Goal: Task Accomplishment & Management: Complete application form

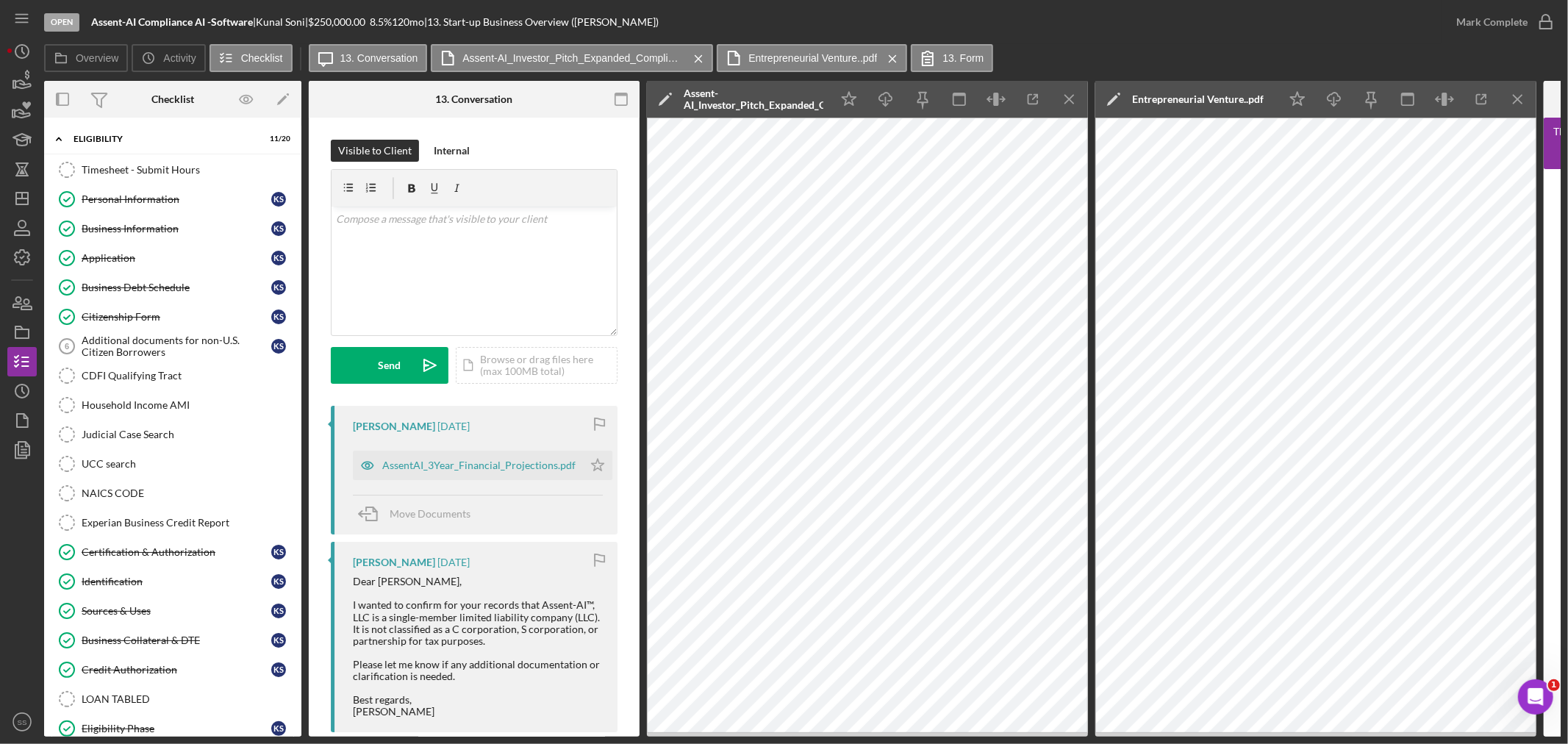
scroll to position [490, 0]
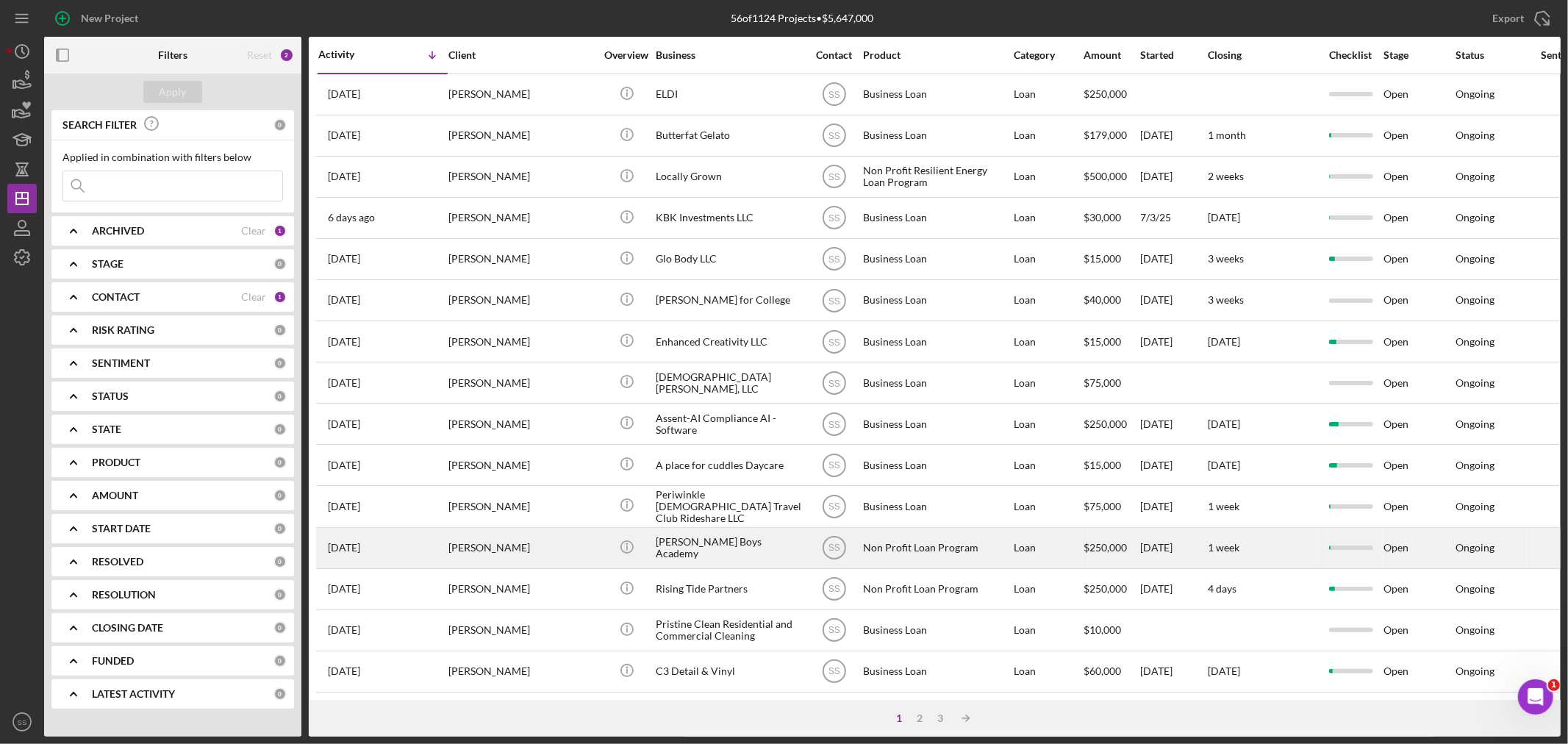
click at [493, 553] on div "[PERSON_NAME]" at bounding box center [522, 548] width 147 height 39
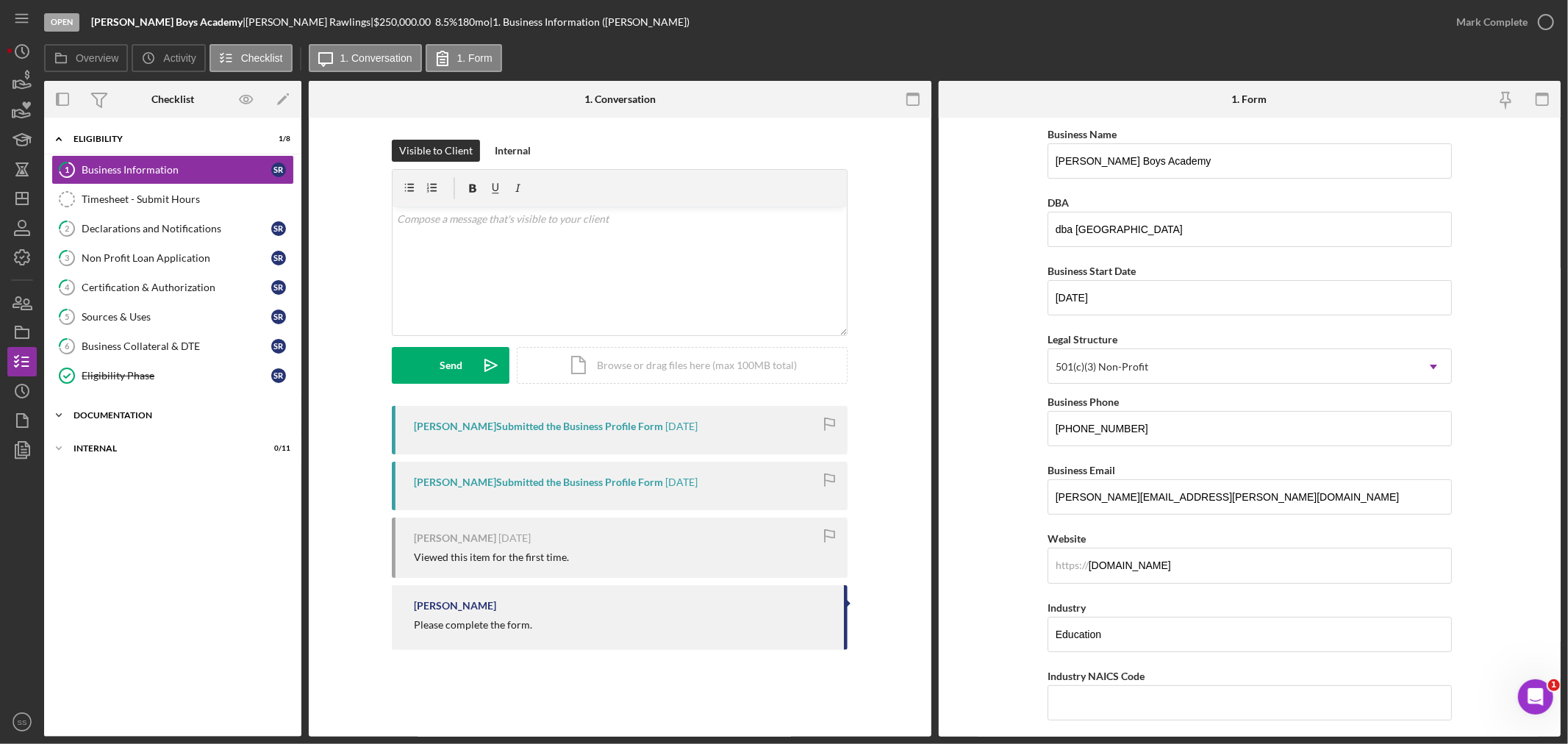
click at [90, 417] on div "Documentation" at bounding box center [178, 416] width 210 height 9
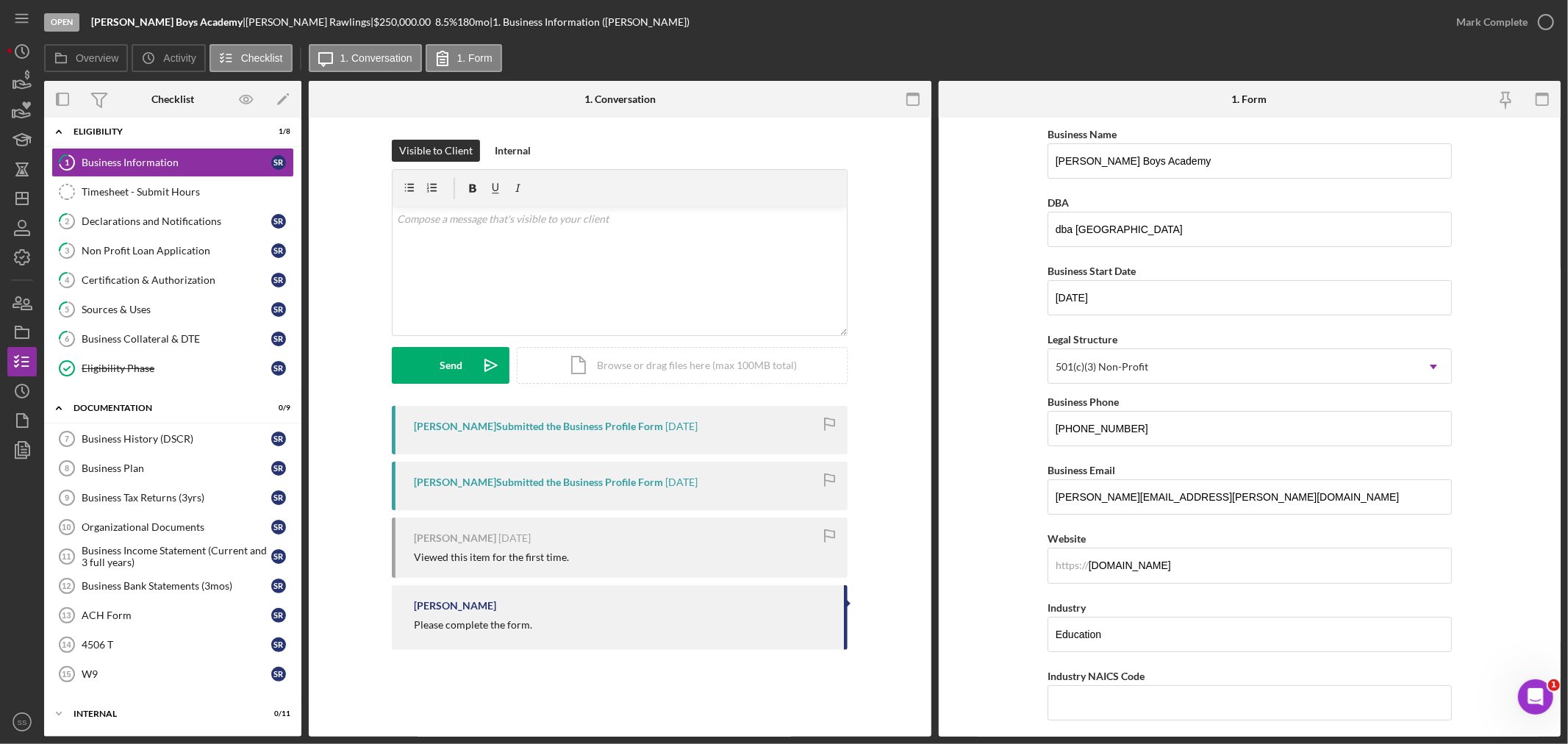
scroll to position [10, 0]
click at [135, 704] on div "Icon/Expander Internal 0 / 11" at bounding box center [173, 714] width 257 height 29
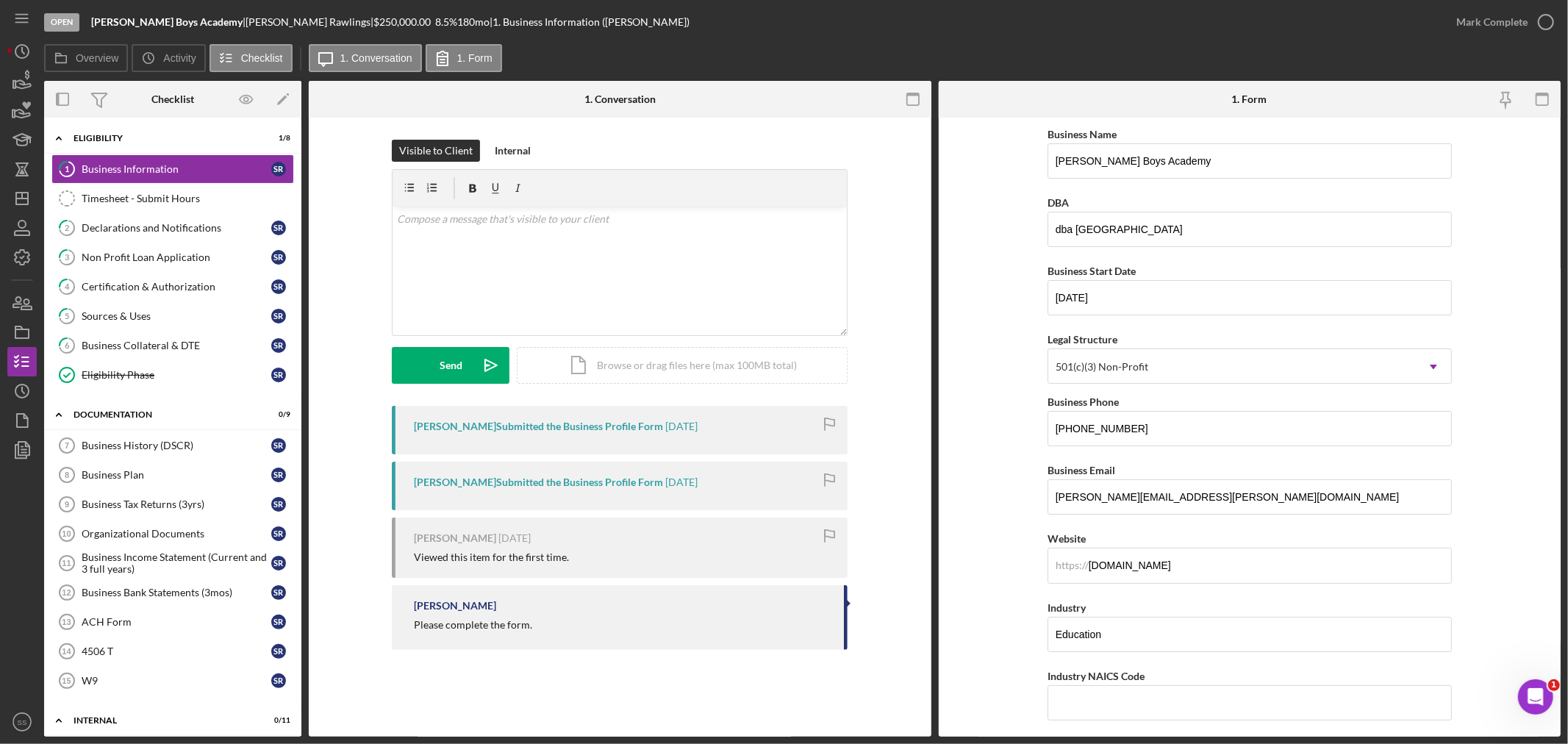
scroll to position [0, 0]
click at [134, 319] on div "Sources & Uses" at bounding box center [177, 317] width 190 height 12
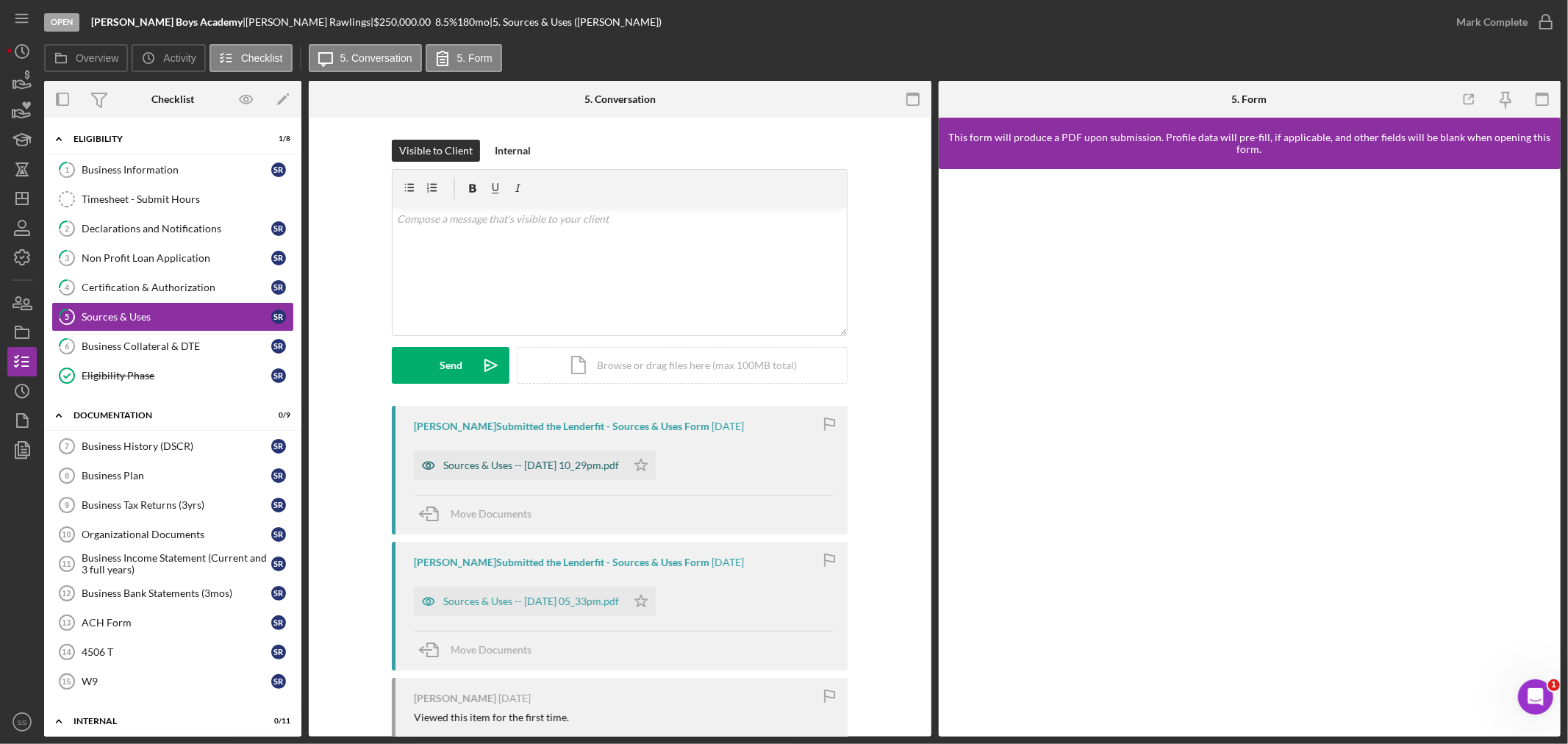
click at [493, 462] on div "Sources & Uses -- [DATE] 10_29pm.pdf" at bounding box center [531, 466] width 176 height 12
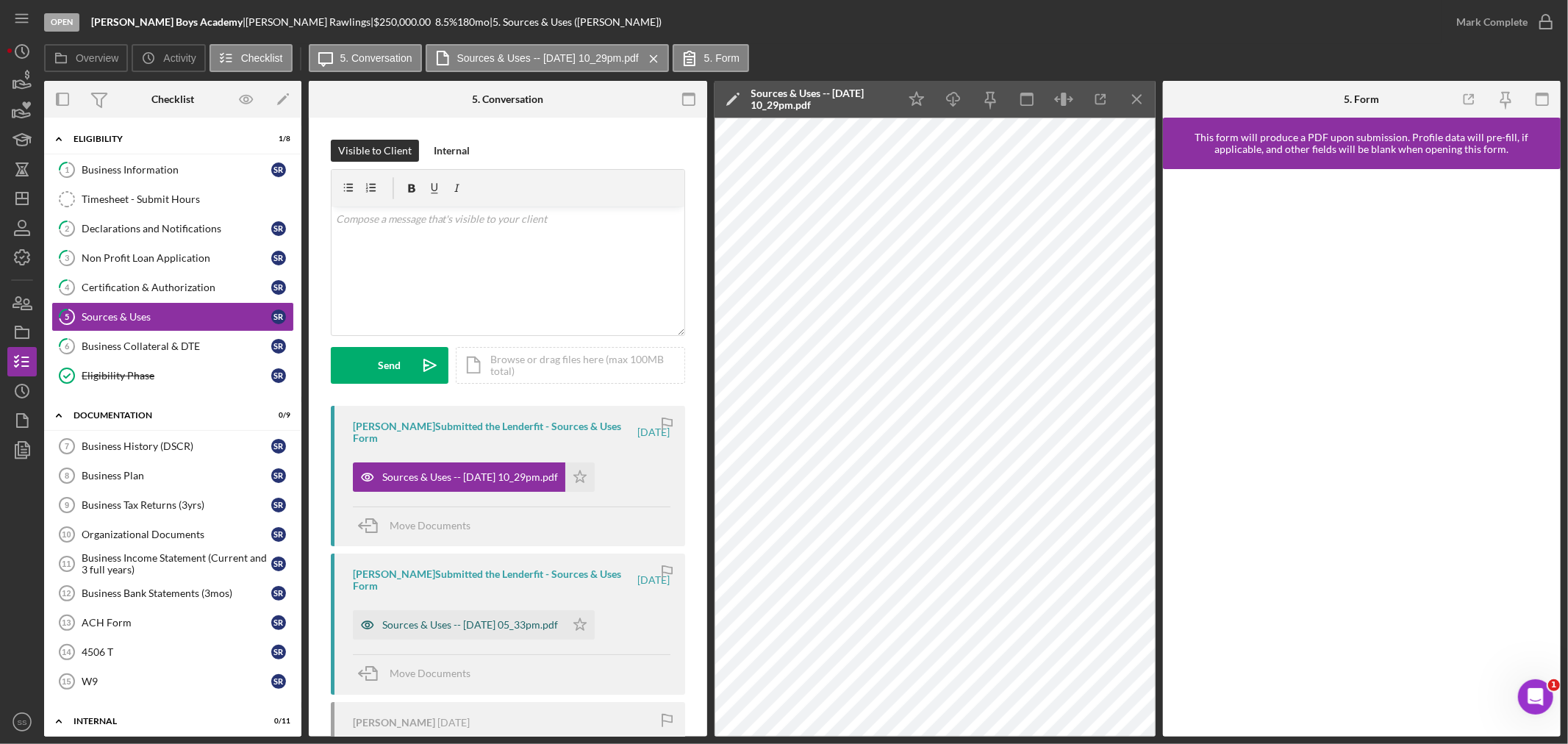
click at [476, 626] on div "Sources & Uses -- [DATE] 05_33pm.pdf" at bounding box center [470, 625] width 176 height 12
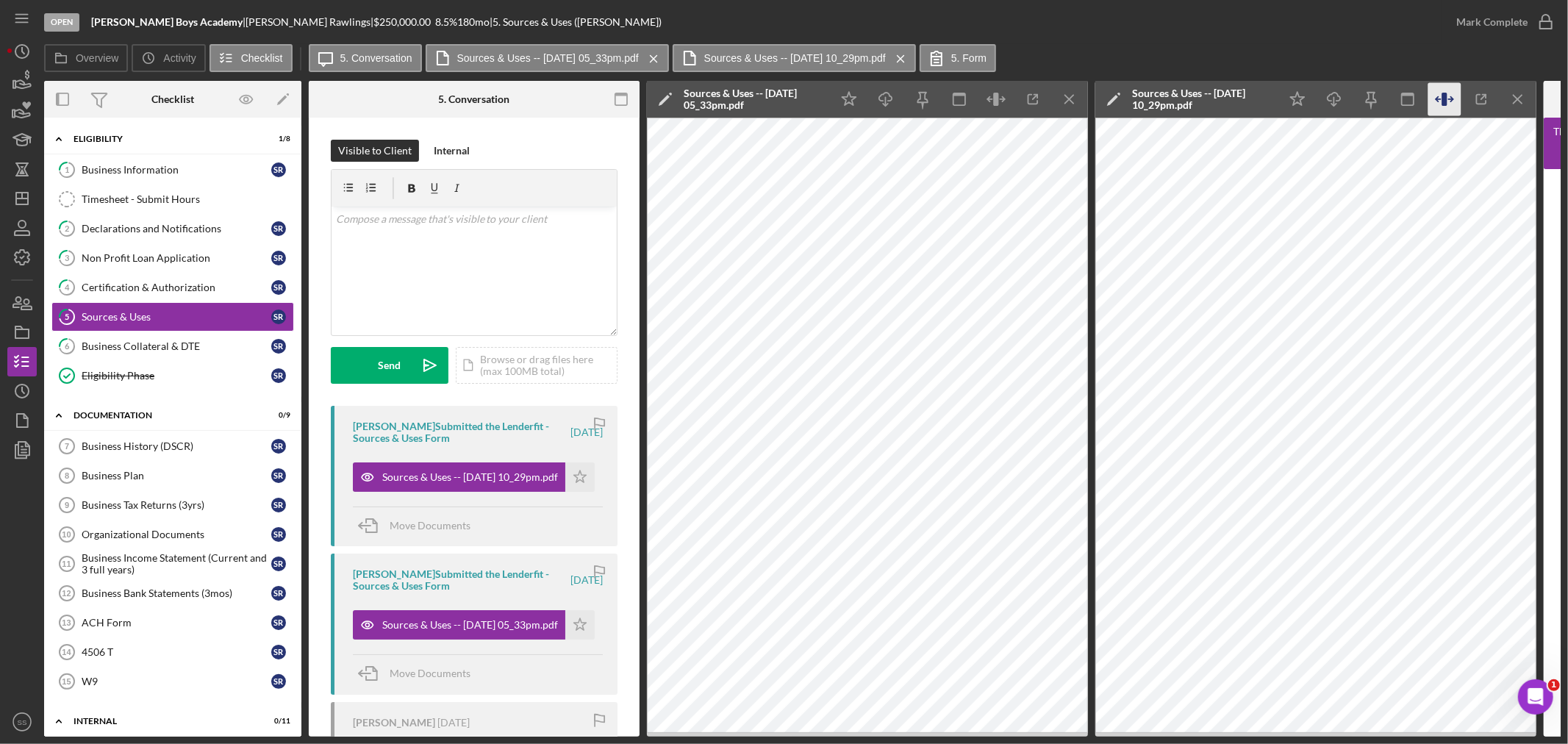
click at [1067, 93] on icon "Icon/Menu Close" at bounding box center [1069, 99] width 33 height 33
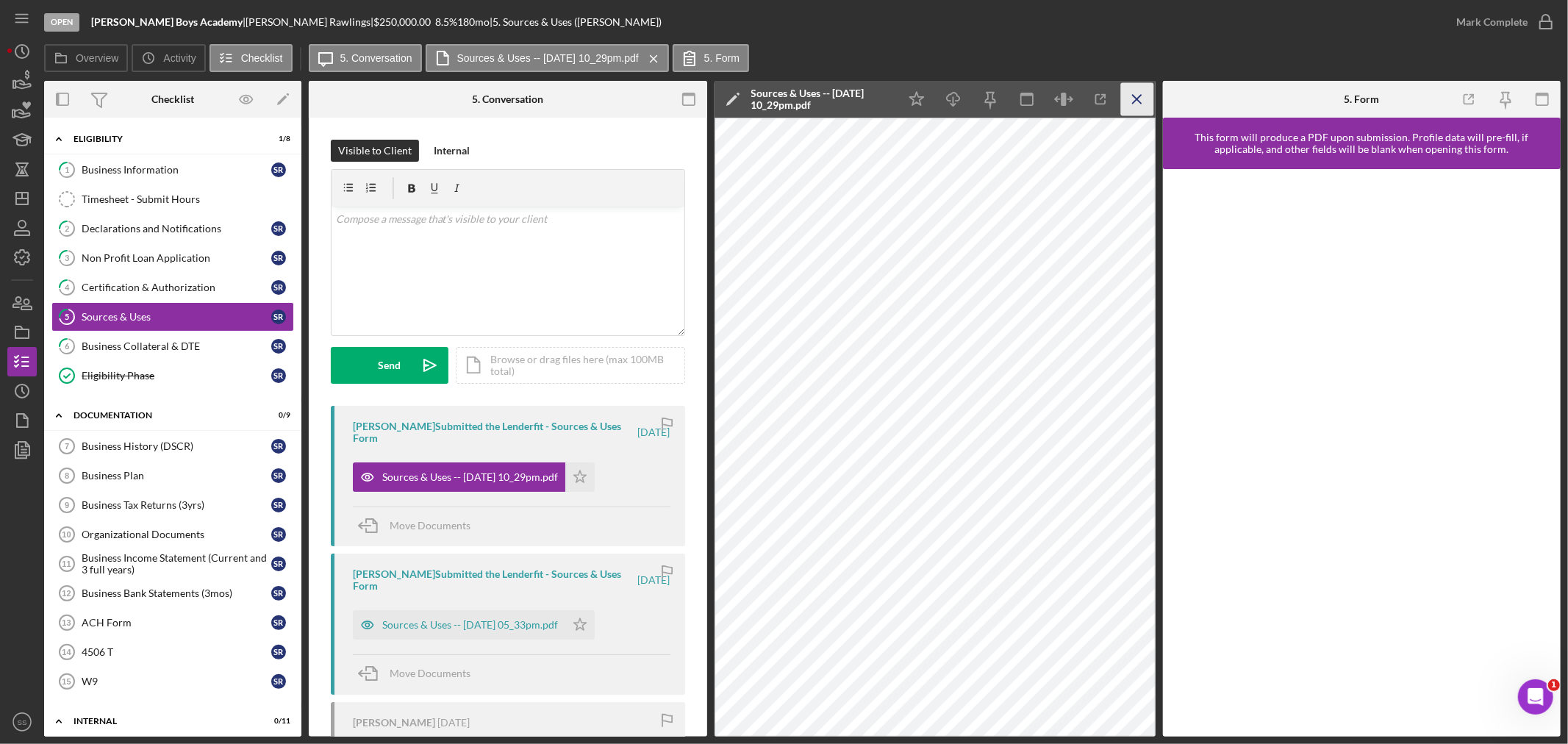
click at [1138, 98] on line "button" at bounding box center [1136, 99] width 8 height 8
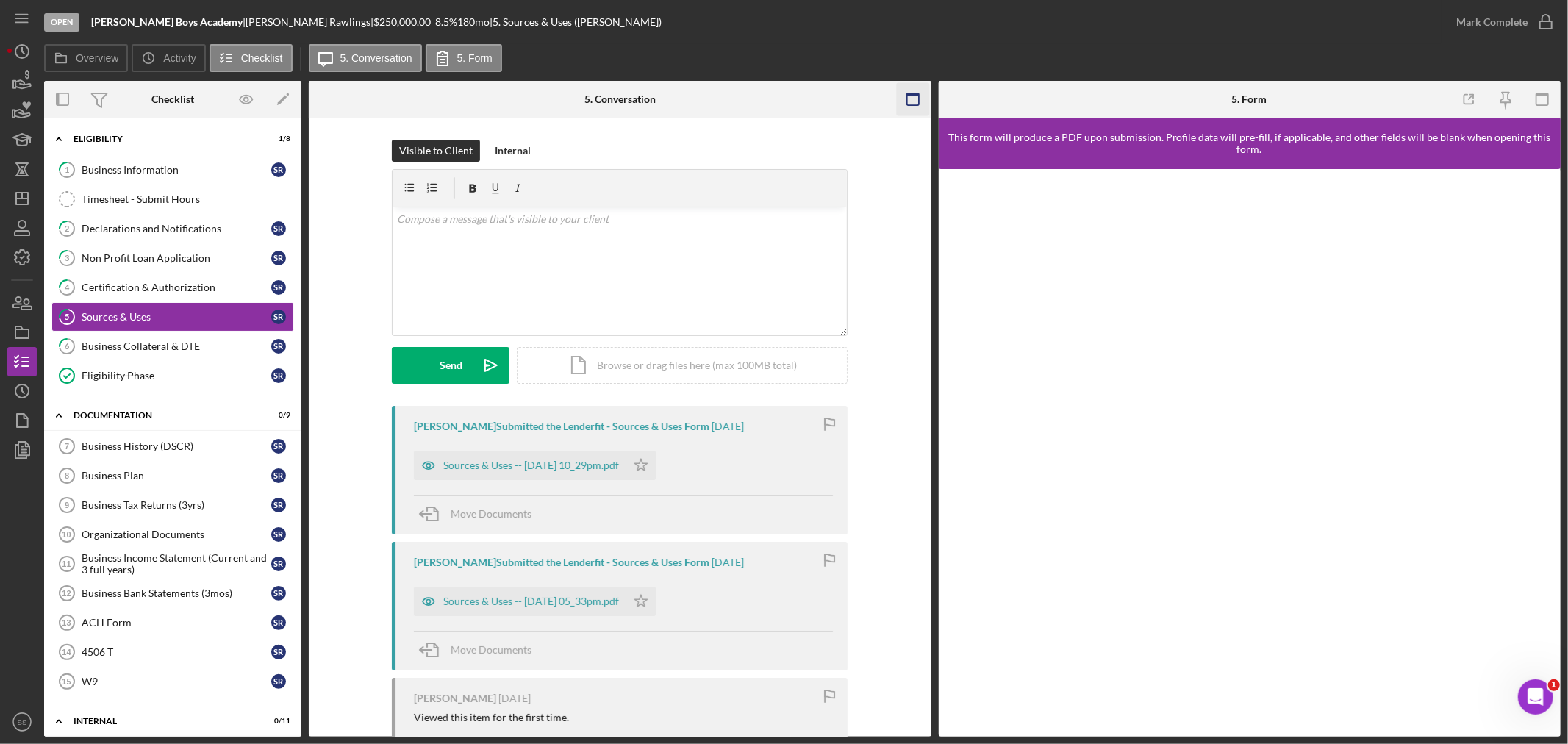
click at [915, 102] on icon "button" at bounding box center [912, 99] width 33 height 33
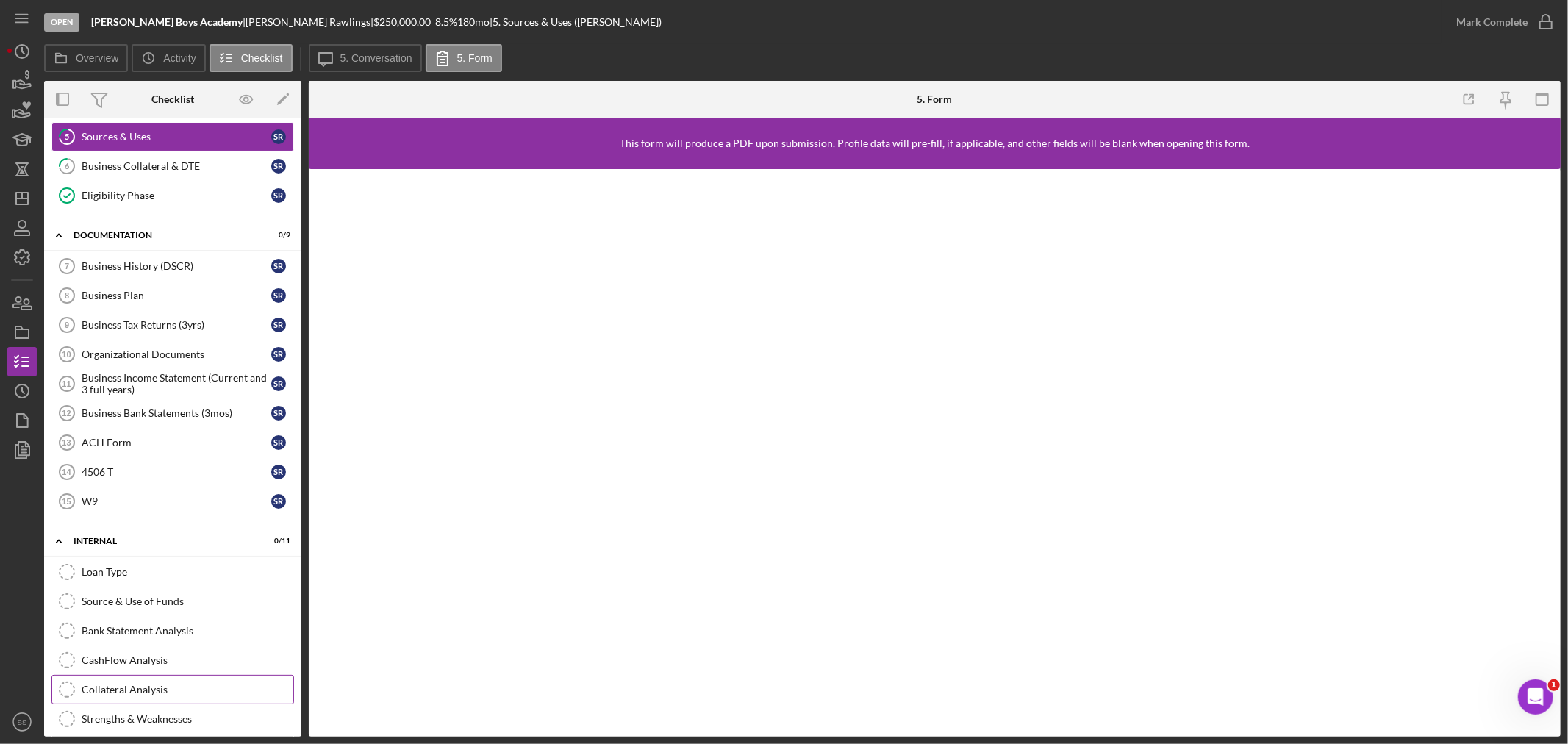
scroll to position [343, 0]
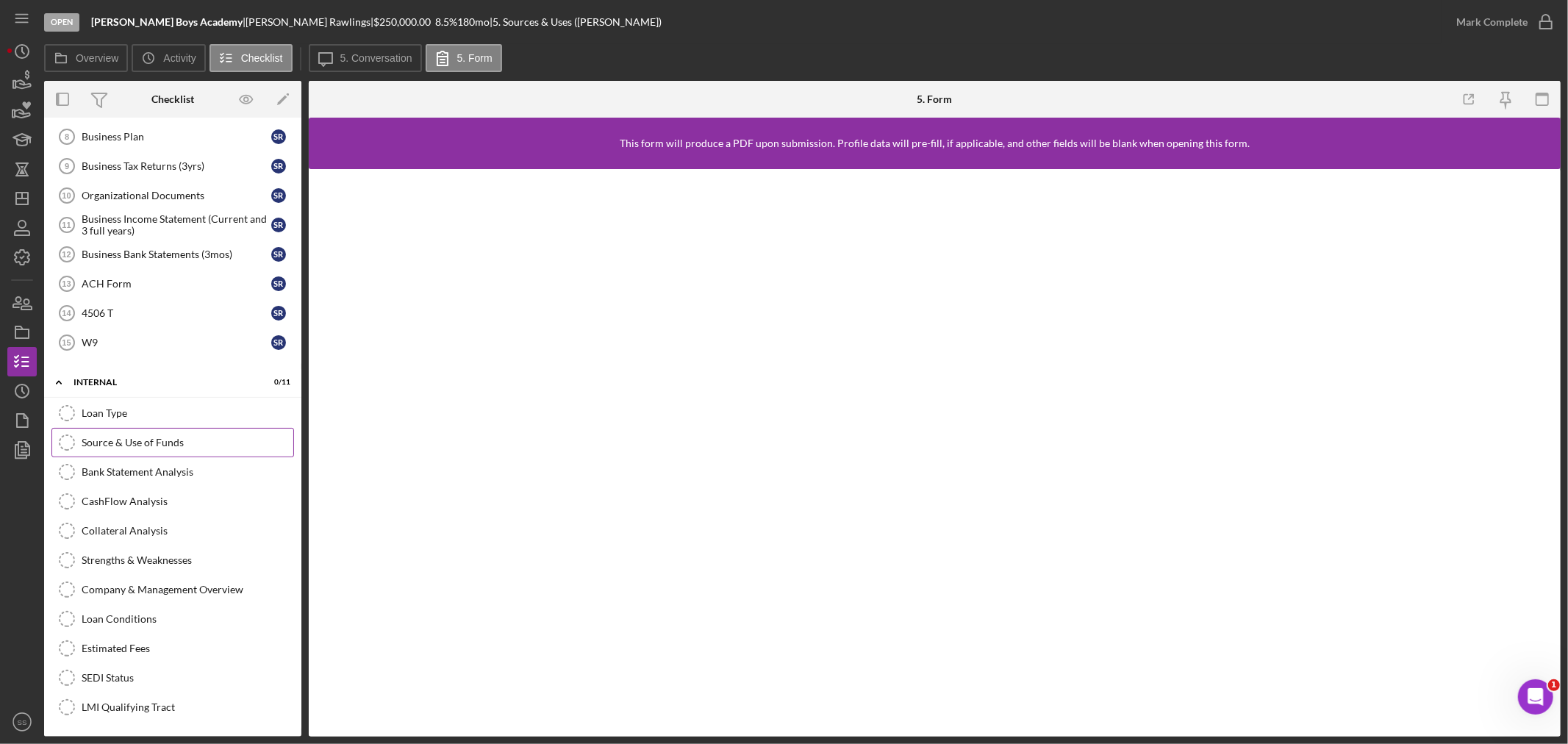
click at [146, 444] on div "Source & Use of Funds" at bounding box center [188, 443] width 212 height 12
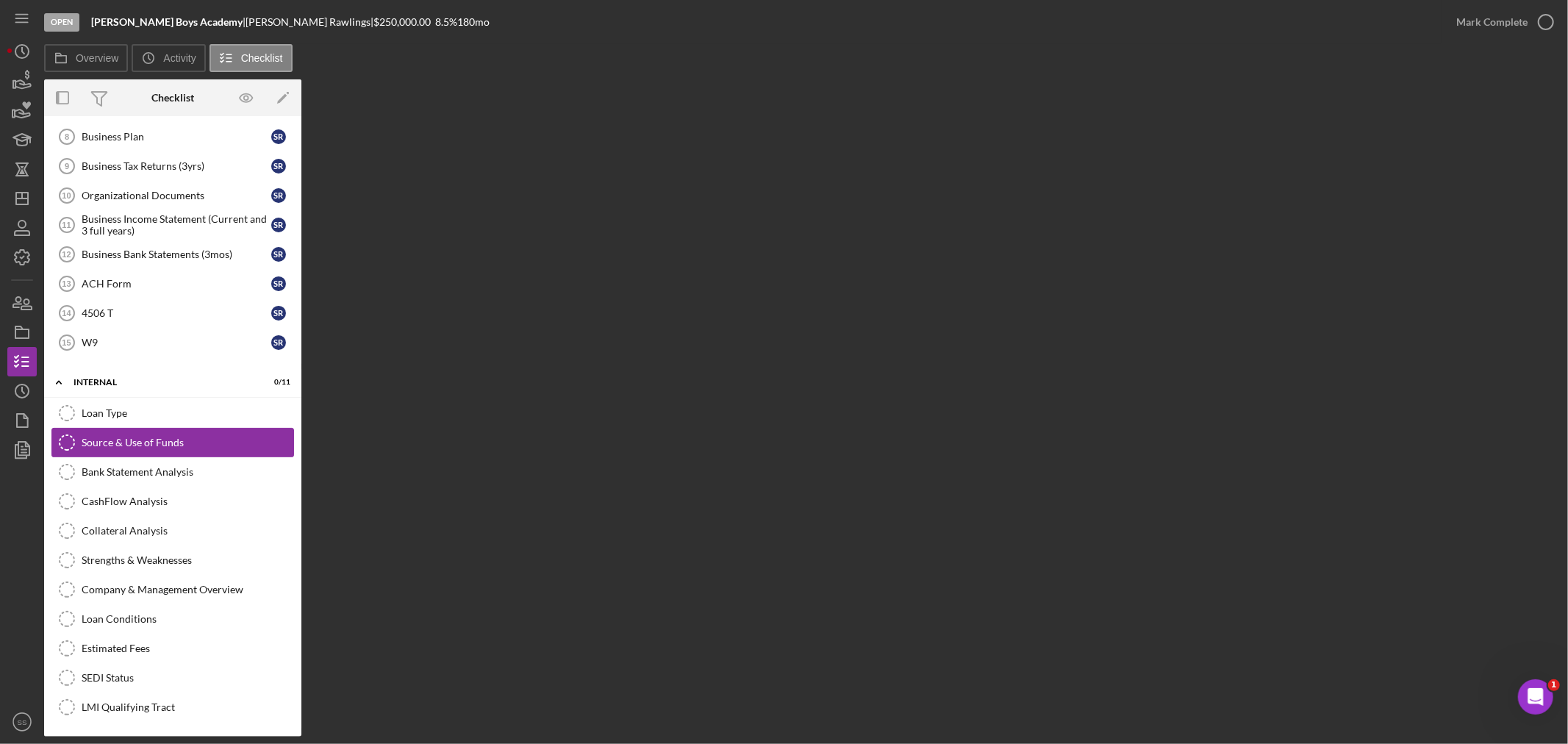
scroll to position [343, 0]
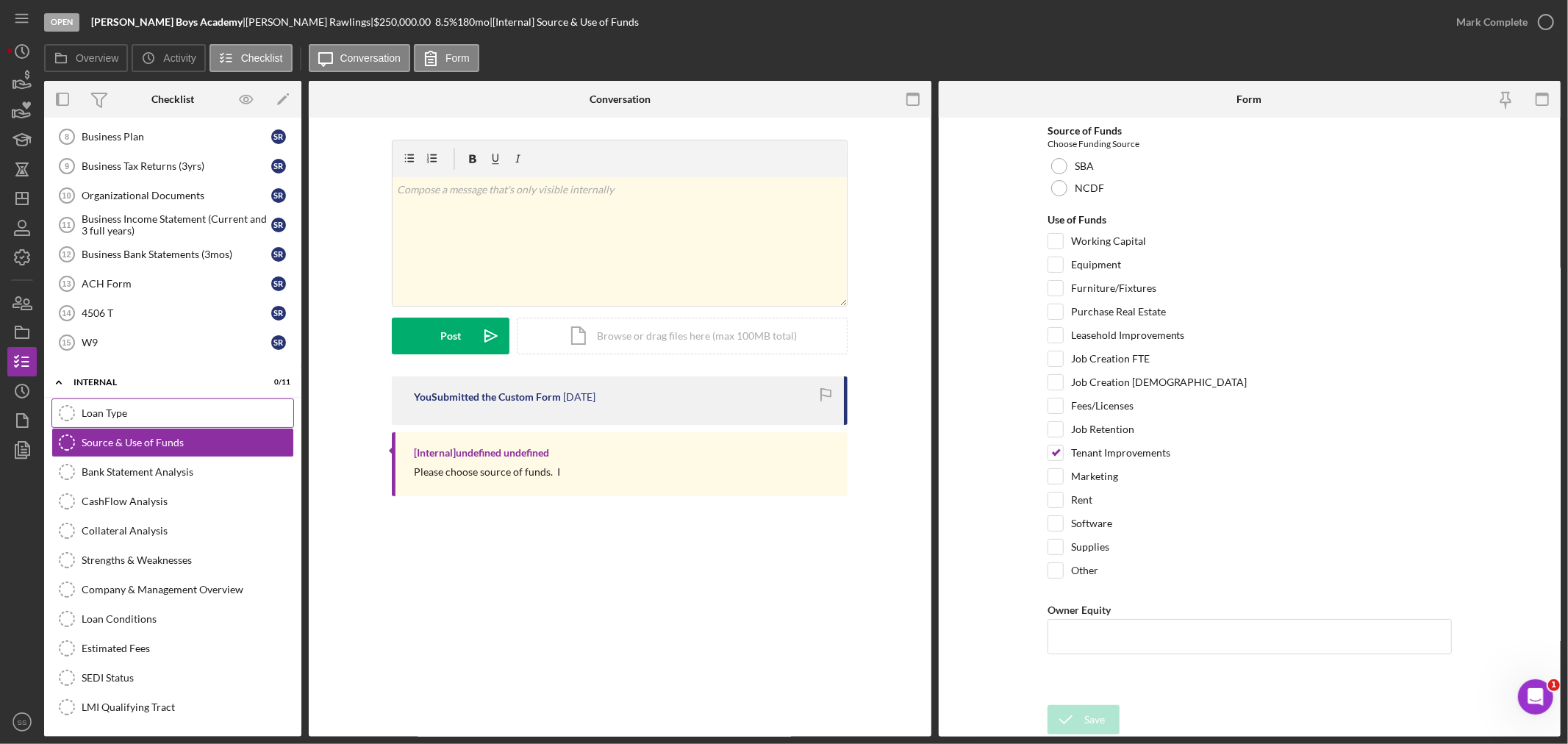
click at [110, 400] on link "Loan Type Loan Type" at bounding box center [173, 414] width 243 height 29
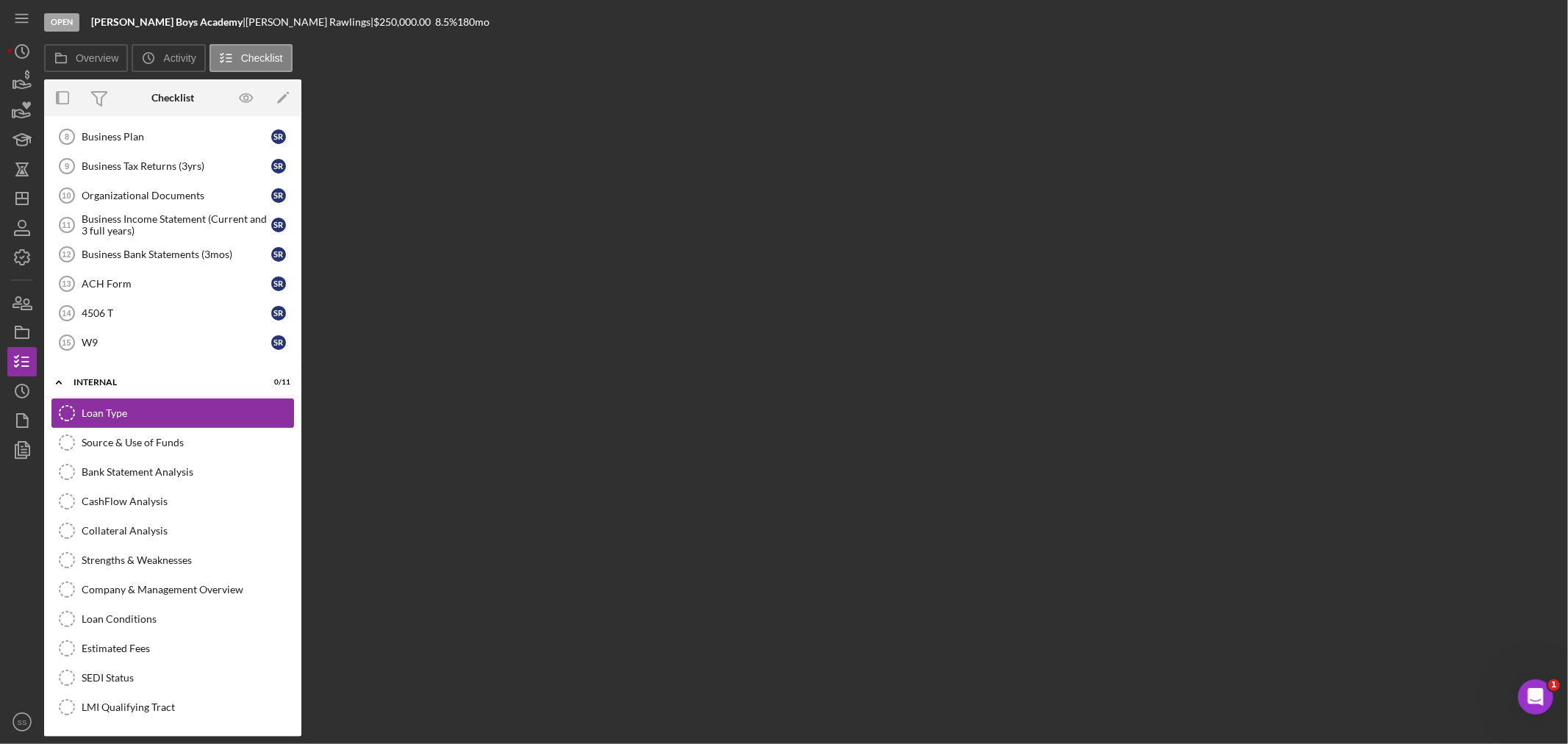
scroll to position [343, 0]
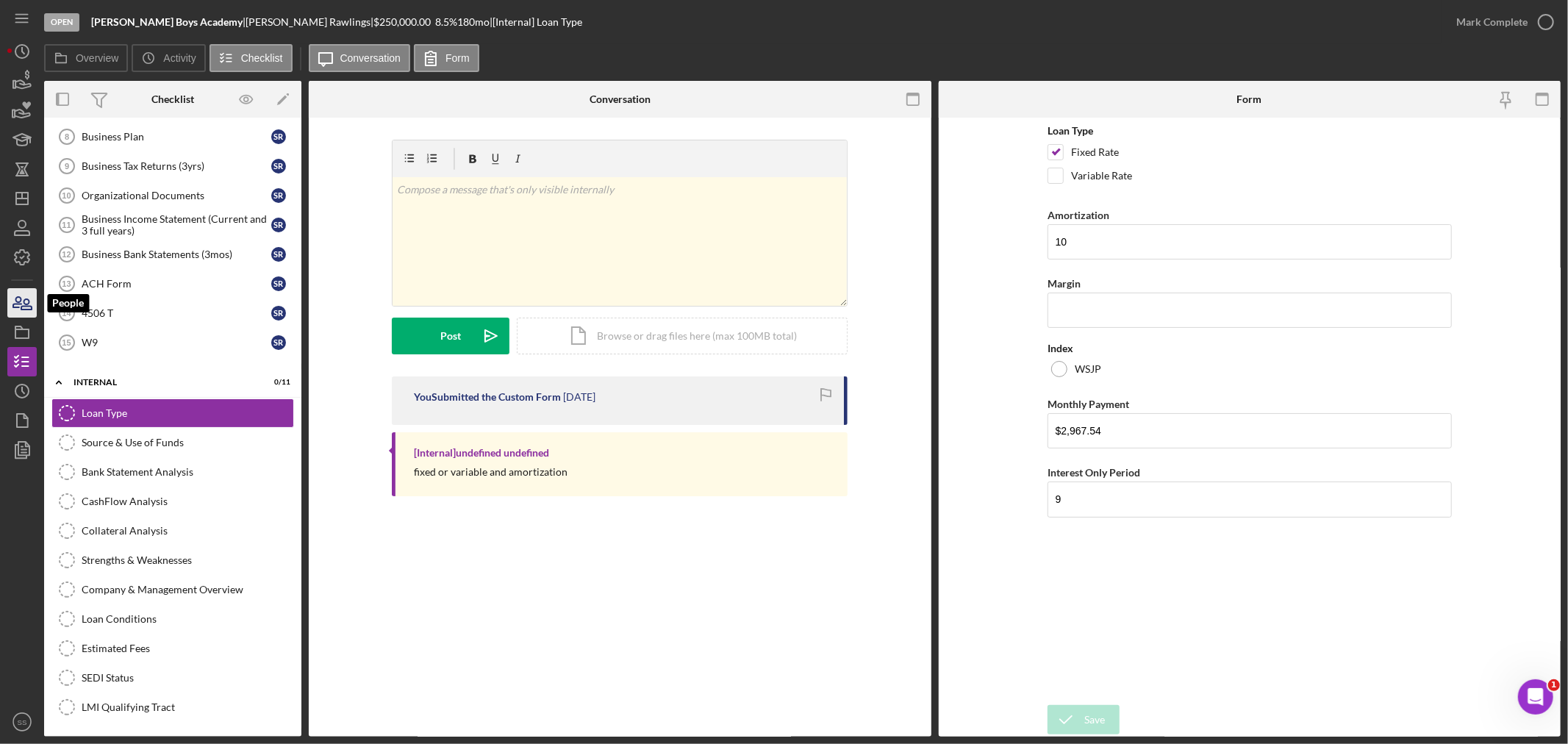
click at [28, 298] on icon "button" at bounding box center [22, 303] width 37 height 37
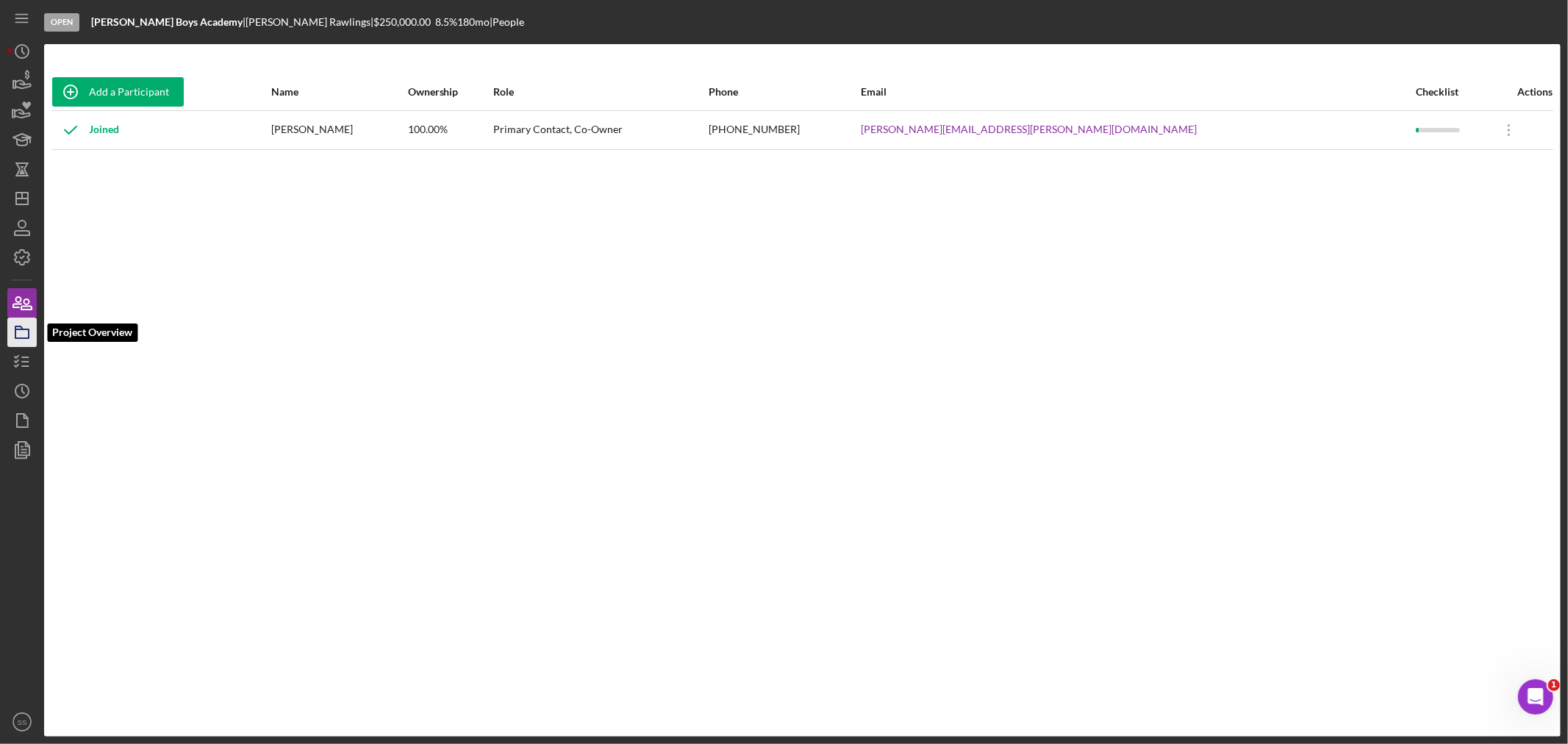
click at [30, 339] on icon "button" at bounding box center [22, 333] width 37 height 37
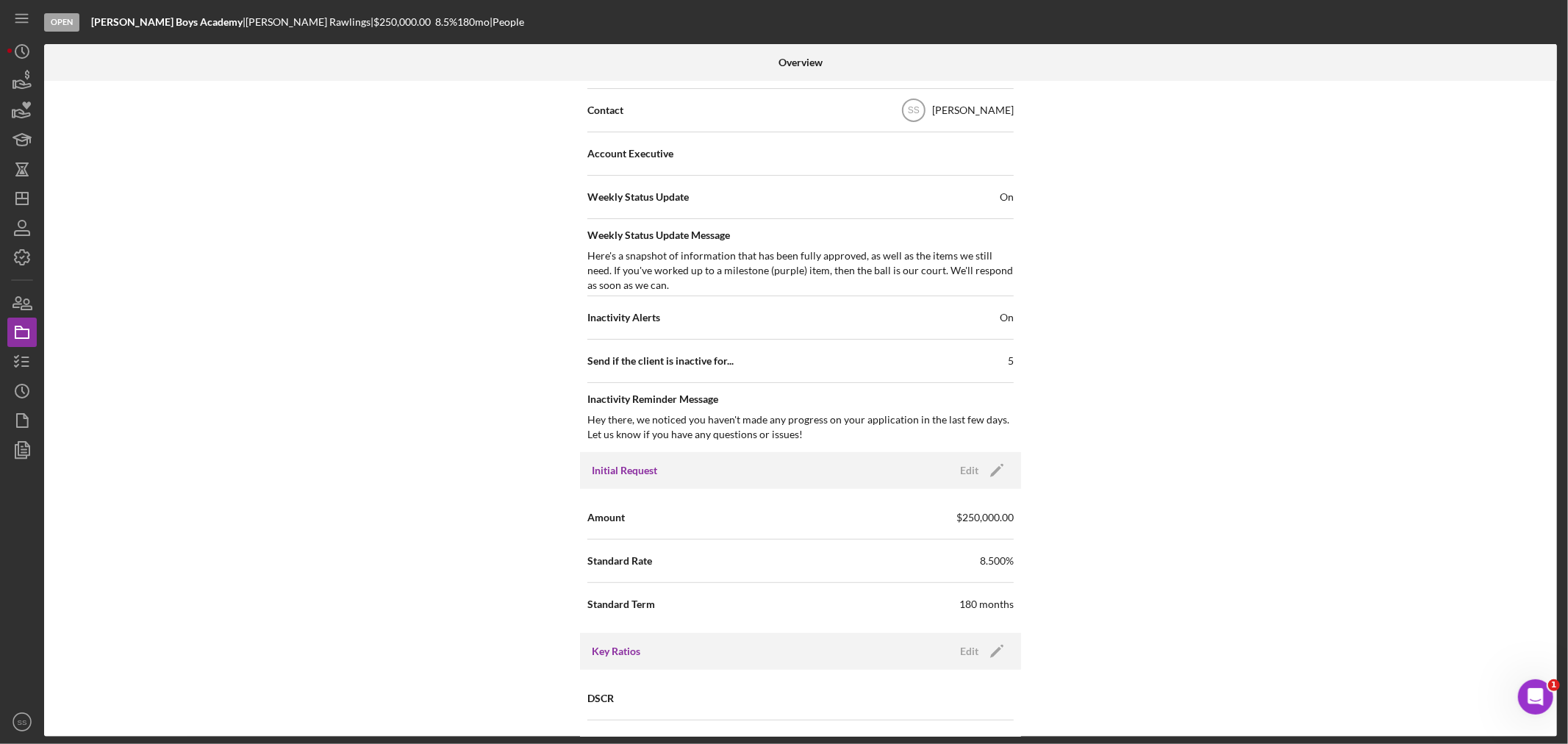
scroll to position [408, 0]
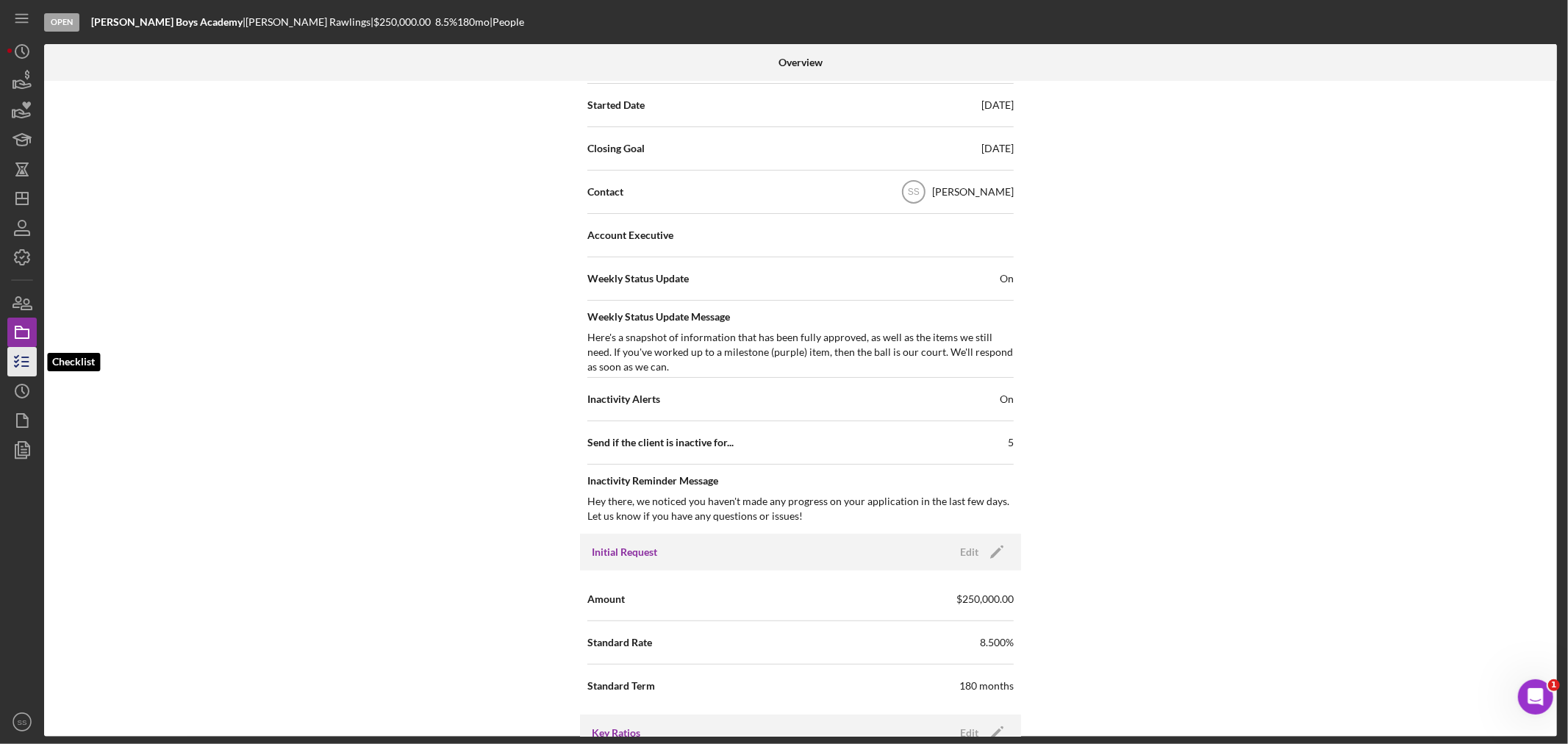
click at [21, 361] on icon "button" at bounding box center [22, 362] width 37 height 37
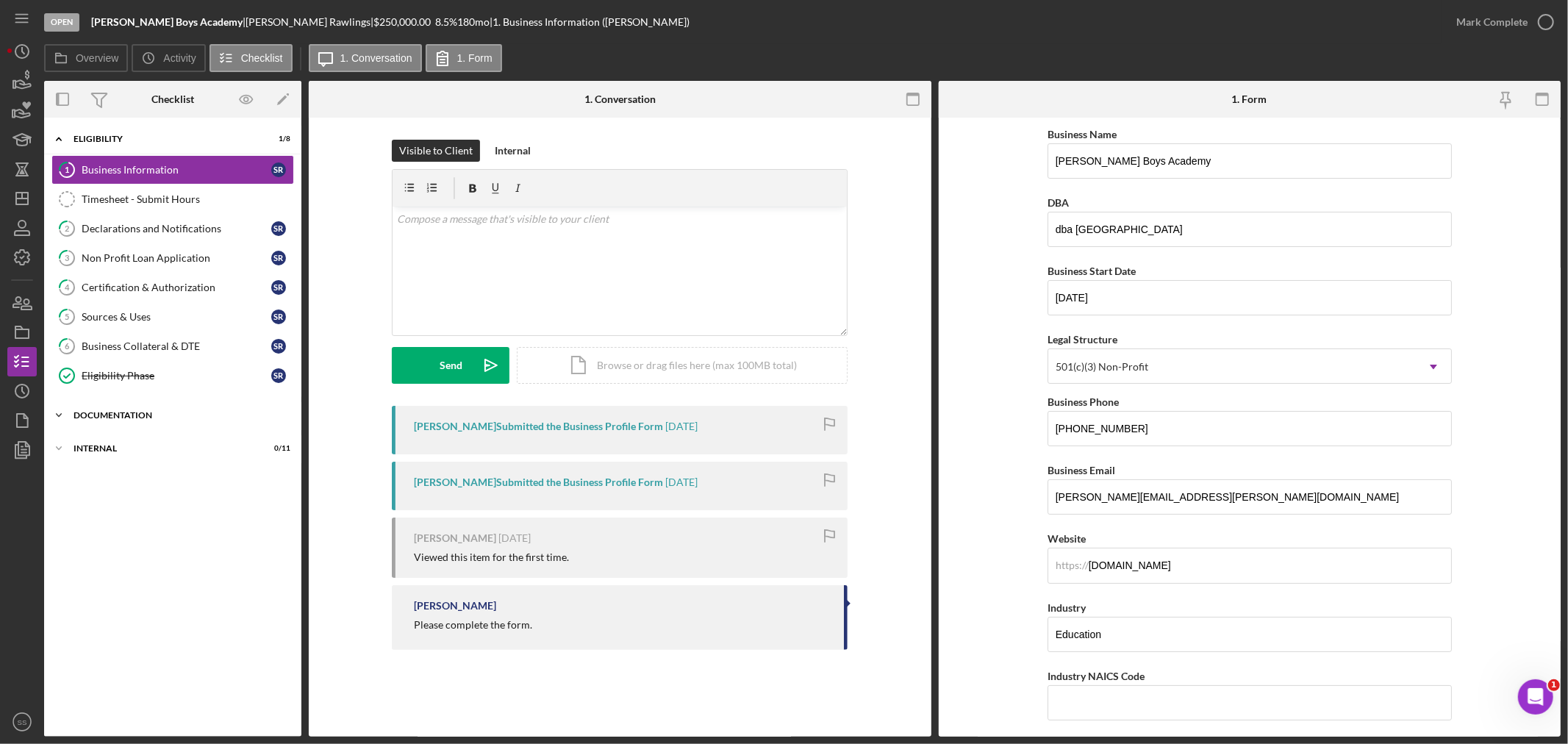
click at [93, 416] on div "Documentation" at bounding box center [178, 416] width 210 height 9
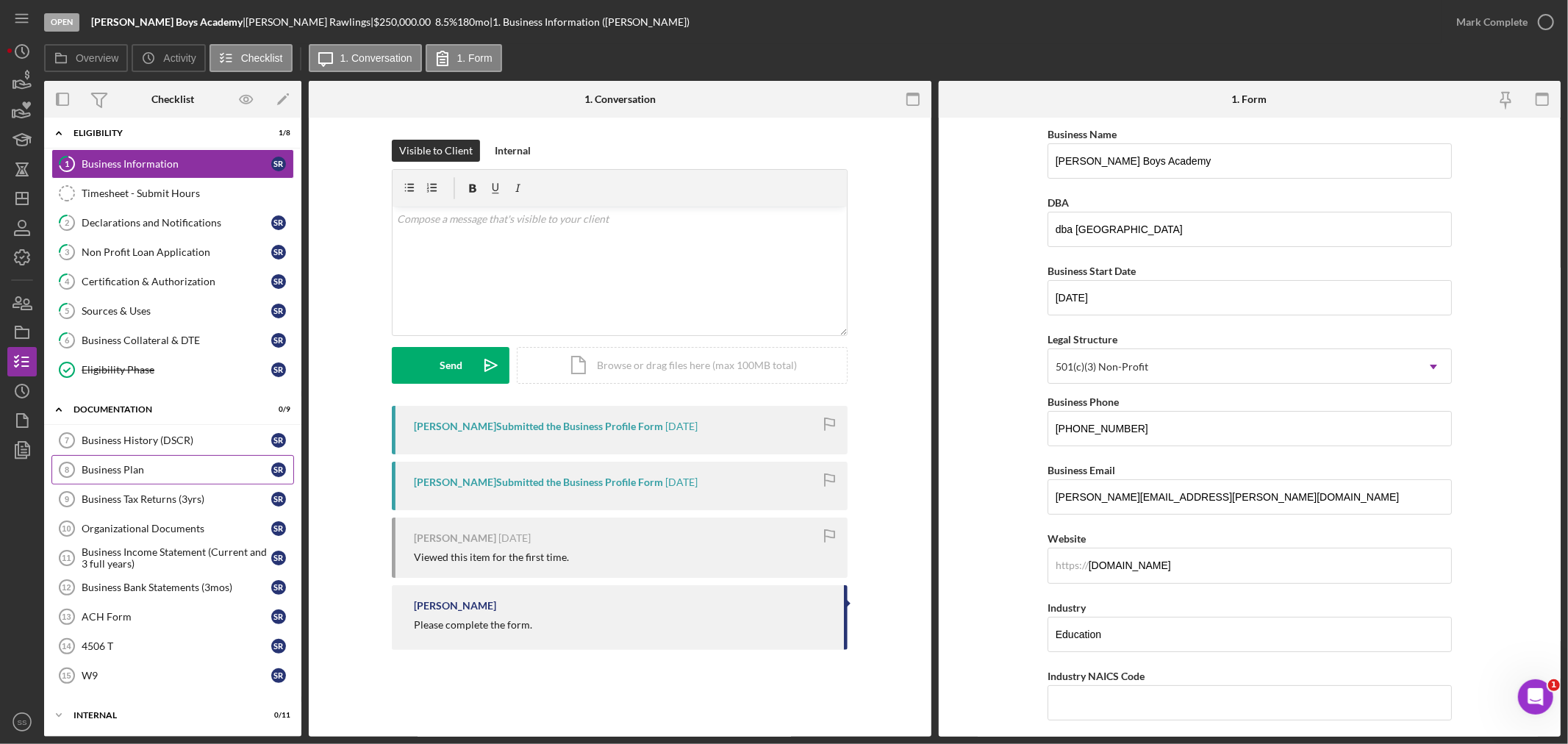
scroll to position [10, 0]
click at [90, 711] on div "Internal" at bounding box center [178, 714] width 210 height 9
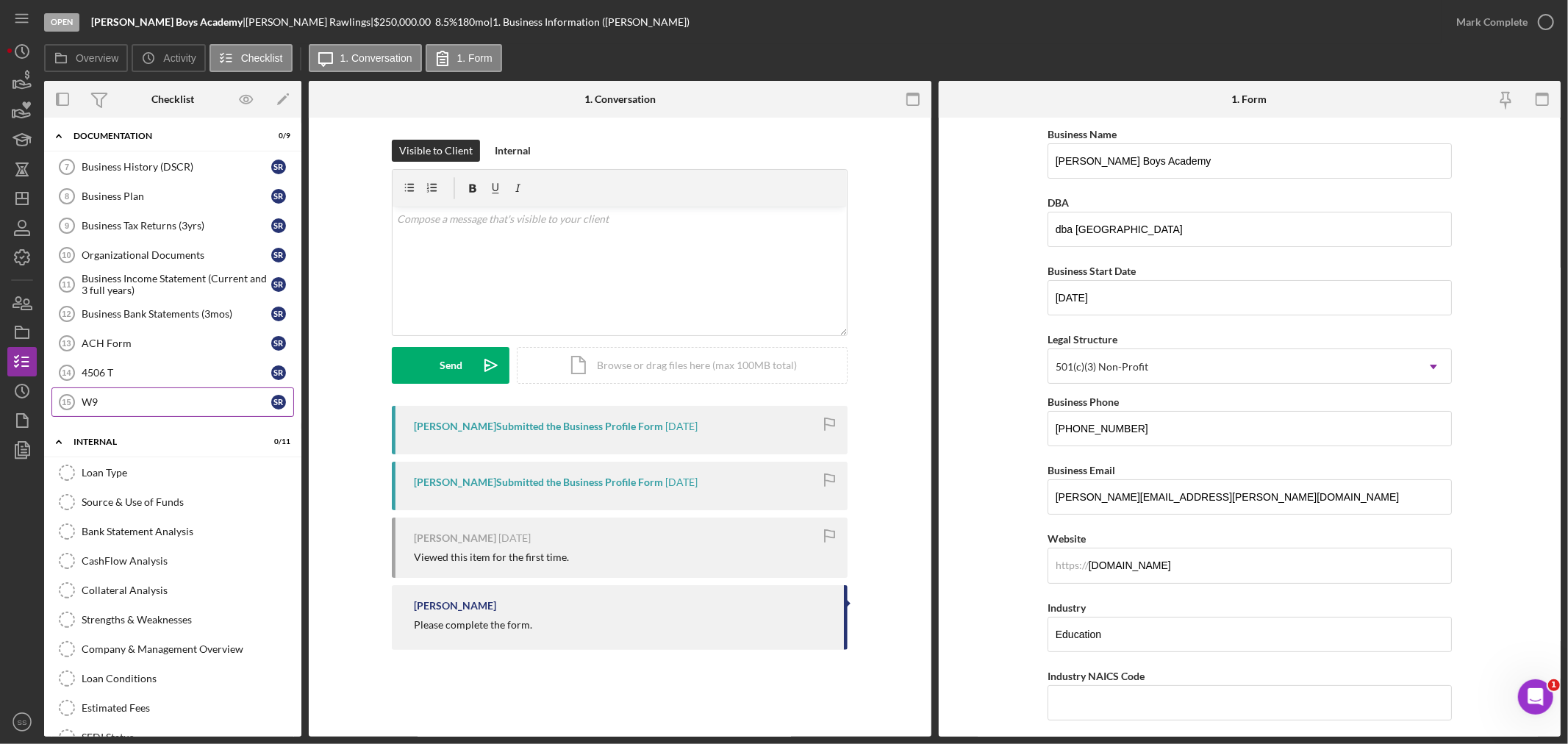
scroll to position [343, 0]
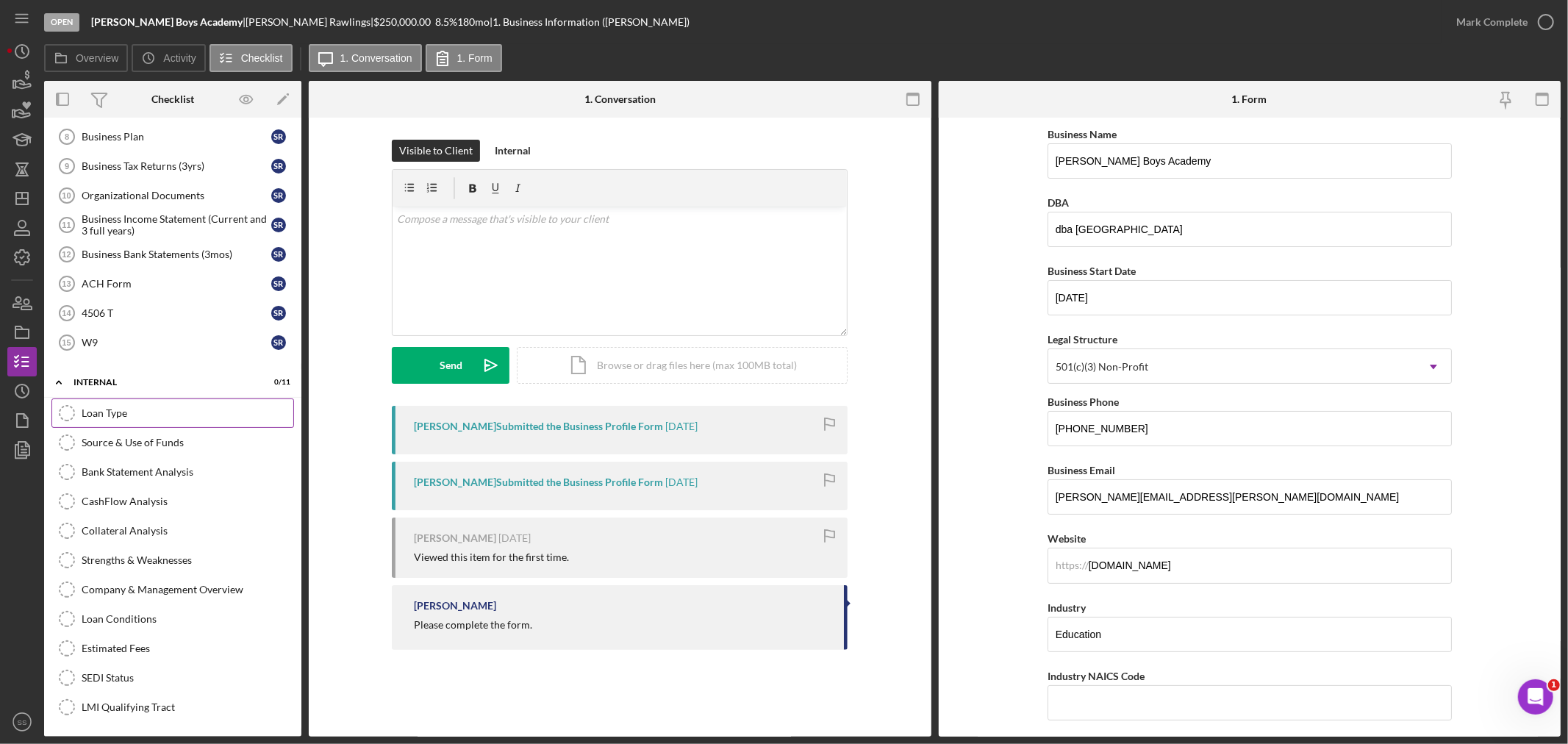
click at [107, 413] on div "Loan Type" at bounding box center [188, 414] width 212 height 12
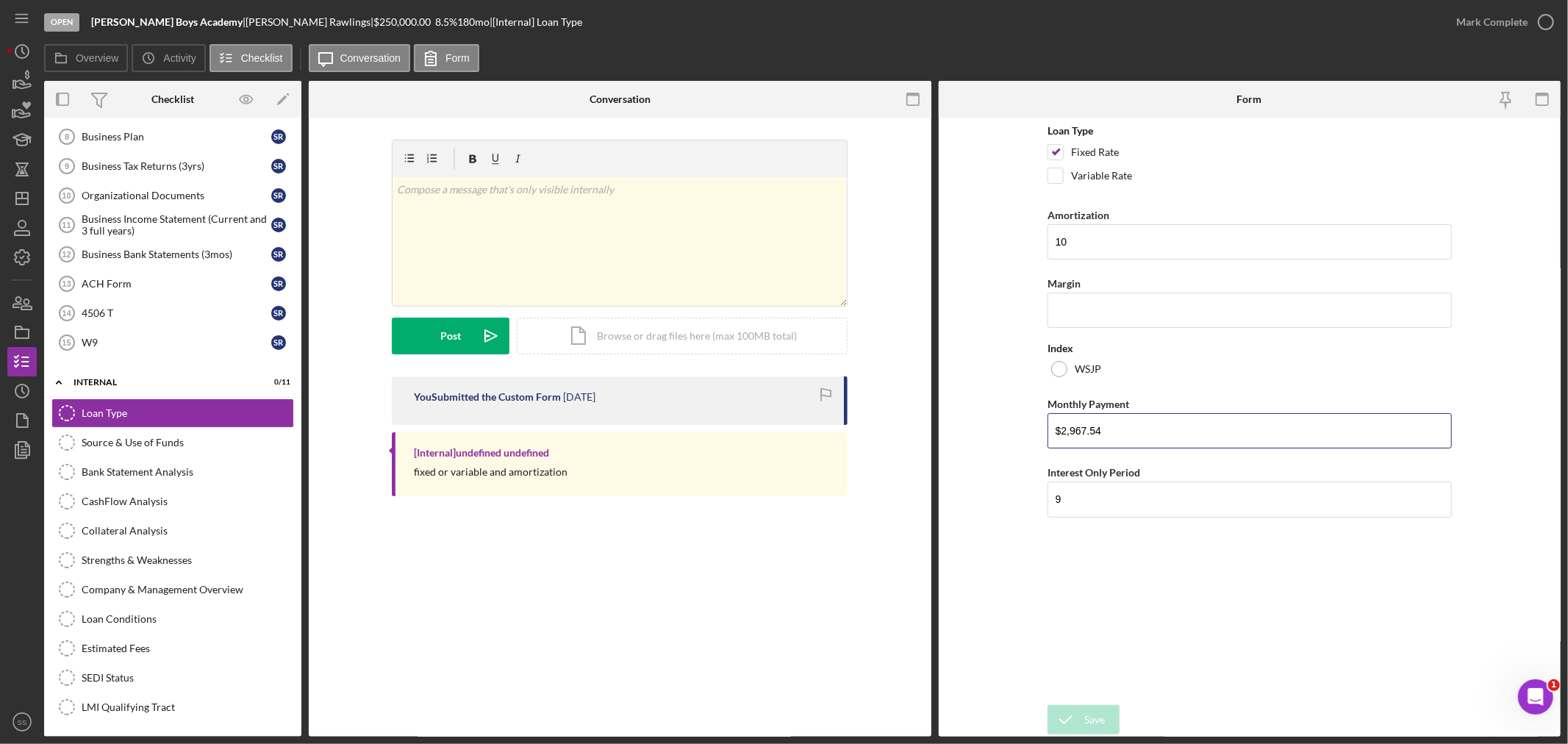
drag, startPoint x: 1130, startPoint y: 434, endPoint x: 1032, endPoint y: 418, distance: 99.3
click at [1032, 418] on form "Loan Type Fixed Rate Variable Rate Amortization 10 Margin Index WSJP Monthly Pa…" at bounding box center [1250, 427] width 622 height 619
type input "$7,918.24"
click at [1132, 615] on div "Loan Type Fixed Rate Variable Rate Amortization 10 Margin Index WSJP Monthly Pa…" at bounding box center [1250, 411] width 405 height 573
click at [1075, 711] on icon "submit" at bounding box center [1066, 720] width 37 height 37
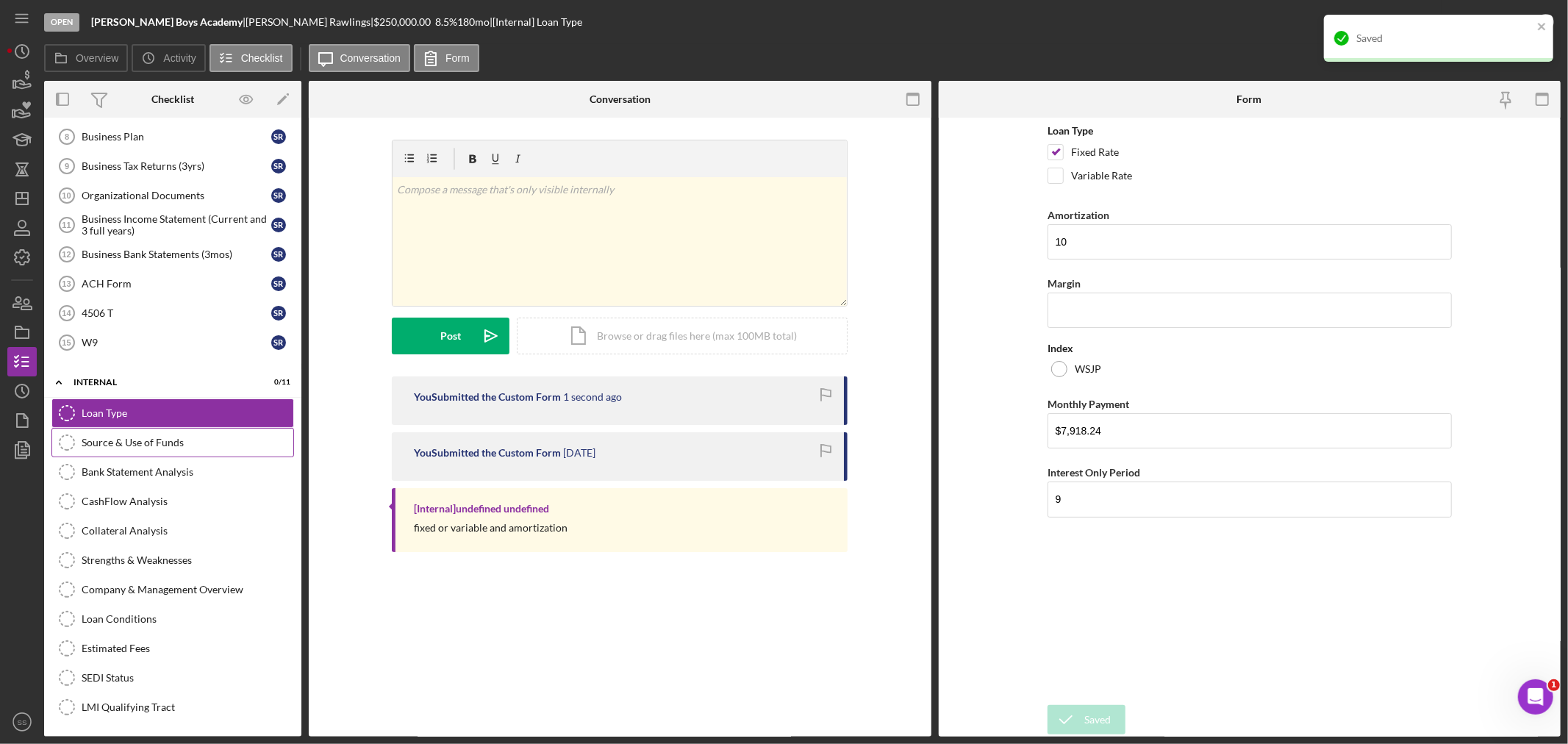
click at [197, 449] on link "Source & Use of Funds Source & Use of Funds" at bounding box center [173, 443] width 243 height 29
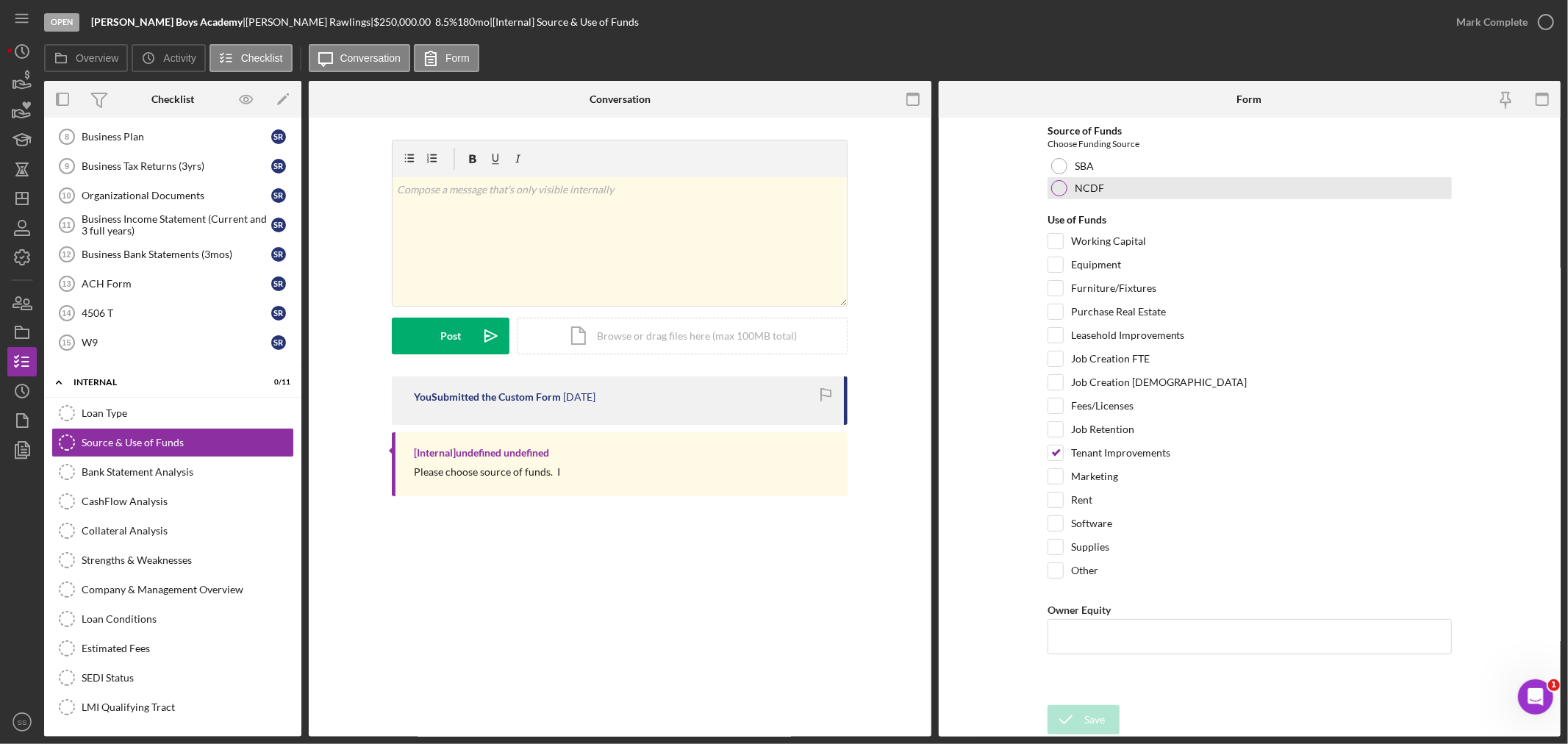
click at [1057, 185] on div at bounding box center [1059, 188] width 16 height 16
click at [1088, 708] on div "Save" at bounding box center [1094, 720] width 21 height 29
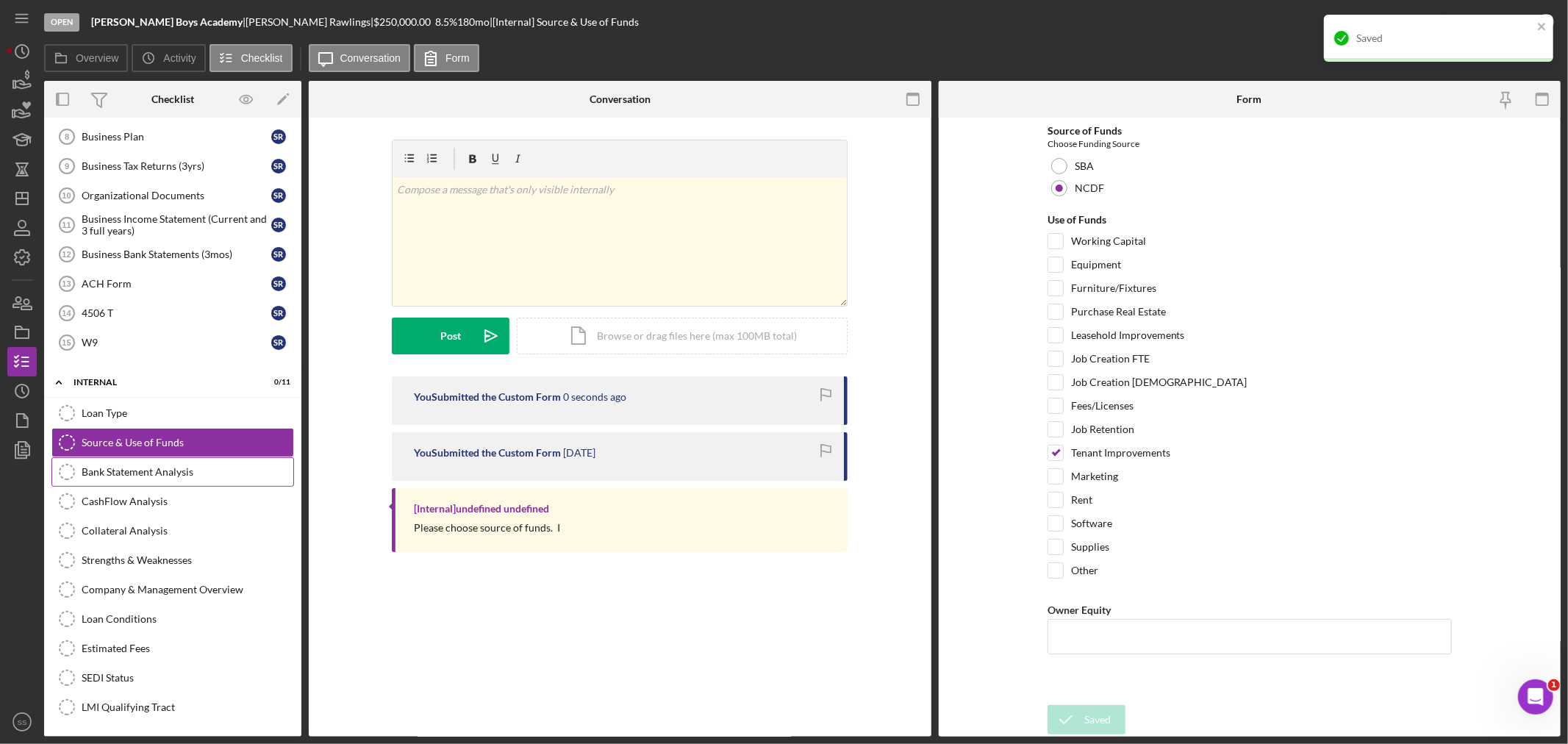
click at [157, 471] on div "Bank Statement Analysis" at bounding box center [188, 472] width 212 height 12
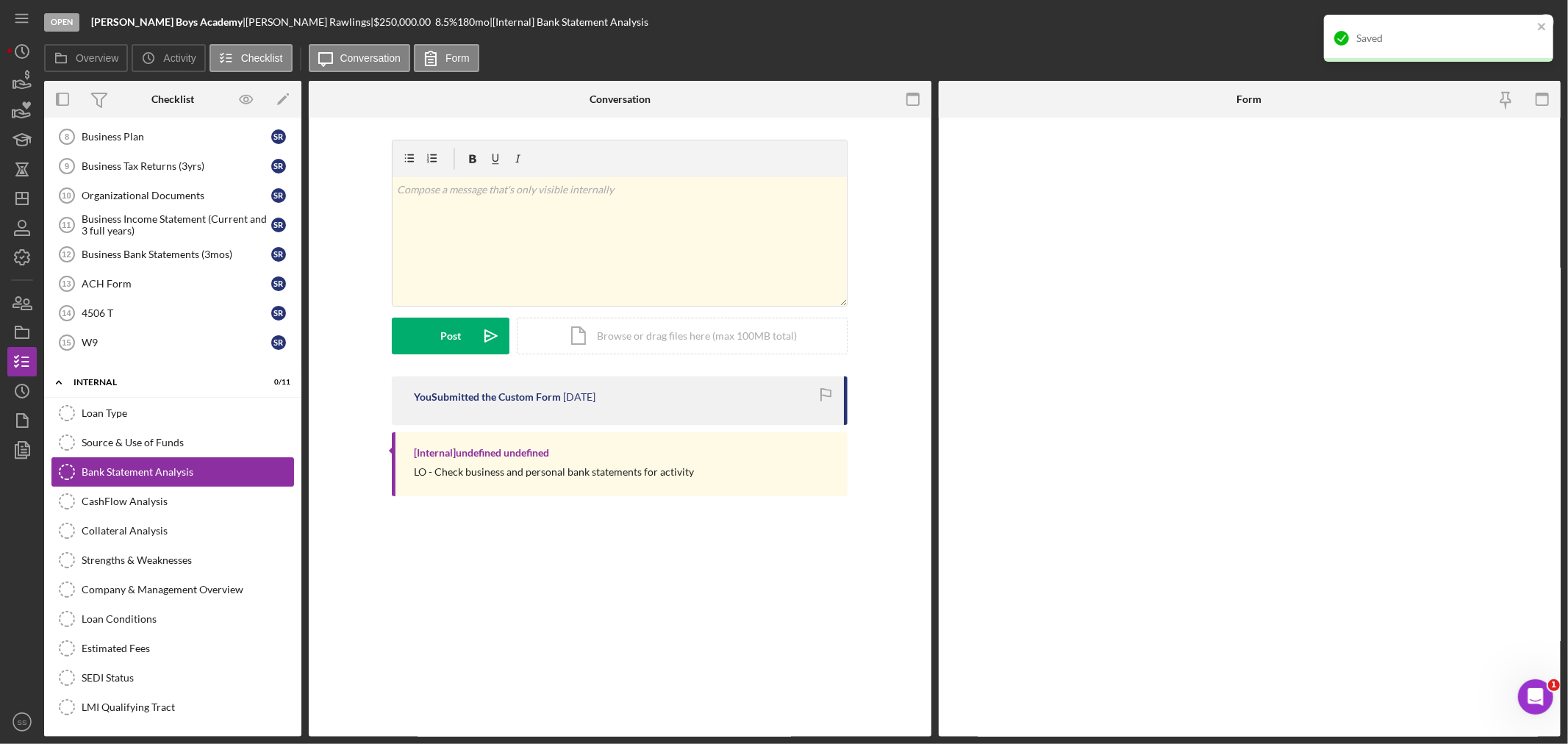
scroll to position [343, 0]
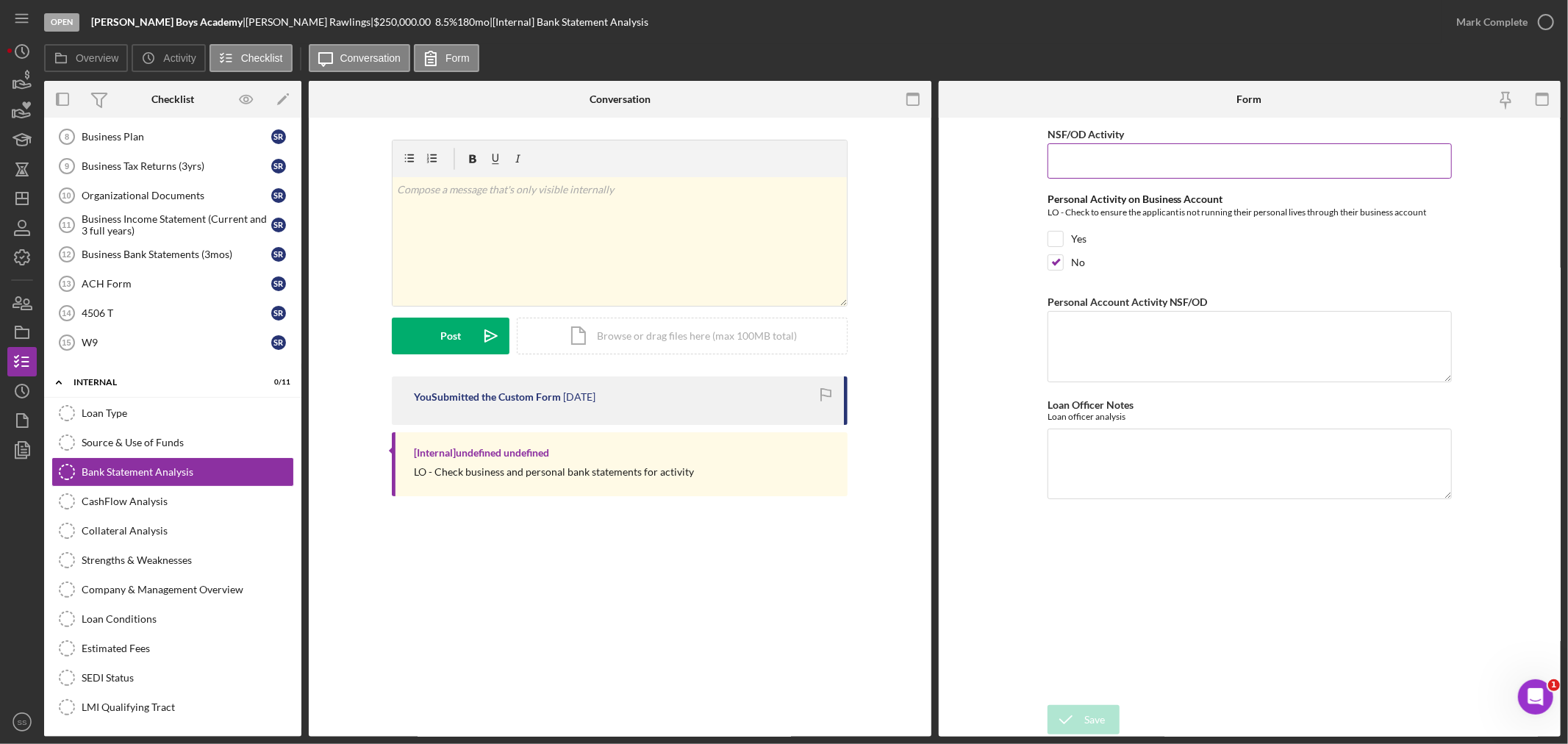
click at [1074, 171] on input "NSF/OD Activity" at bounding box center [1250, 161] width 405 height 35
type input "0"
click at [1070, 453] on textarea "Loan Officer Notes" at bounding box center [1250, 464] width 405 height 71
type textarea "The busine"
click at [1072, 713] on icon "submit" at bounding box center [1066, 720] width 37 height 37
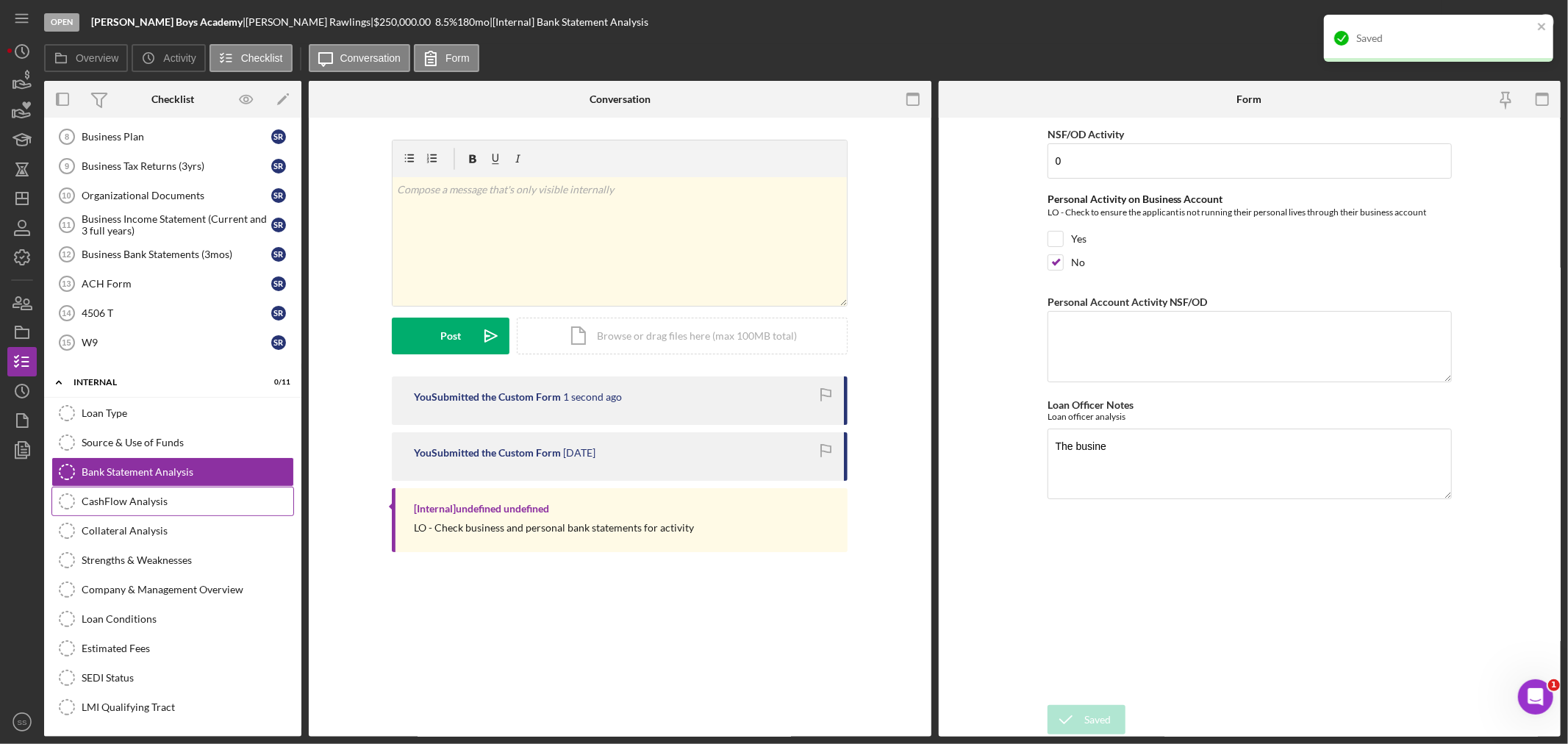
click at [108, 503] on div "CashFlow Analysis" at bounding box center [188, 502] width 212 height 12
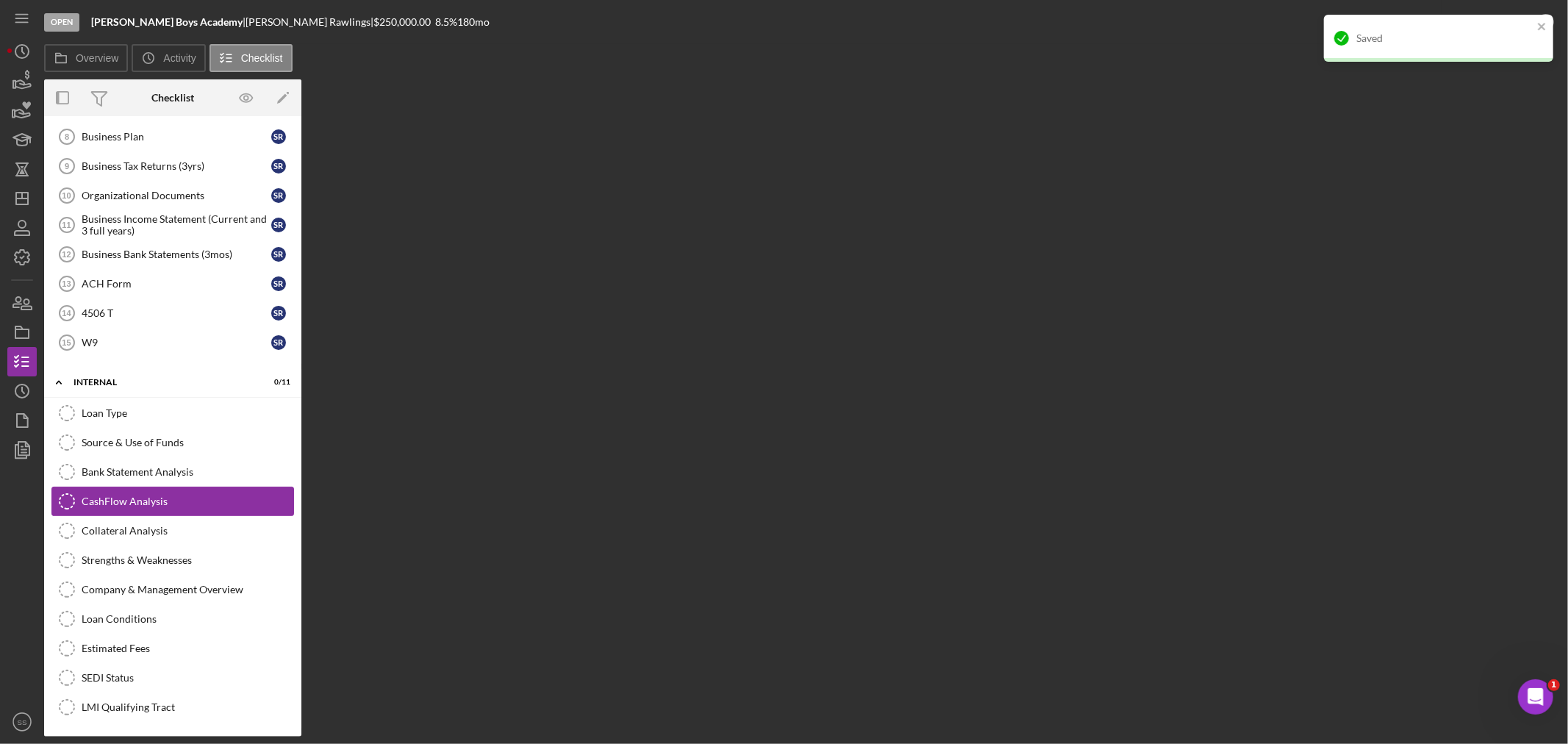
scroll to position [343, 0]
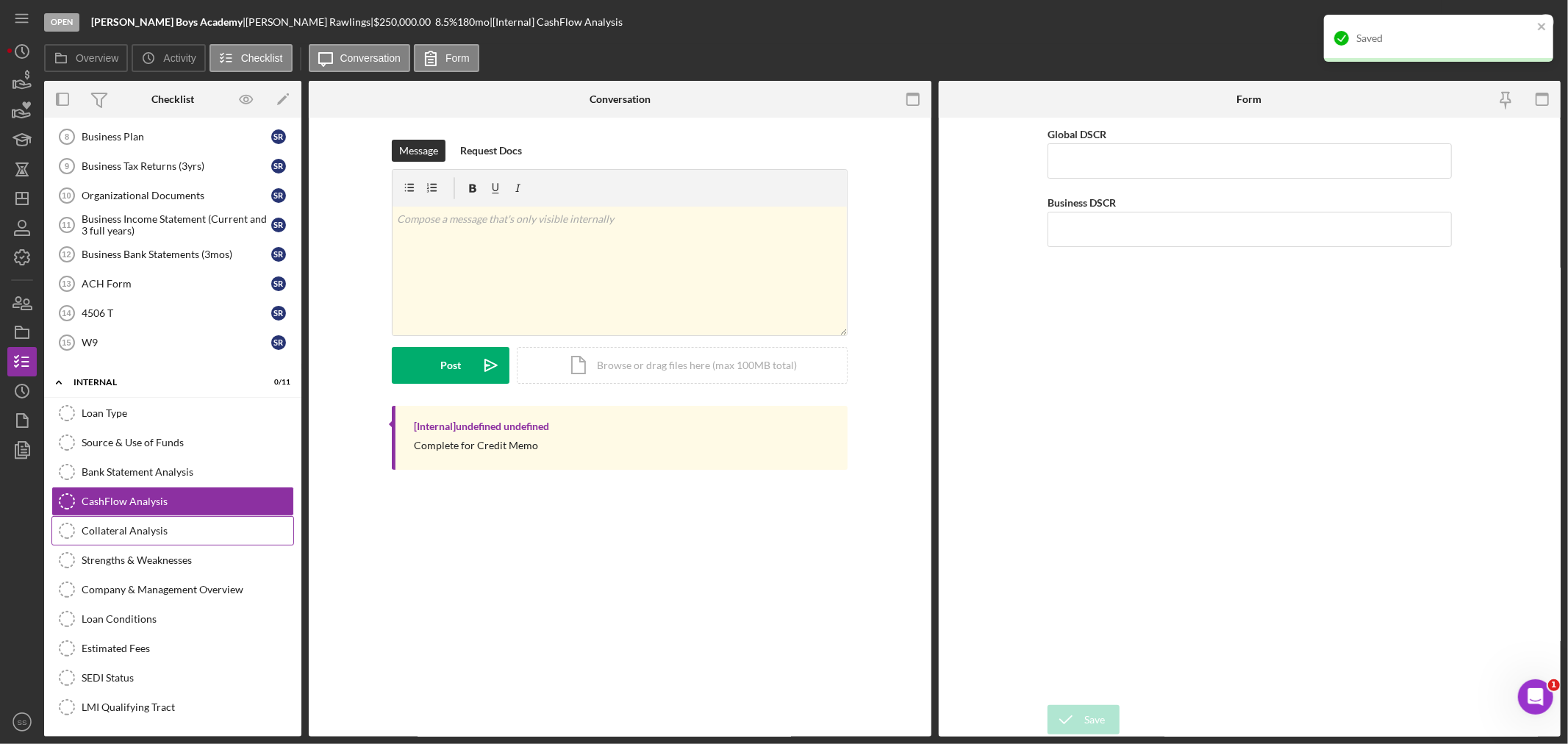
click at [118, 530] on div "Collateral Analysis" at bounding box center [188, 531] width 212 height 12
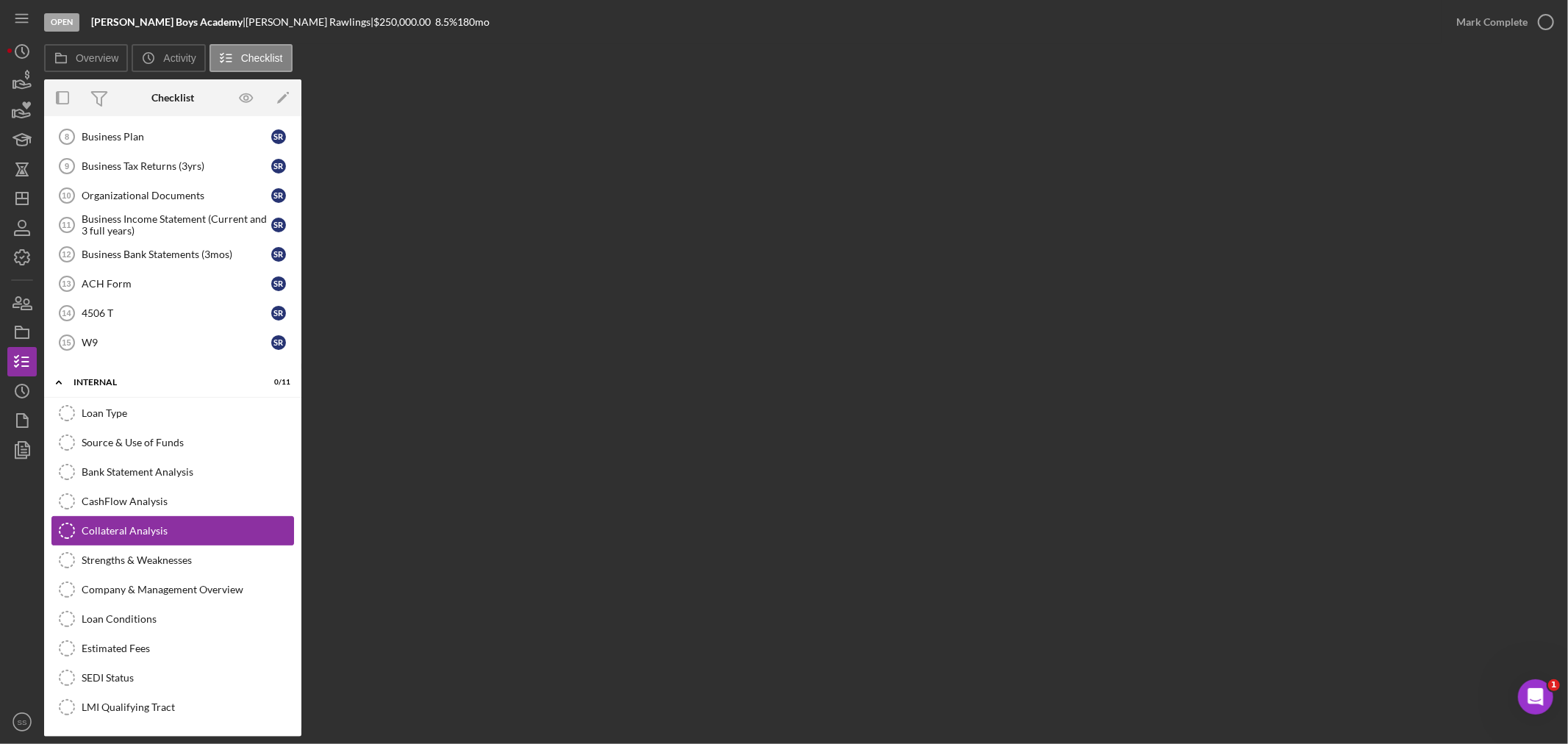
scroll to position [343, 0]
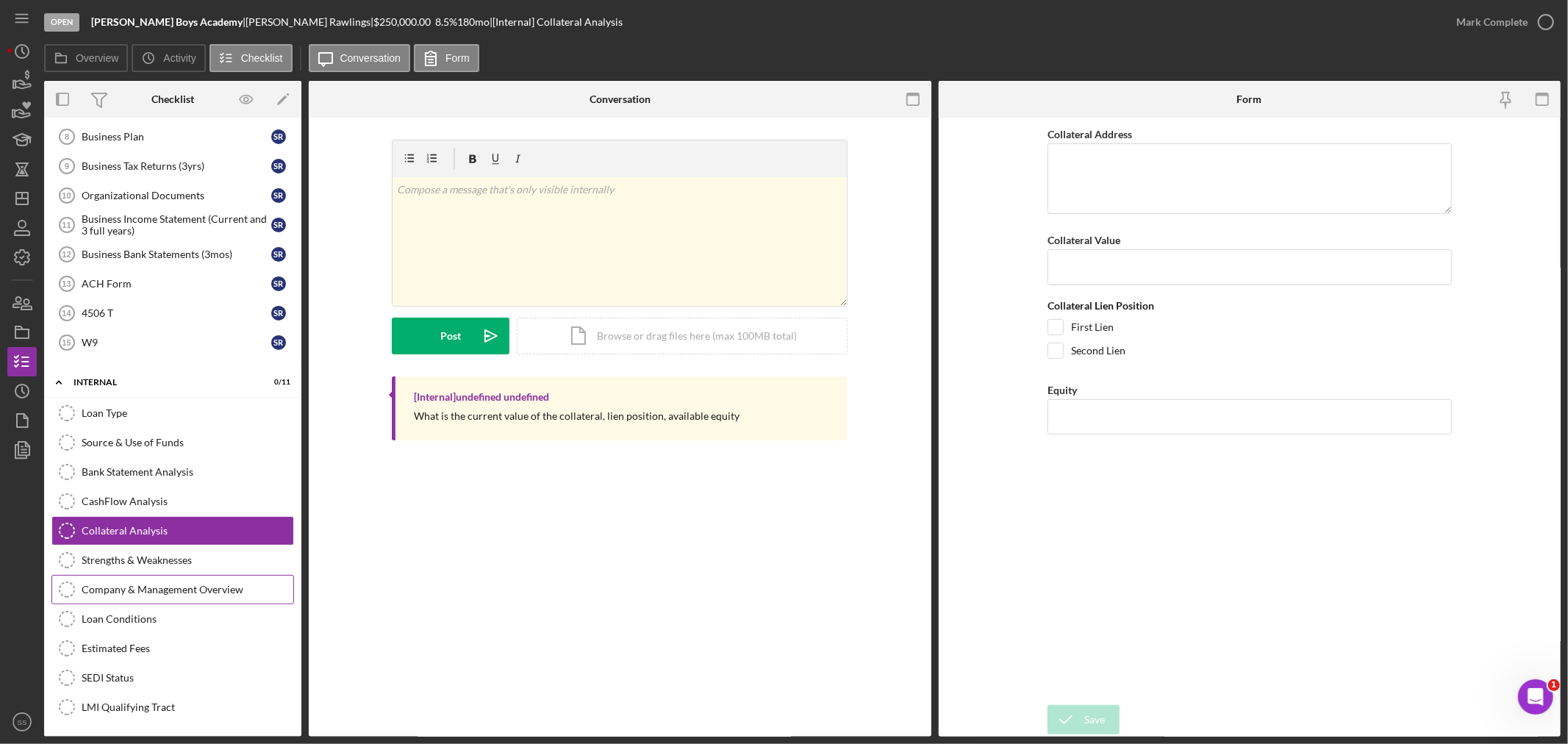
click at [122, 589] on div "Company & Management Overview" at bounding box center [188, 589] width 212 height 12
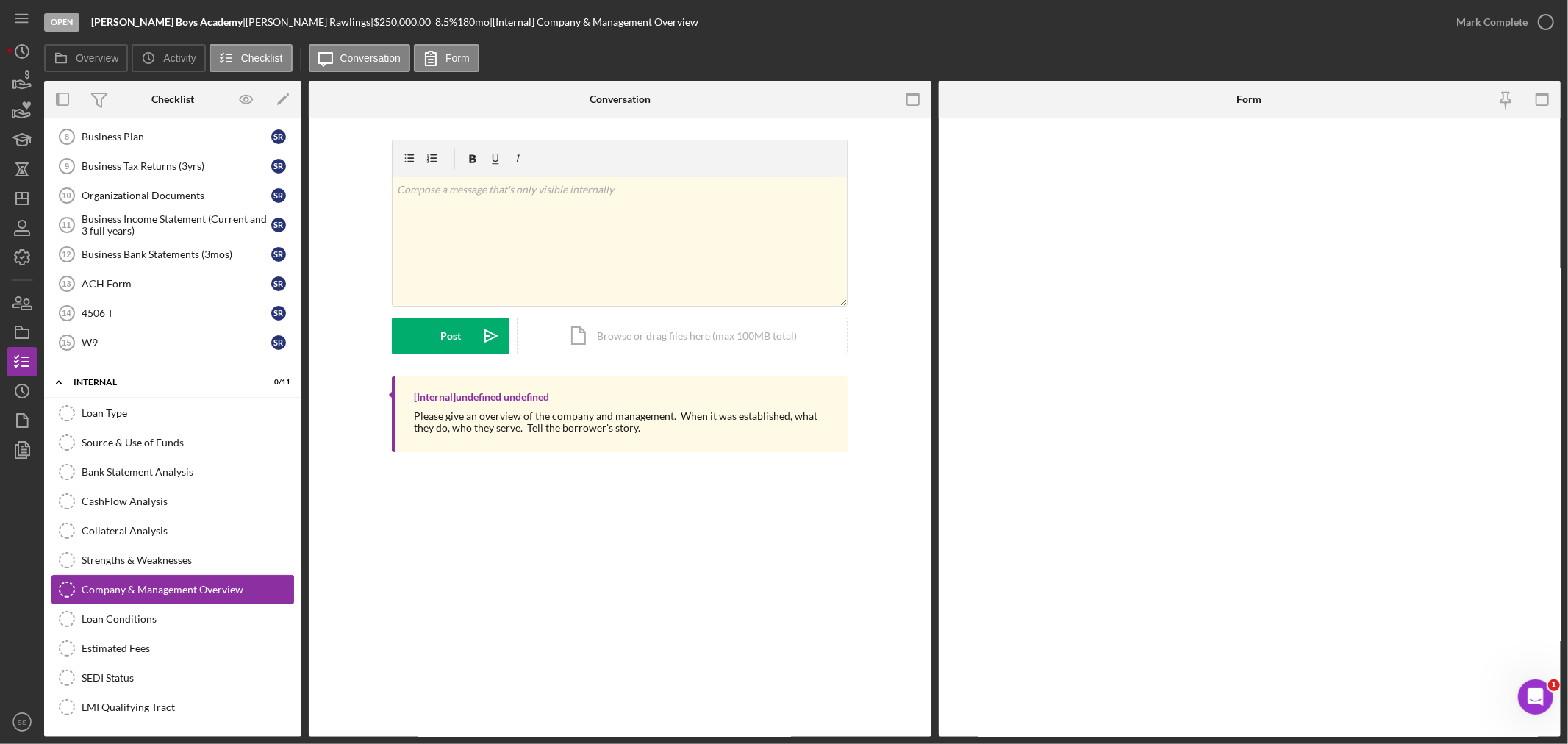
scroll to position [343, 0]
click at [1069, 164] on textarea "Project and Company Overview" at bounding box center [1250, 179] width 405 height 71
paste textarea "The [PERSON_NAME] Boys’ Academy of the [GEOGRAPHIC_DATA] (TJBA) is a new indepe…"
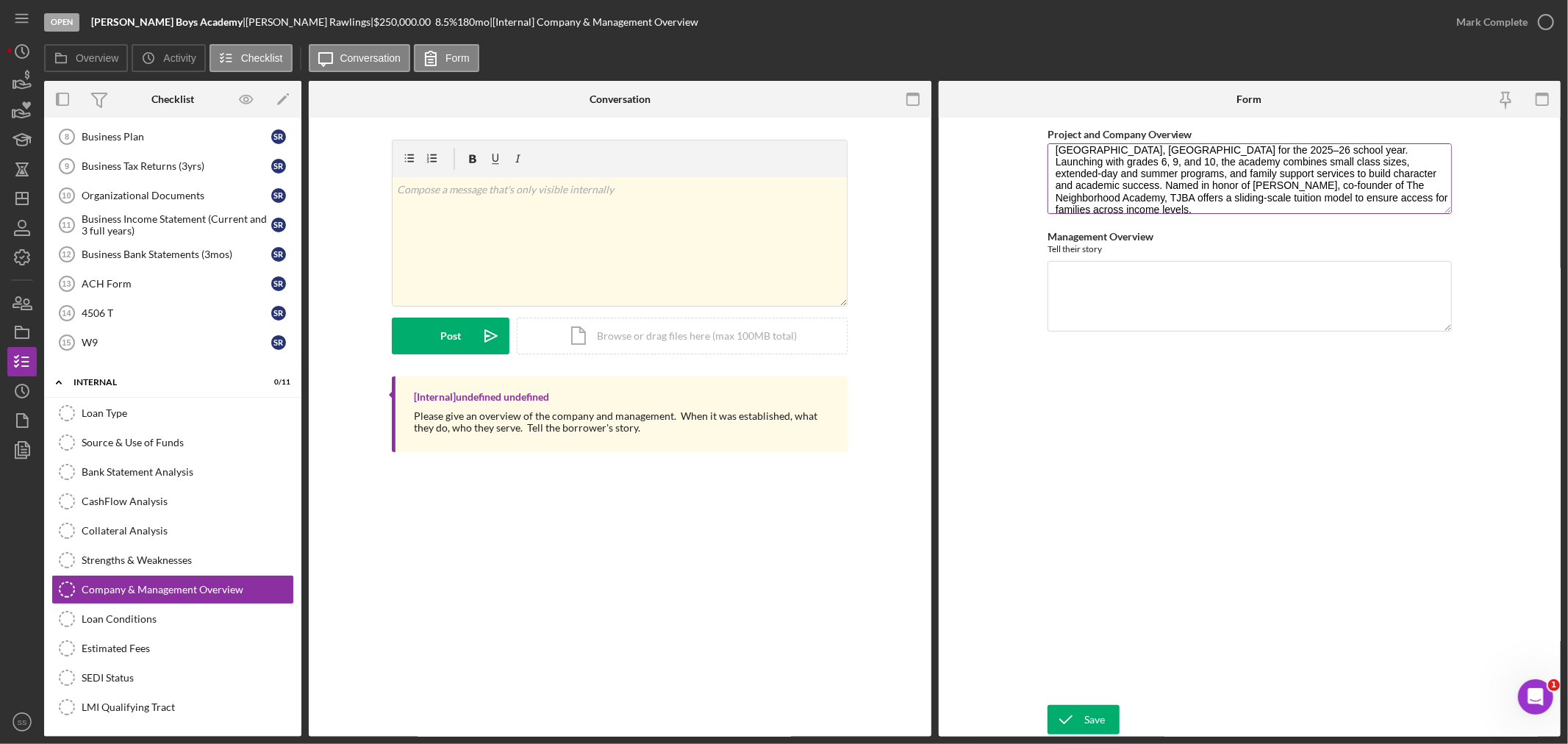
scroll to position [0, 0]
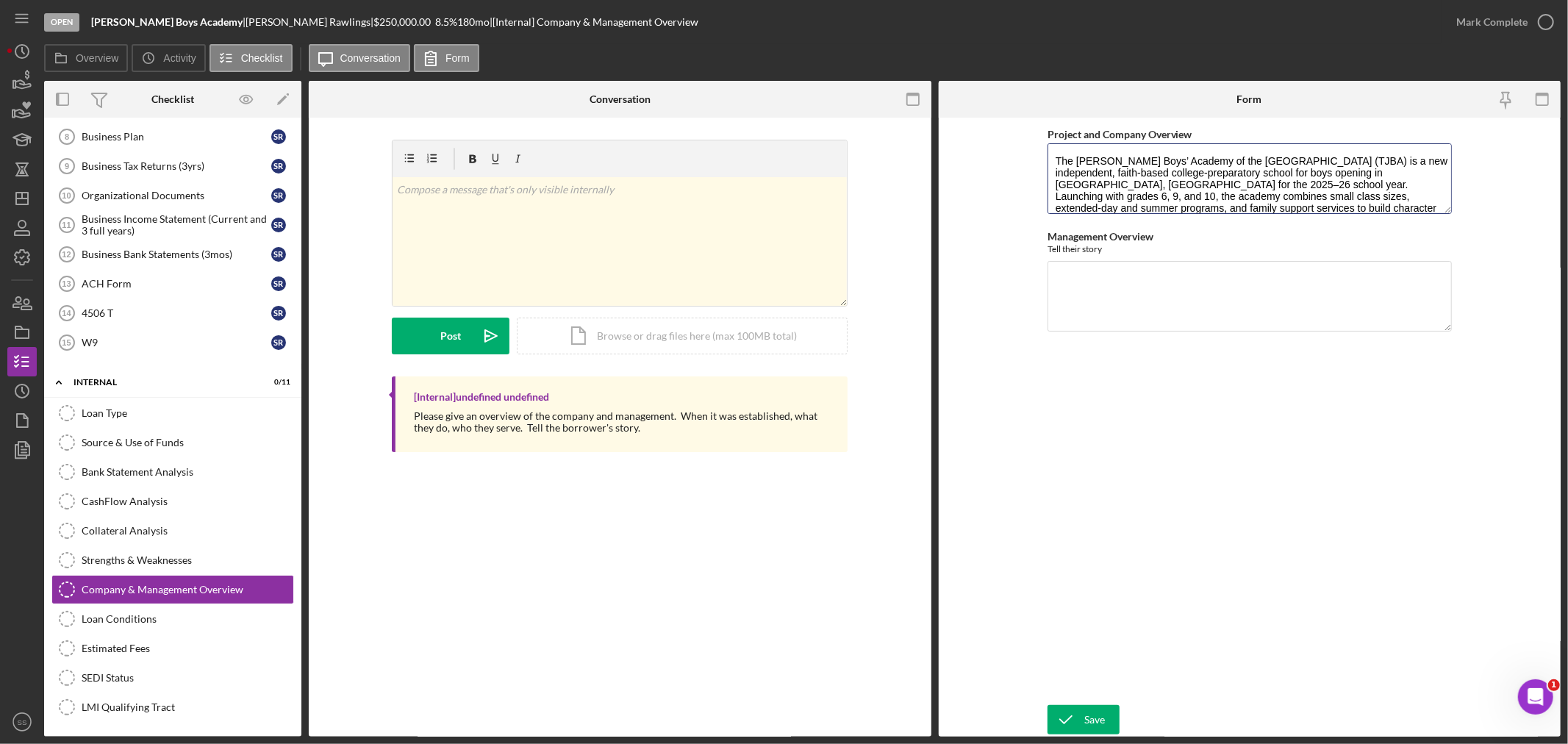
drag, startPoint x: 1361, startPoint y: 203, endPoint x: 988, endPoint y: 118, distance: 382.6
click at [989, 118] on form "Project and Company Overview The [PERSON_NAME] Boys’ Academy of the [GEOGRAPHIC…" at bounding box center [1250, 427] width 622 height 619
paste textarea "The academy is currently leasing a school building with the option to purchase …"
click at [1082, 276] on textarea "Management Overview" at bounding box center [1250, 297] width 405 height 71
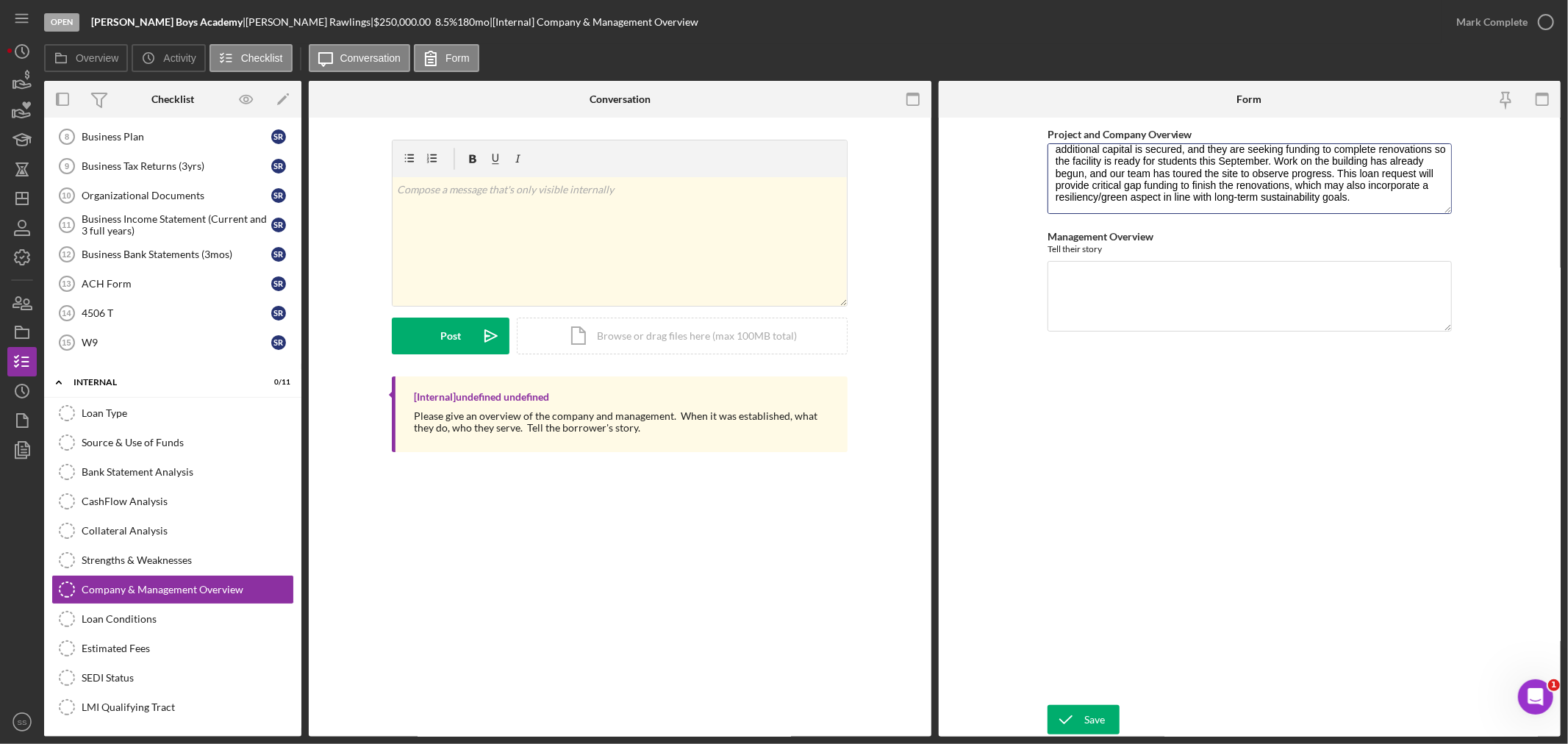
scroll to position [0, 0]
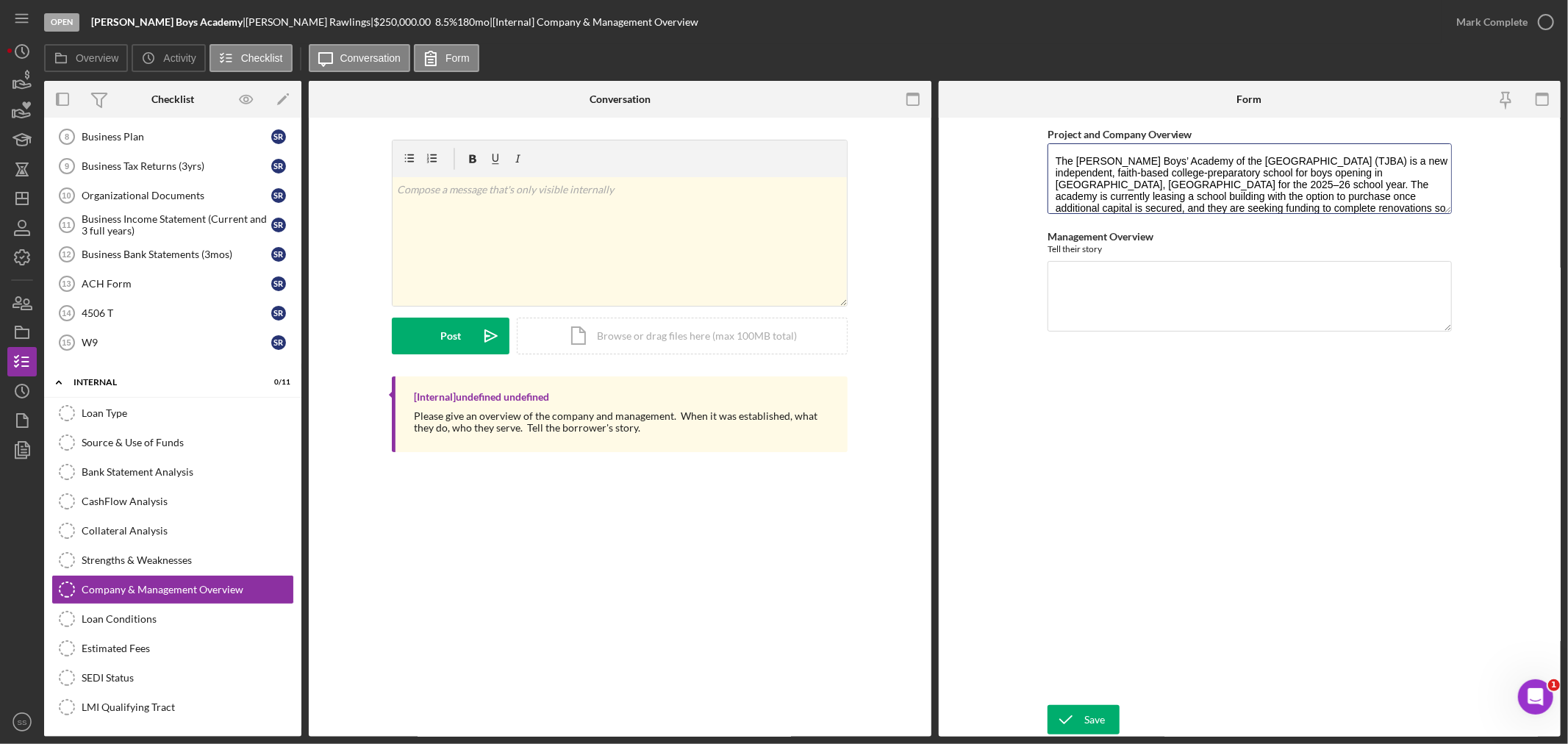
drag, startPoint x: 1135, startPoint y: 203, endPoint x: 992, endPoint y: 116, distance: 167.4
click at [992, 116] on div "Form Project and Company Overview The [PERSON_NAME] Boys’ Academy of the [GEOGR…" at bounding box center [1250, 408] width 622 height 656
paste textarea "in [GEOGRAPHIC_DATA], inspired by the same visionary leadership that launched T…"
click at [1428, 155] on textarea "The [PERSON_NAME] Boys’ Academy of the Mon Valley (TJBA) is a new independent, …" at bounding box center [1250, 179] width 405 height 71
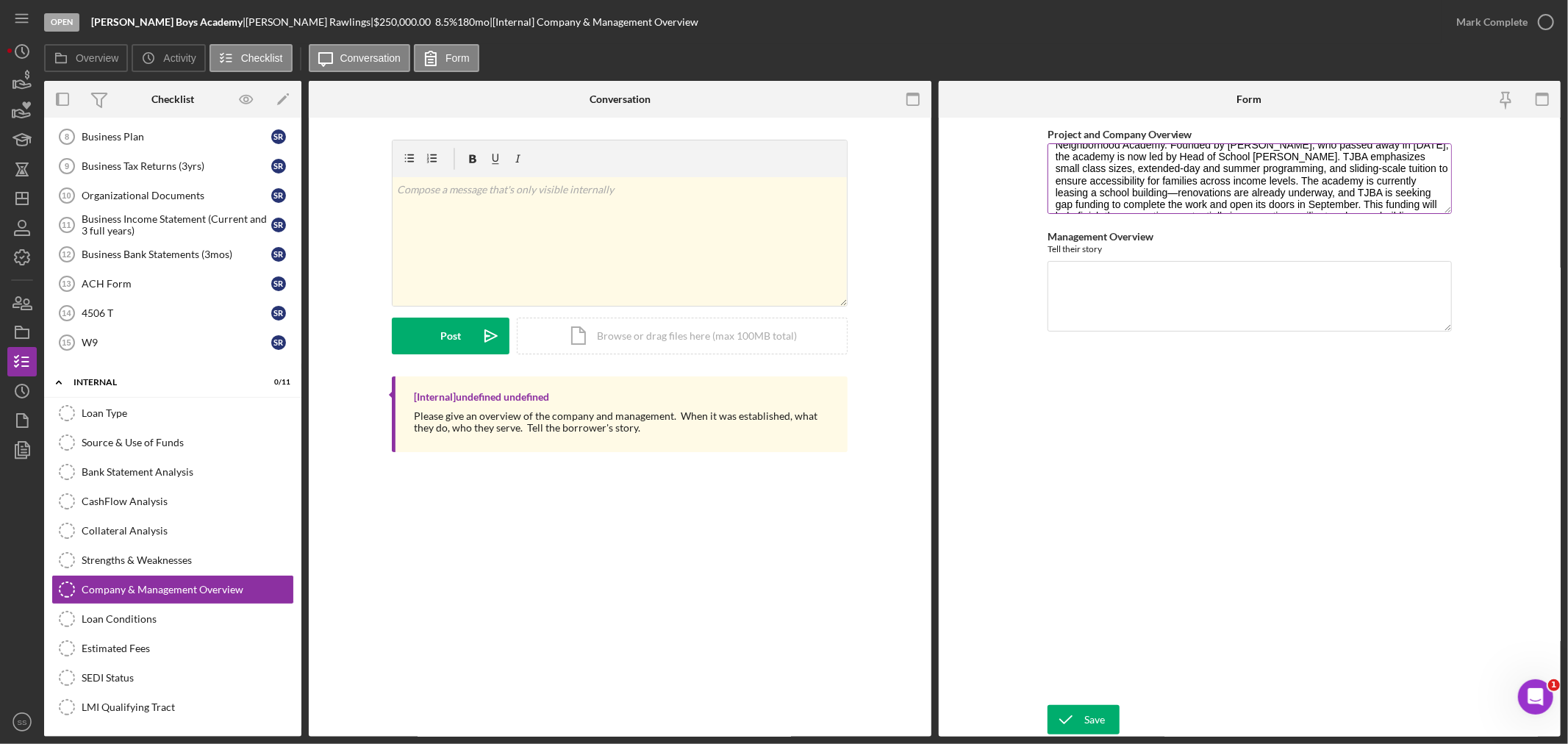
scroll to position [82, 0]
click at [1433, 151] on textarea "The [PERSON_NAME] Boys’ Academy of the Mon Valley (TJBA) is a new independent, …" at bounding box center [1250, 179] width 405 height 71
click at [1430, 152] on textarea "The [PERSON_NAME] Boys’ Academy of the Mon Valley (TJBA) is a new independent, …" at bounding box center [1250, 179] width 405 height 71
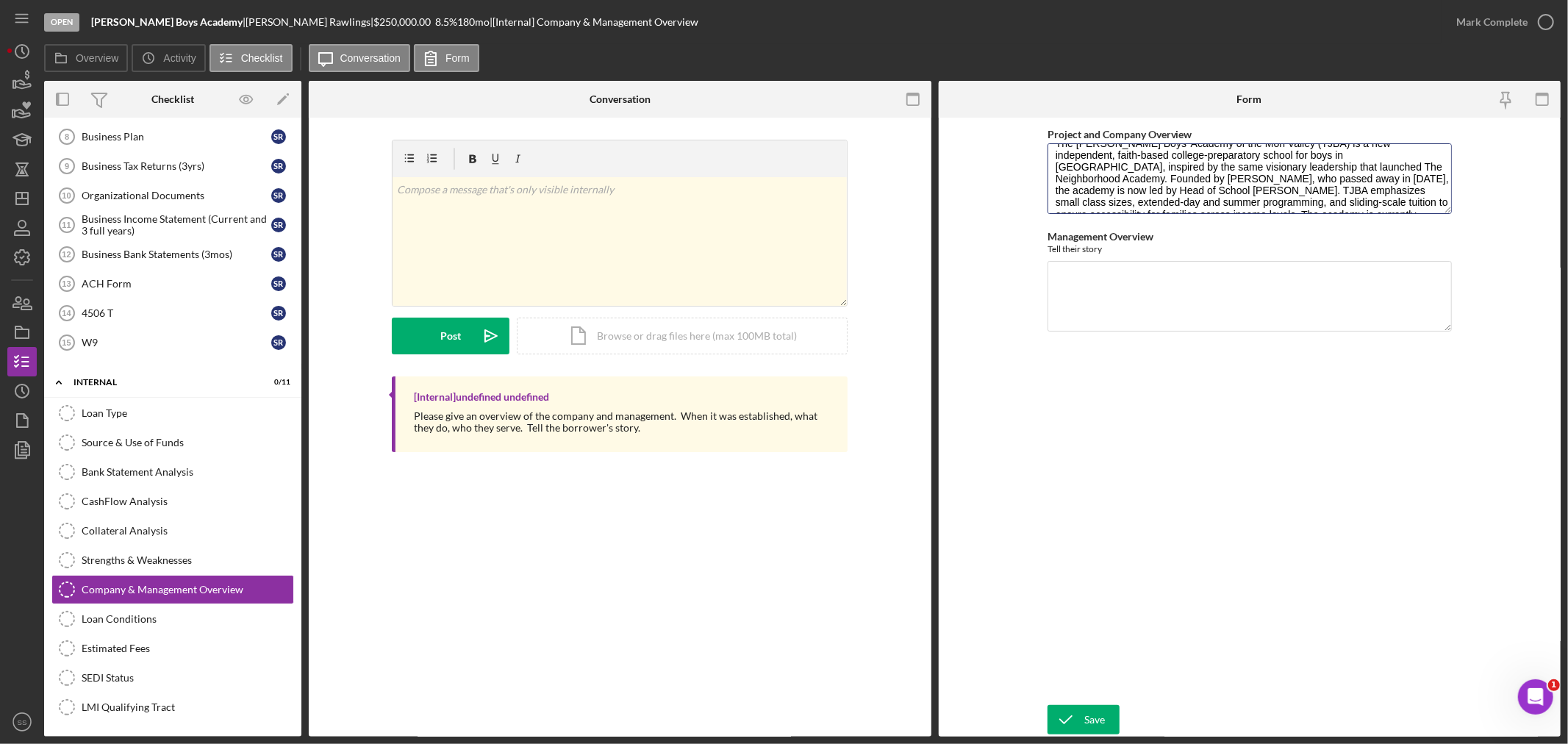
scroll to position [0, 0]
drag, startPoint x: 1122, startPoint y: 206, endPoint x: 1038, endPoint y: 130, distance: 113.3
click at [1038, 130] on form "Project and Company Overview The [PERSON_NAME] Boys’ Academy of the [GEOGRAPHIC…" at bounding box center [1250, 427] width 622 height 619
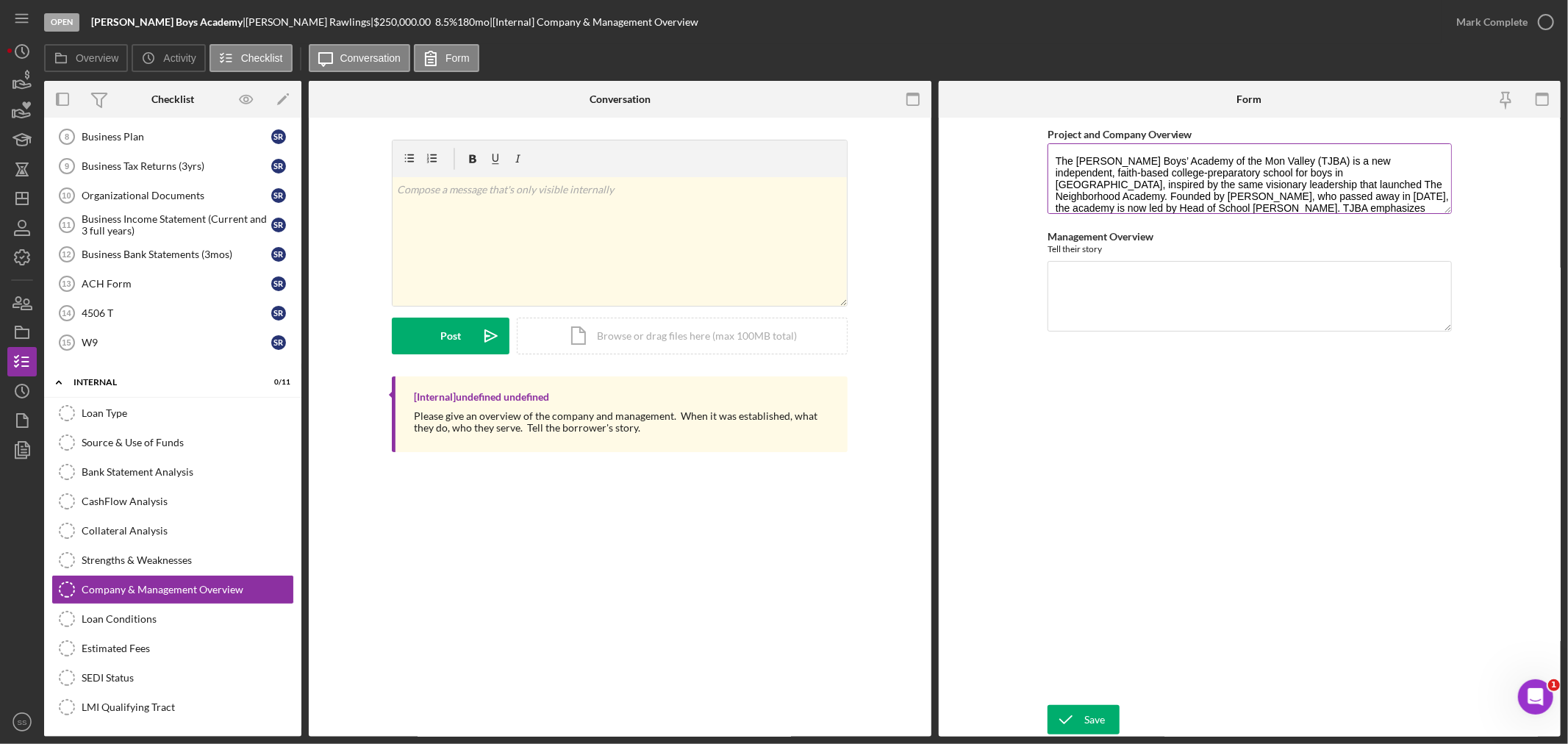
paste textarea "with the option to purchase in the future; renovations are already underway, an…"
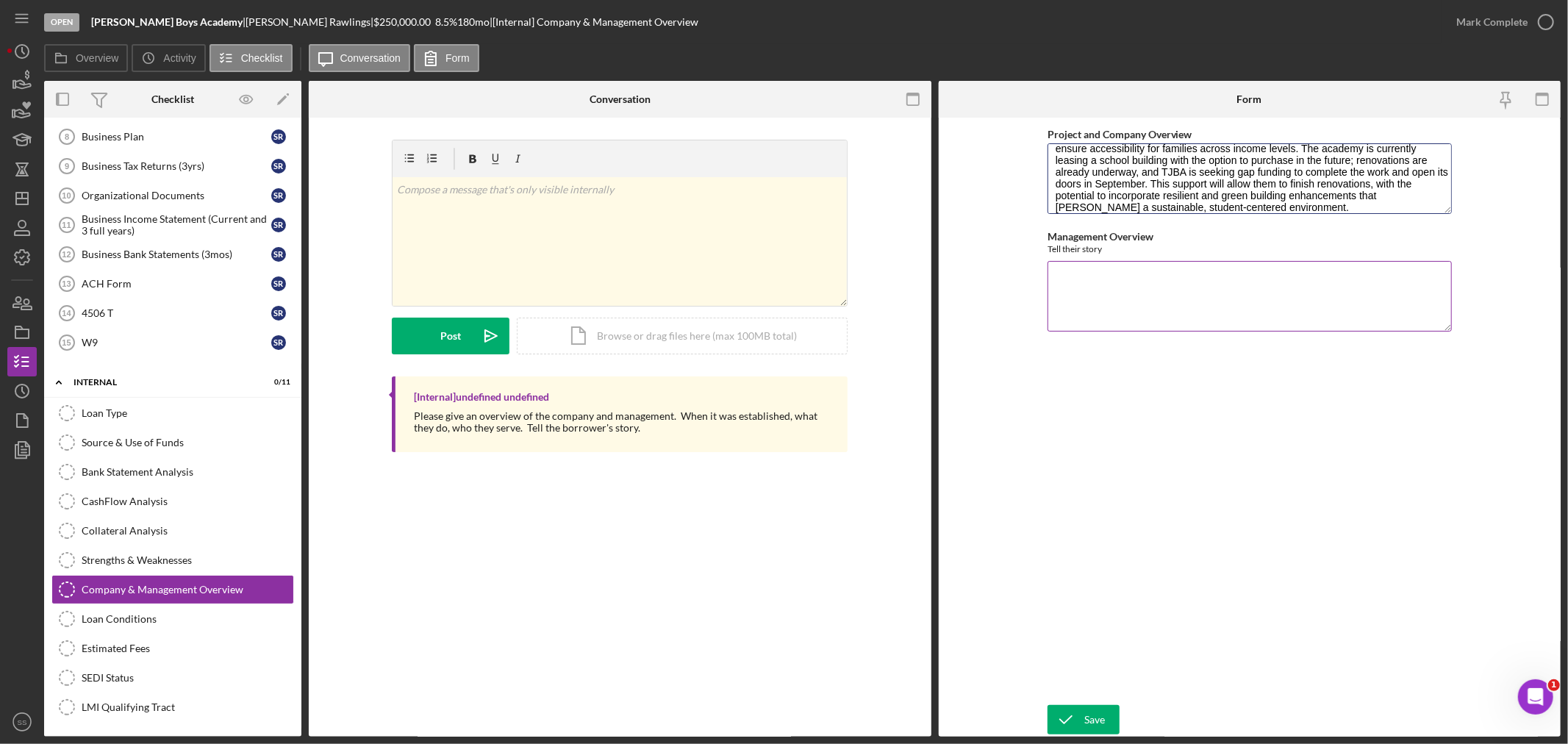
type textarea "The [PERSON_NAME] Boys’ Academy of the Mon Valley (TJBA) is a new independent, …"
click at [1069, 284] on textarea "Management Overview" at bounding box center [1250, 297] width 405 height 71
click at [1084, 275] on textarea "Management Overview" at bounding box center [1250, 297] width 405 height 71
paste textarea "[PERSON_NAME], now Head of School at [PERSON_NAME][GEOGRAPHIC_DATA] of the [GEO…"
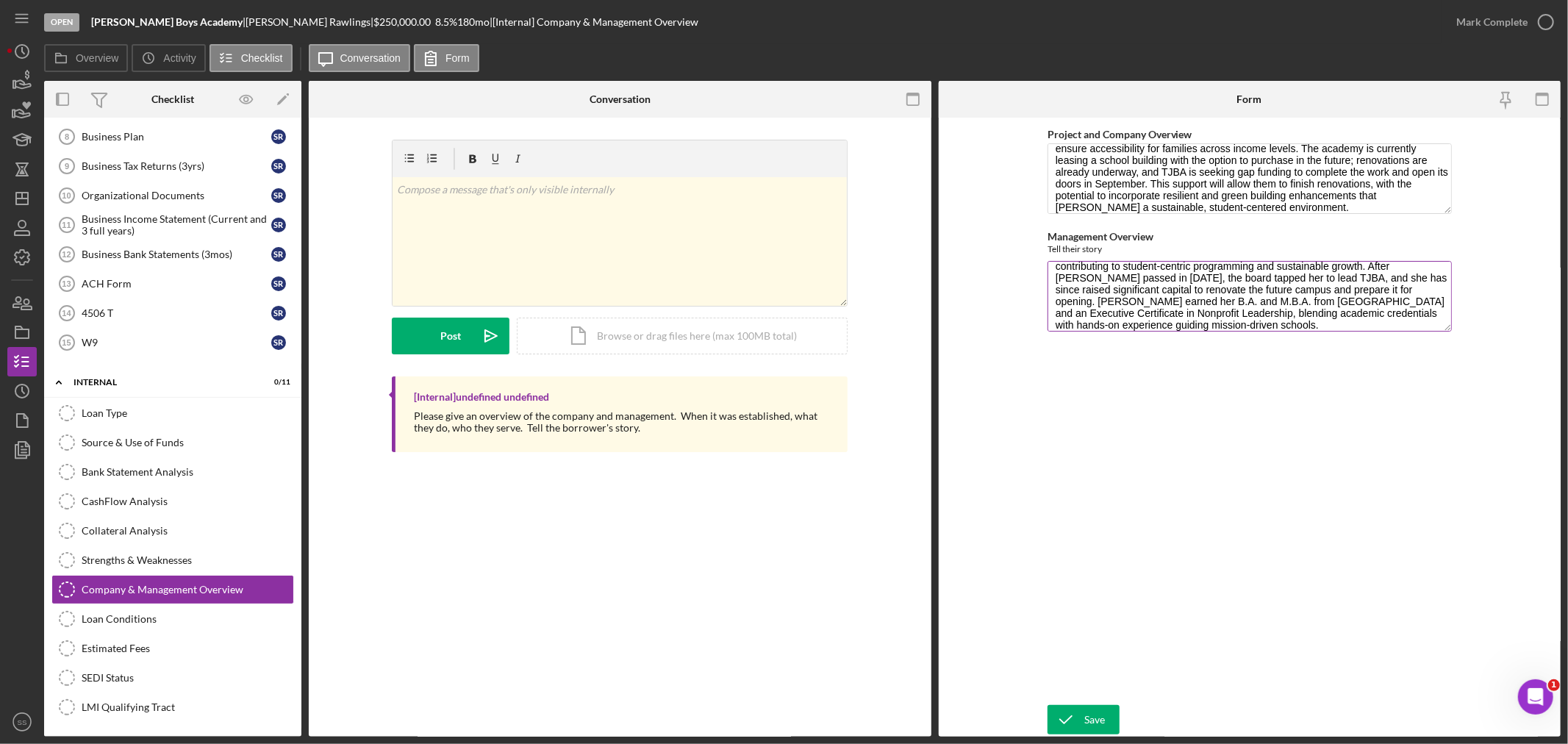
scroll to position [0, 0]
click at [1101, 303] on textarea "[PERSON_NAME], now Head of School at [PERSON_NAME][GEOGRAPHIC_DATA] of the [GEO…" at bounding box center [1250, 297] width 405 height 71
type textarea "[PERSON_NAME], now Head of School at [PERSON_NAME][GEOGRAPHIC_DATA] of the [GEO…"
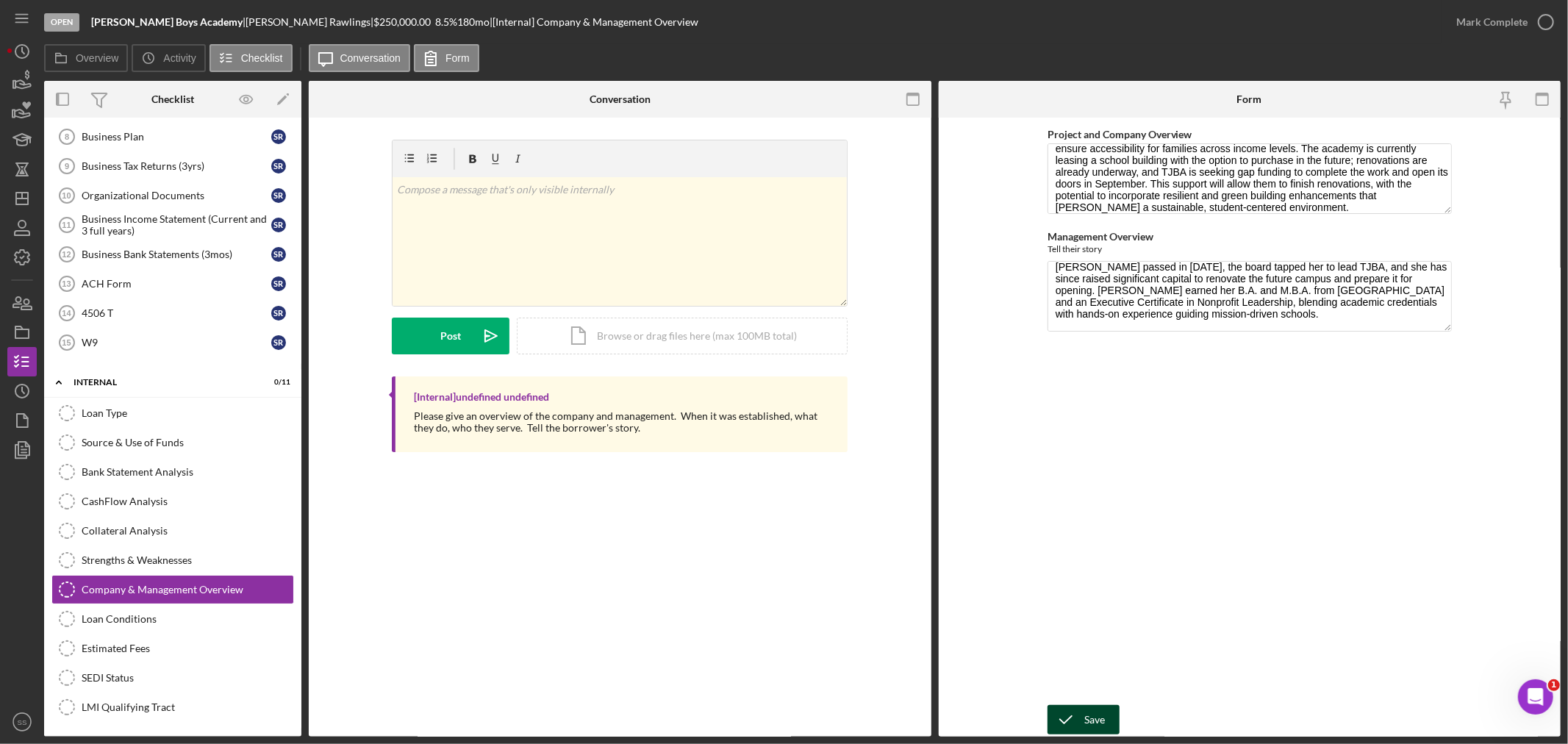
click at [1078, 715] on icon "submit" at bounding box center [1066, 720] width 37 height 37
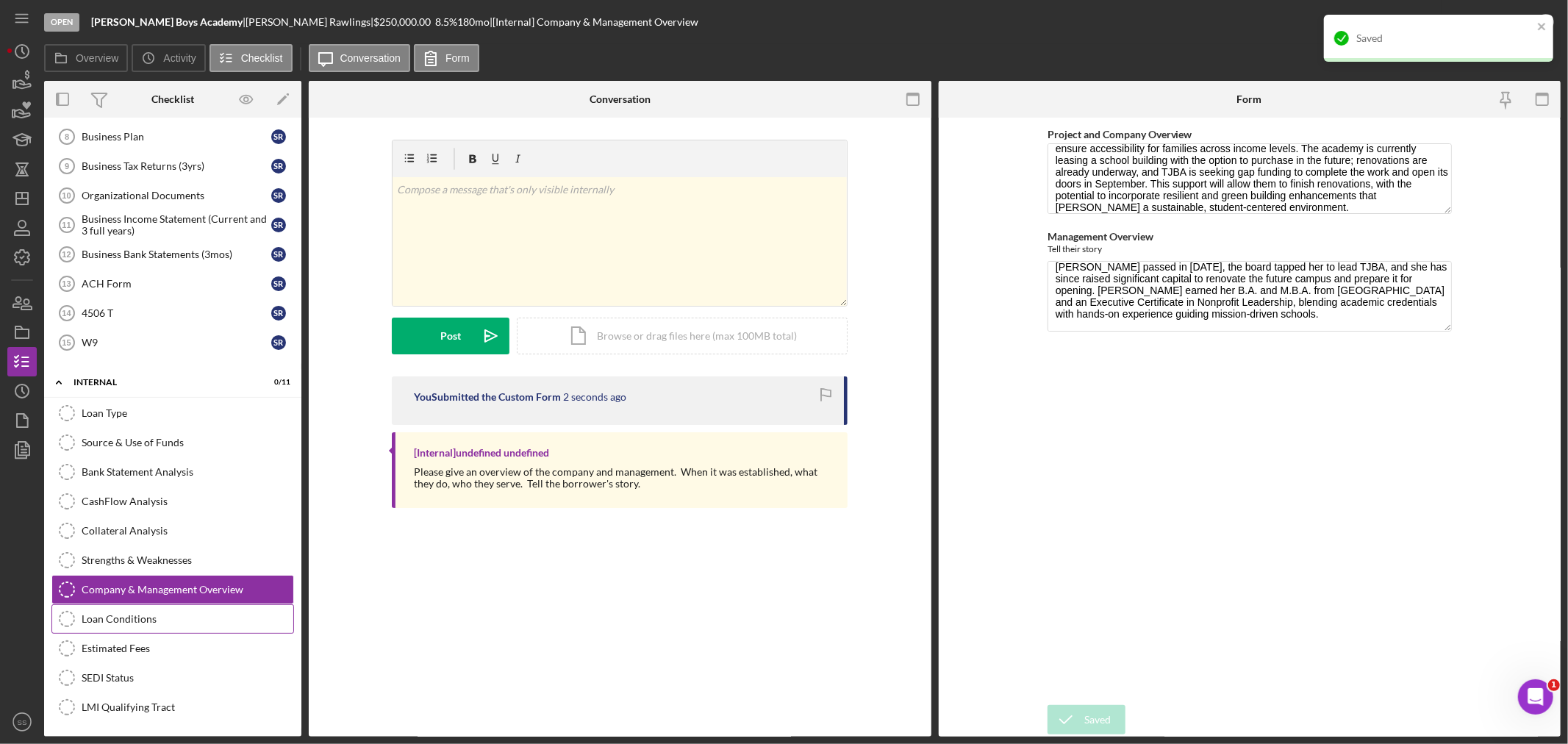
click at [154, 622] on div "Loan Conditions" at bounding box center [188, 619] width 212 height 12
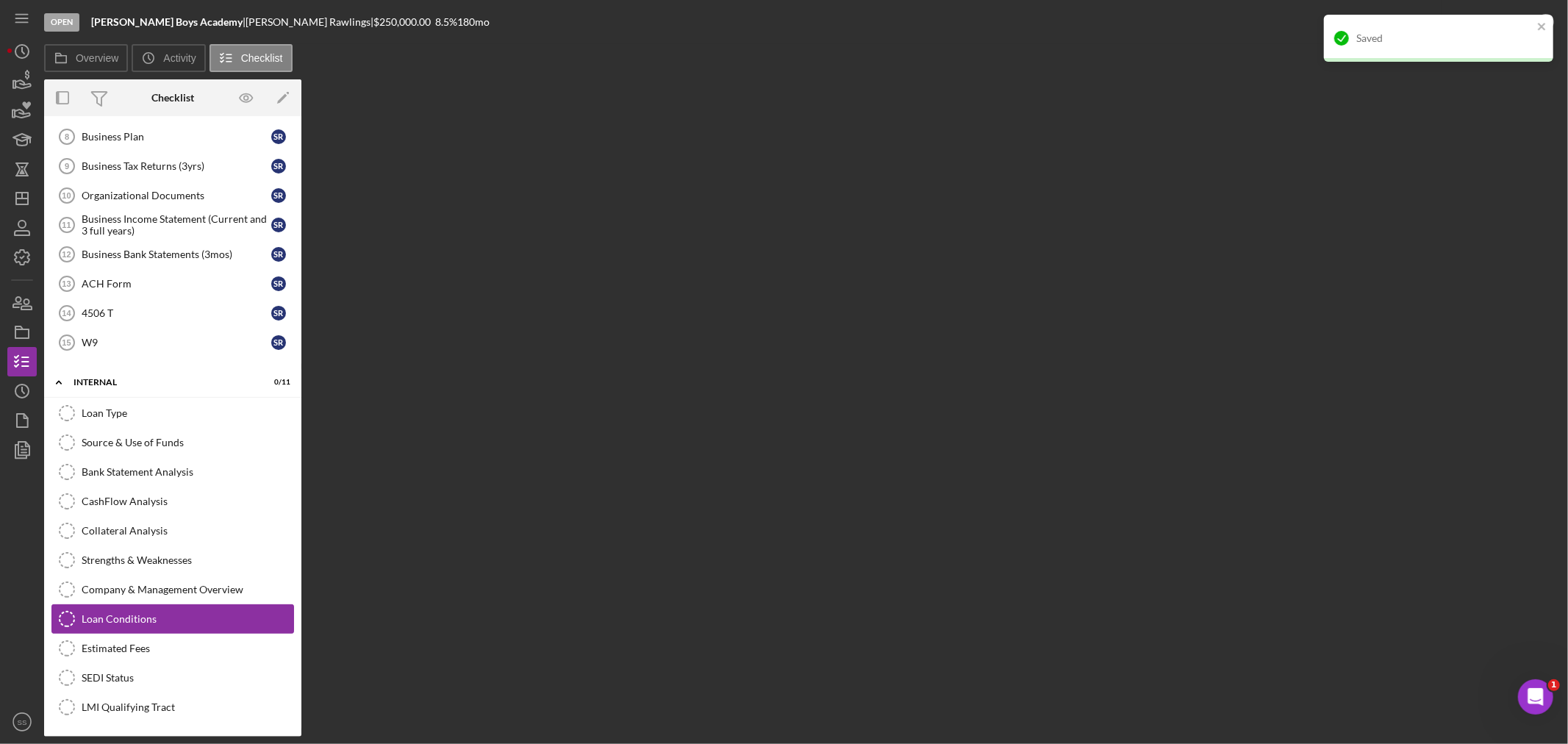
scroll to position [343, 0]
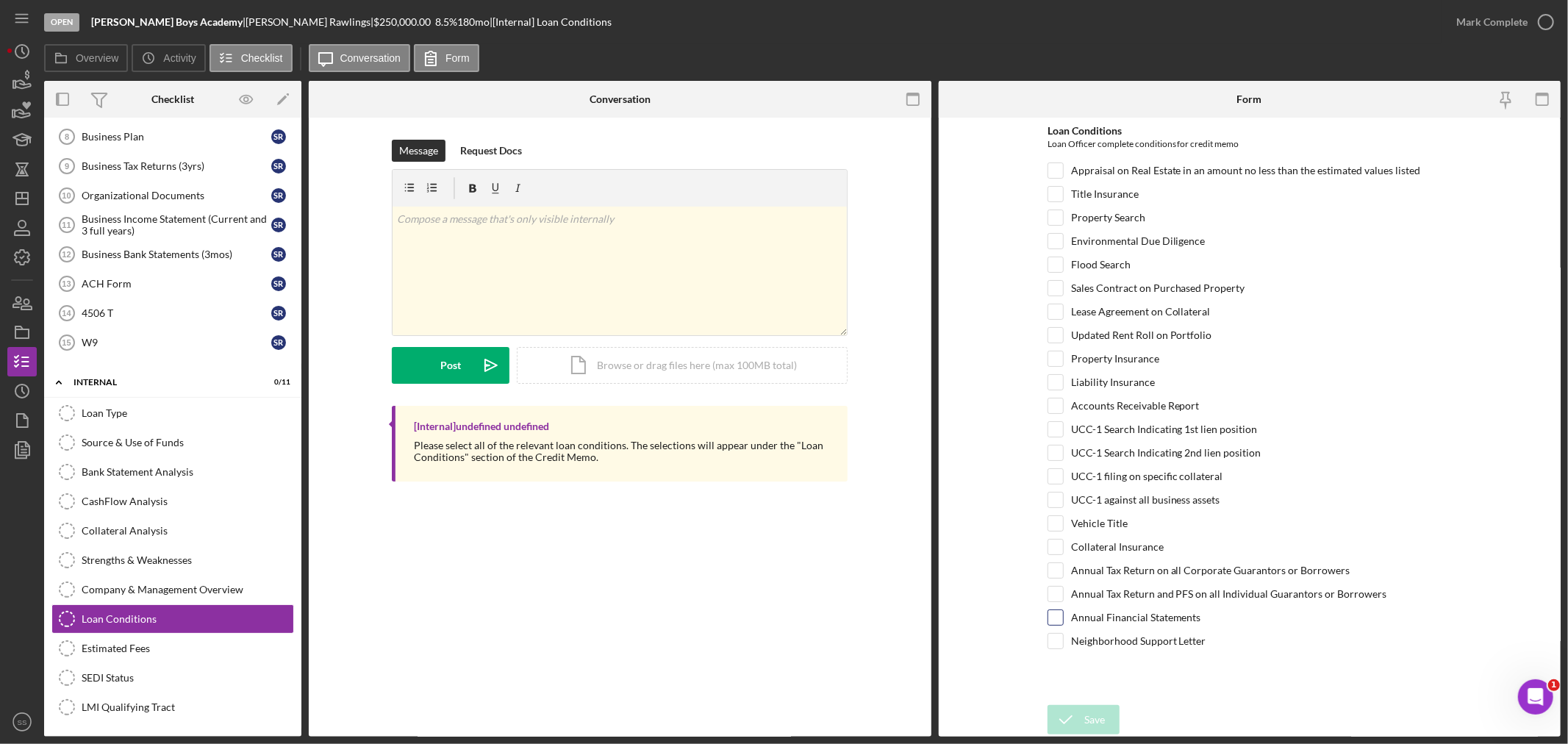
click at [1060, 625] on input "Annual Financial Statements" at bounding box center [1055, 617] width 15 height 15
checkbox input "true"
click at [1051, 313] on input "Lease Agreement on Collateral" at bounding box center [1055, 312] width 15 height 15
checkbox input "true"
click at [1068, 719] on polyline "submit" at bounding box center [1066, 720] width 12 height 7
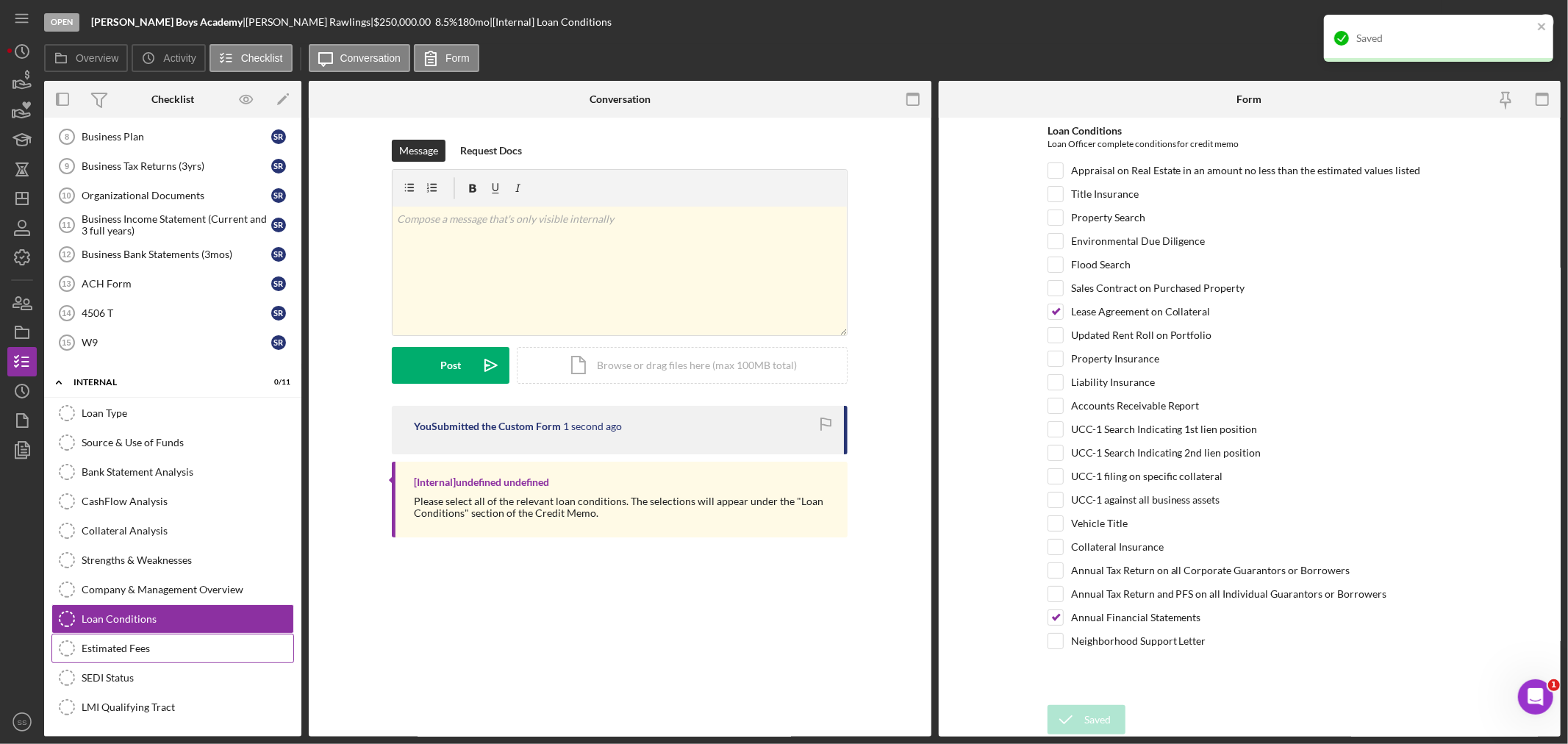
click at [121, 648] on div "Estimated Fees" at bounding box center [188, 648] width 212 height 12
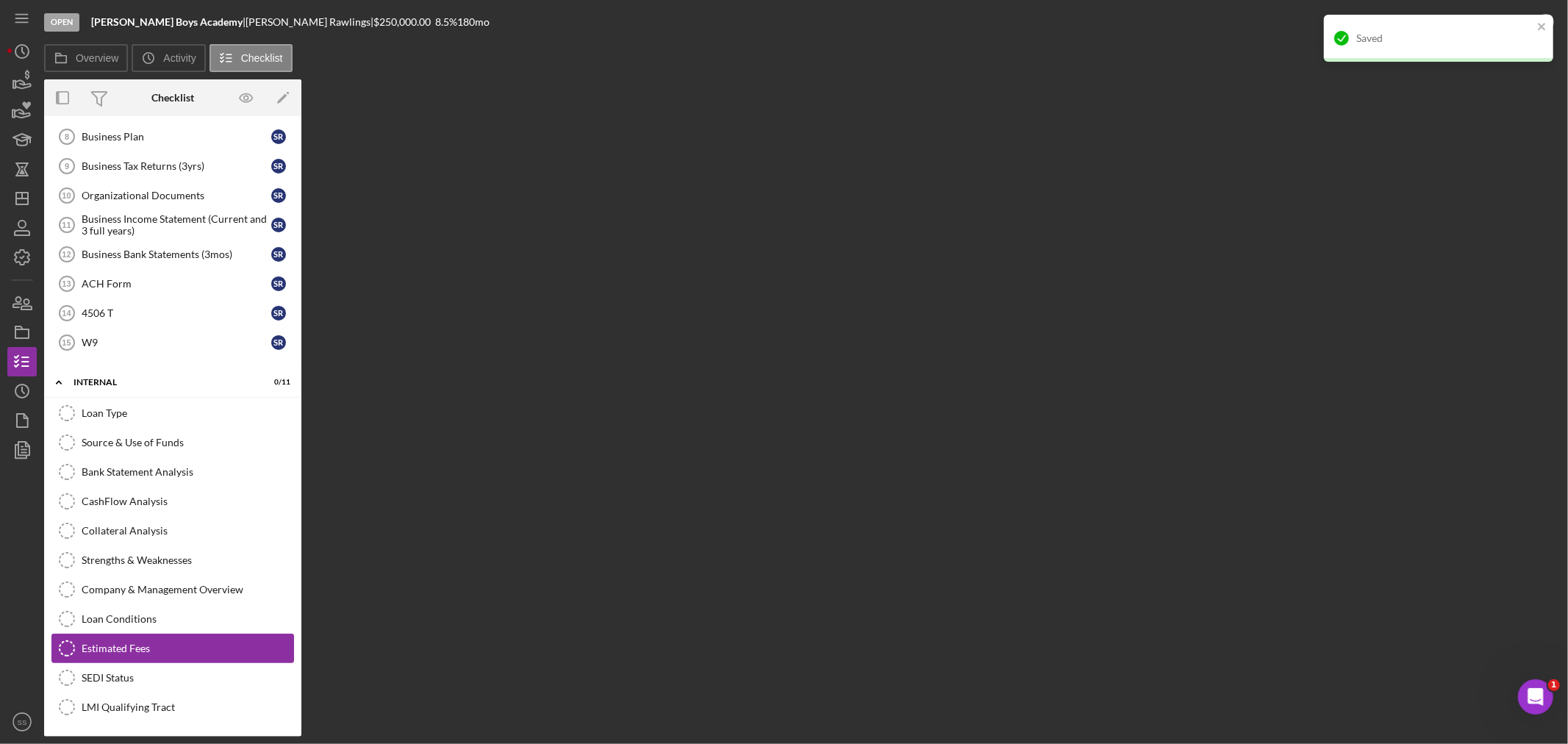
scroll to position [343, 0]
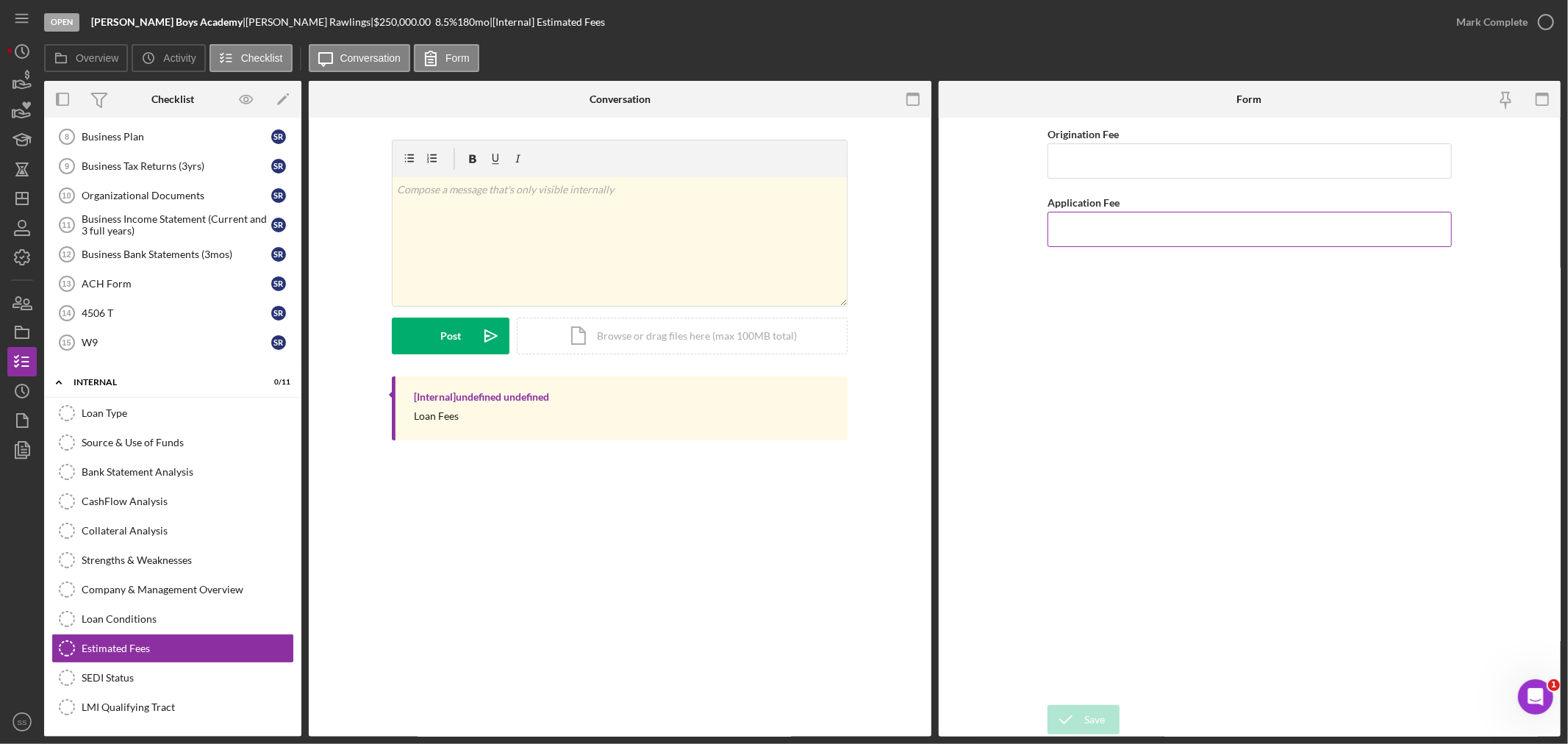
click at [1069, 234] on input "Application Fee" at bounding box center [1250, 230] width 405 height 35
type input "$200"
click at [1077, 169] on input "Origination Fee" at bounding box center [1250, 161] width 405 height 35
type input "$2,500"
click at [1095, 726] on div "Save" at bounding box center [1094, 720] width 21 height 29
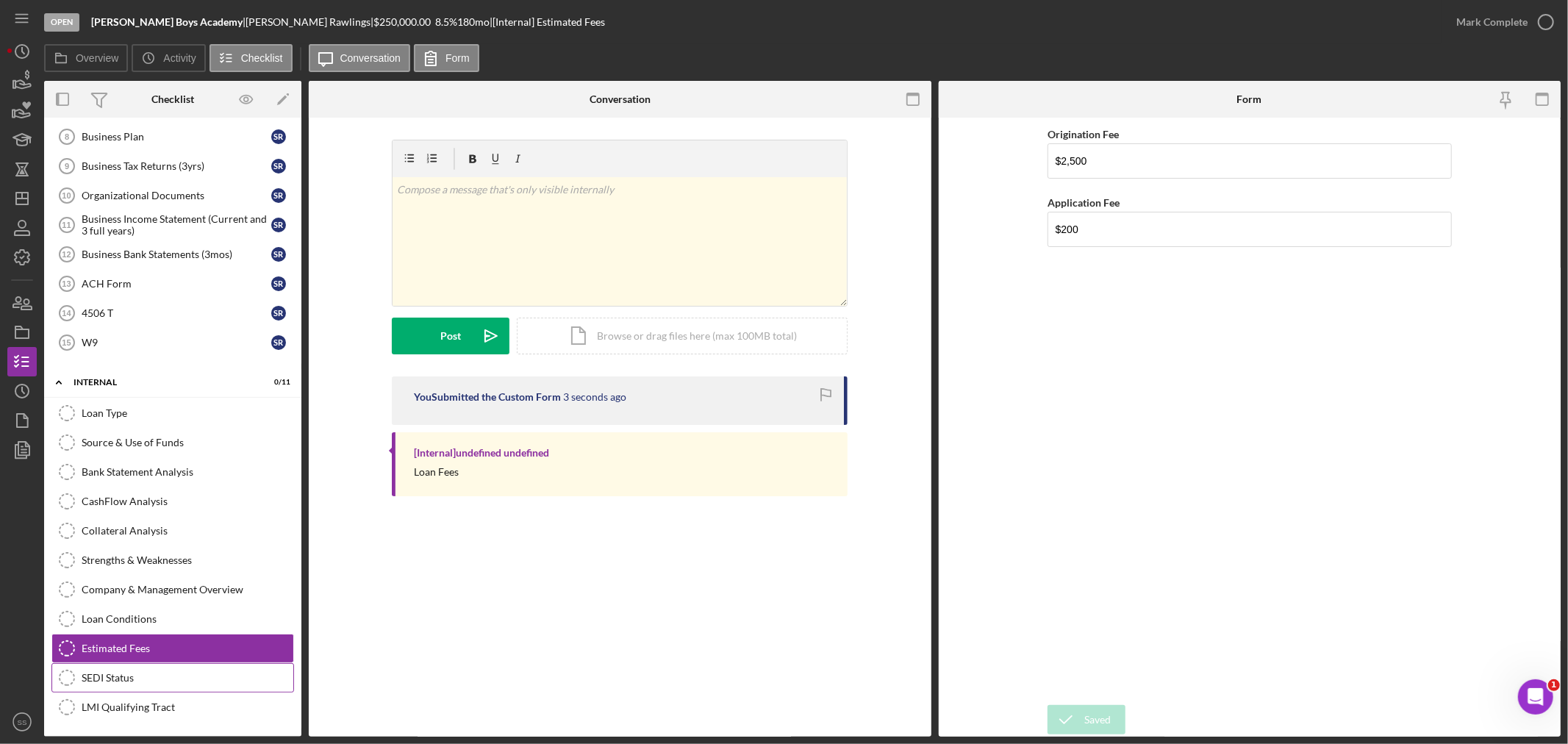
click at [188, 663] on link "SEDI Status SEDI Status" at bounding box center [173, 678] width 243 height 29
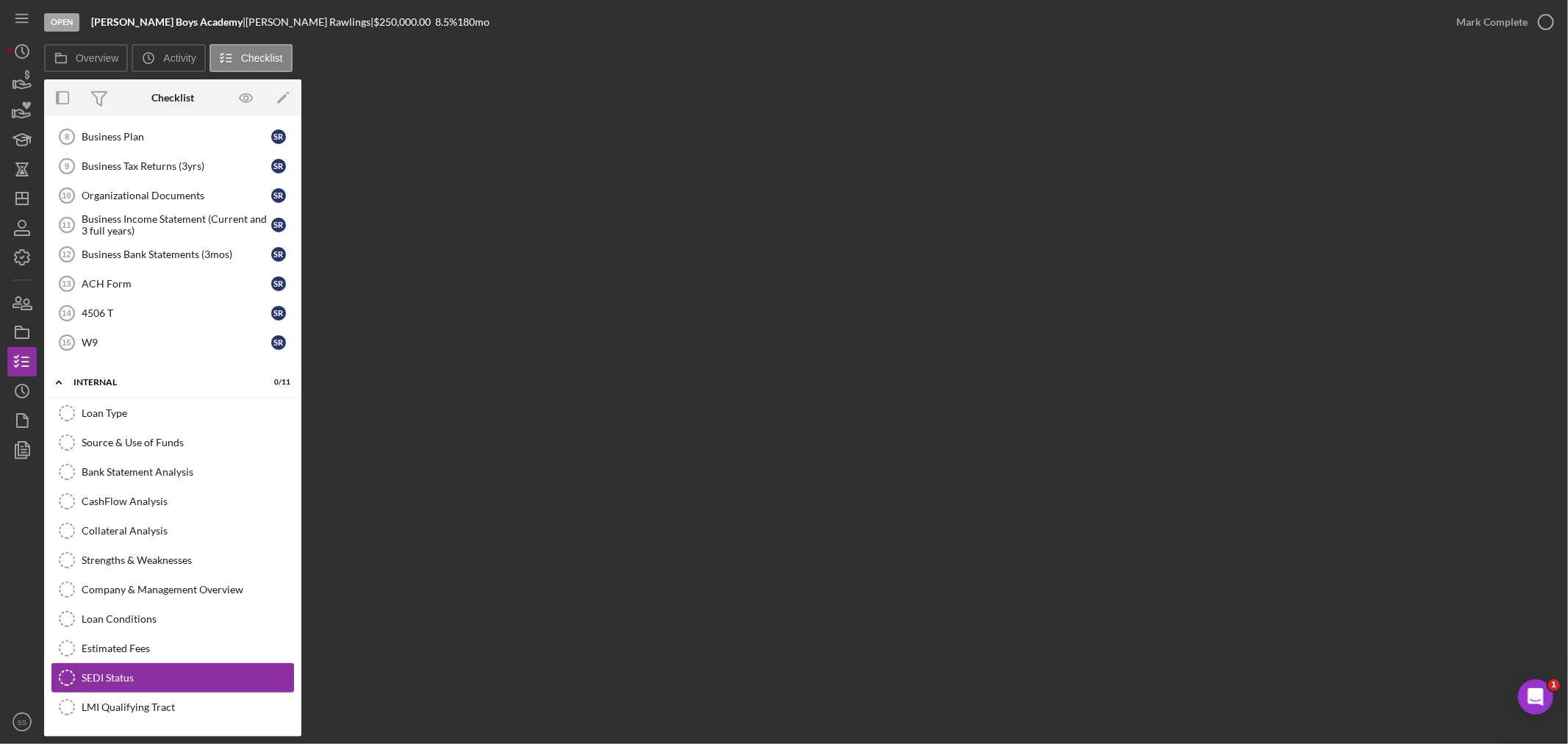
scroll to position [343, 0]
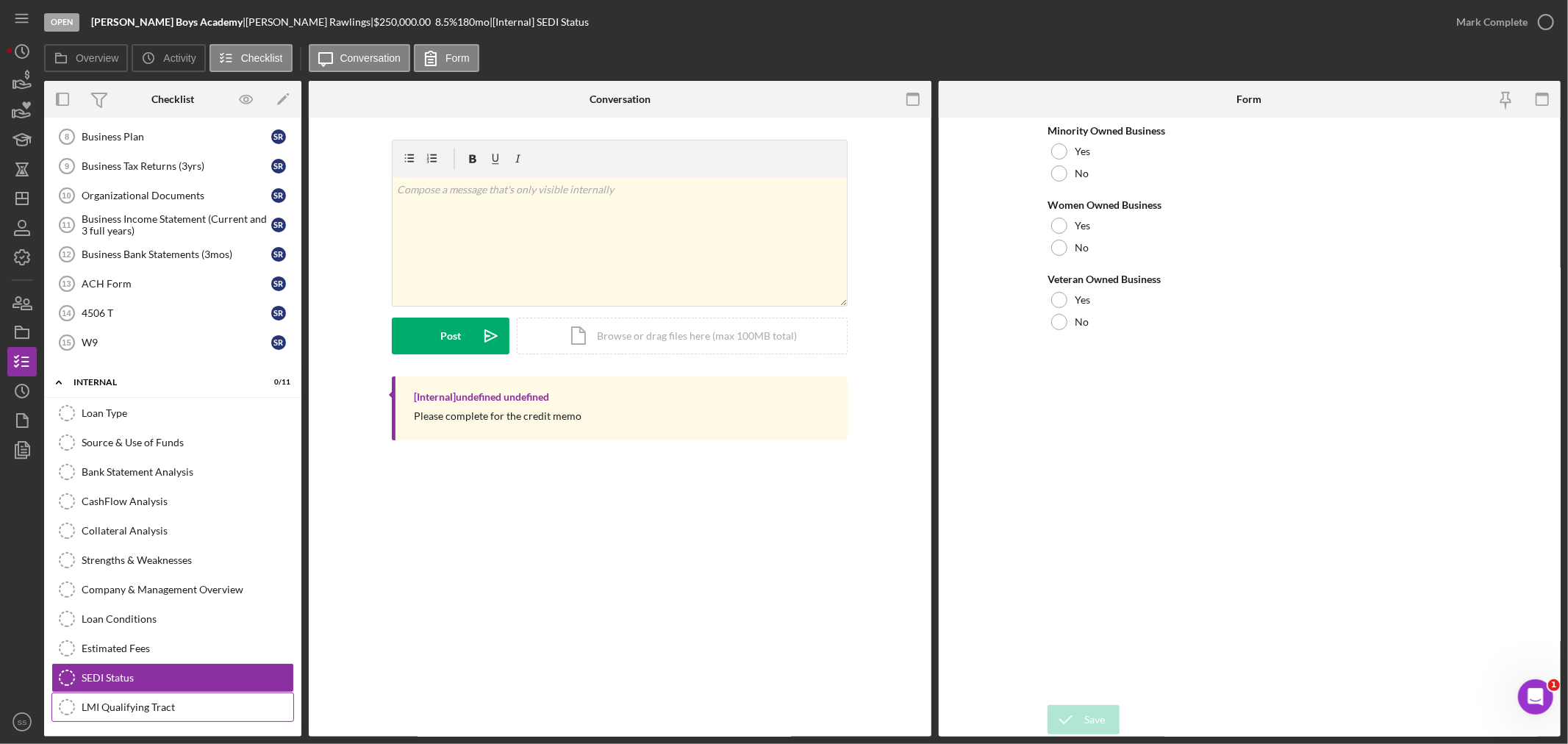
click at [177, 704] on div "LMI Qualifying Tract" at bounding box center [188, 707] width 212 height 12
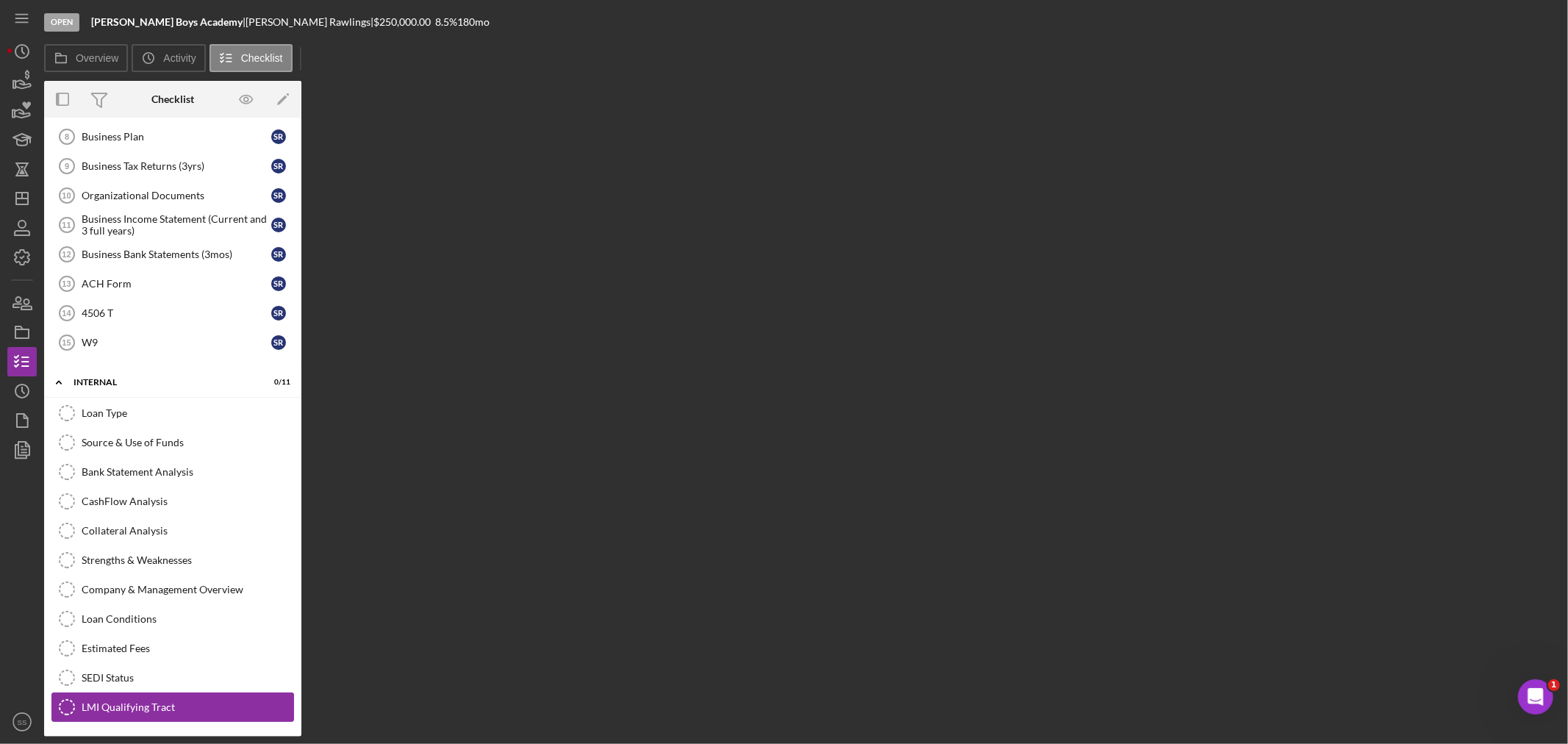
scroll to position [343, 0]
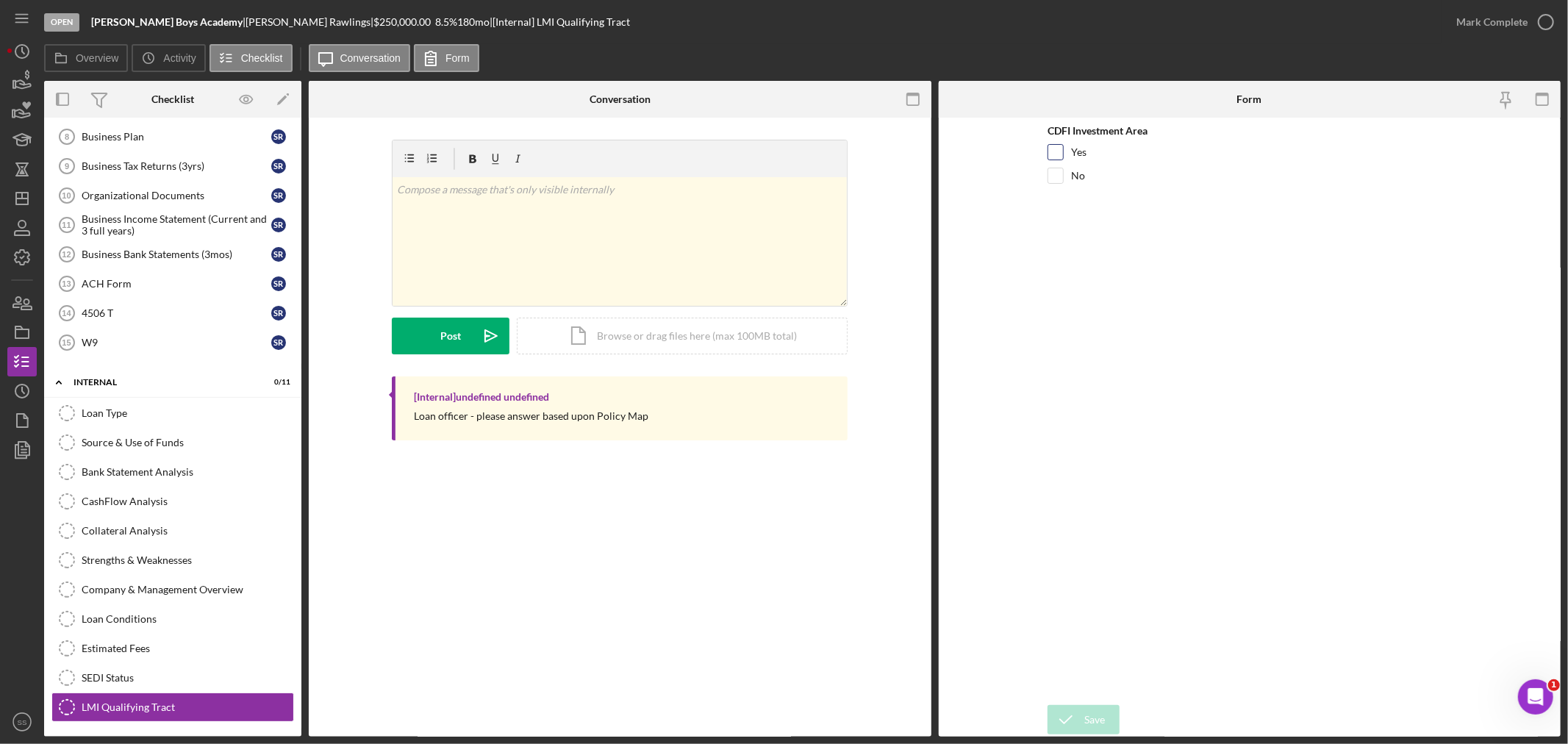
click at [1061, 152] on input "Yes" at bounding box center [1055, 152] width 15 height 15
click at [1057, 152] on input "Yes" at bounding box center [1055, 152] width 15 height 15
checkbox input "false"
click at [15, 206] on icon "Icon/Dashboard" at bounding box center [22, 199] width 37 height 37
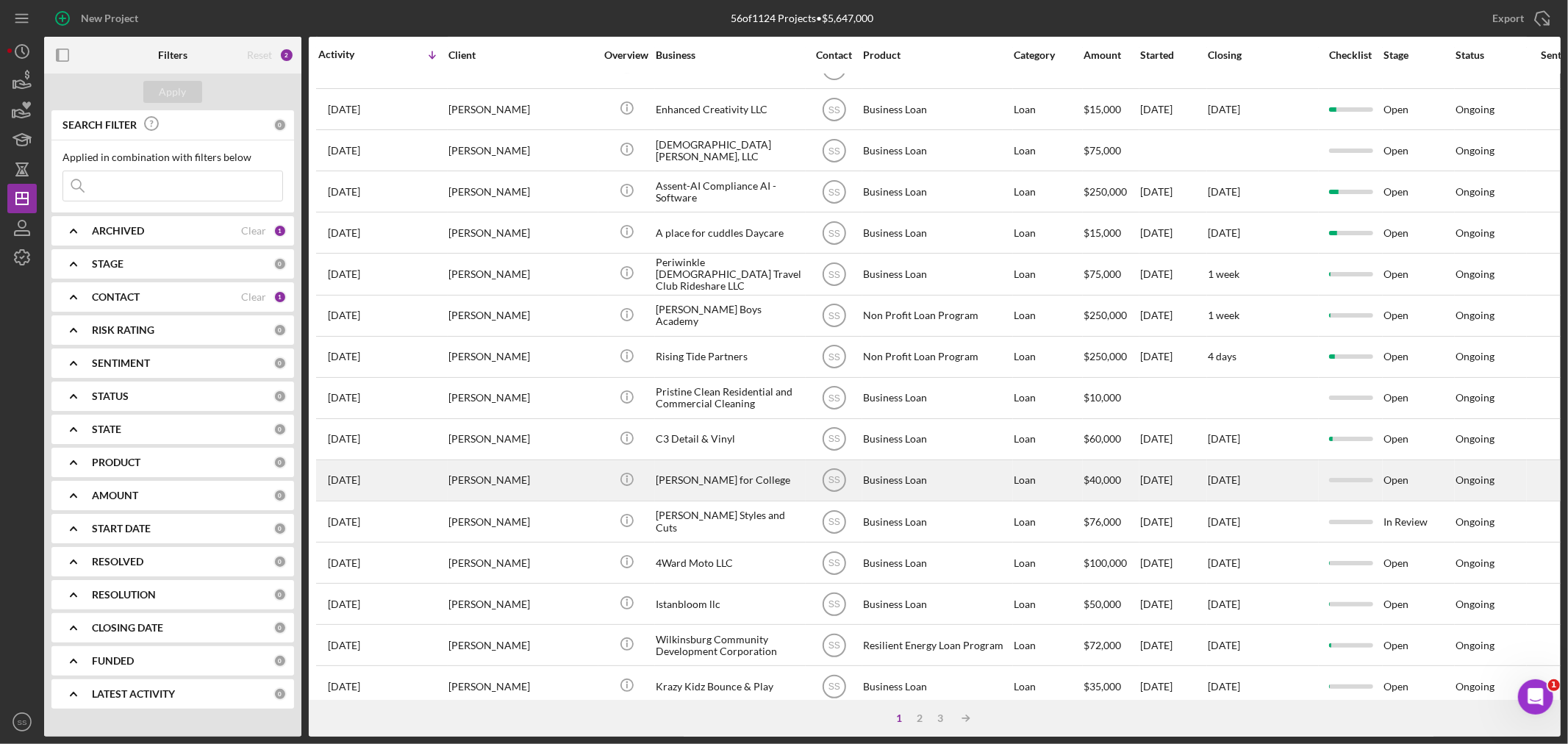
scroll to position [245, 0]
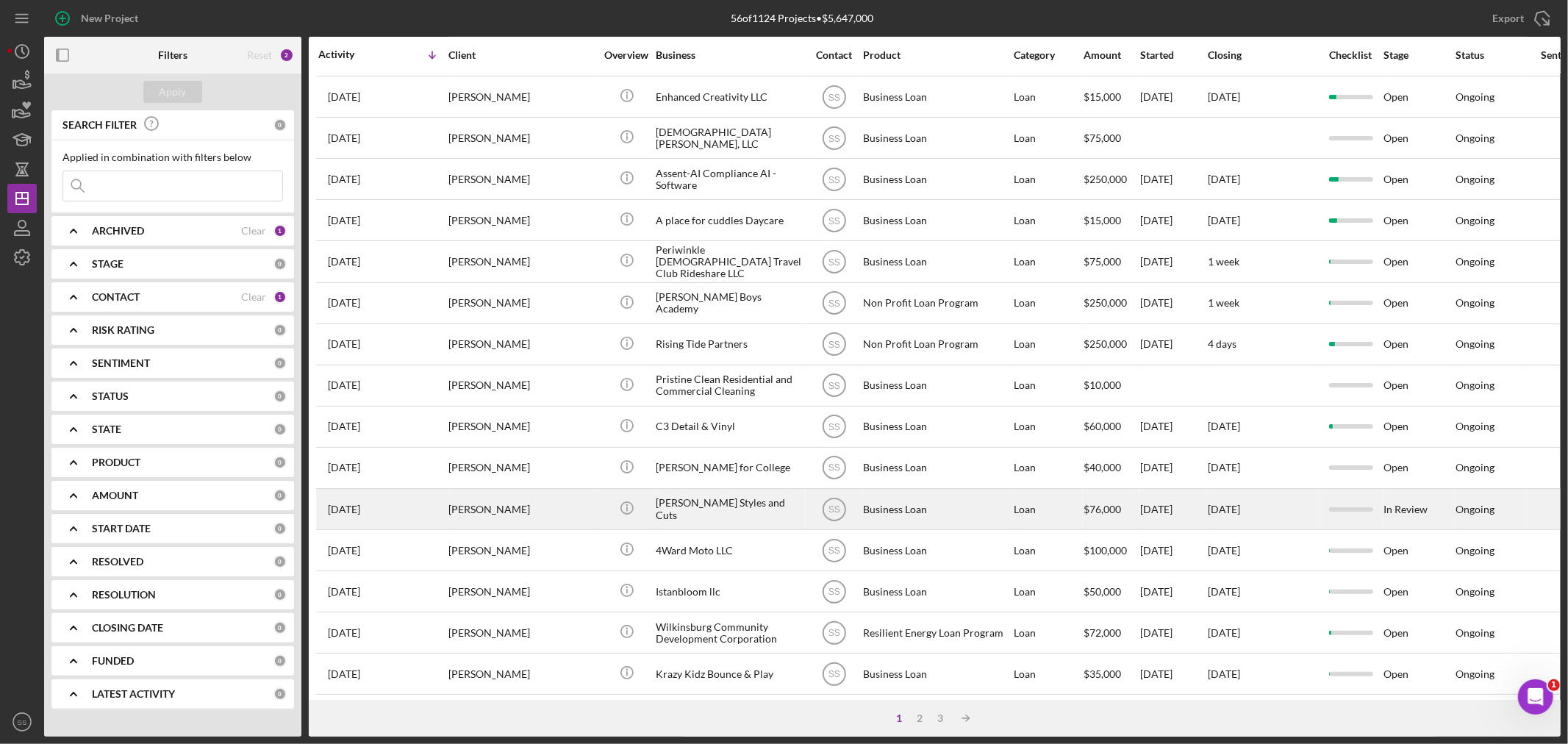
click at [595, 520] on td "[PERSON_NAME]" at bounding box center [523, 510] width 151 height 41
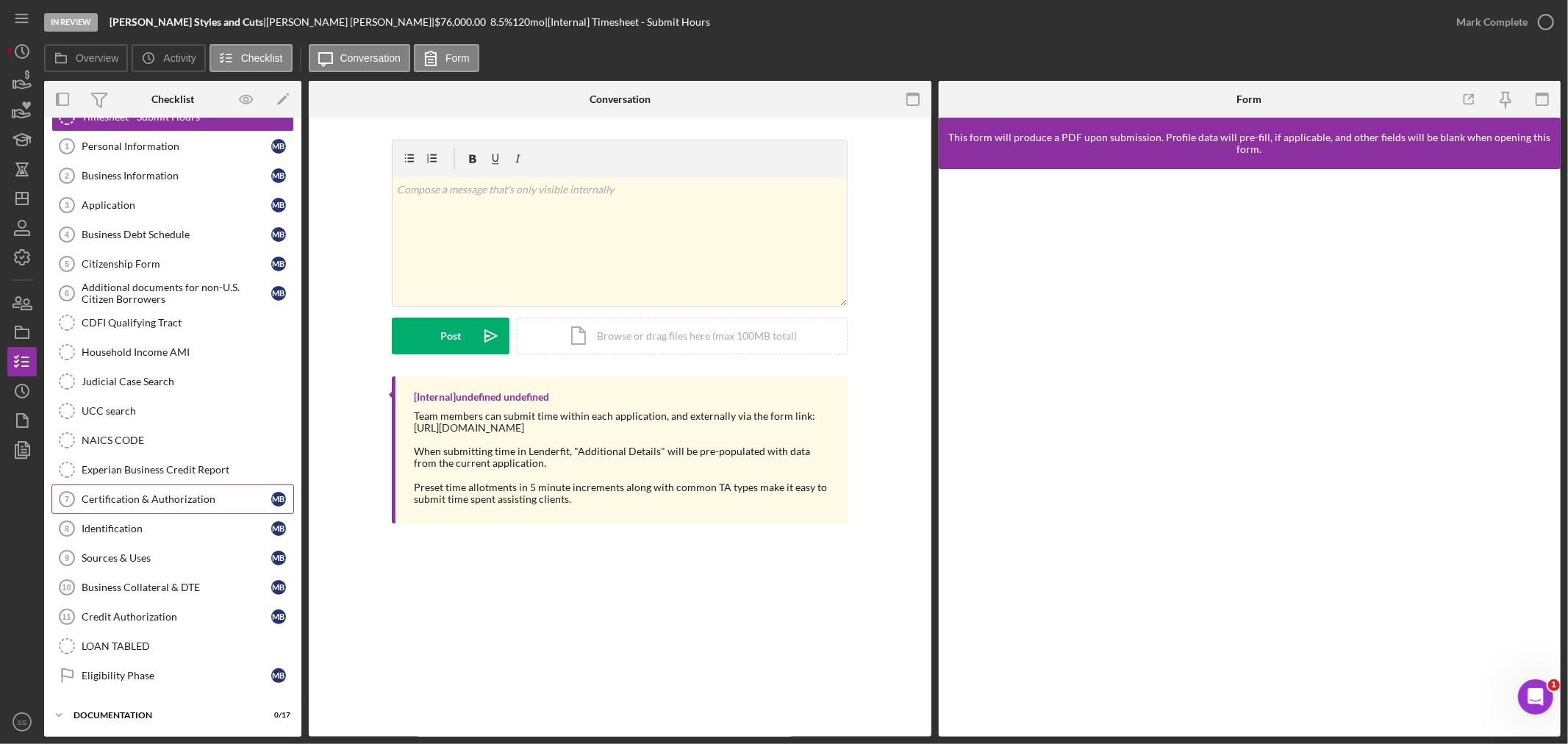
scroll to position [91, 0]
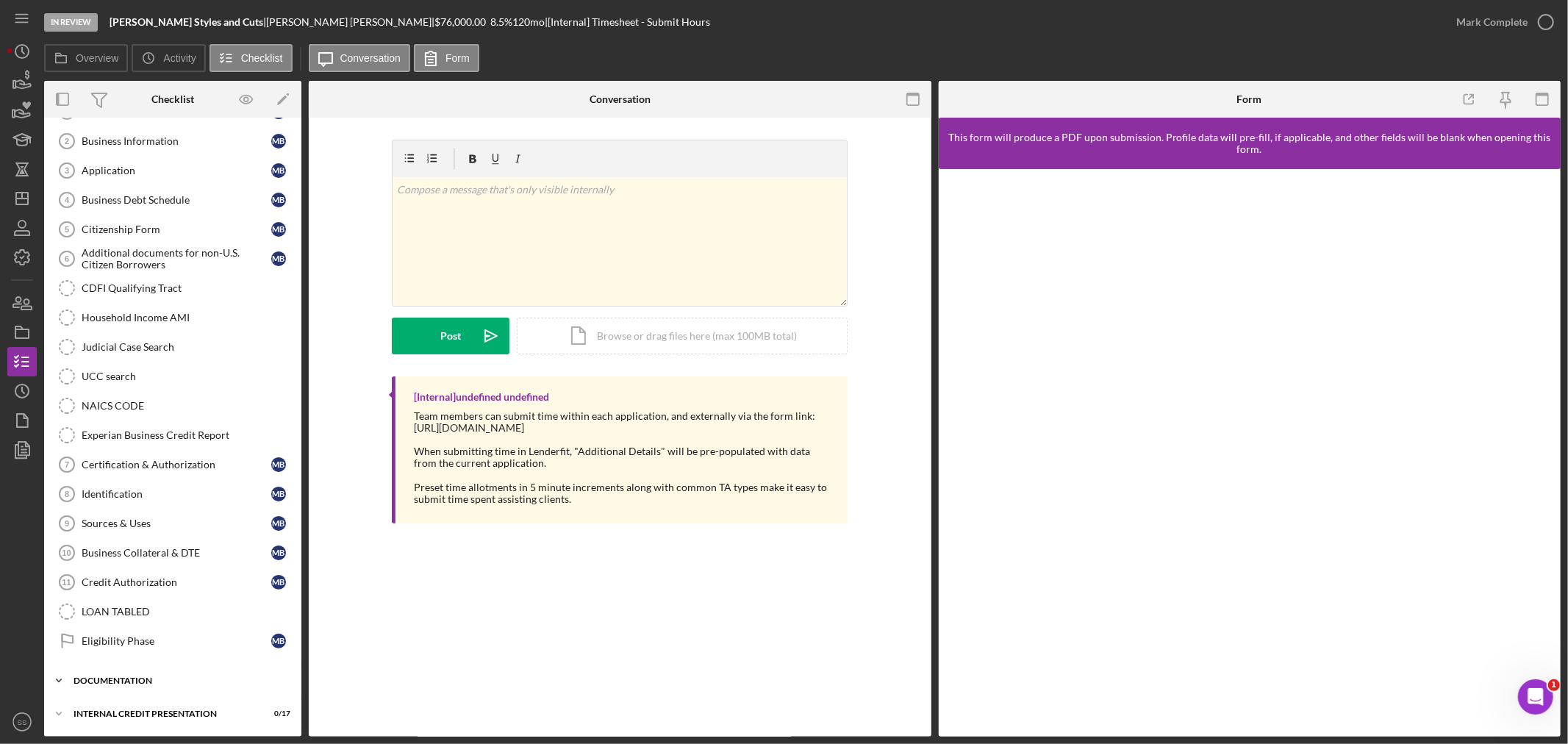
click at [90, 675] on div "Icon/Expander documentation 0 / 17" at bounding box center [173, 681] width 257 height 29
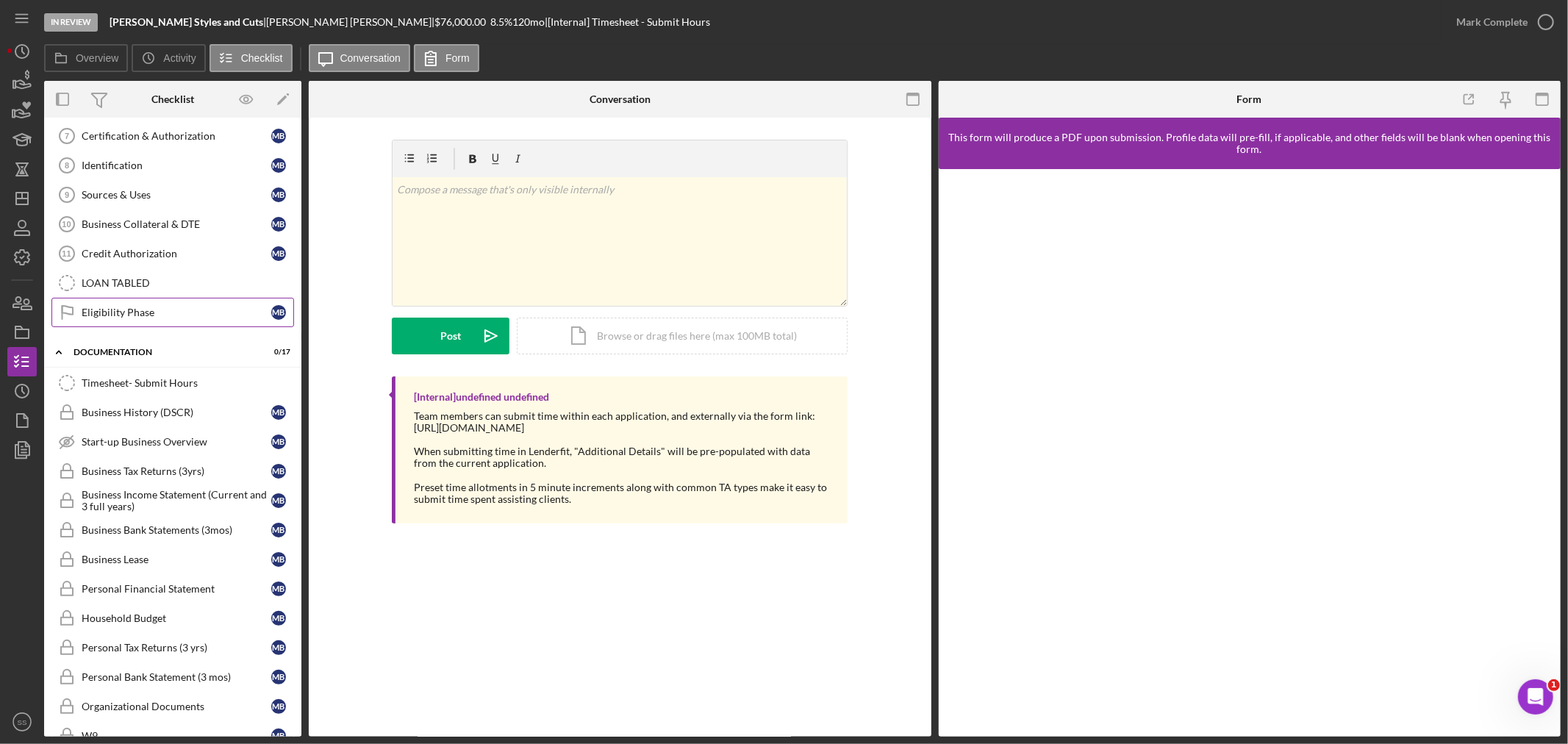
scroll to position [417, 0]
click at [125, 417] on div "Business History (DSCR)" at bounding box center [177, 412] width 190 height 12
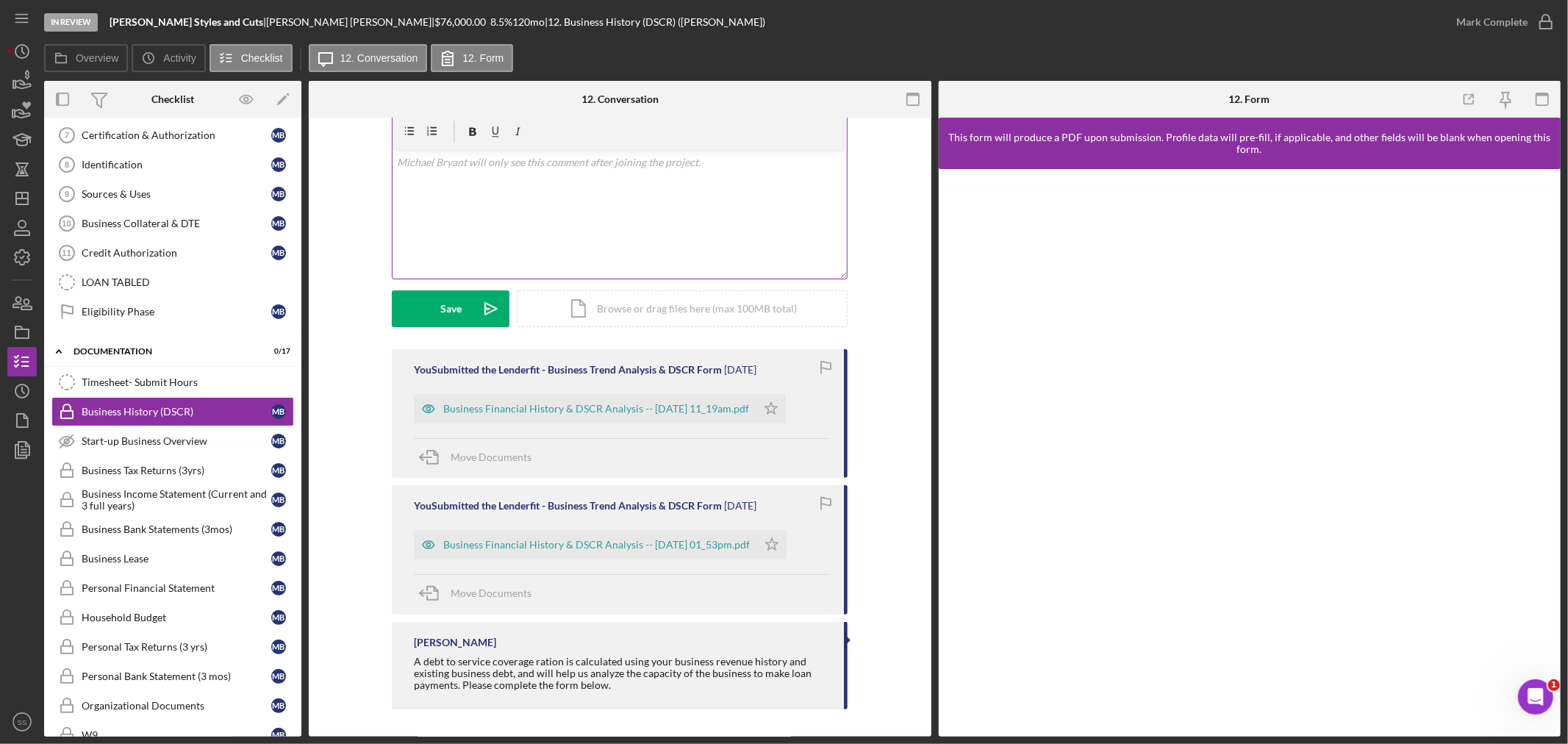
scroll to position [249, 0]
click at [552, 412] on div "Business Financial History & DSCR Analysis -- [DATE] 11_19am.pdf" at bounding box center [585, 407] width 343 height 29
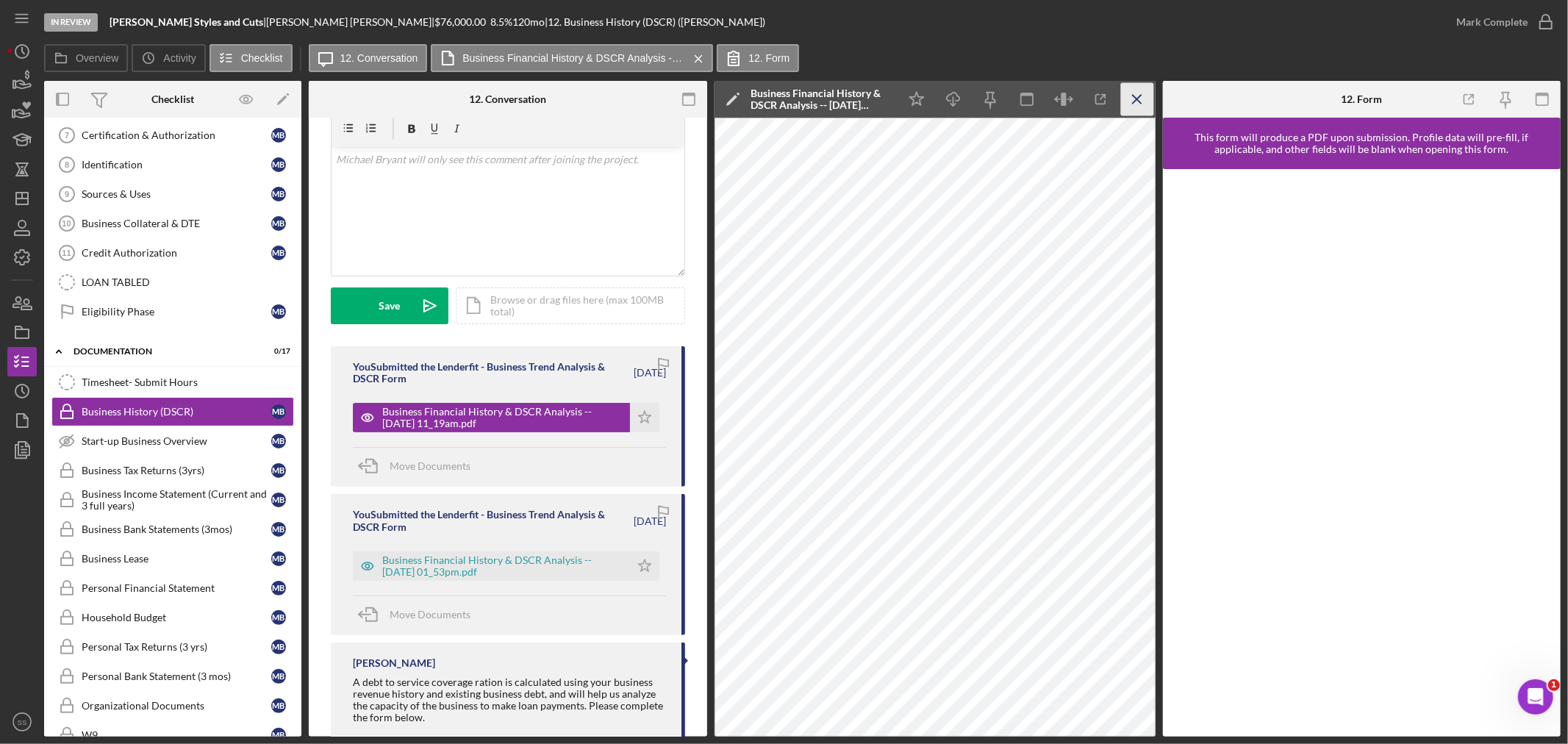
click at [1135, 93] on icon "Icon/Menu Close" at bounding box center [1136, 99] width 33 height 33
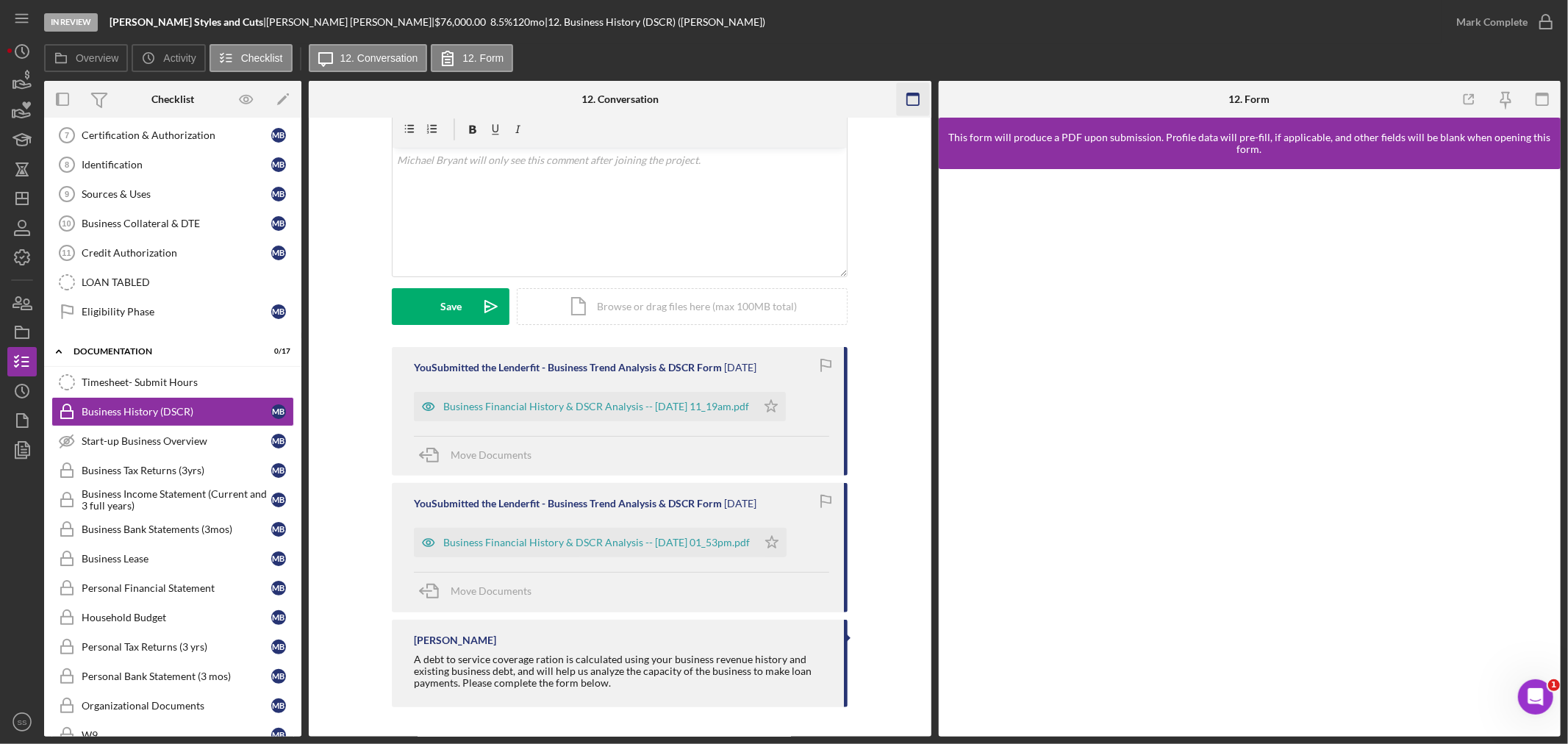
click at [909, 96] on rect "button" at bounding box center [912, 95] width 12 height 3
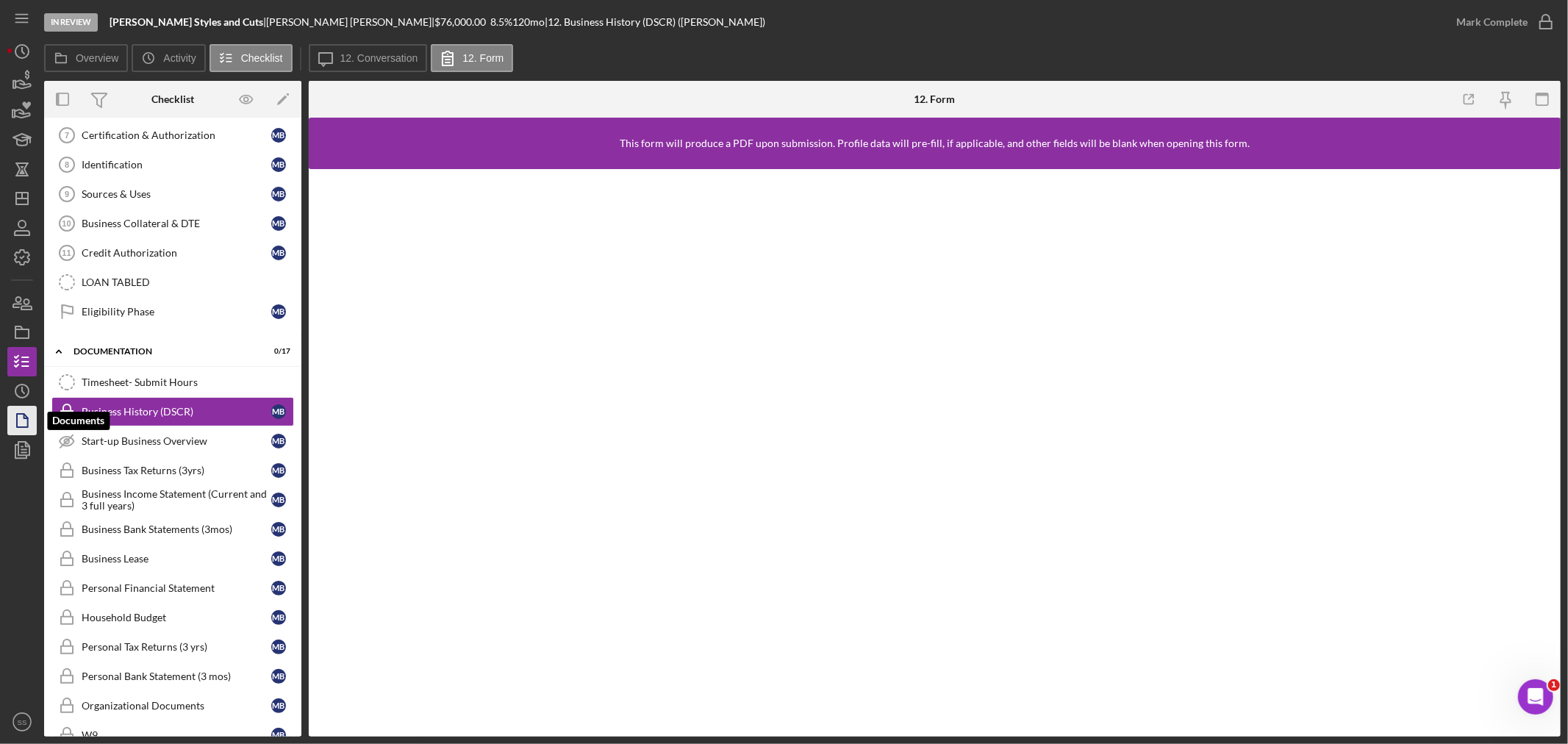
click at [13, 425] on icon "button" at bounding box center [22, 421] width 37 height 37
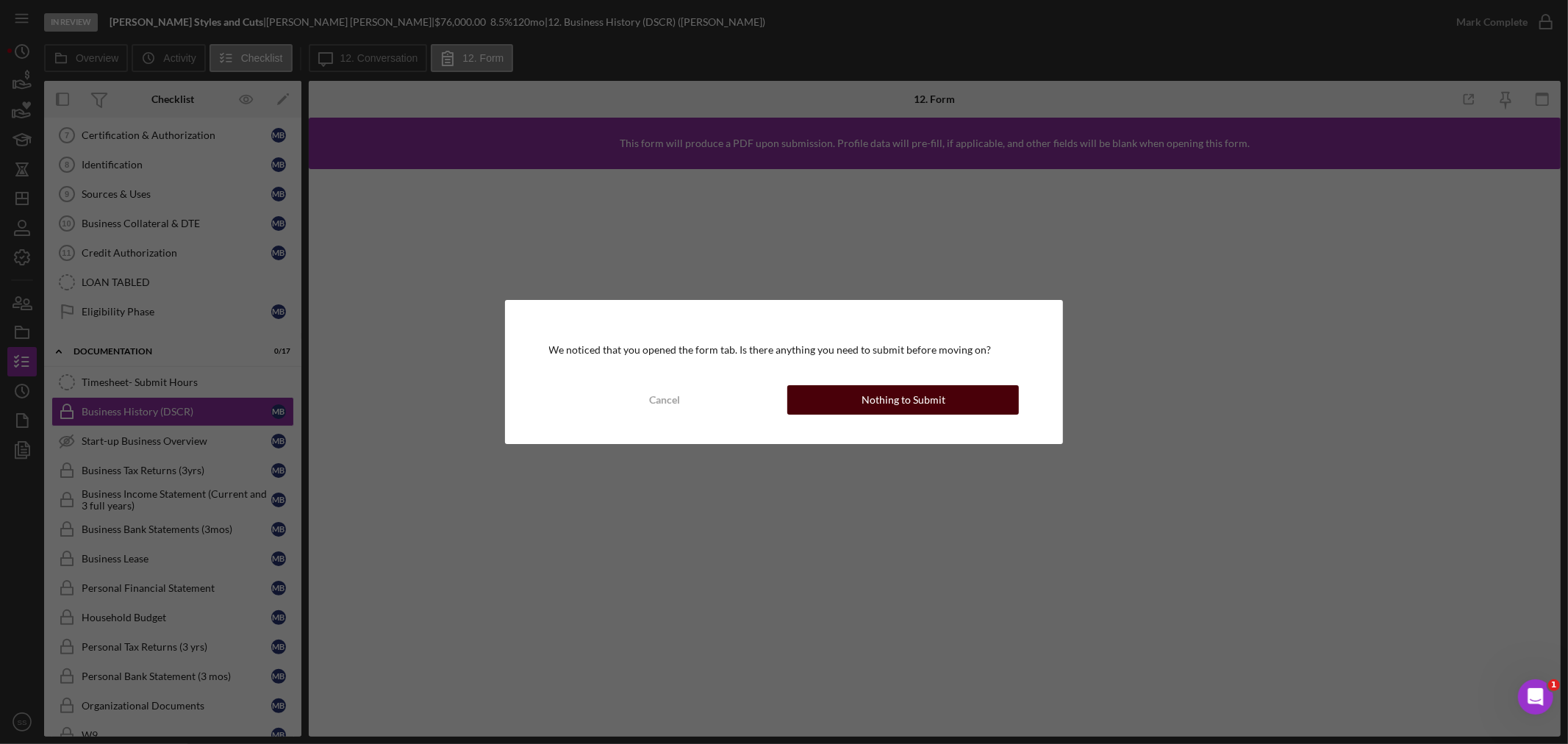
click at [966, 403] on button "Nothing to Submit" at bounding box center [902, 400] width 232 height 29
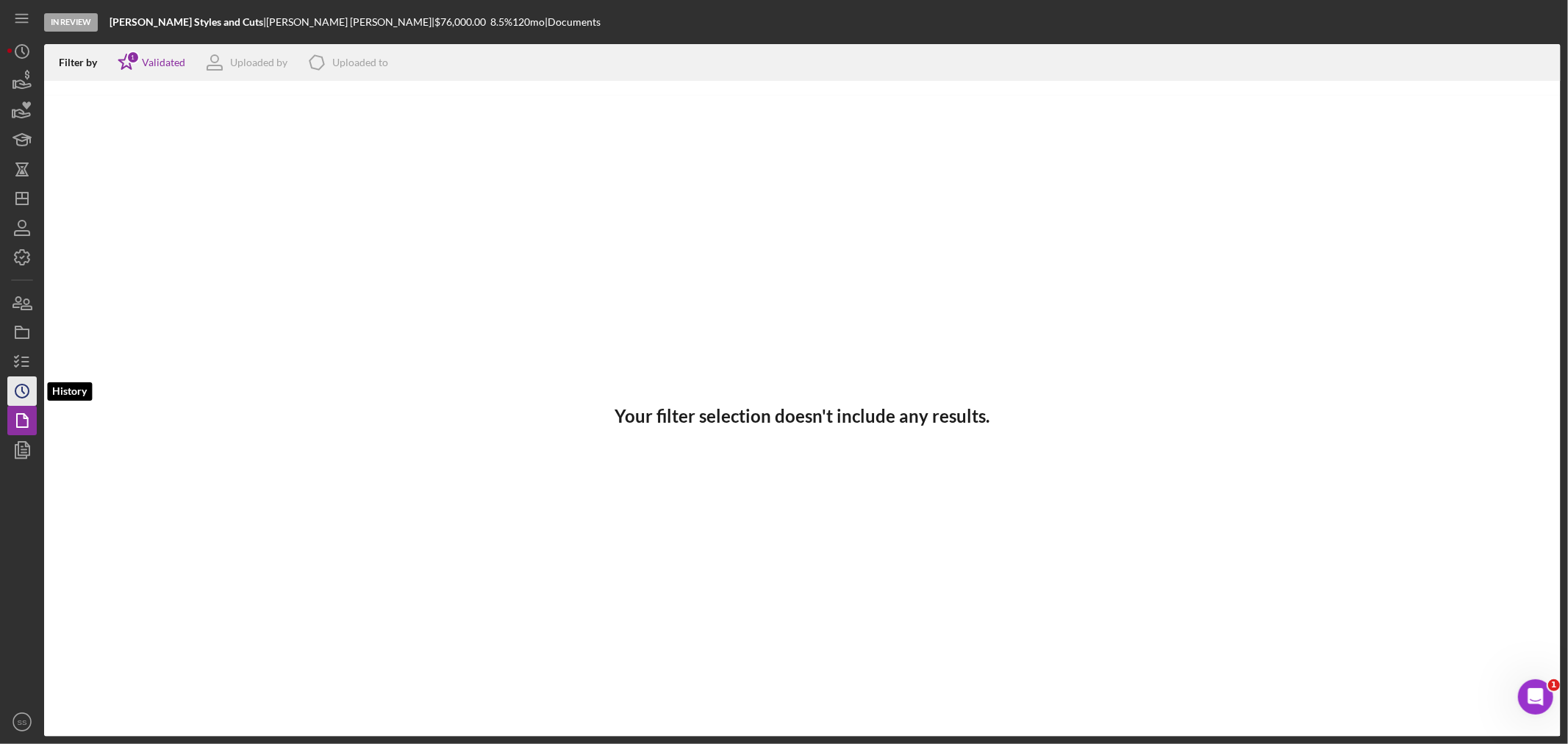
click at [18, 390] on icon "Icon/History" at bounding box center [22, 392] width 37 height 37
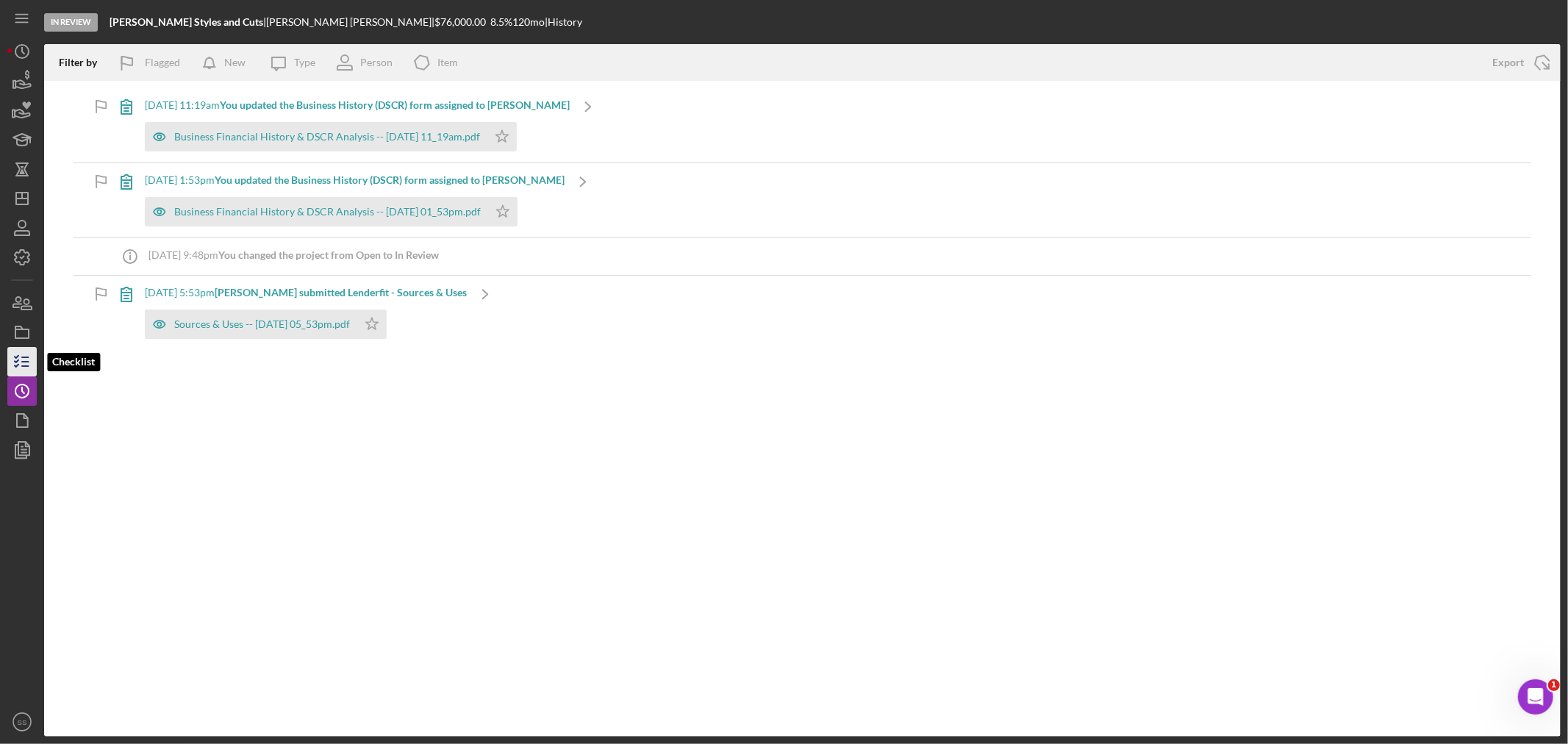
click at [20, 371] on icon "button" at bounding box center [22, 362] width 37 height 37
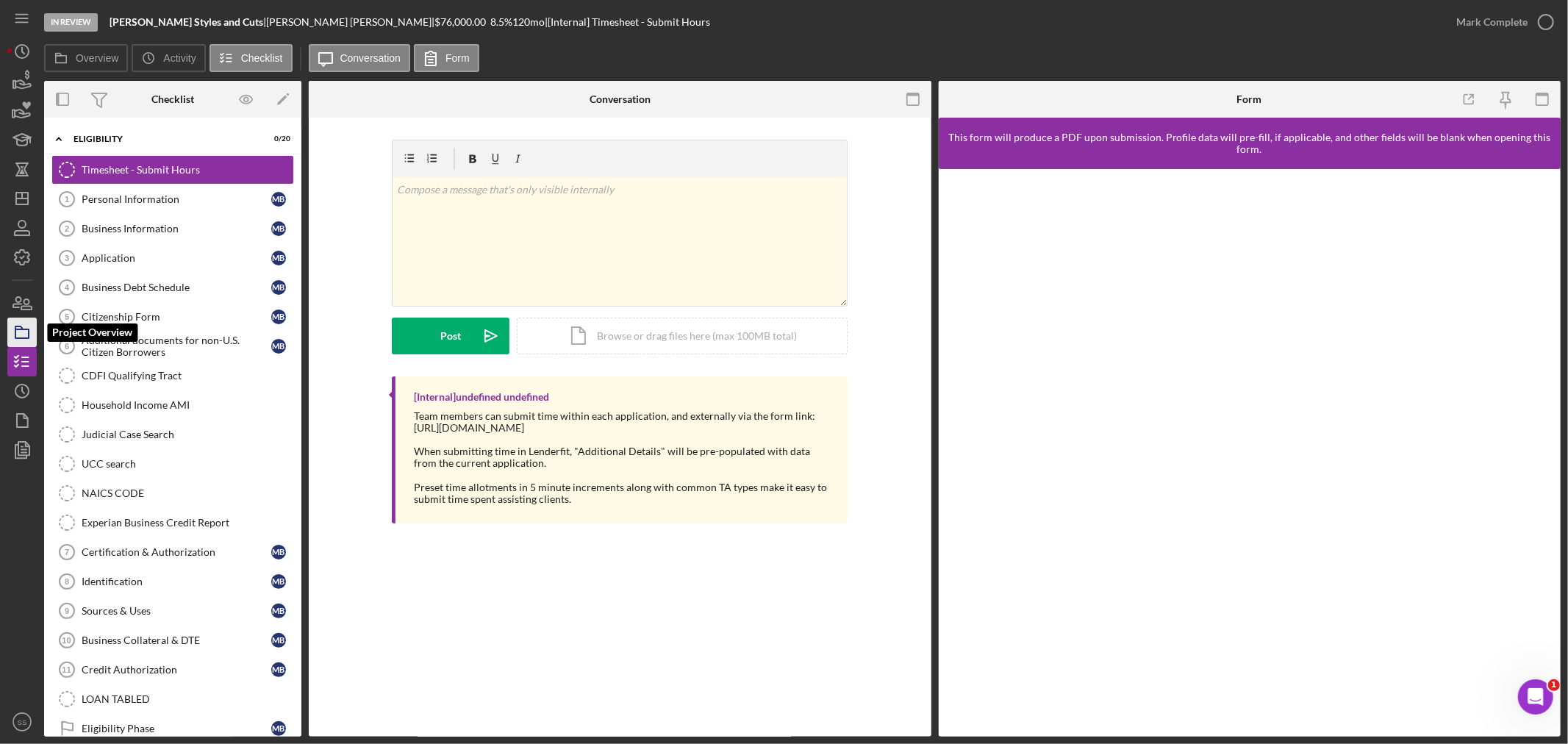
click at [21, 320] on icon "button" at bounding box center [22, 333] width 37 height 37
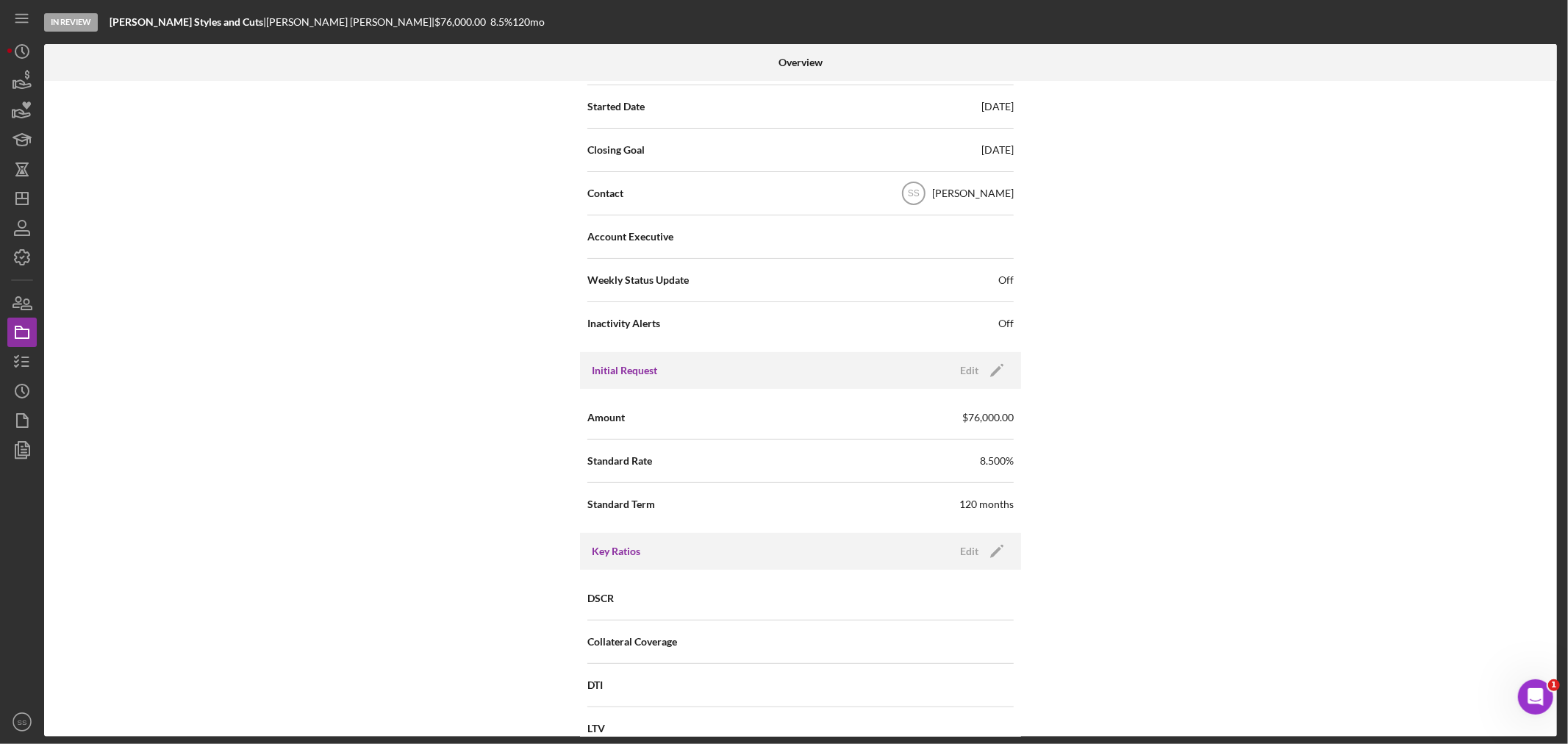
scroll to position [408, 0]
click at [992, 366] on icon "Icon/Edit" at bounding box center [997, 369] width 37 height 37
drag, startPoint x: 810, startPoint y: 416, endPoint x: 827, endPoint y: 417, distance: 17.0
click at [827, 417] on input "$76,000" at bounding box center [907, 416] width 213 height 35
type input "$200,000"
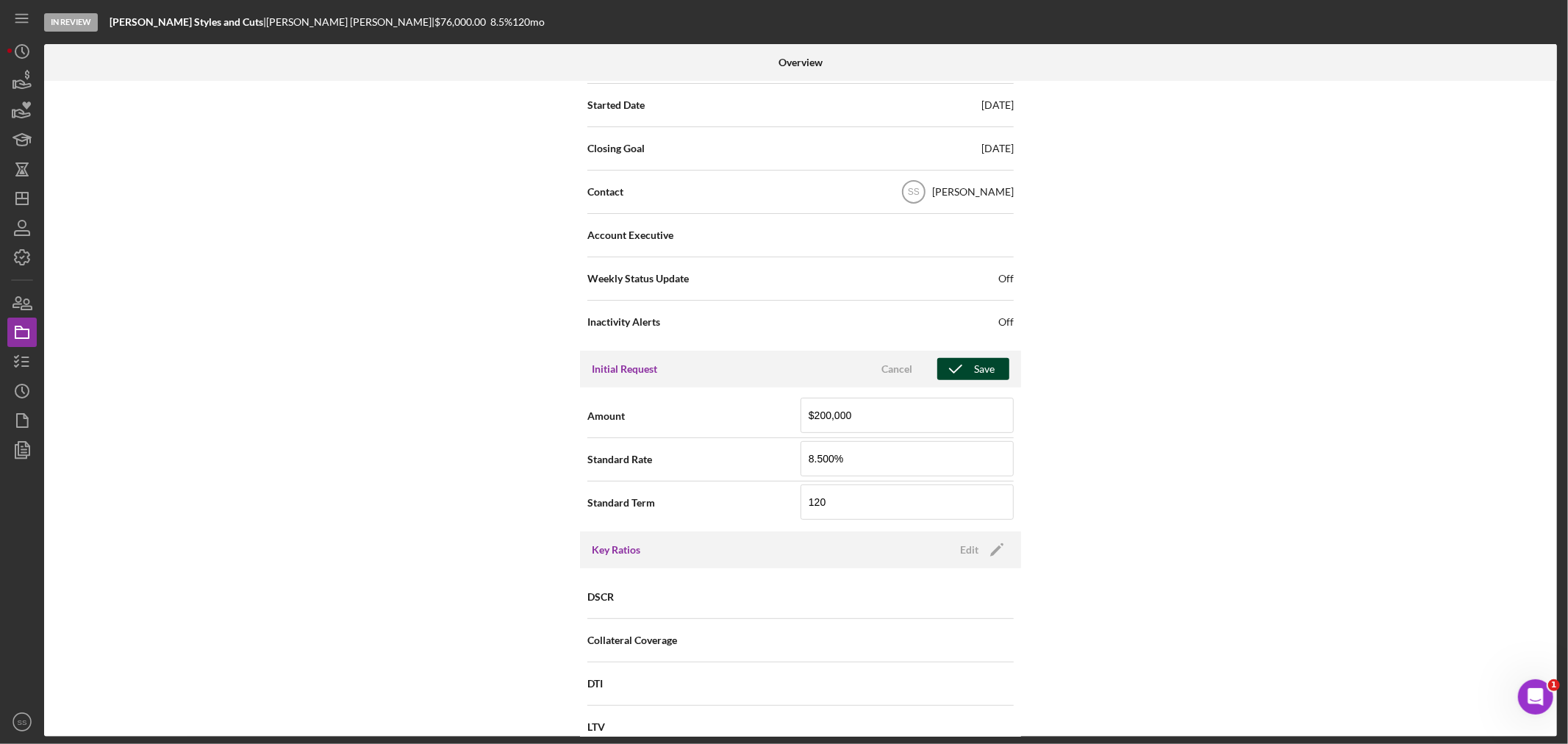
click at [983, 372] on div "Save" at bounding box center [984, 369] width 21 height 22
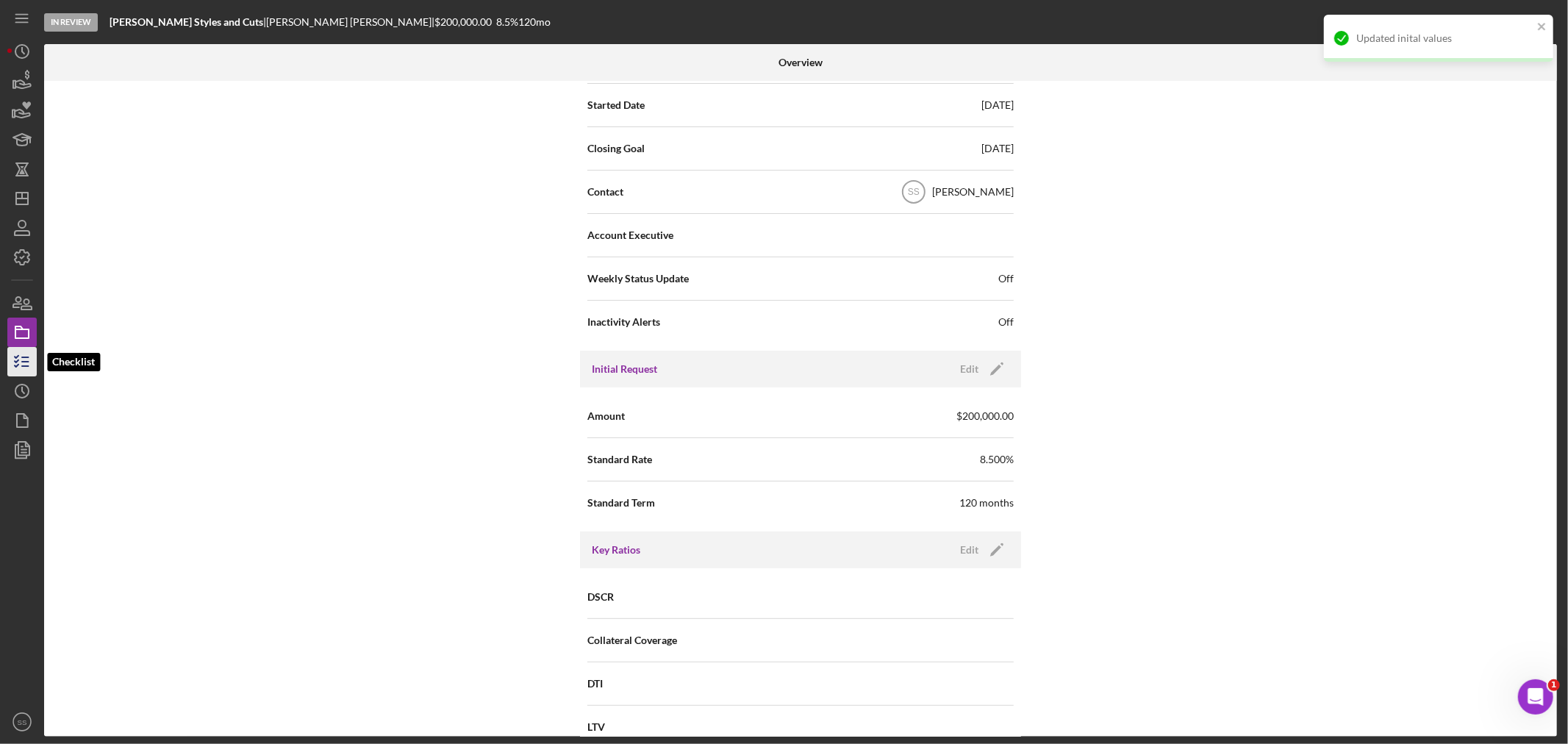
click at [27, 362] on line "button" at bounding box center [25, 362] width 7 height 0
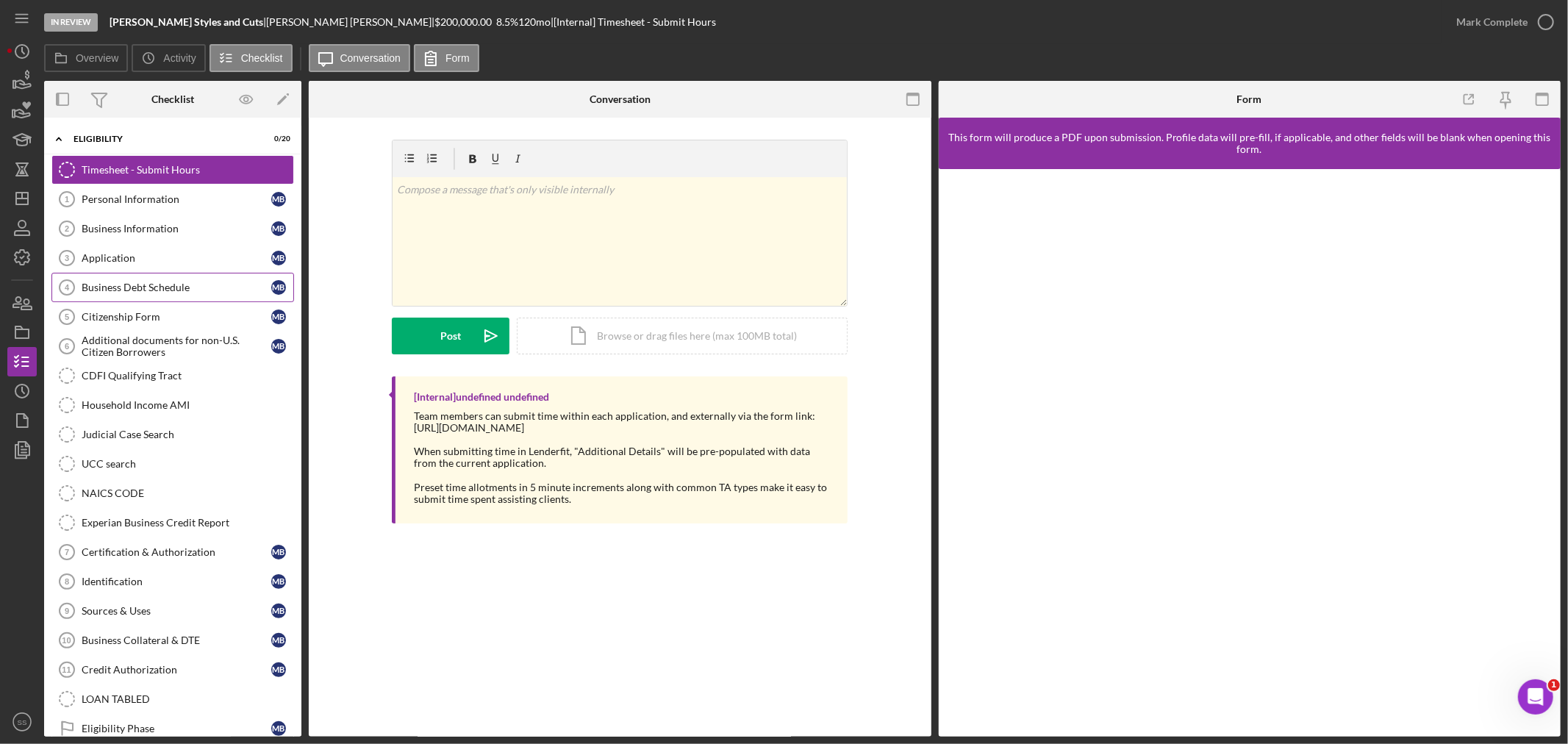
click at [126, 287] on div "Business Debt Schedule" at bounding box center [177, 288] width 190 height 12
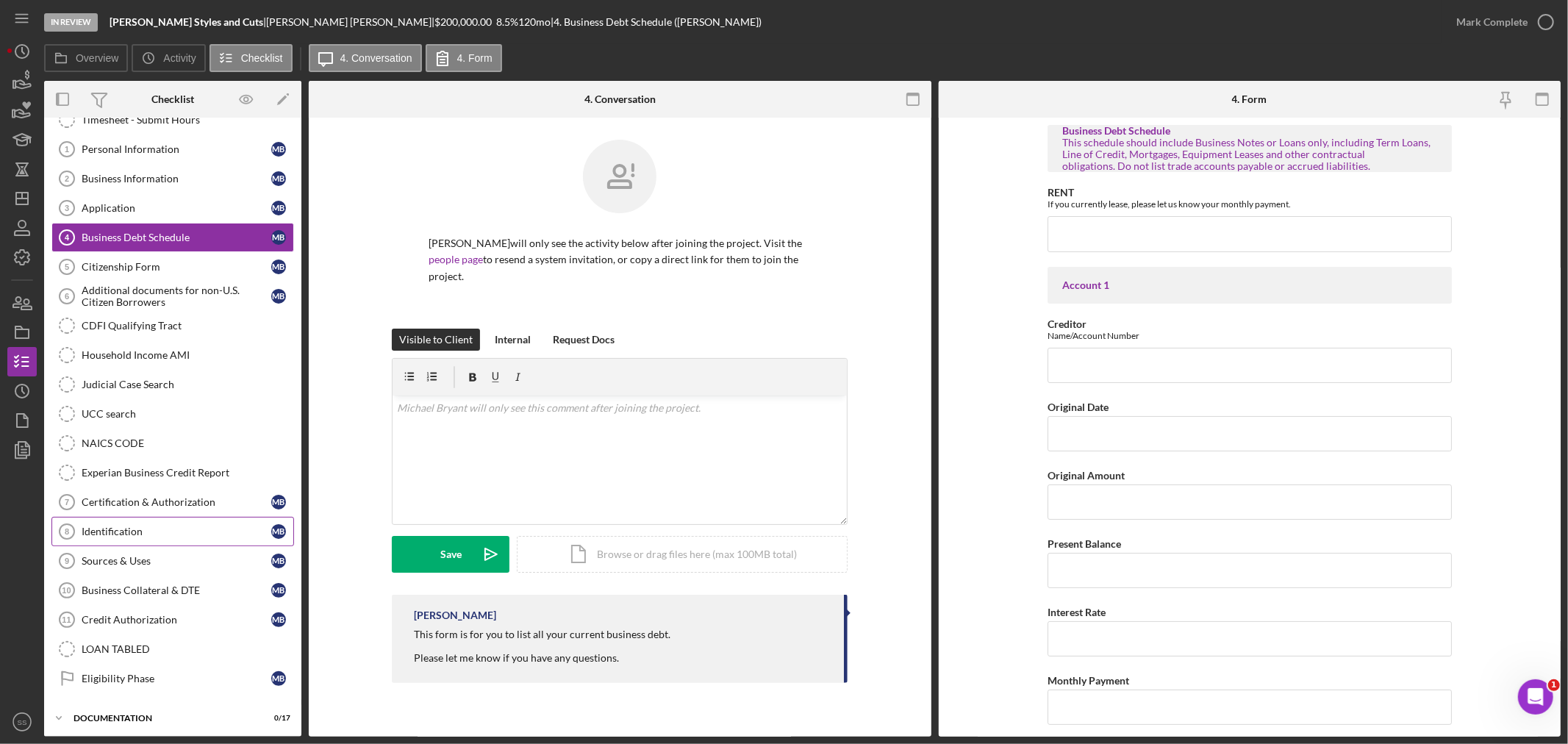
scroll to position [91, 0]
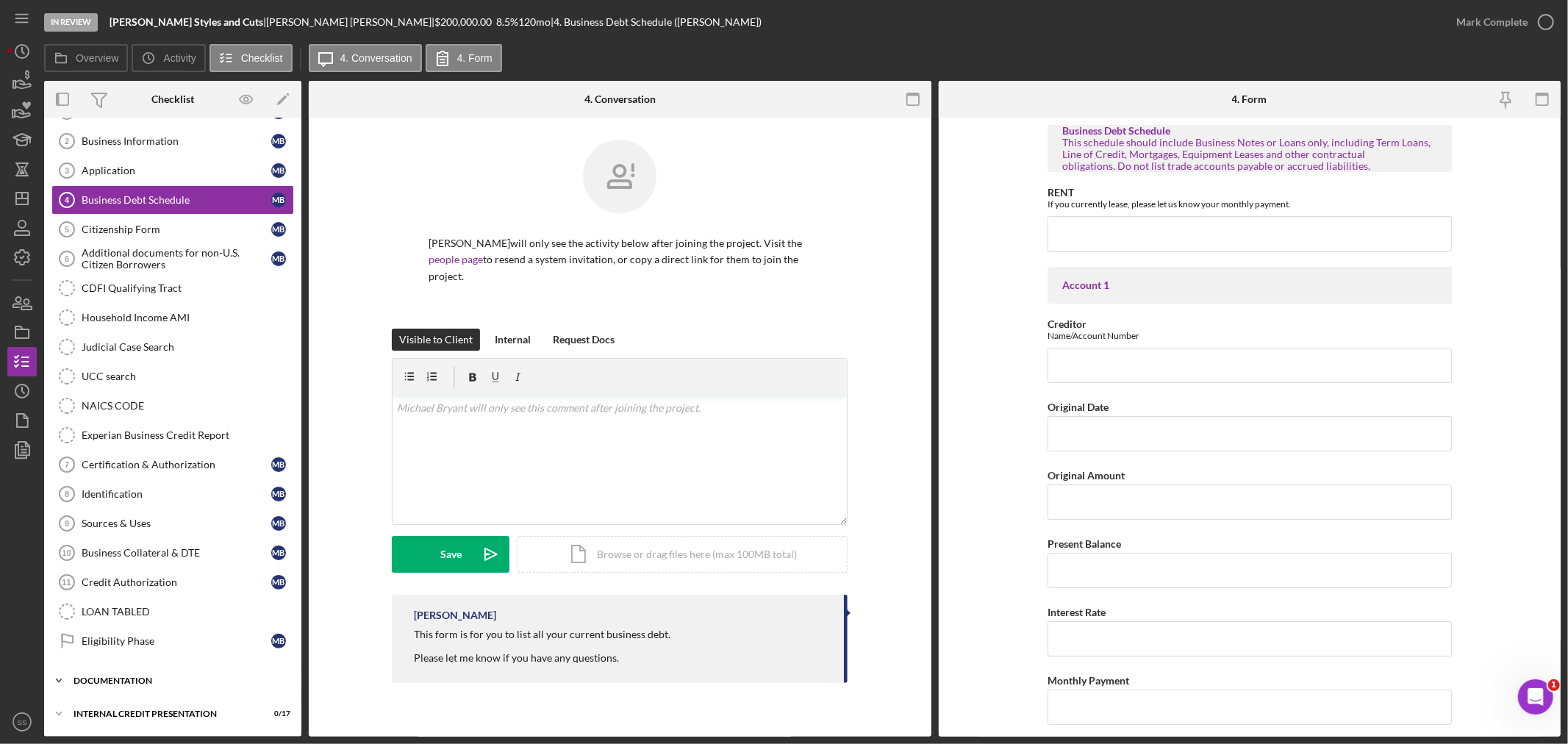
click at [142, 679] on div "documentation" at bounding box center [178, 681] width 210 height 9
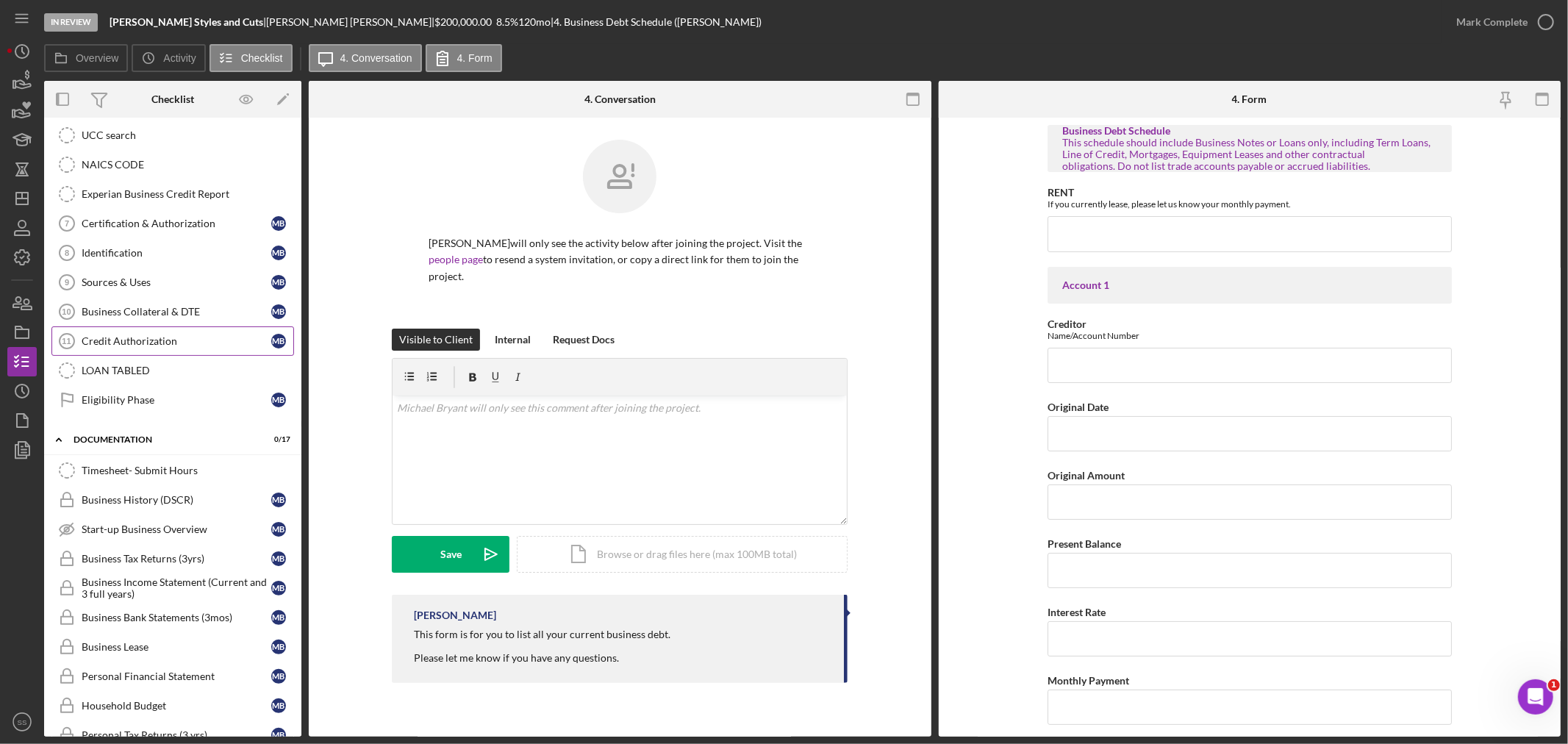
scroll to position [417, 0]
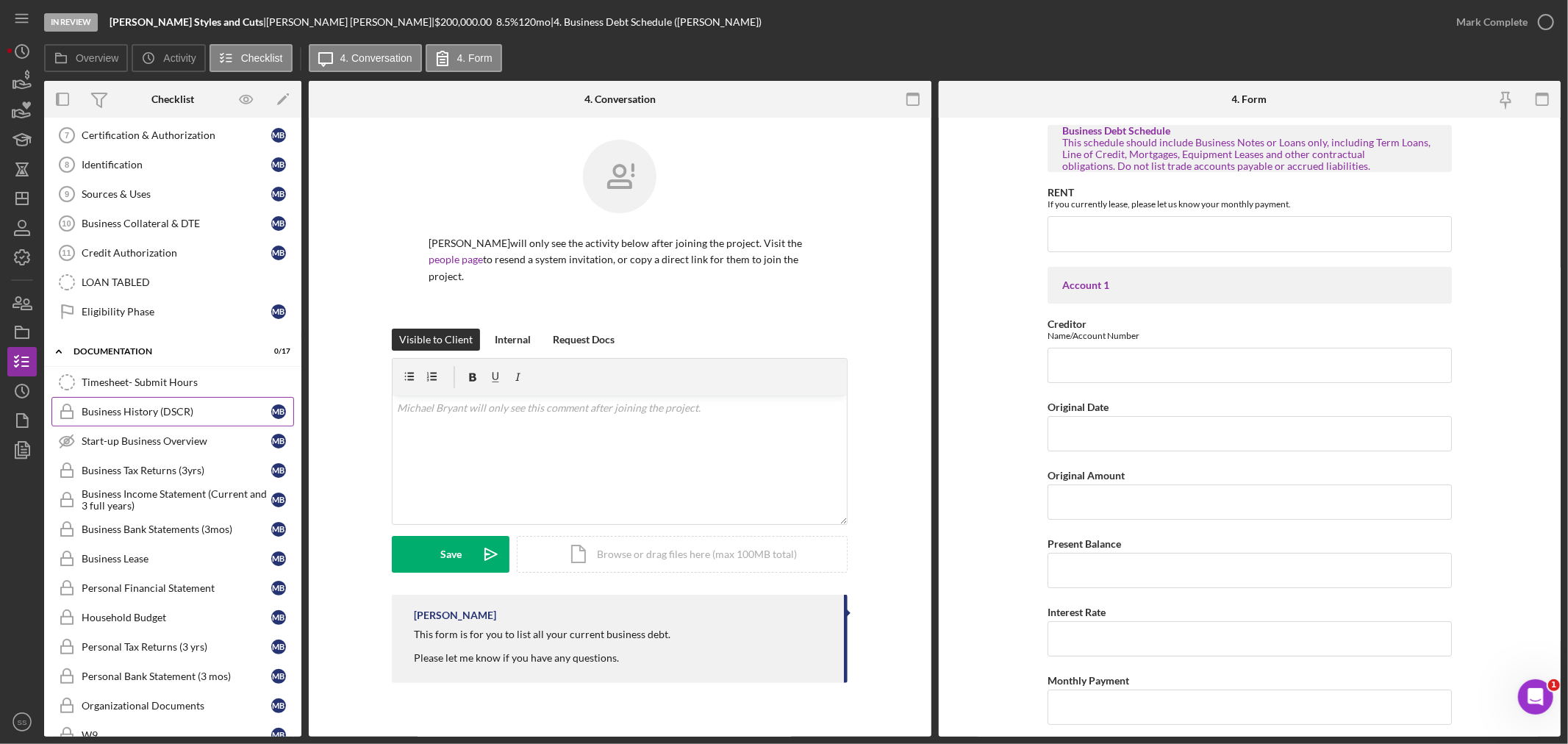
click at [151, 414] on div "Business History (DSCR)" at bounding box center [177, 412] width 190 height 12
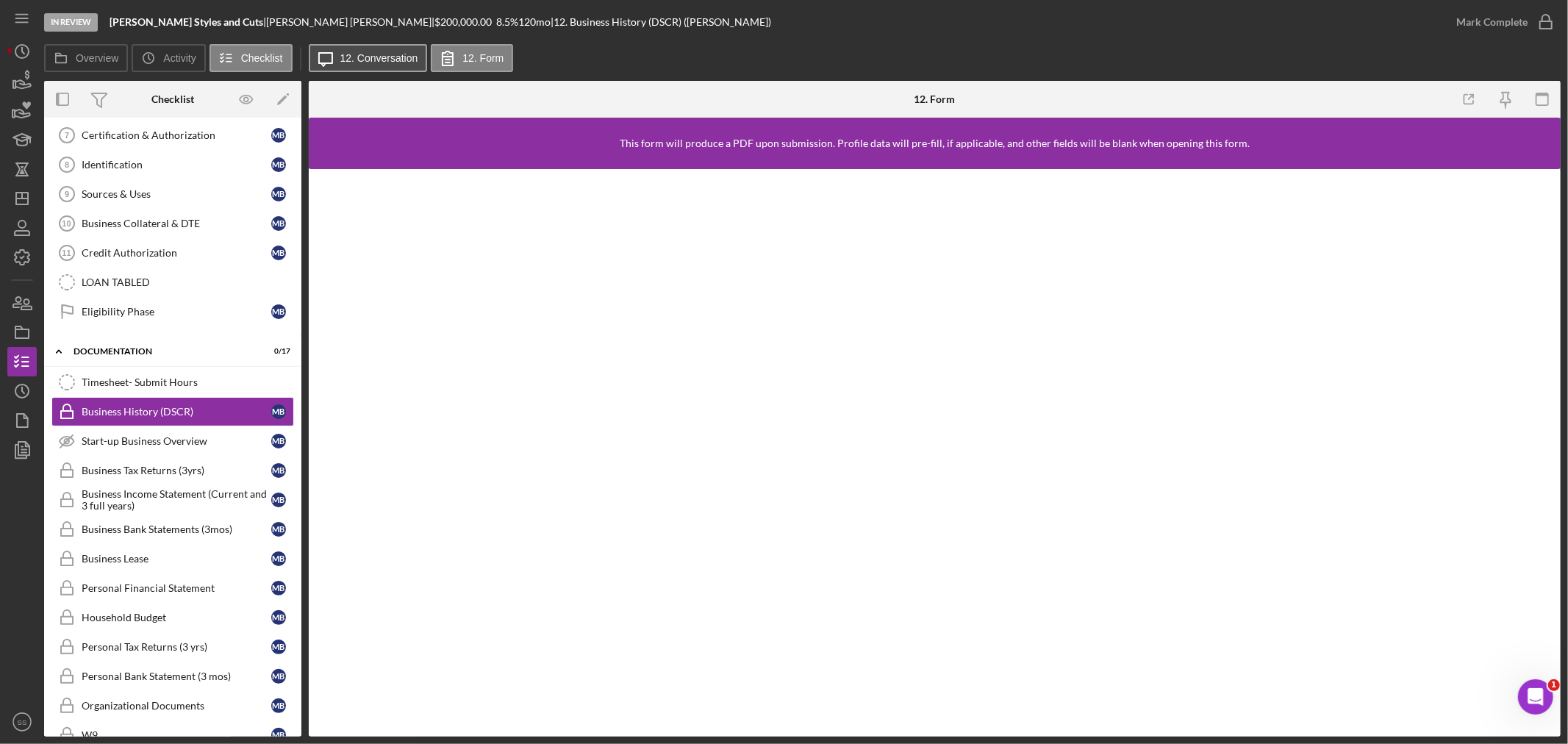
click at [388, 62] on label "12. Conversation" at bounding box center [379, 58] width 78 height 12
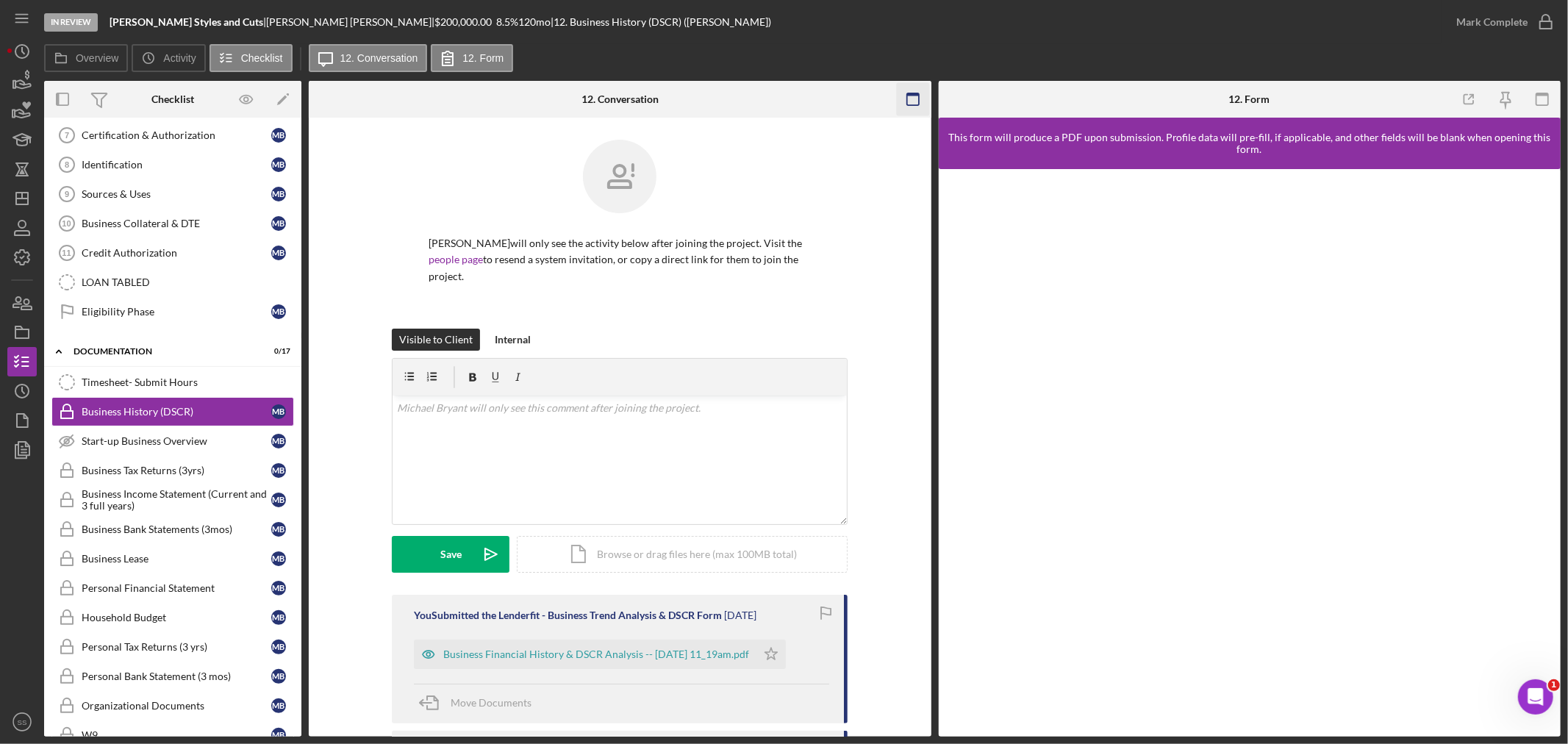
click at [916, 96] on icon "button" at bounding box center [912, 99] width 33 height 33
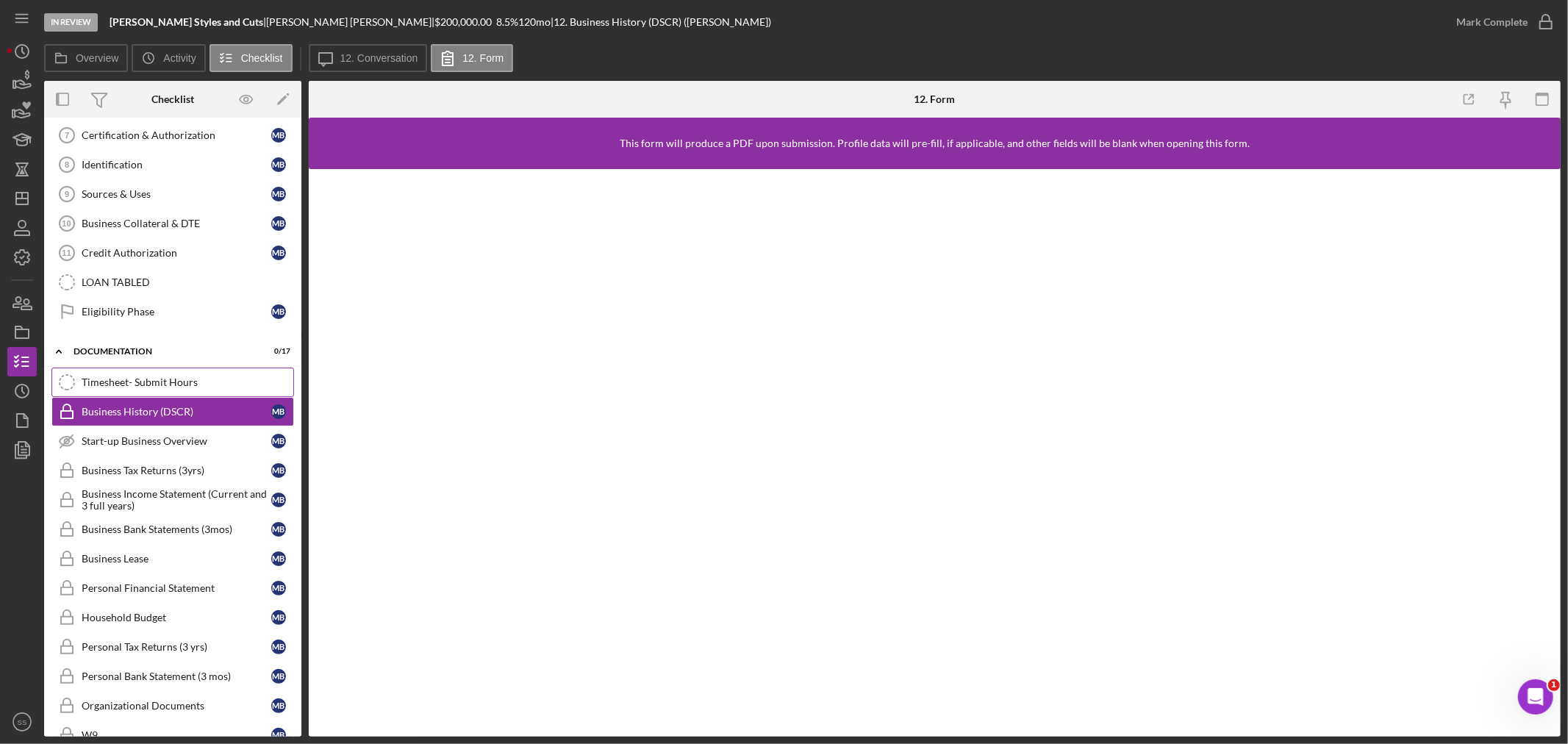
click at [171, 388] on div "Timesheet- Submit Hours" at bounding box center [188, 383] width 212 height 12
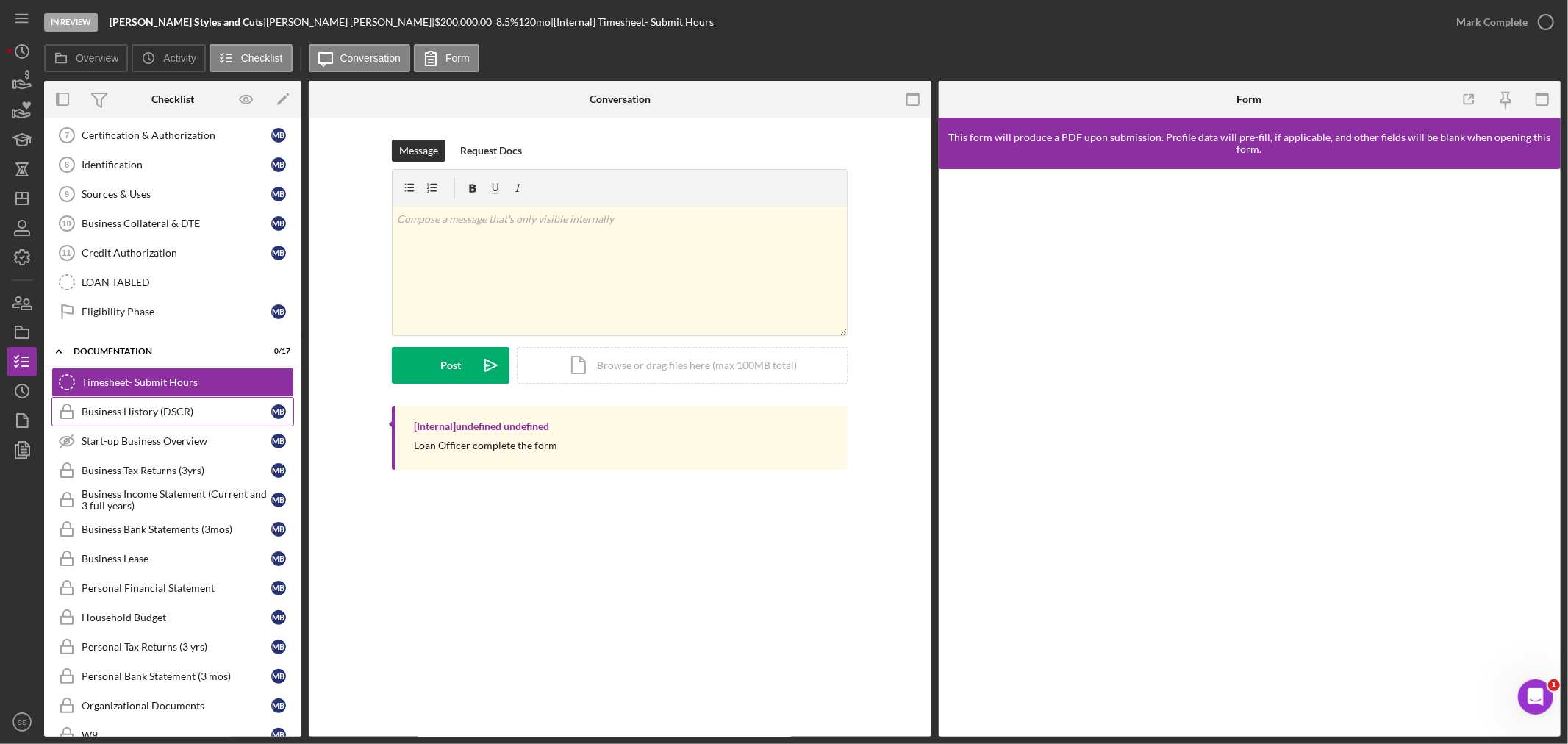
click at [152, 417] on div "Business History (DSCR)" at bounding box center [177, 412] width 190 height 12
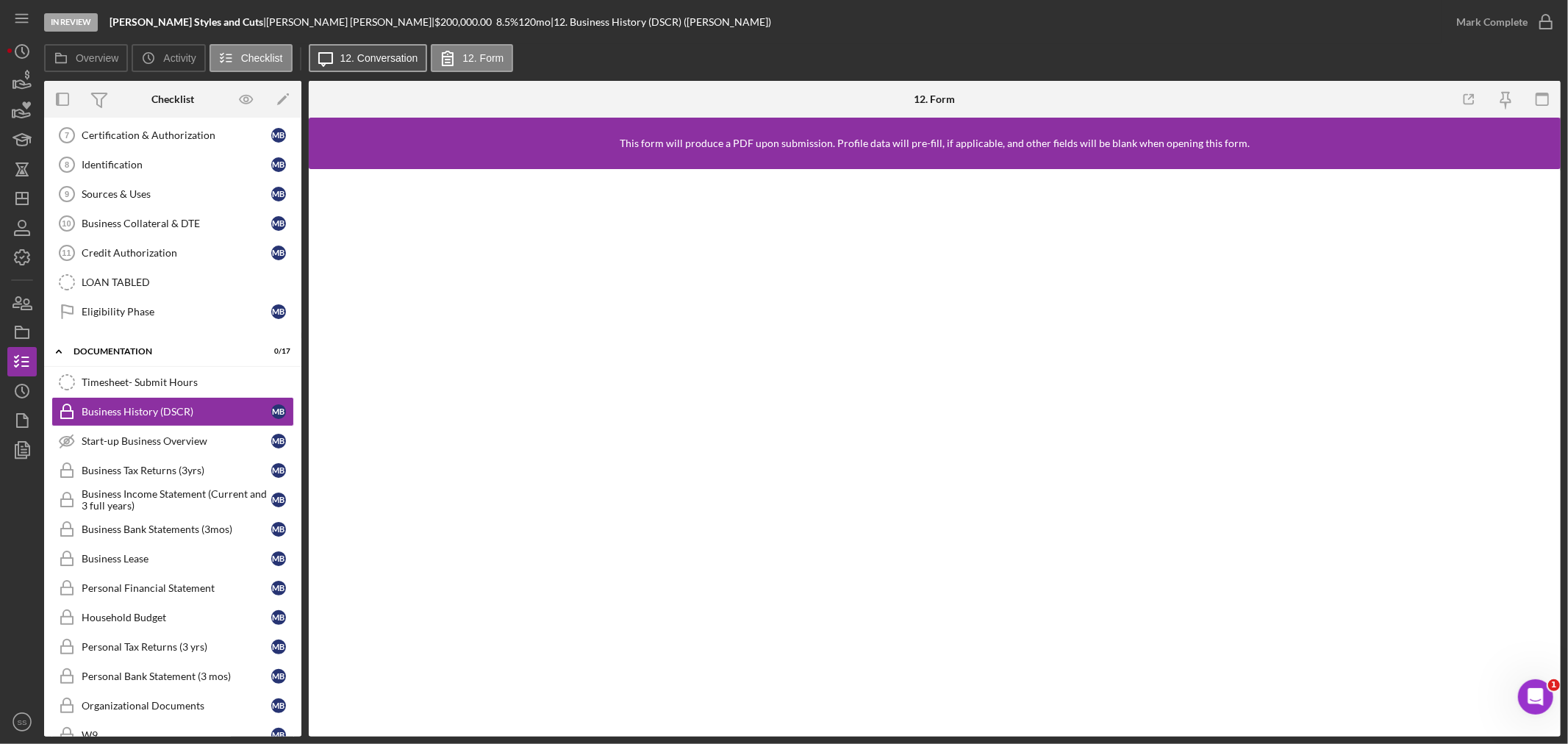
click at [363, 62] on label "12. Conversation" at bounding box center [379, 58] width 78 height 12
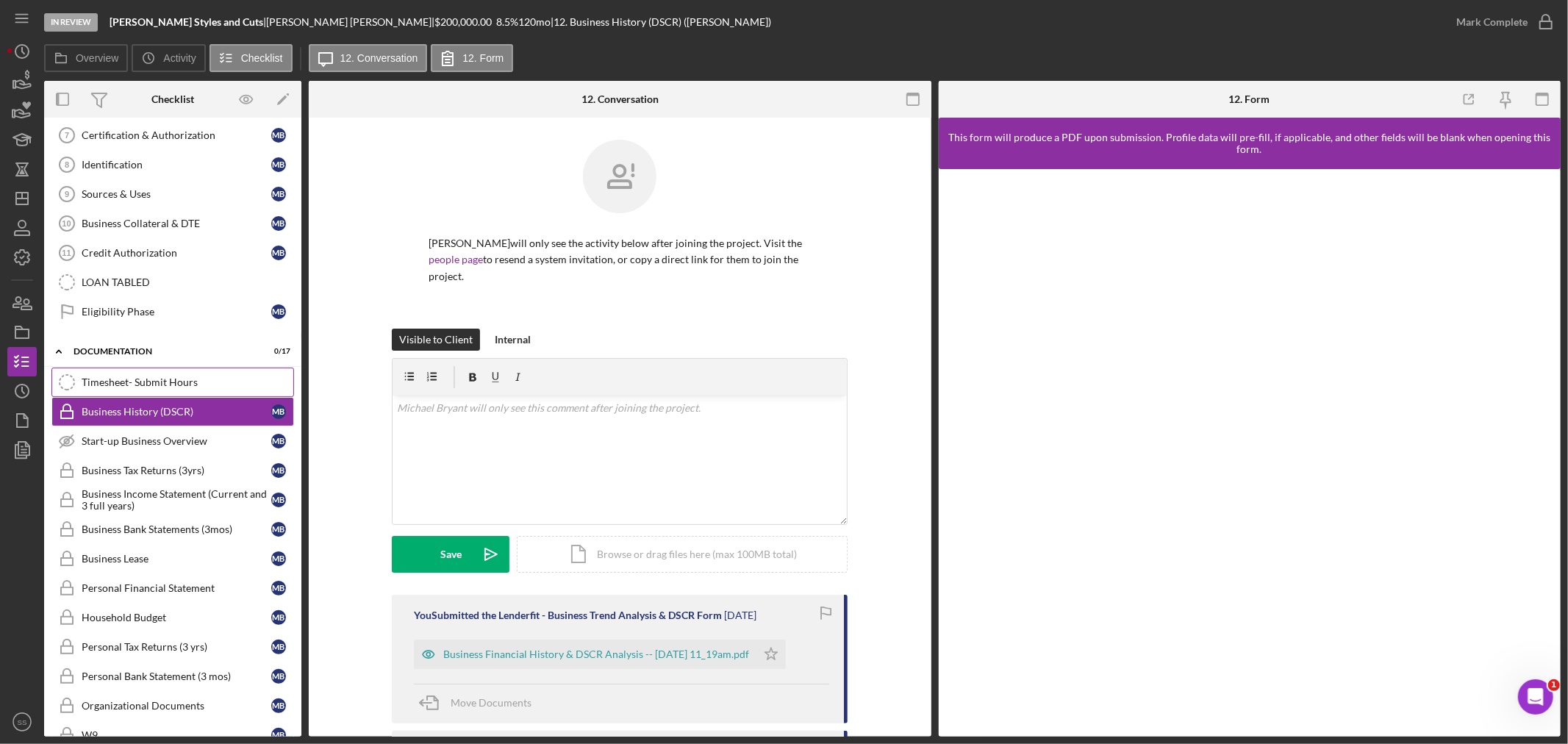
click at [208, 389] on div "Timesheet- Submit Hours" at bounding box center [188, 383] width 212 height 12
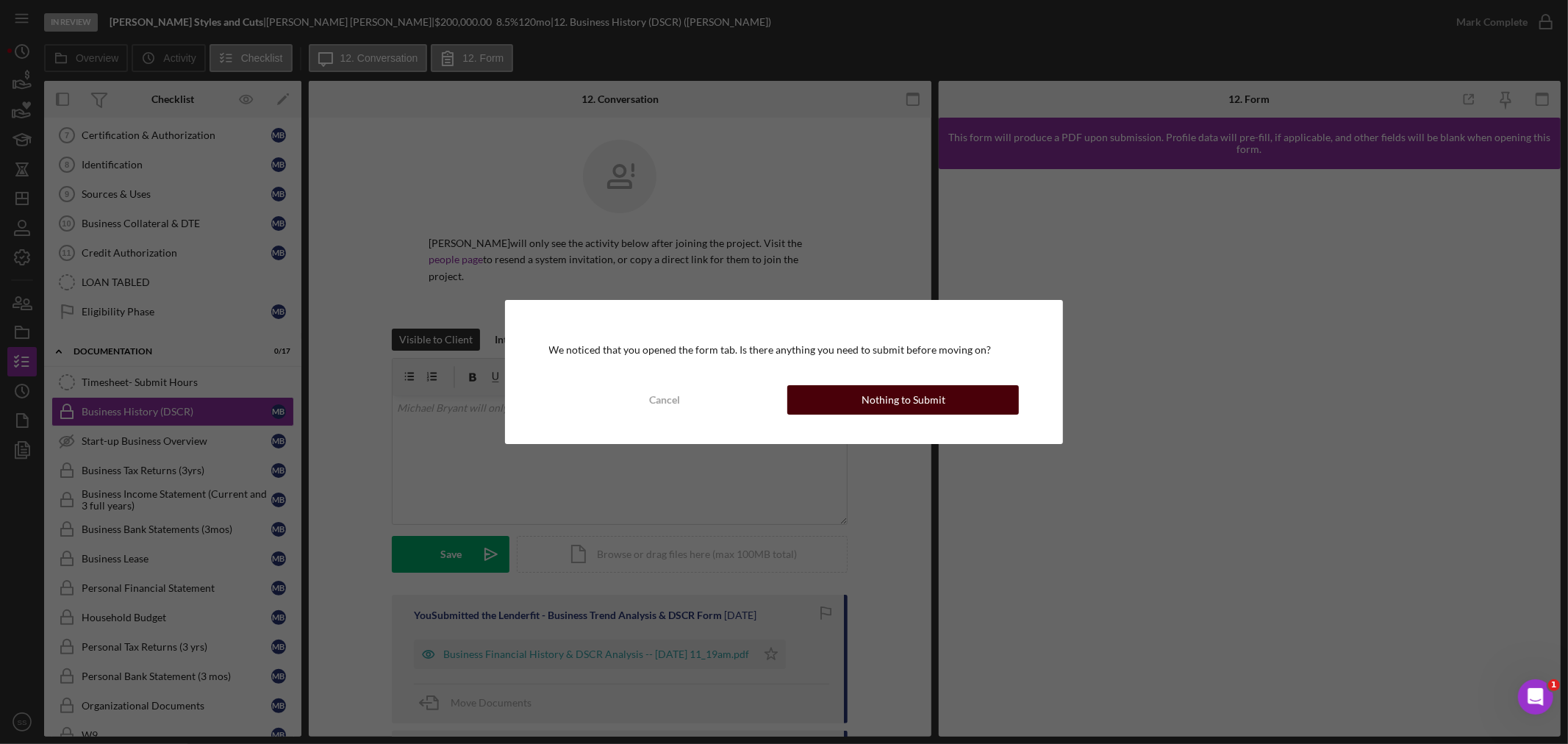
click at [863, 403] on div "Nothing to Submit" at bounding box center [903, 400] width 84 height 29
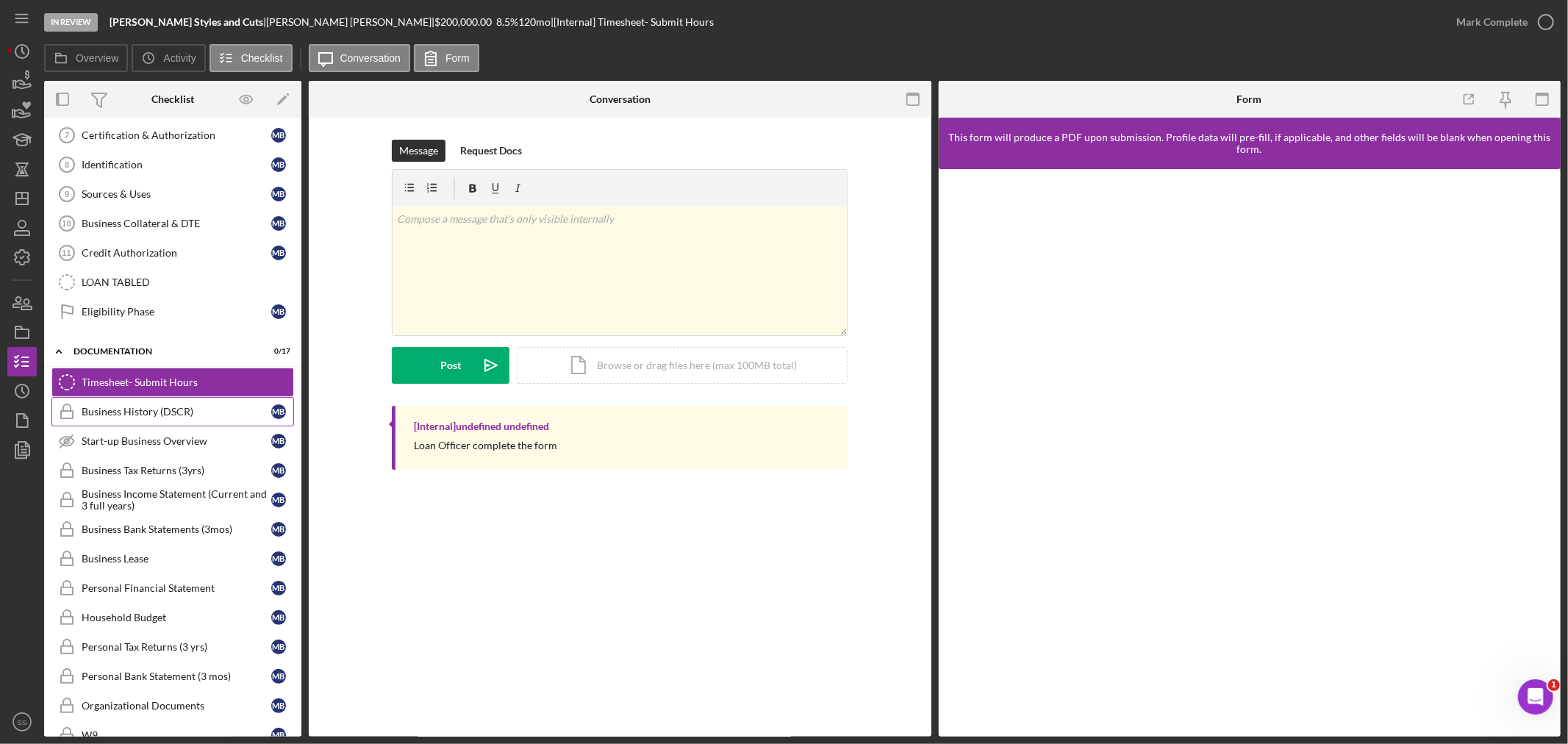
click at [185, 418] on div "Business History (DSCR)" at bounding box center [177, 412] width 190 height 12
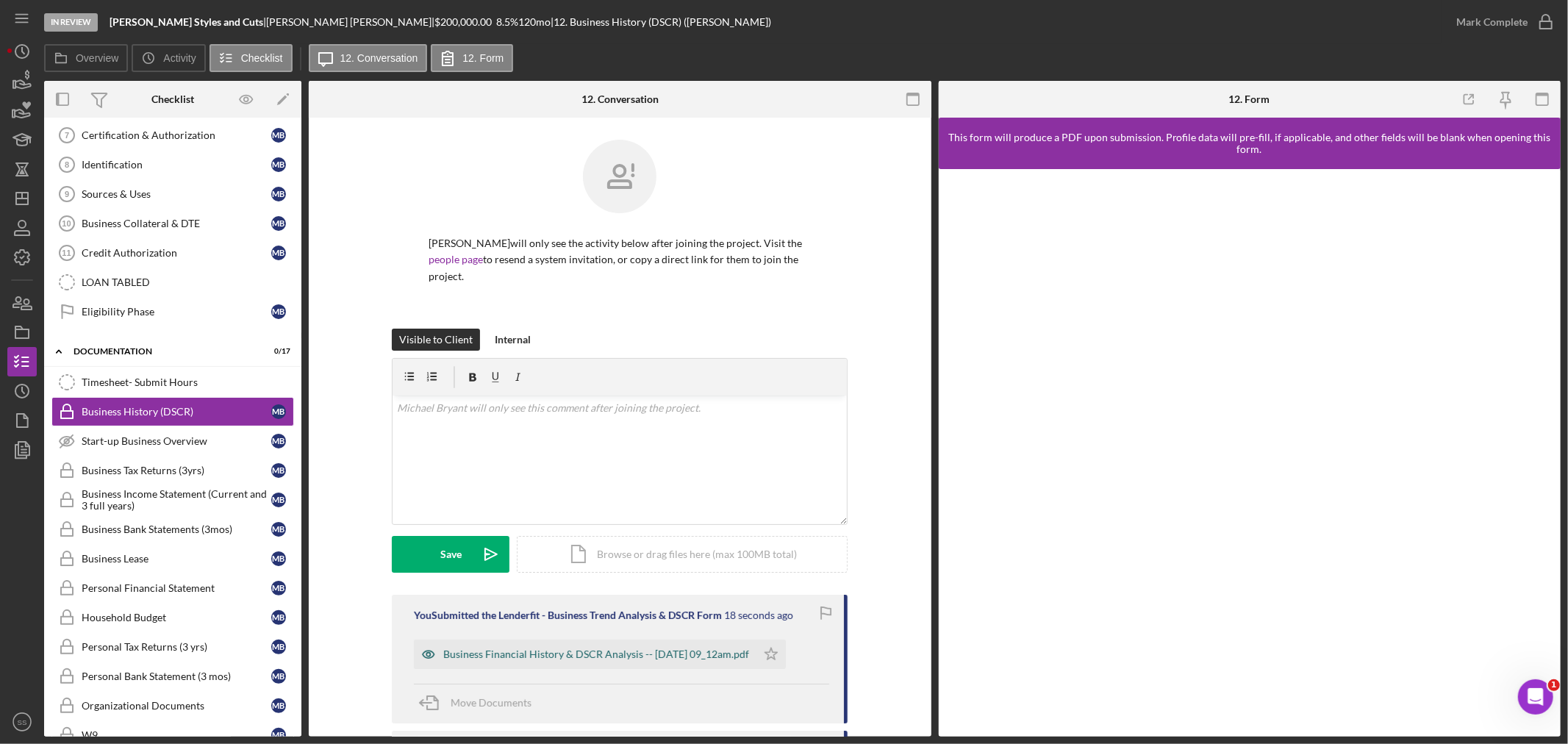
click at [580, 652] on div "Business Financial History & DSCR Analysis -- [DATE] 09_12am.pdf" at bounding box center [596, 654] width 306 height 12
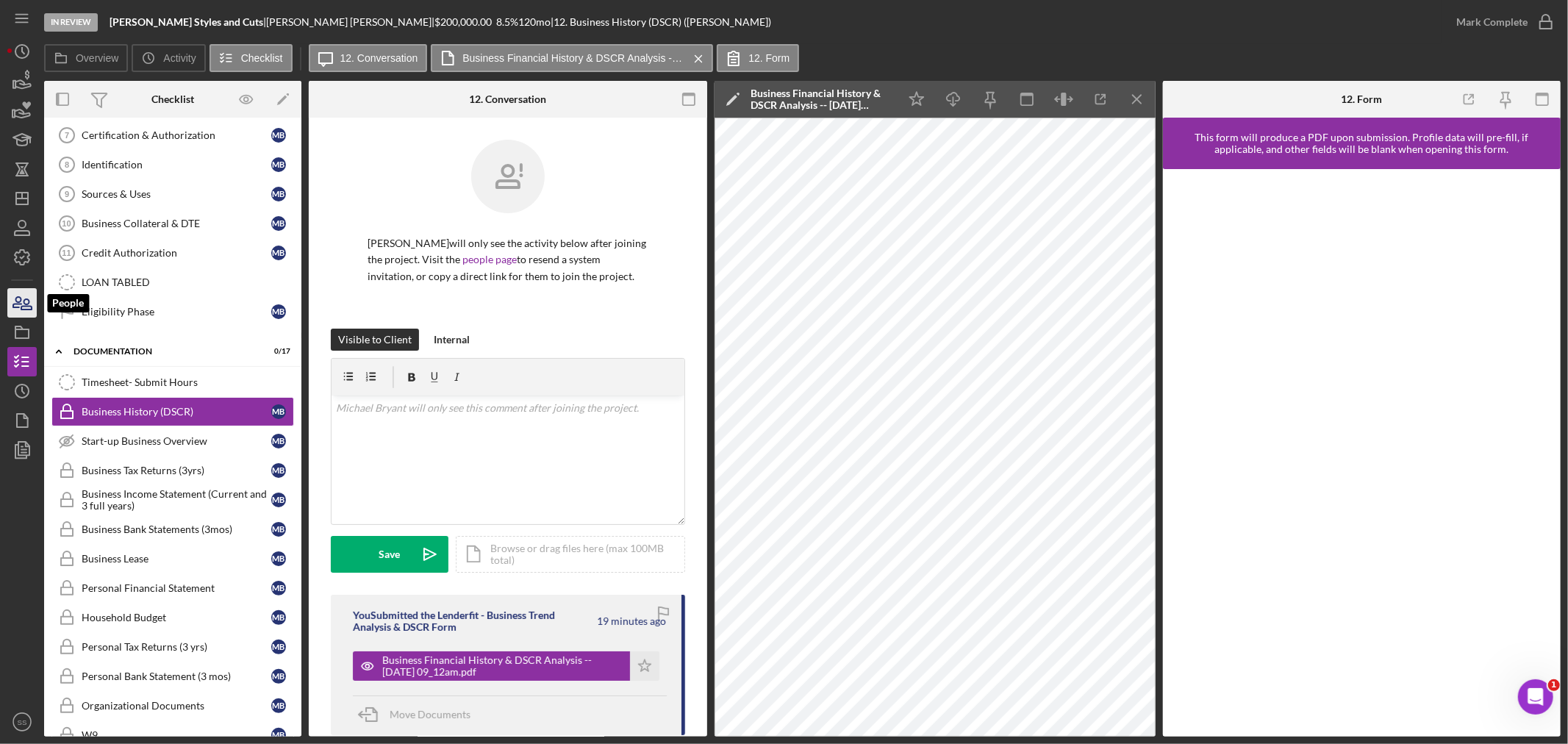
click at [27, 311] on icon "button" at bounding box center [22, 303] width 37 height 37
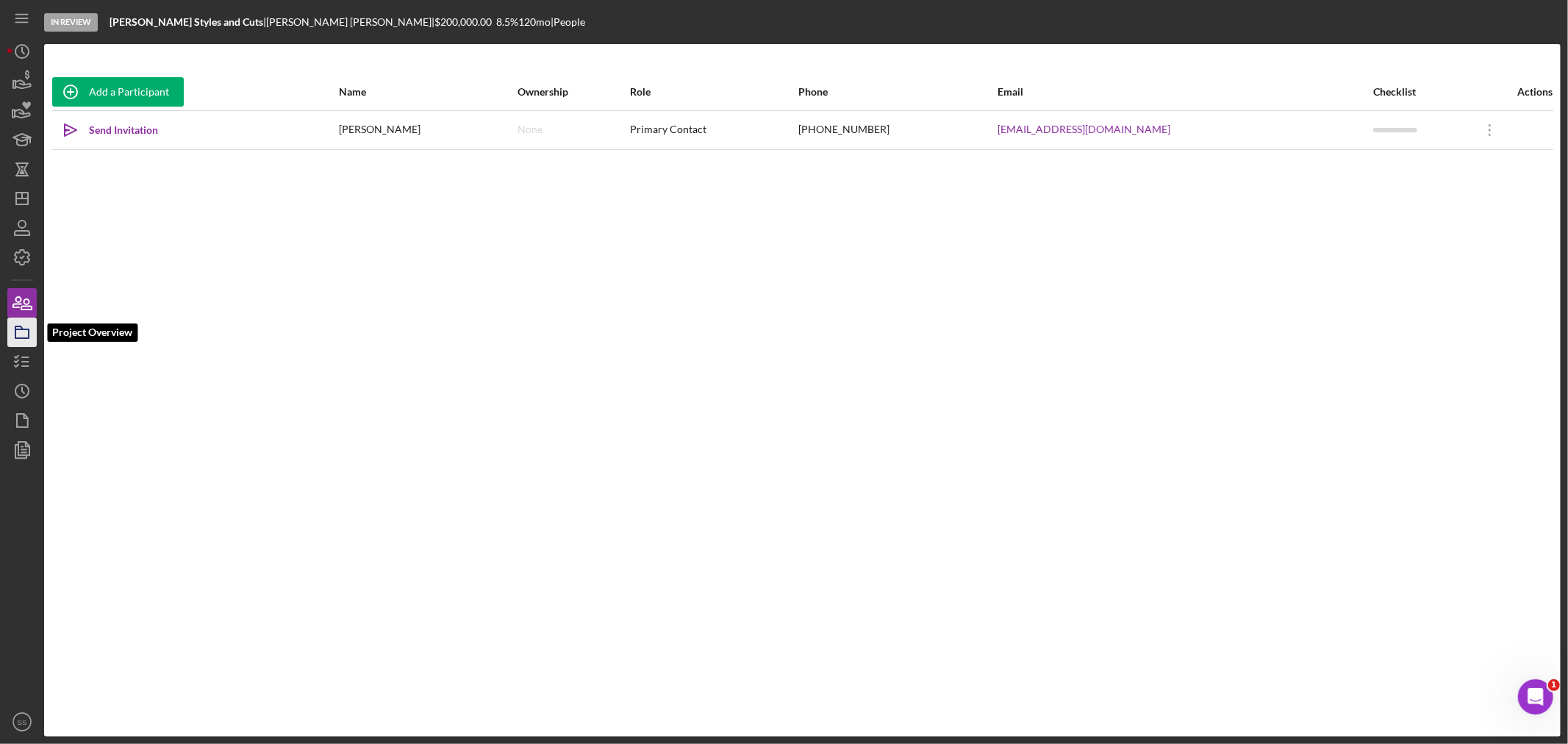
click at [19, 333] on icon "button" at bounding box center [22, 333] width 37 height 37
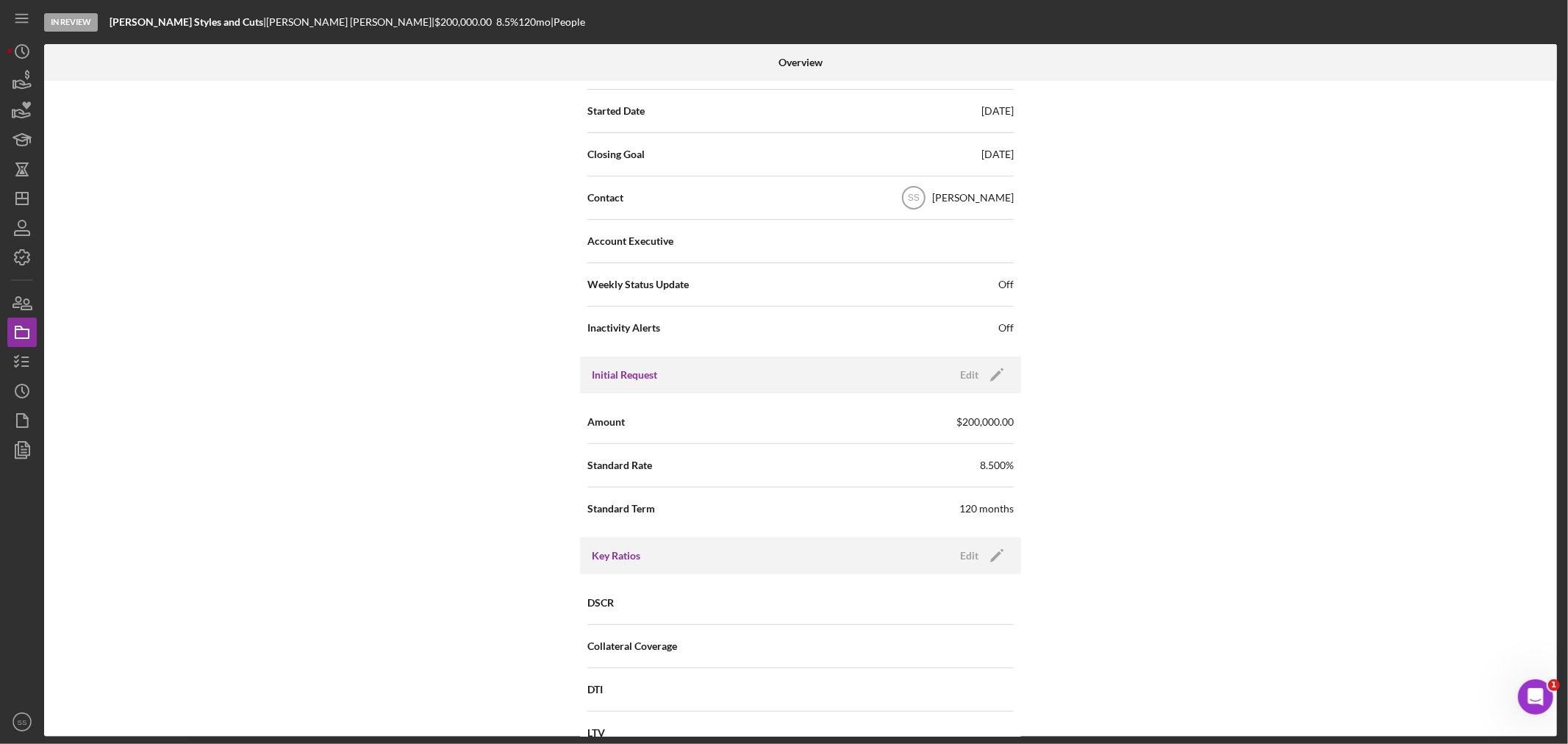
scroll to position [408, 0]
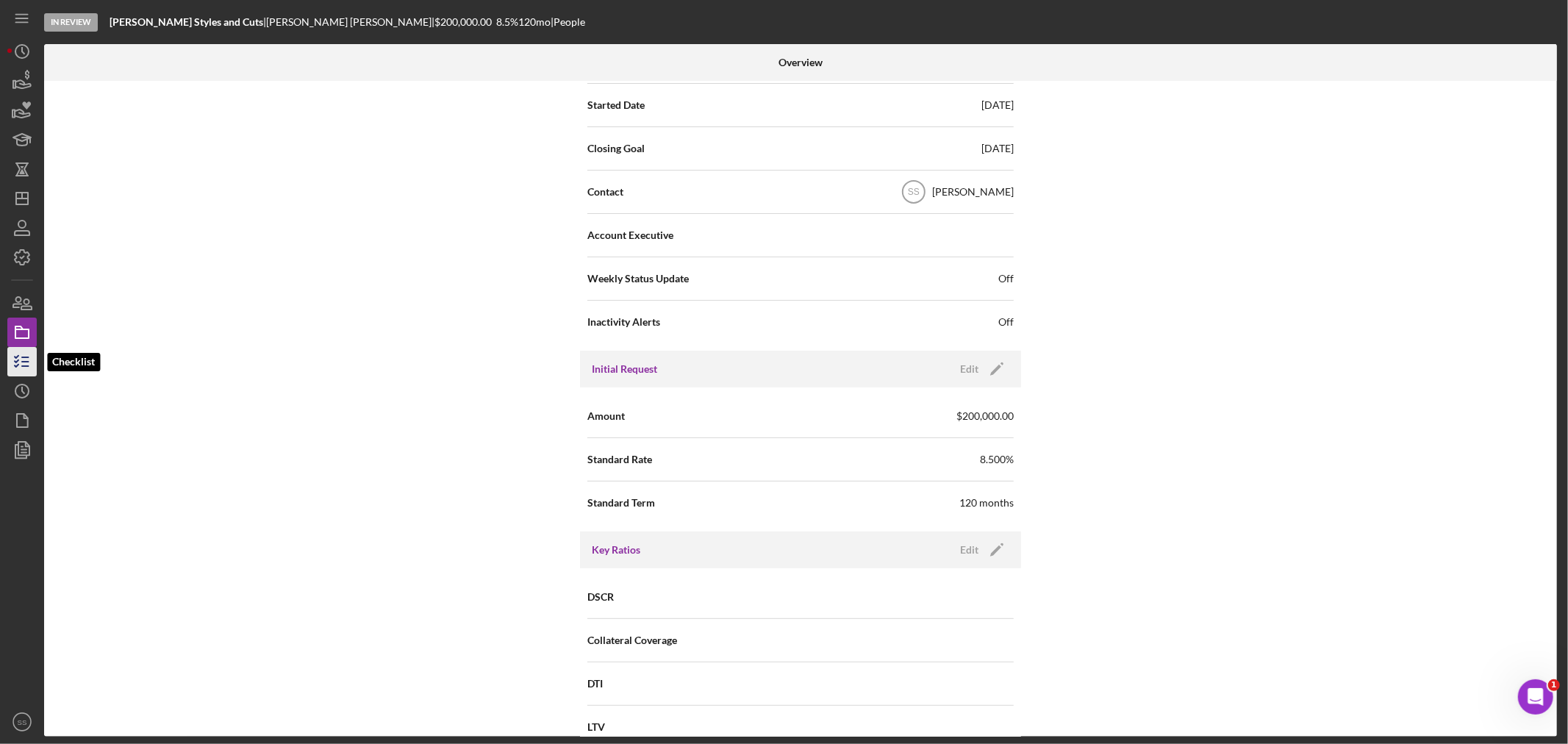
click at [12, 361] on icon "button" at bounding box center [22, 362] width 37 height 37
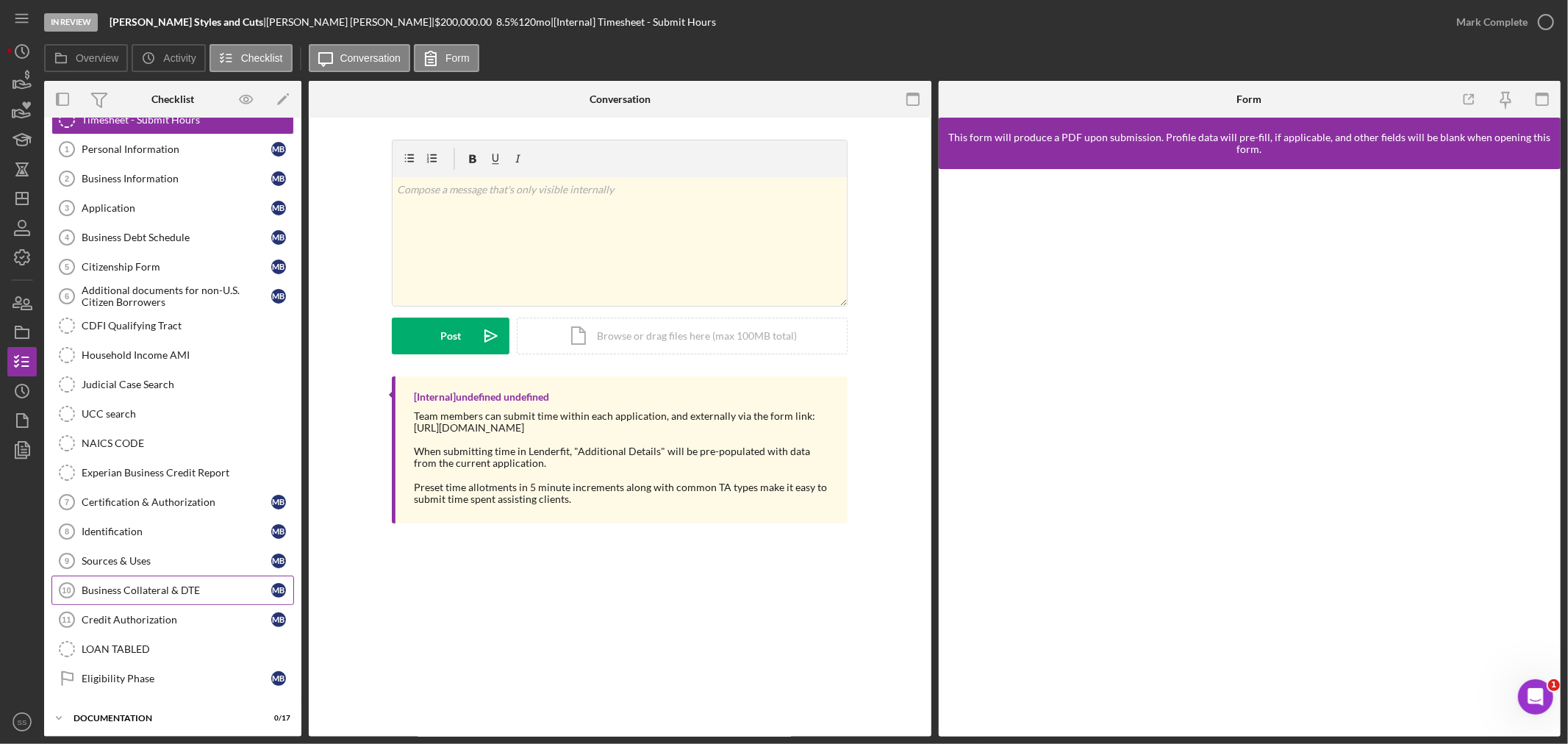
scroll to position [91, 0]
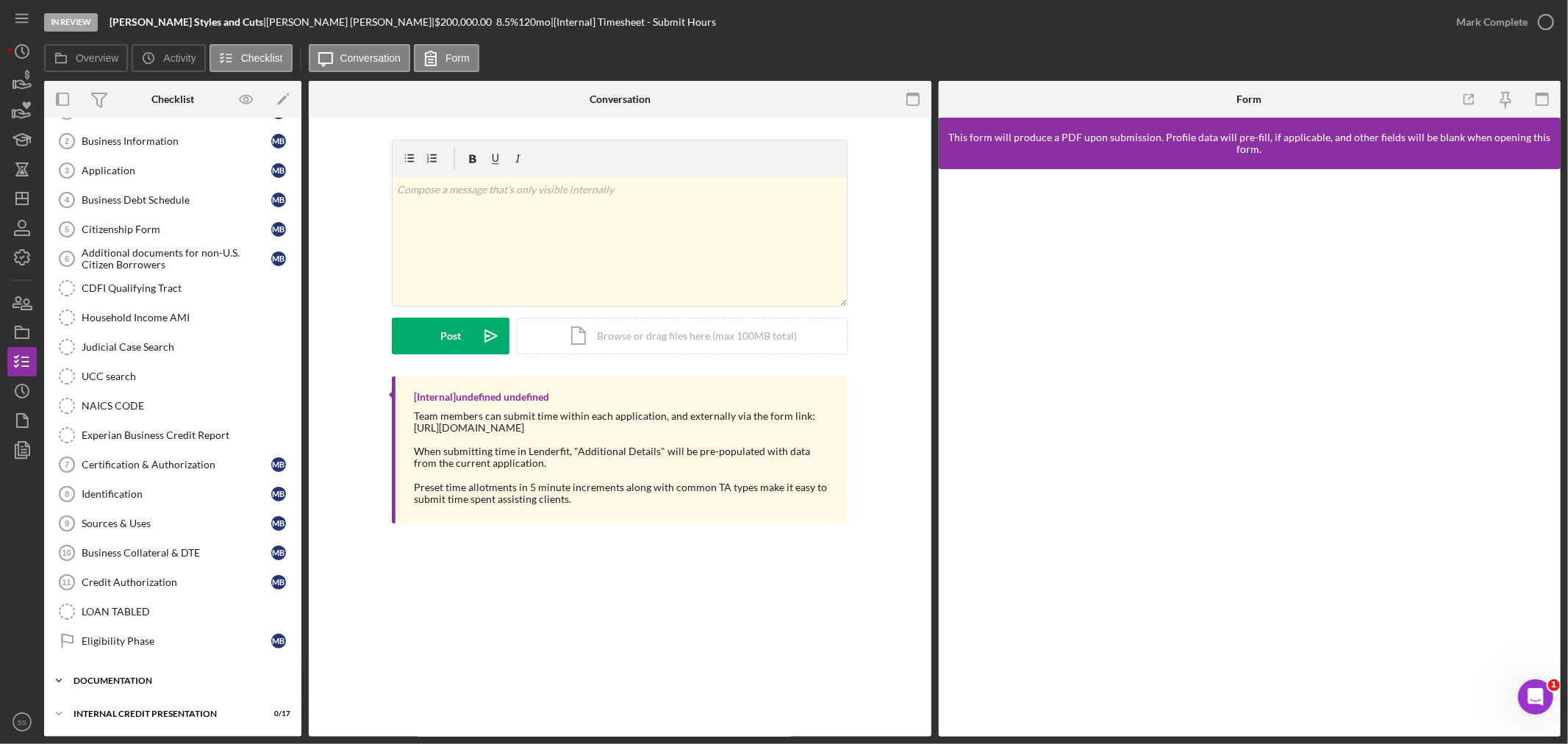
click at [125, 679] on div "documentation" at bounding box center [178, 681] width 210 height 9
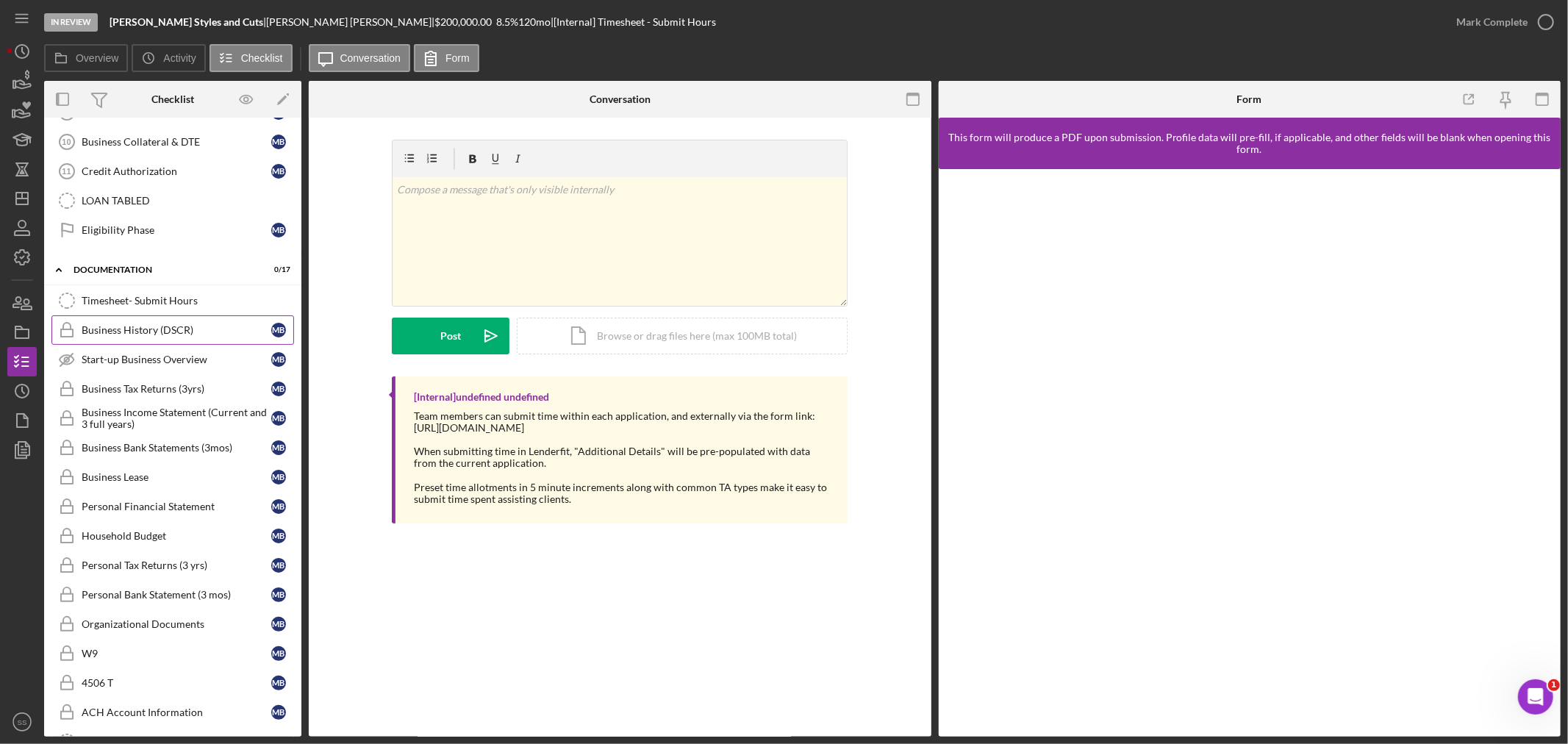
click at [149, 326] on link "Business History (DSCR) Business History (DSCR) M B" at bounding box center [173, 330] width 243 height 29
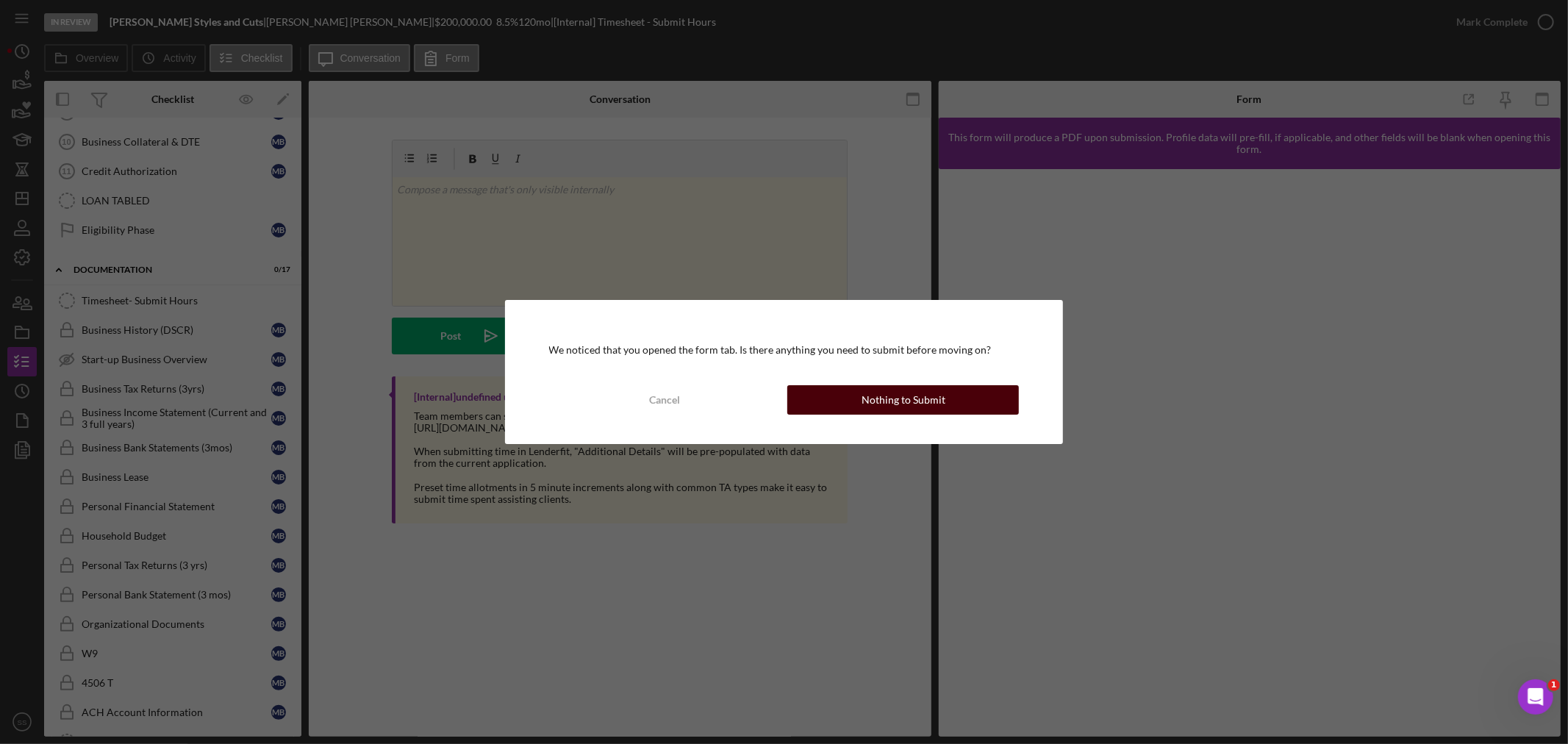
click at [883, 393] on div "Nothing to Submit" at bounding box center [903, 400] width 84 height 29
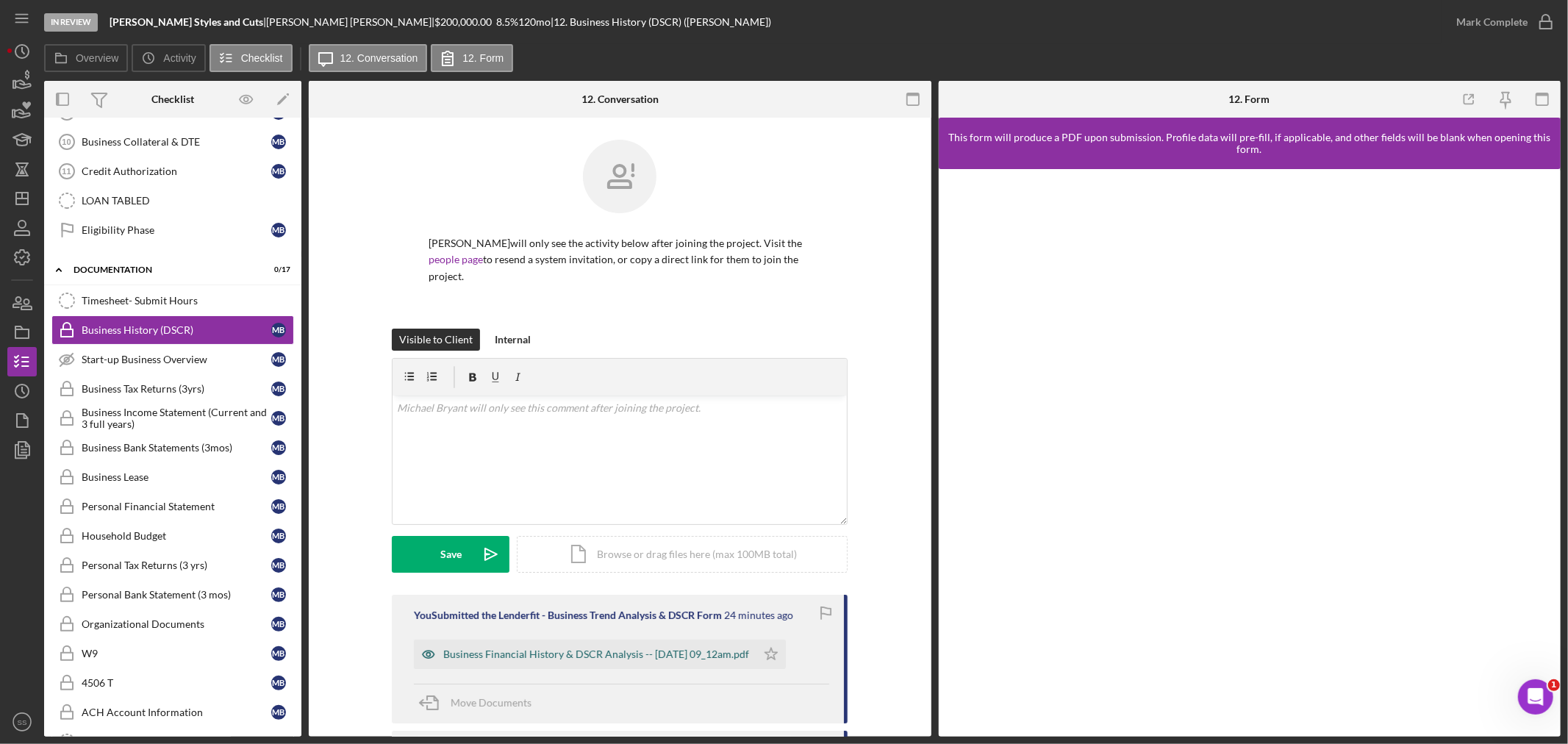
click at [666, 656] on div "Business Financial History & DSCR Analysis -- [DATE] 09_12am.pdf" at bounding box center [596, 654] width 306 height 12
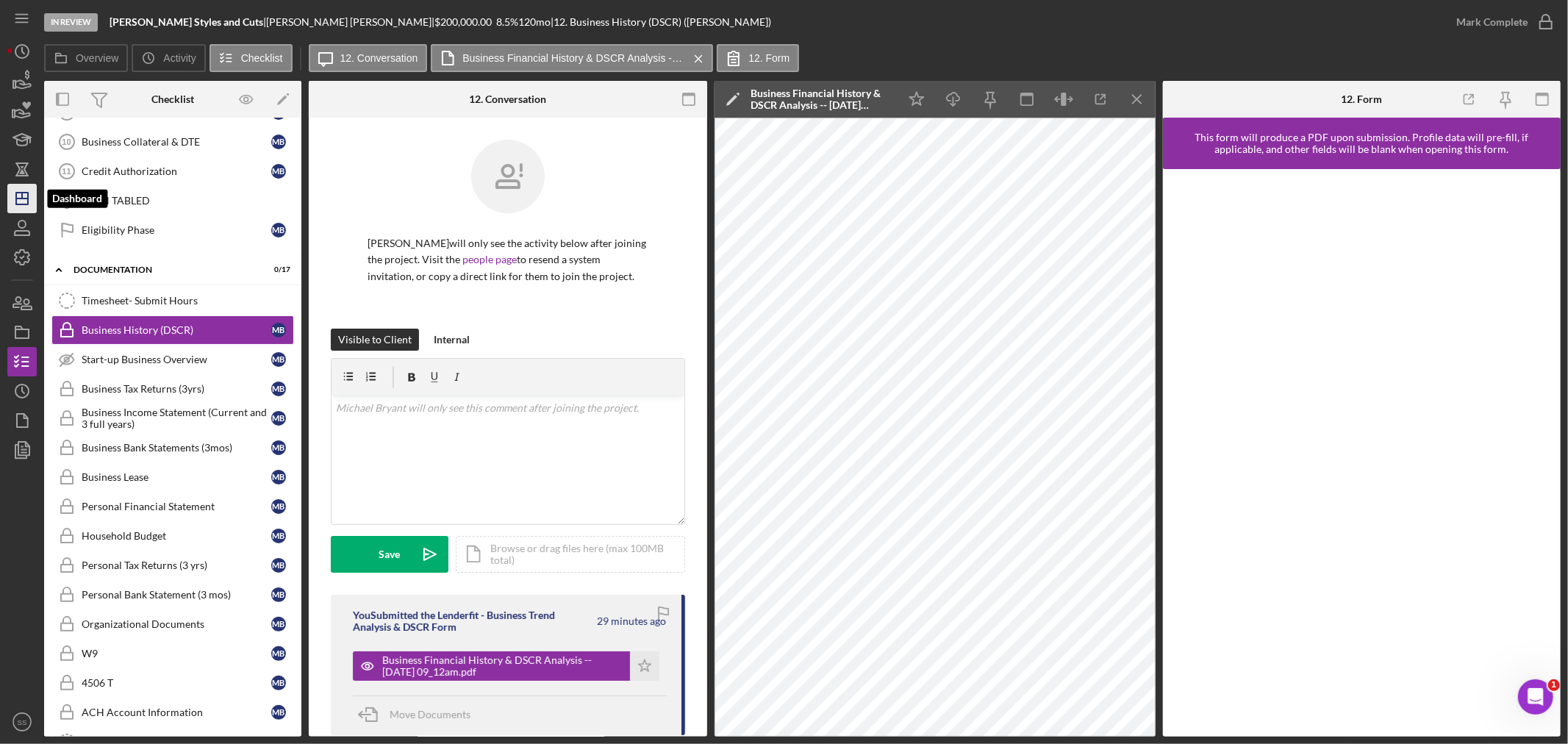
click at [25, 191] on icon "Icon/Dashboard" at bounding box center [22, 199] width 37 height 37
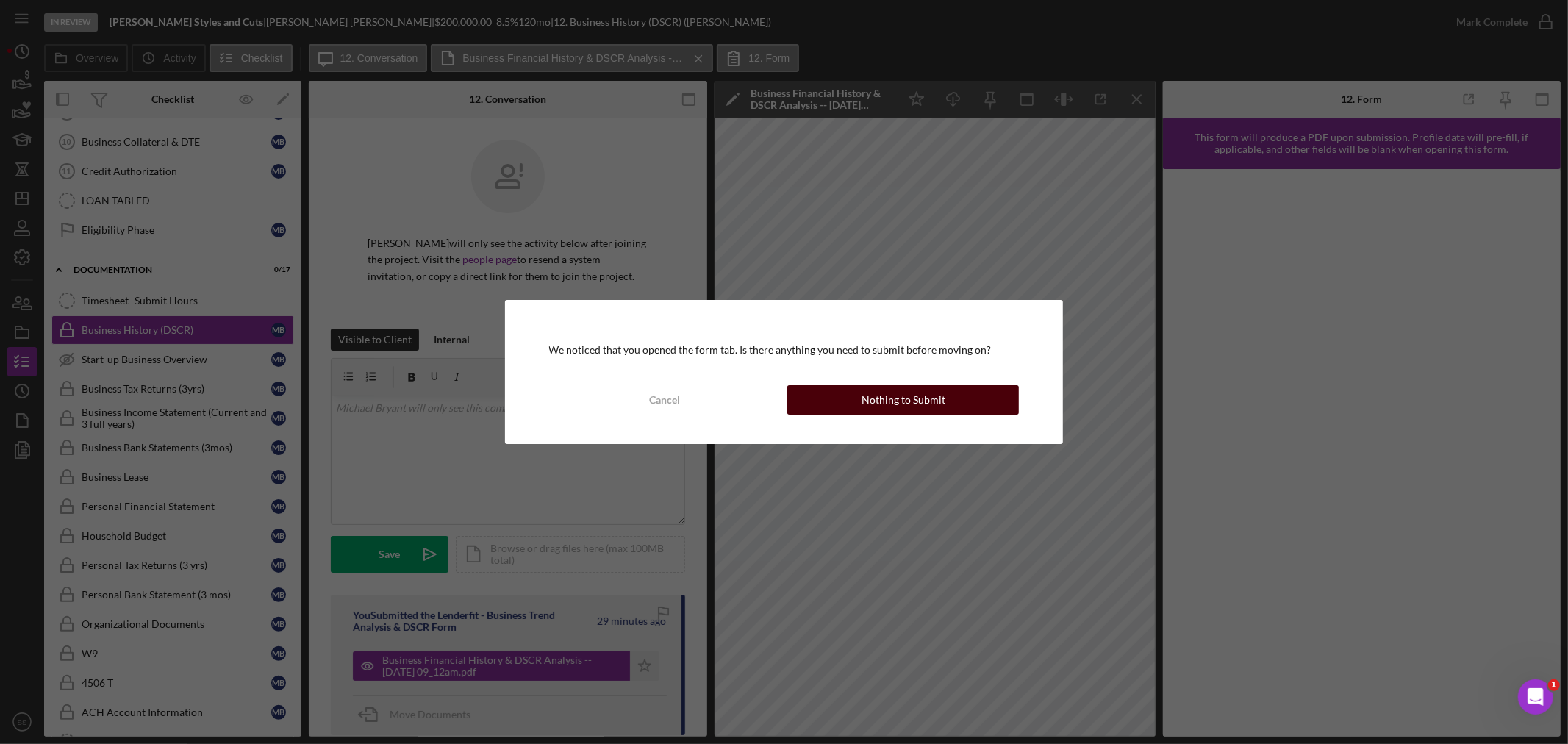
click at [885, 396] on div "Nothing to Submit" at bounding box center [903, 400] width 84 height 29
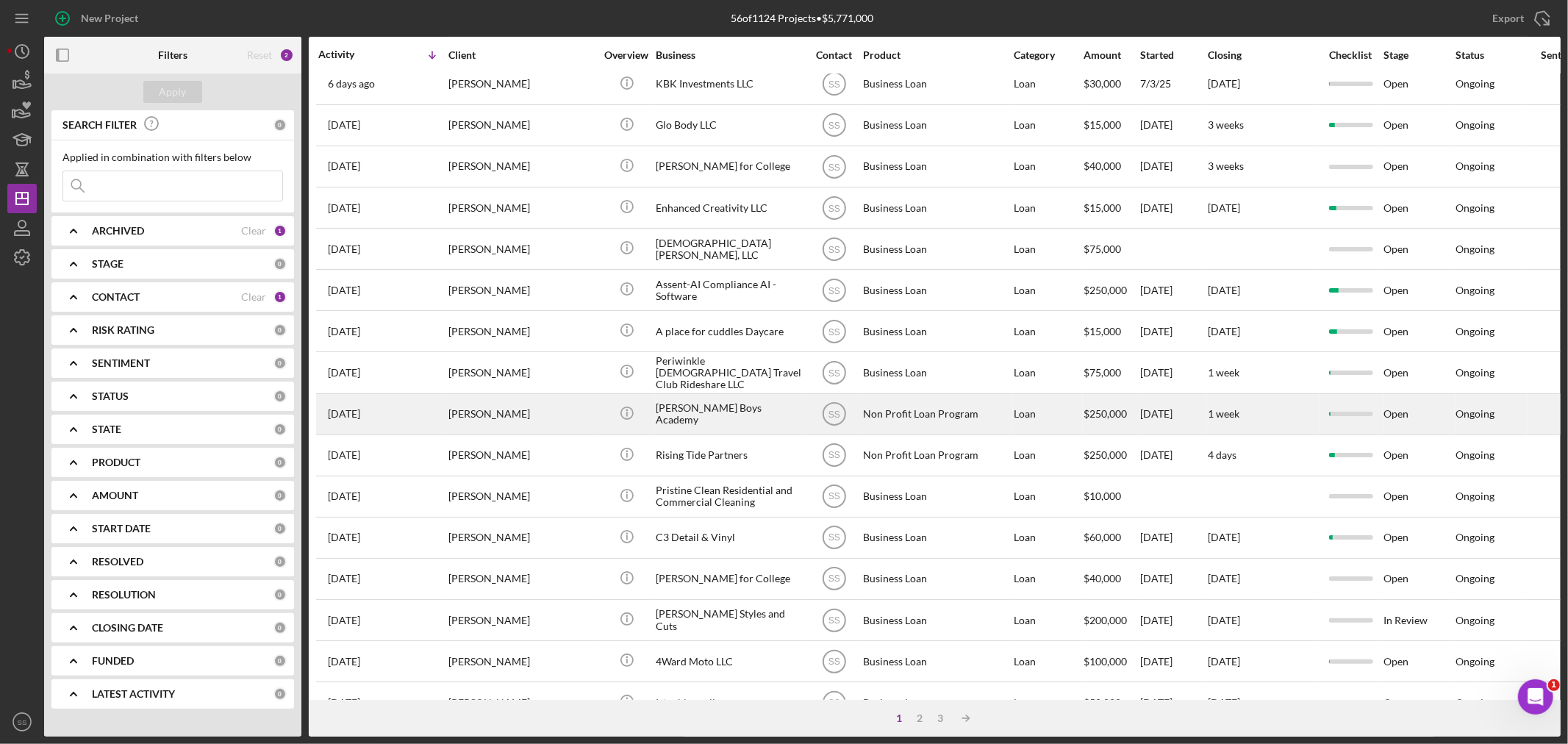
scroll to position [163, 0]
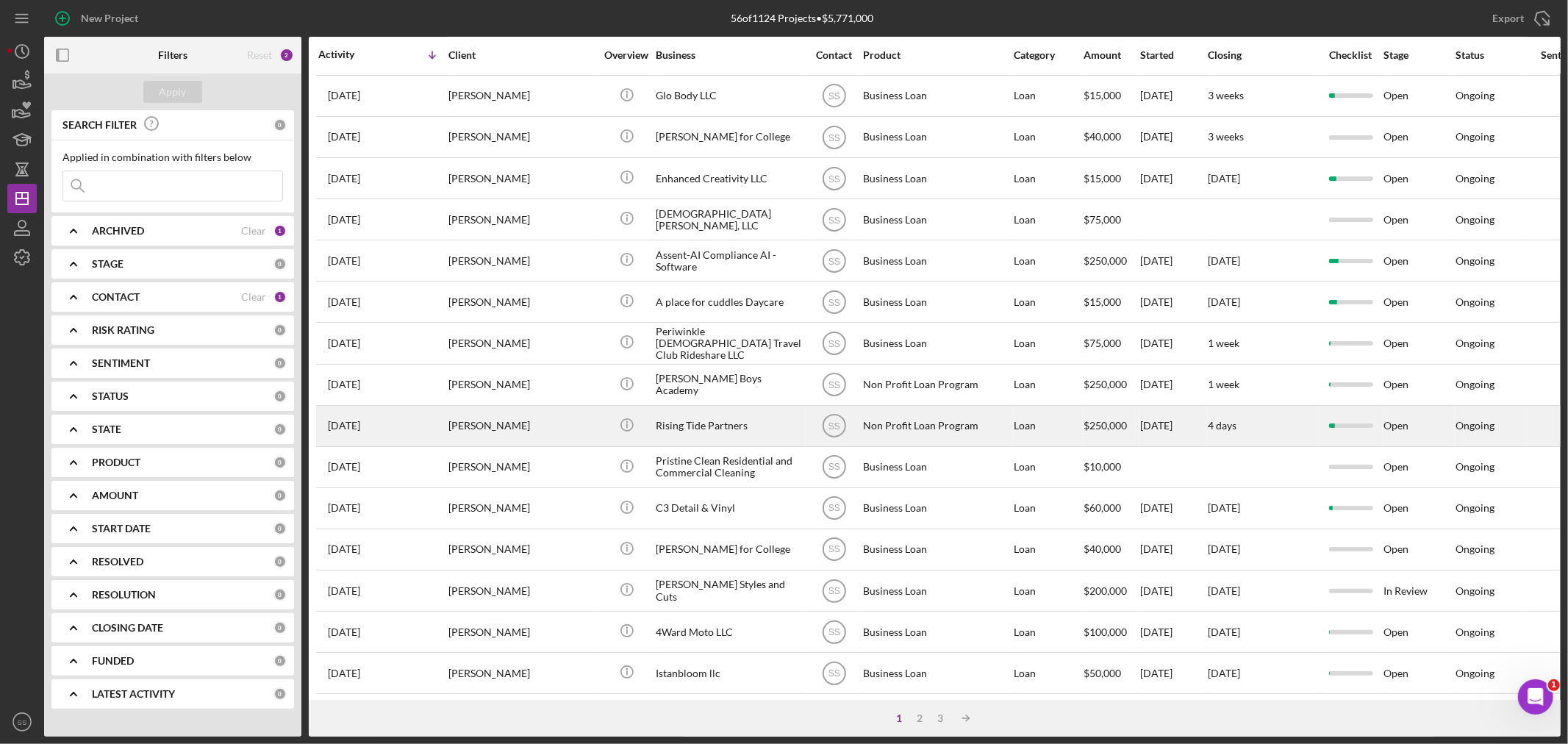
click at [507, 432] on div "[PERSON_NAME]" at bounding box center [522, 426] width 147 height 39
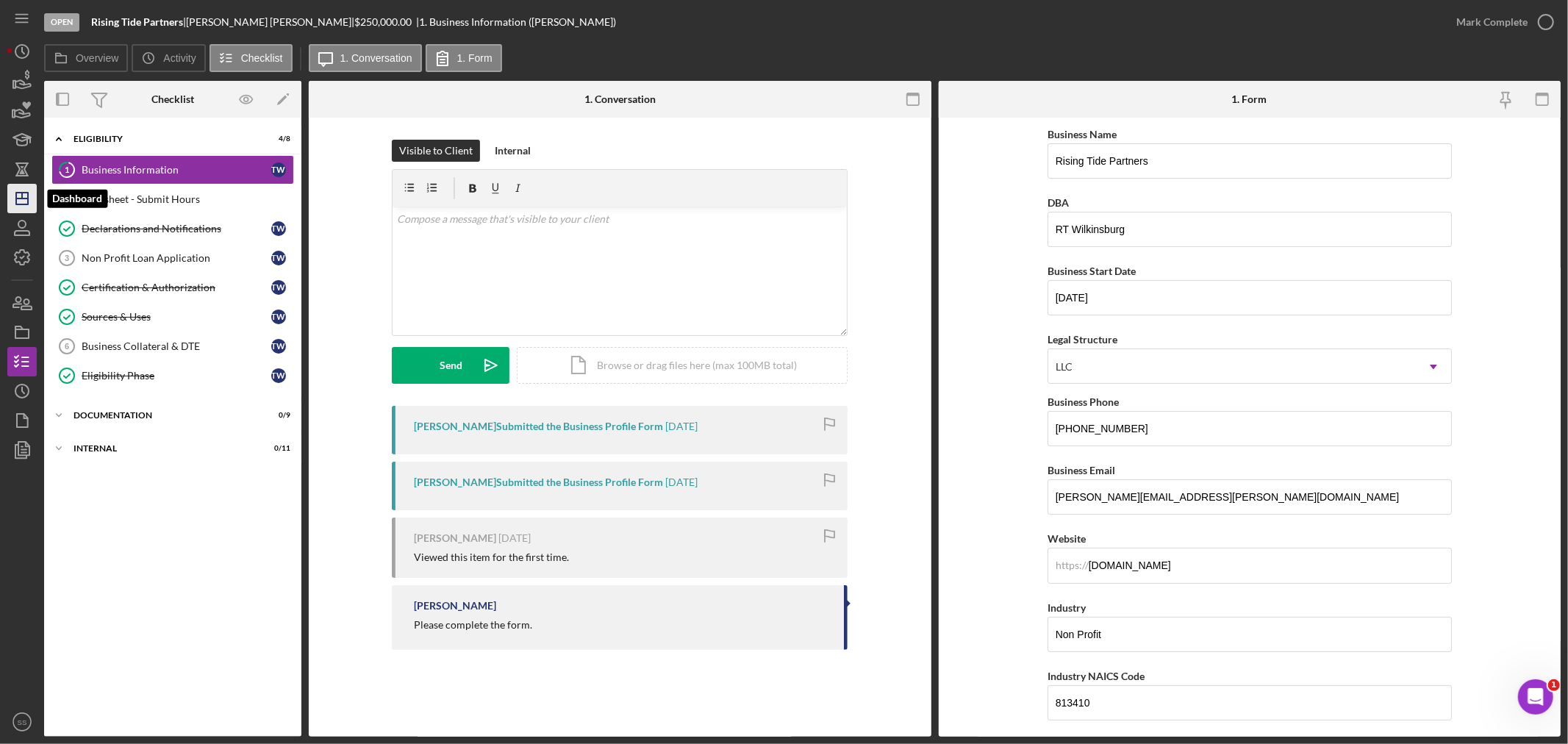
click at [27, 199] on line "button" at bounding box center [22, 199] width 12 height 0
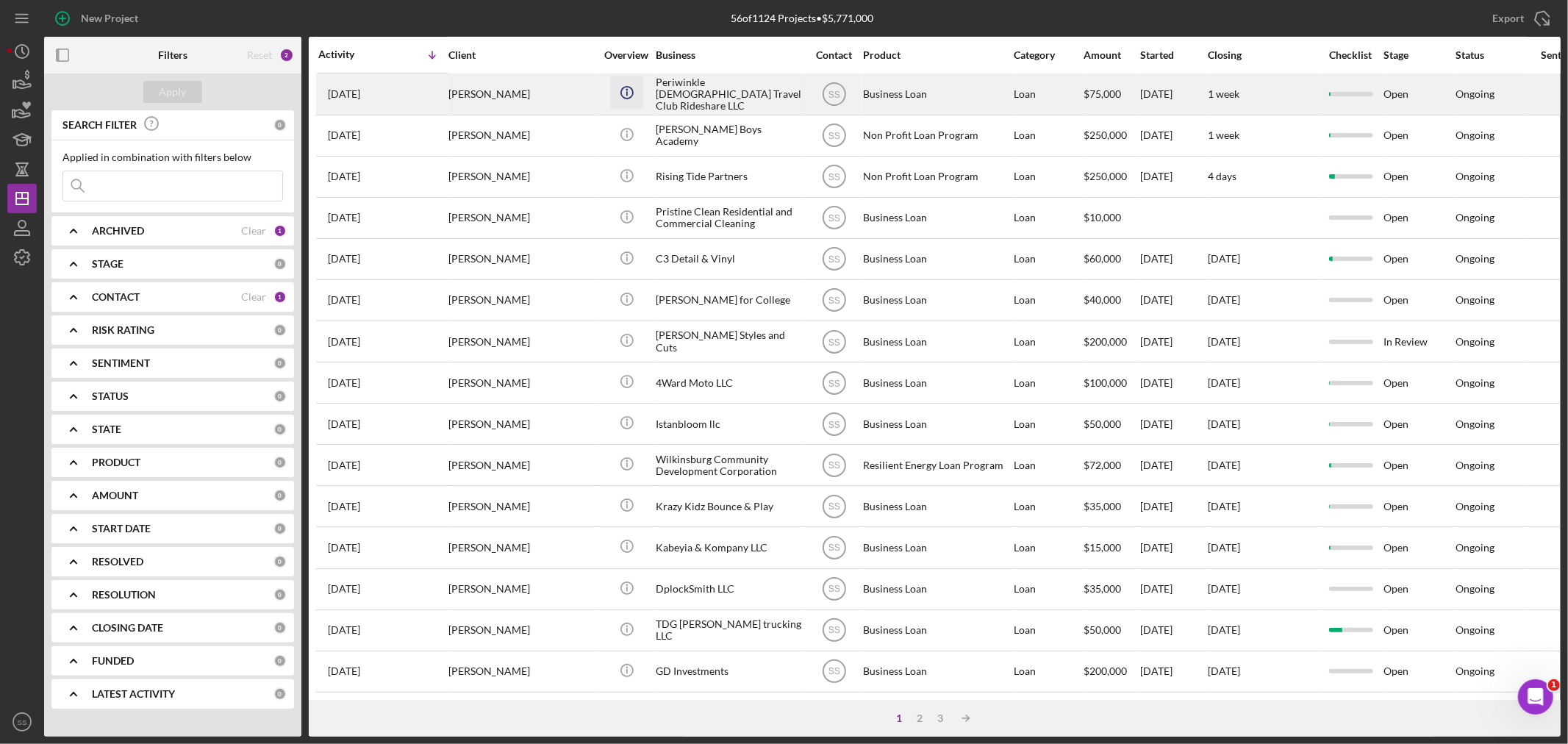
scroll to position [440, 0]
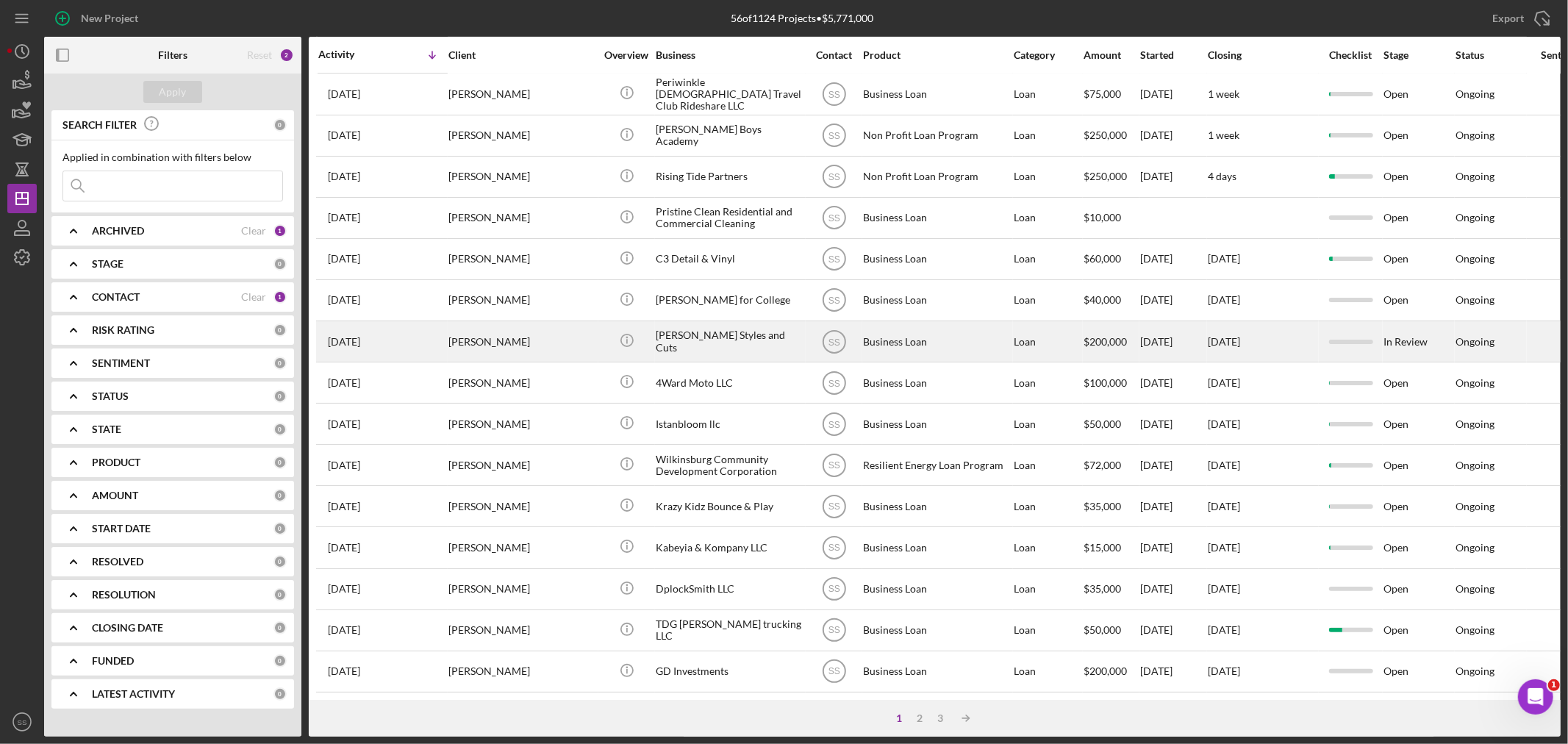
click at [516, 322] on div "[PERSON_NAME]" at bounding box center [522, 341] width 147 height 39
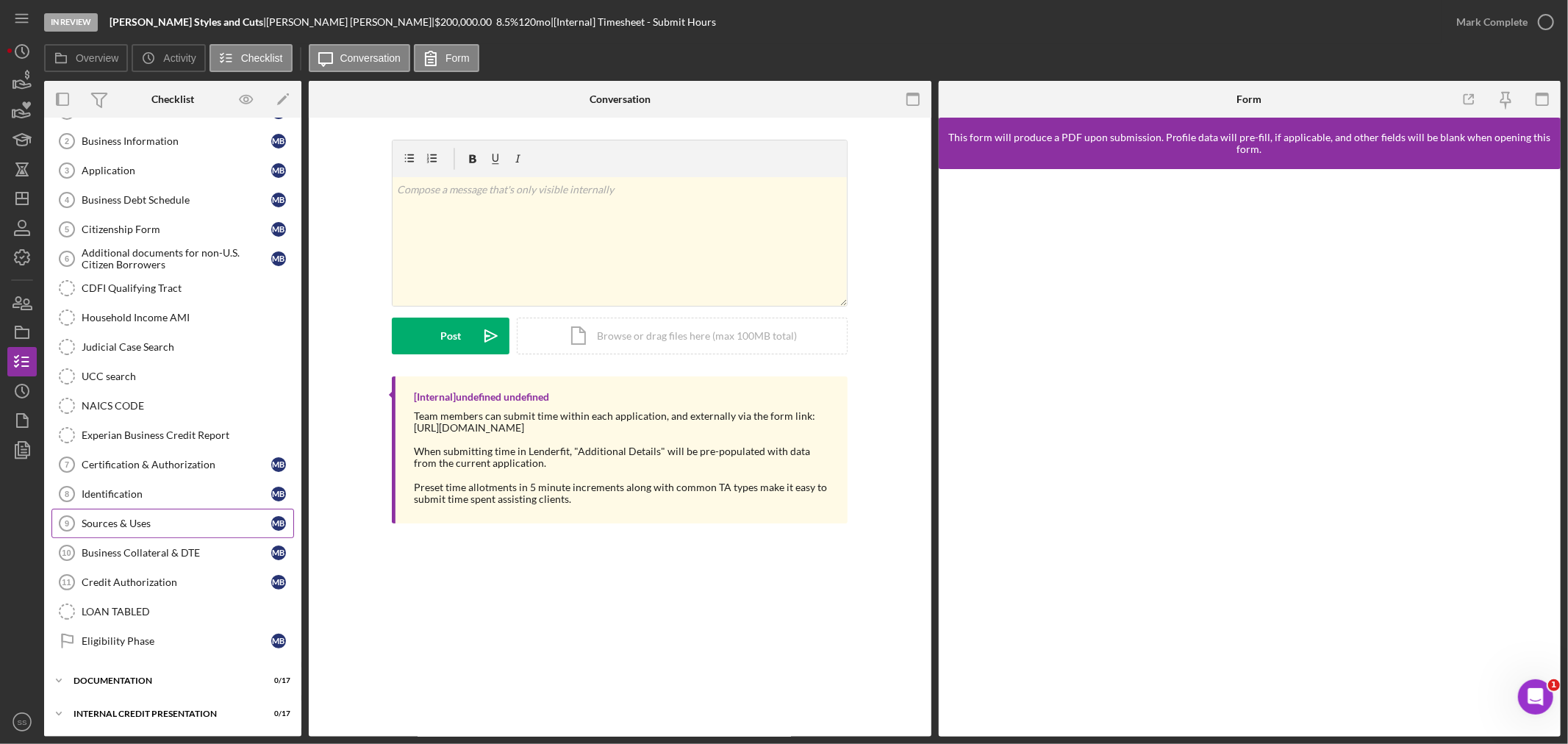
scroll to position [91, 0]
click at [104, 676] on div "documentation" at bounding box center [178, 681] width 210 height 9
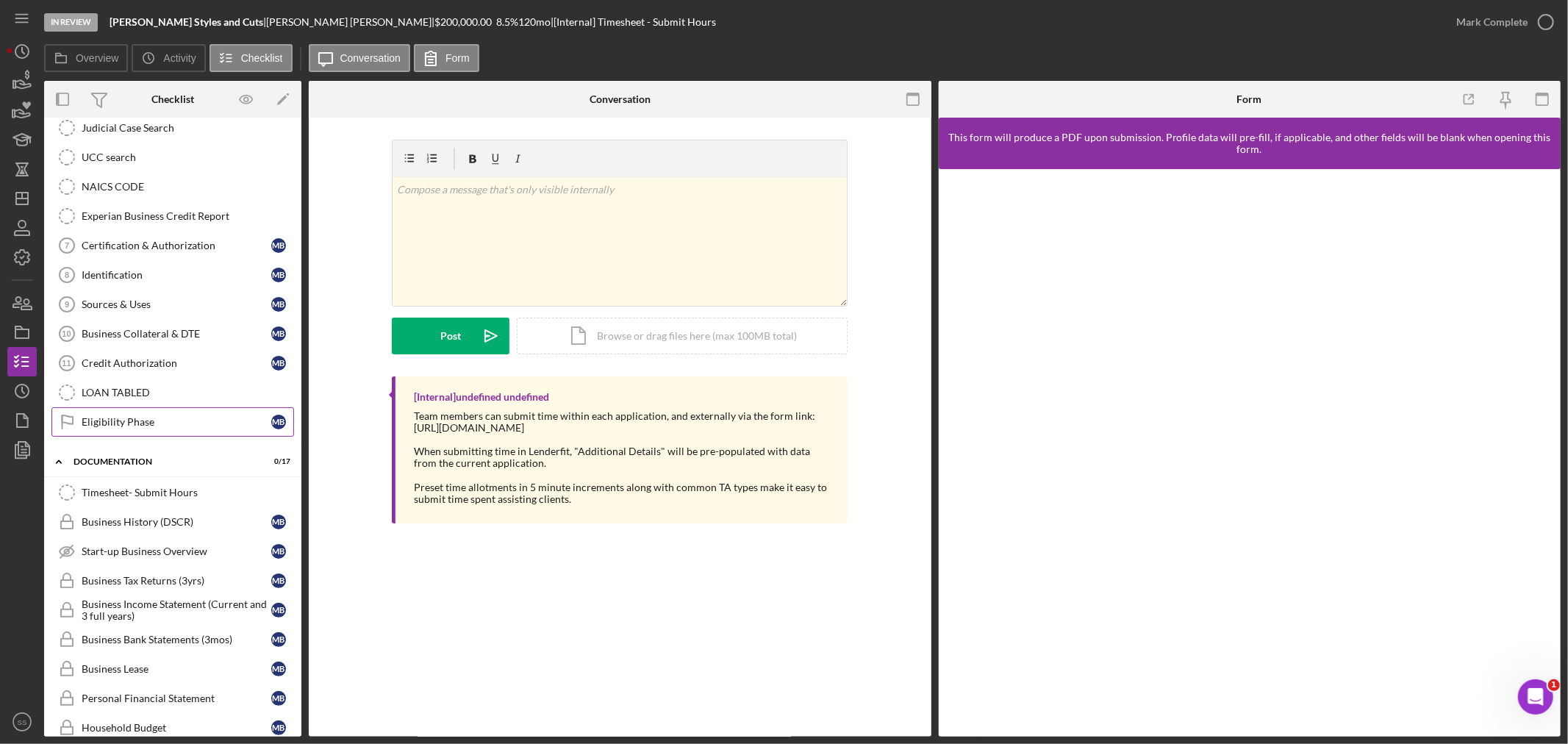
scroll to position [336, 0]
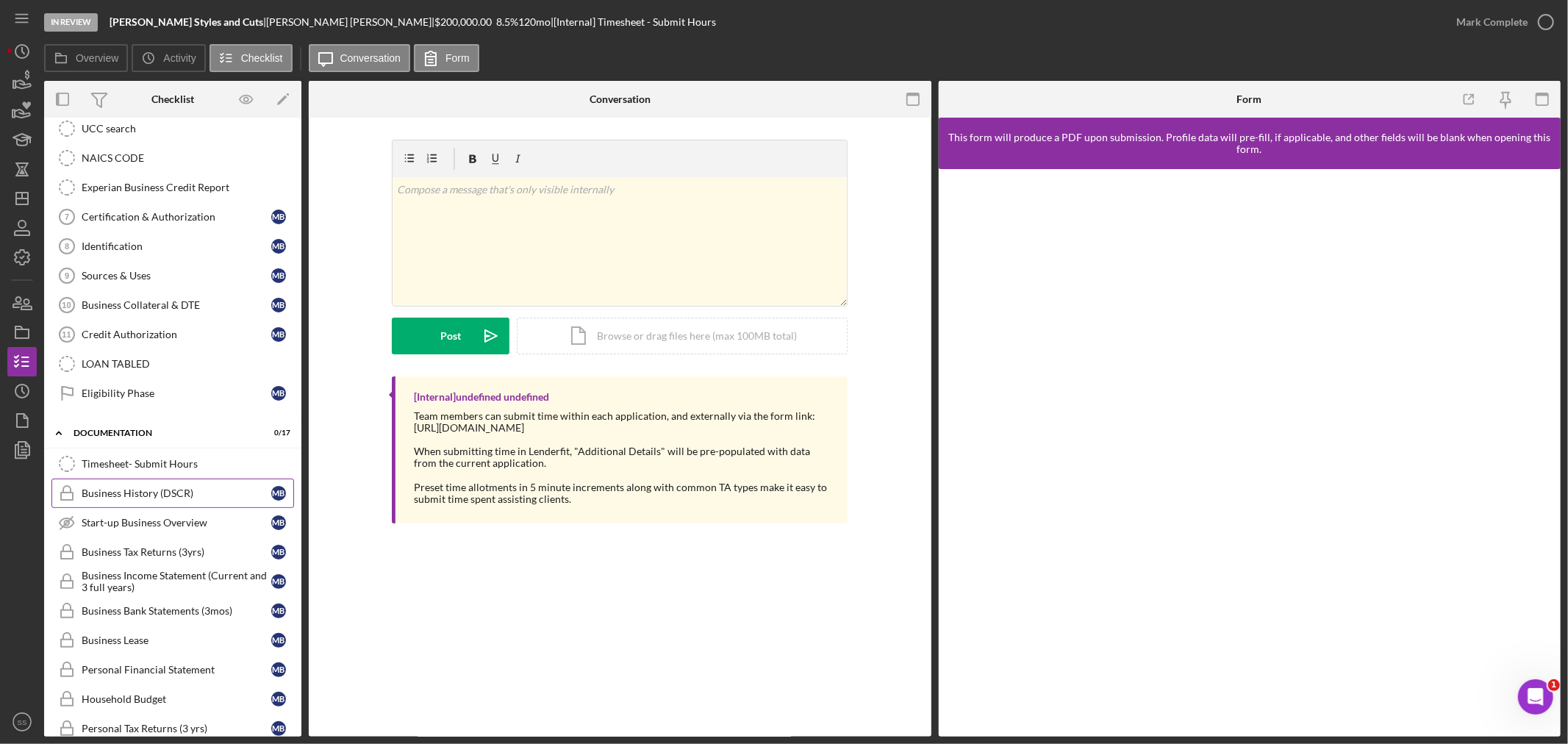
click at [144, 492] on div "Business History (DSCR)" at bounding box center [177, 494] width 190 height 12
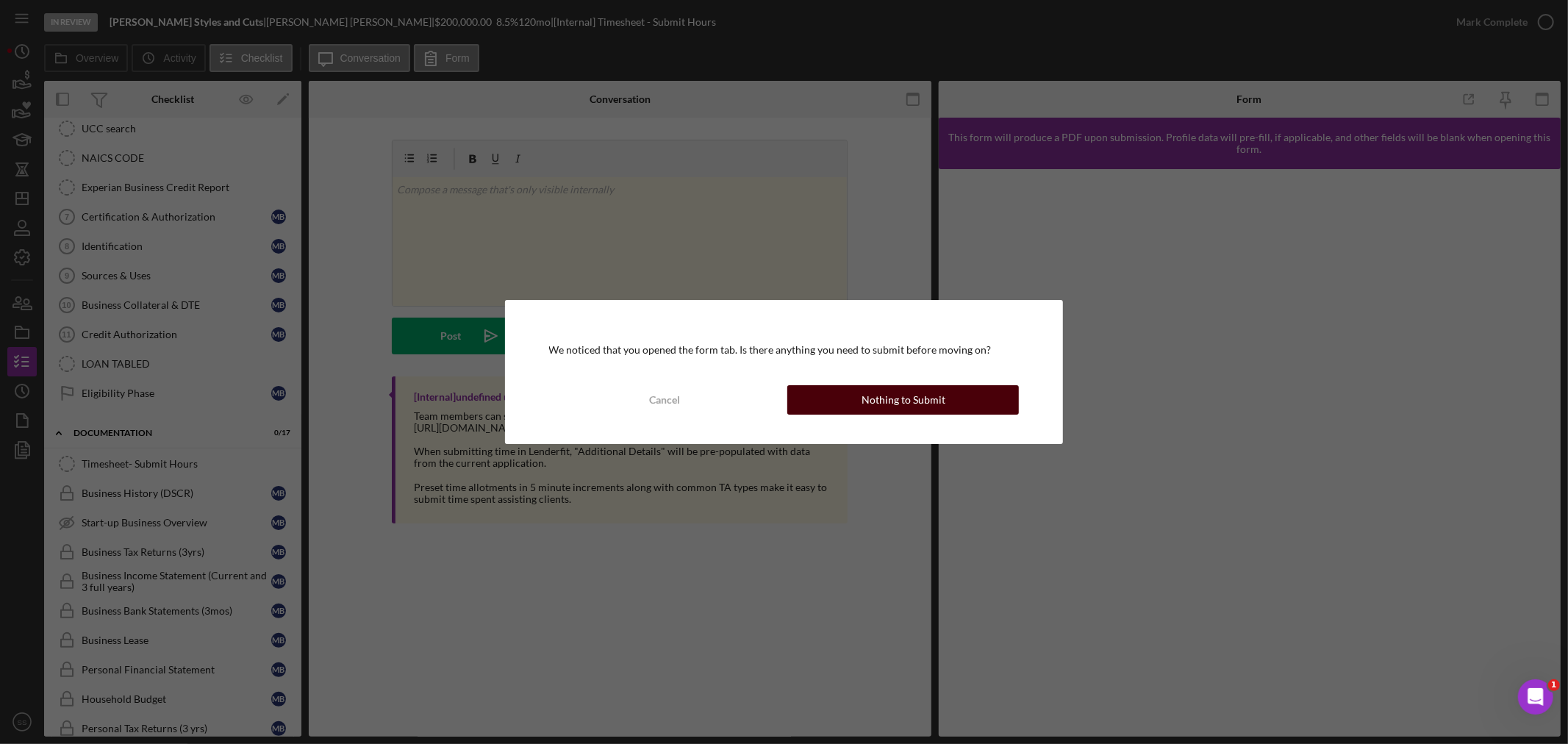
click at [898, 397] on div "Nothing to Submit" at bounding box center [903, 400] width 84 height 29
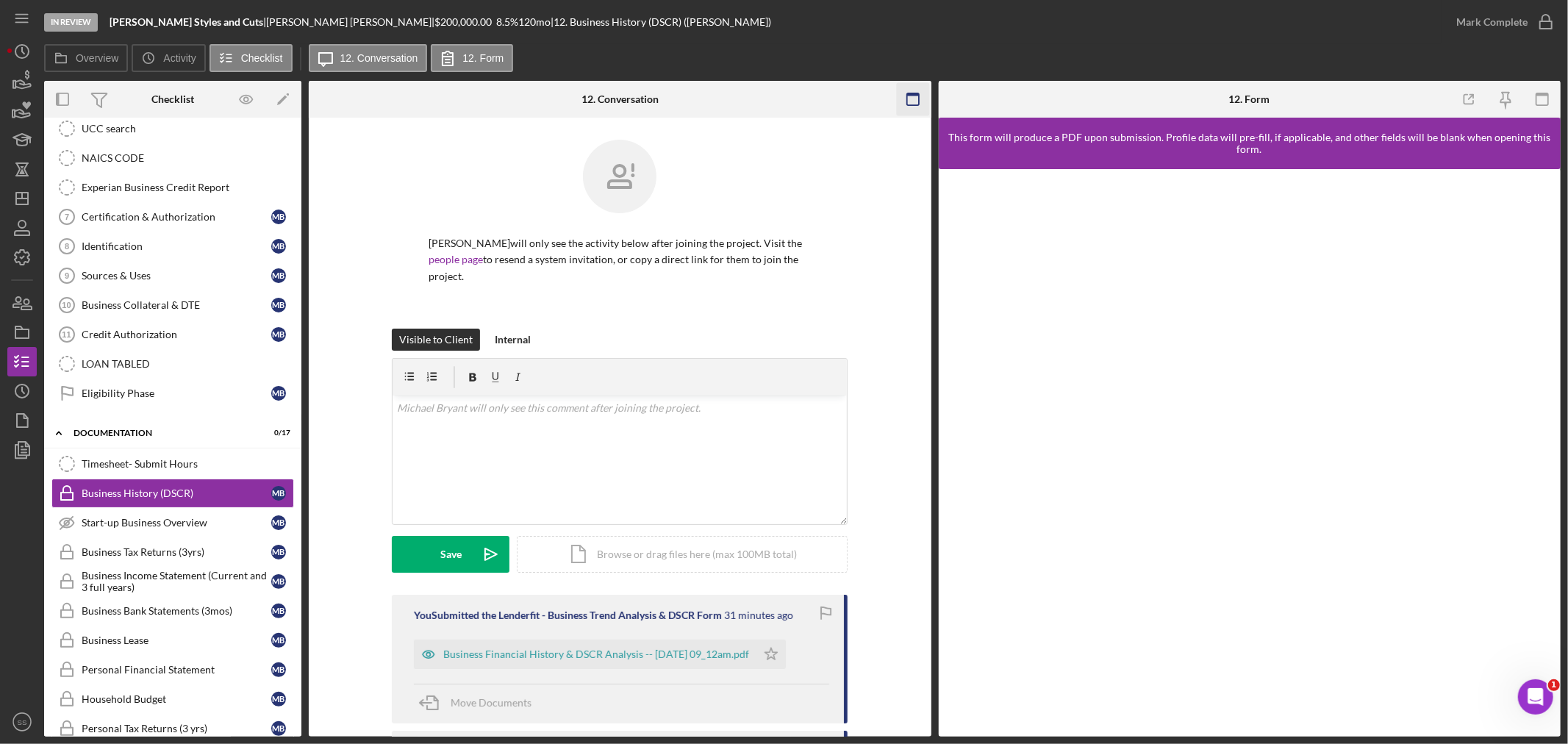
click at [910, 91] on icon "button" at bounding box center [912, 99] width 33 height 33
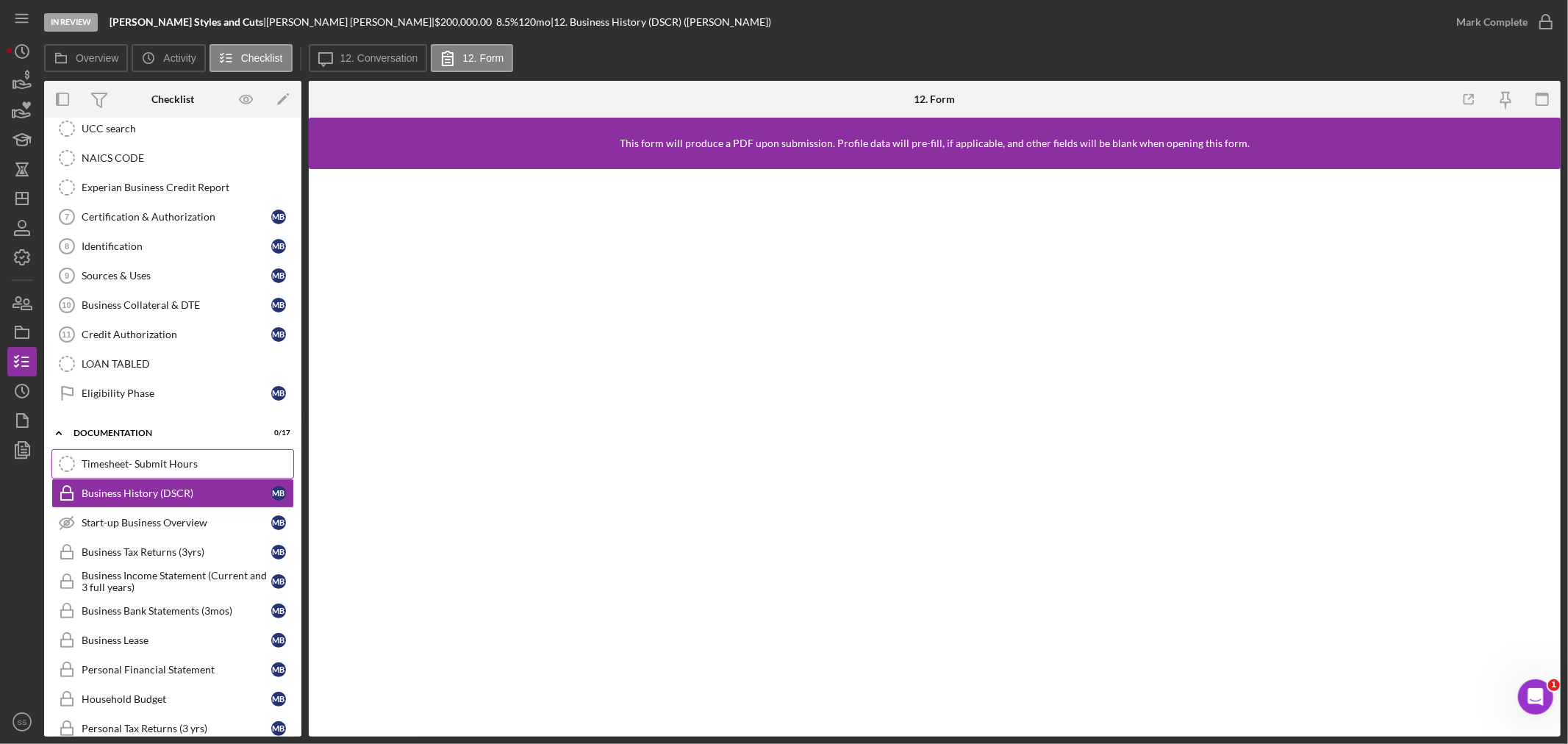
click at [99, 462] on div "Timesheet- Submit Hours" at bounding box center [188, 464] width 212 height 12
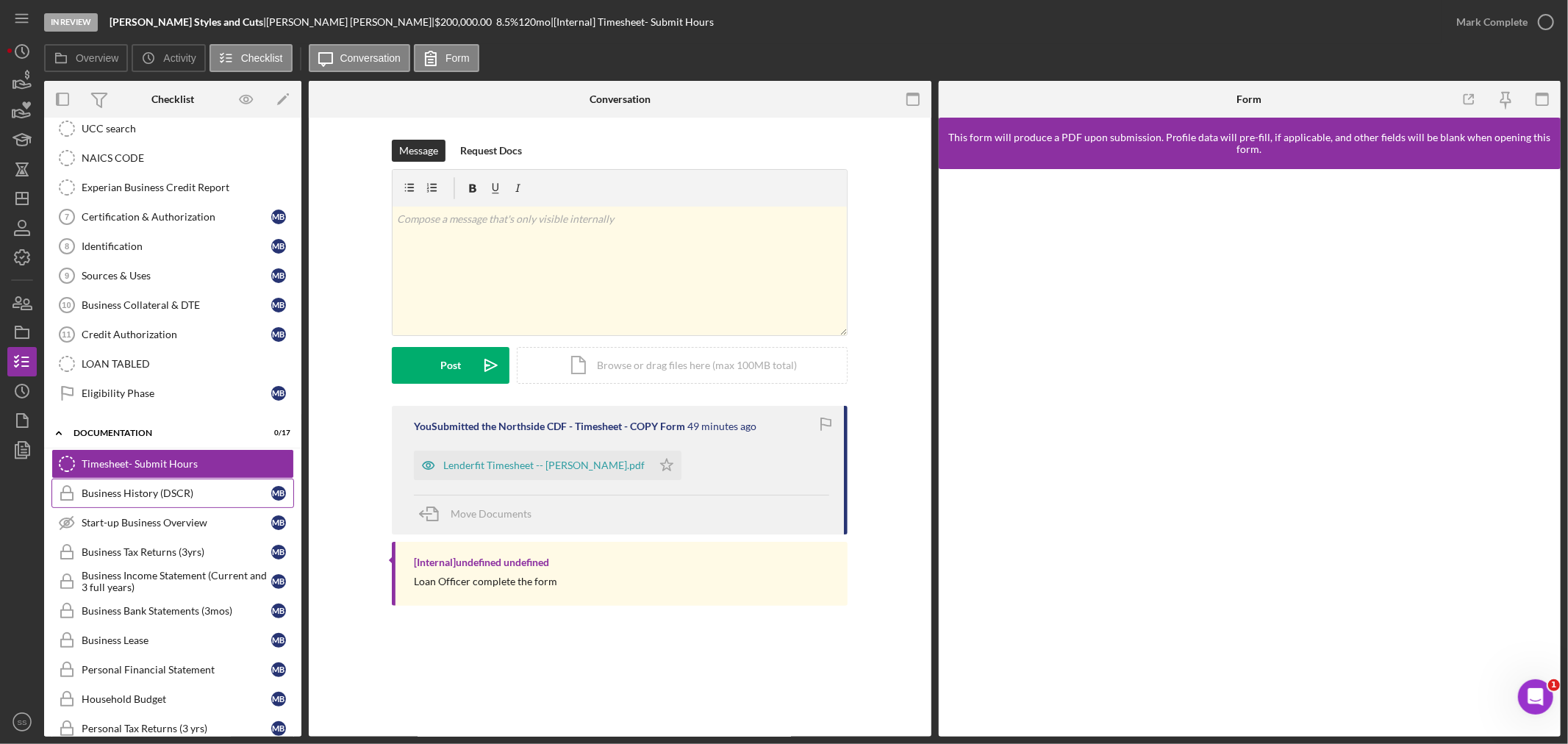
click at [104, 494] on div "Business History (DSCR)" at bounding box center [177, 494] width 190 height 12
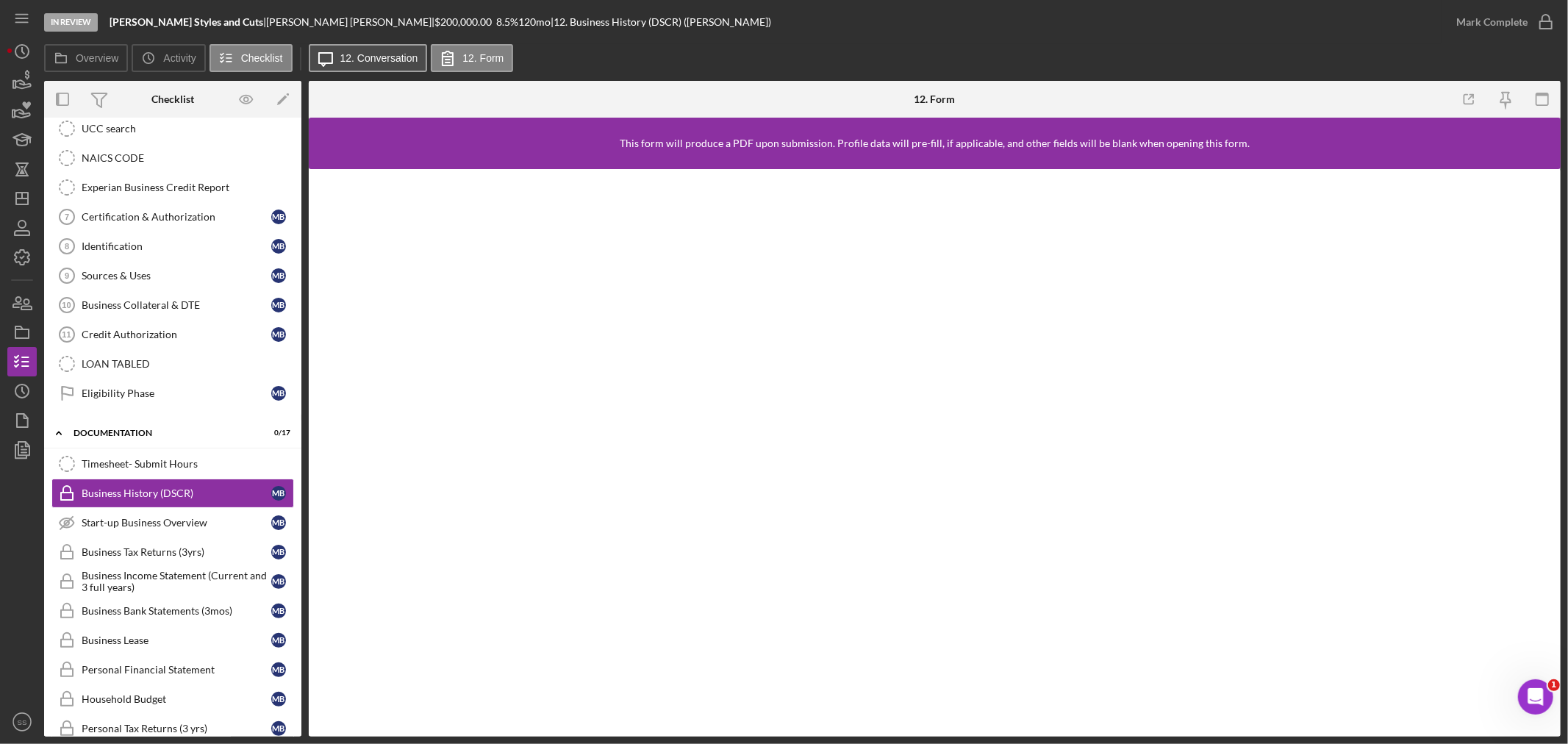
click at [358, 68] on button "Icon/Message 12. Conversation" at bounding box center [368, 58] width 119 height 28
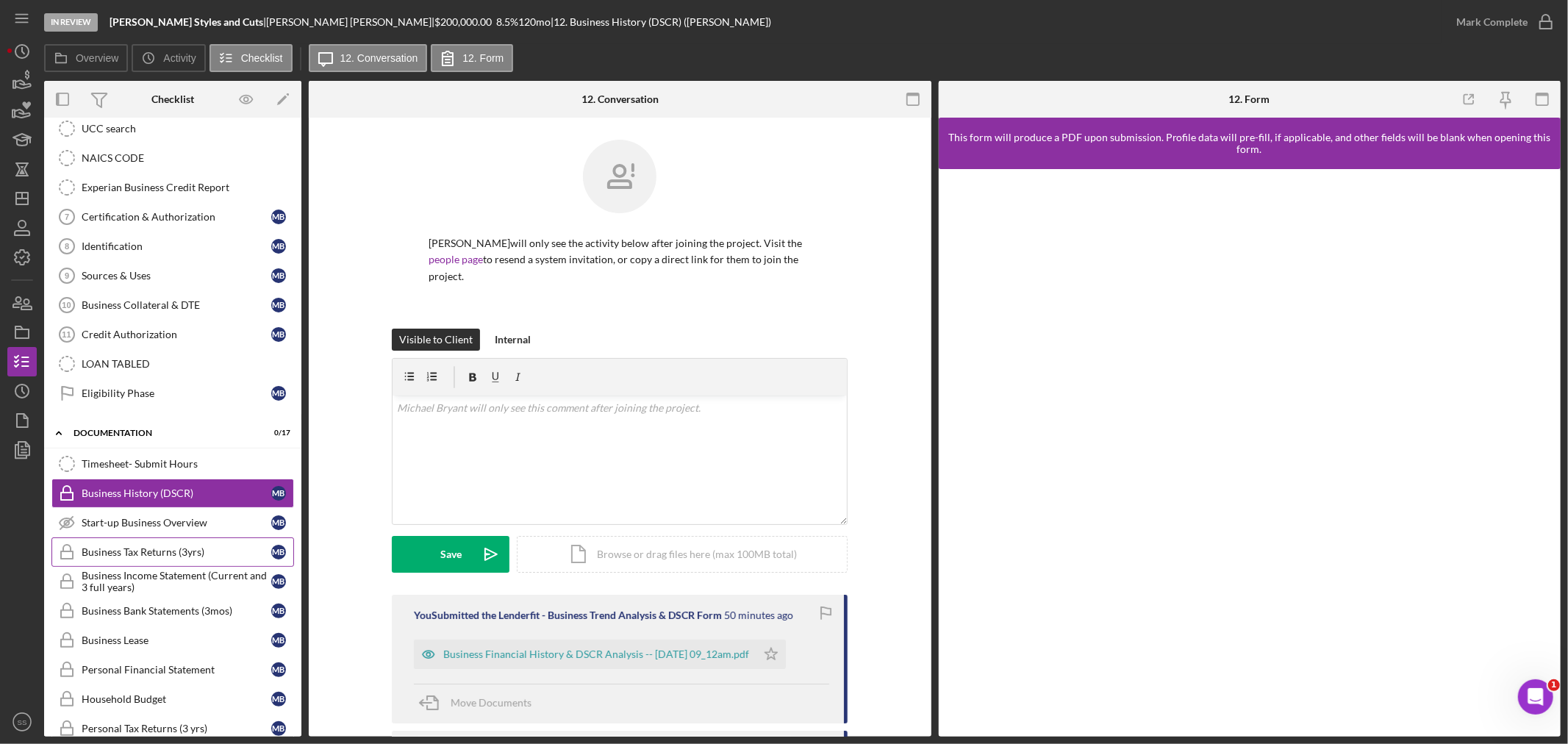
click at [129, 555] on div "Business Tax Returns (3yrs)" at bounding box center [177, 553] width 190 height 12
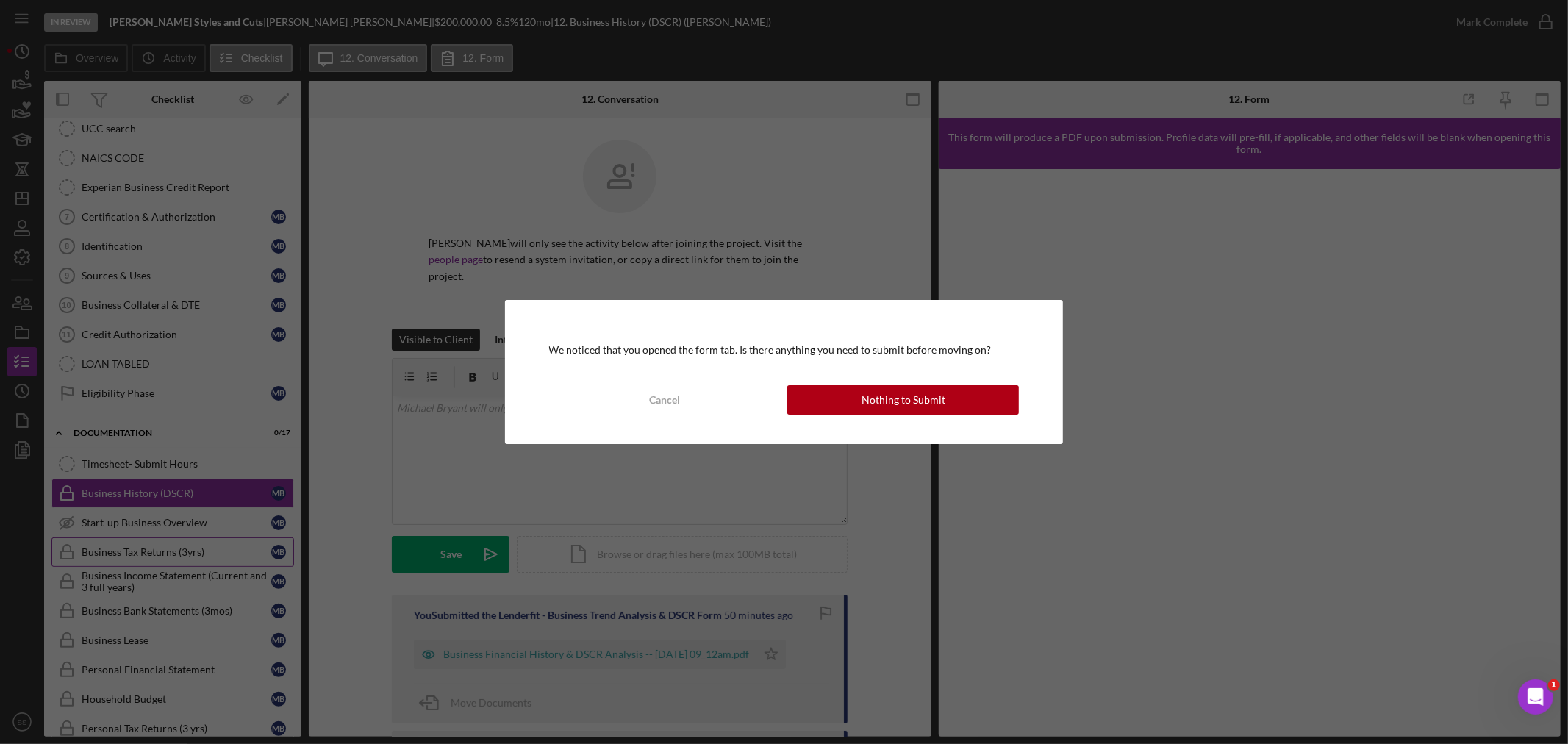
click at [133, 525] on div "We noticed that you opened the form tab. Is there anything you need to submit b…" at bounding box center [784, 372] width 1568 height 744
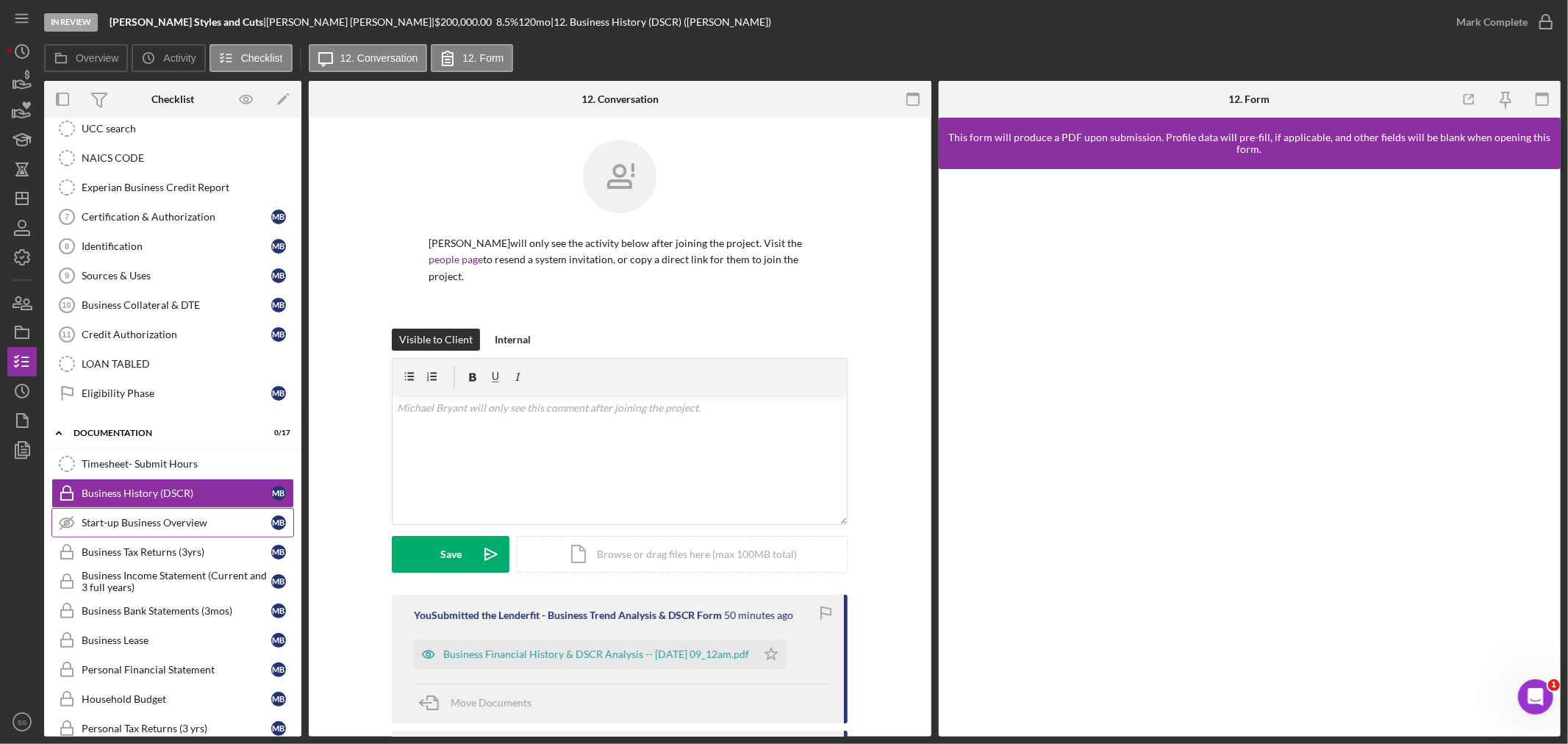
click at [182, 529] on div "Start-up Business Overview" at bounding box center [177, 523] width 190 height 12
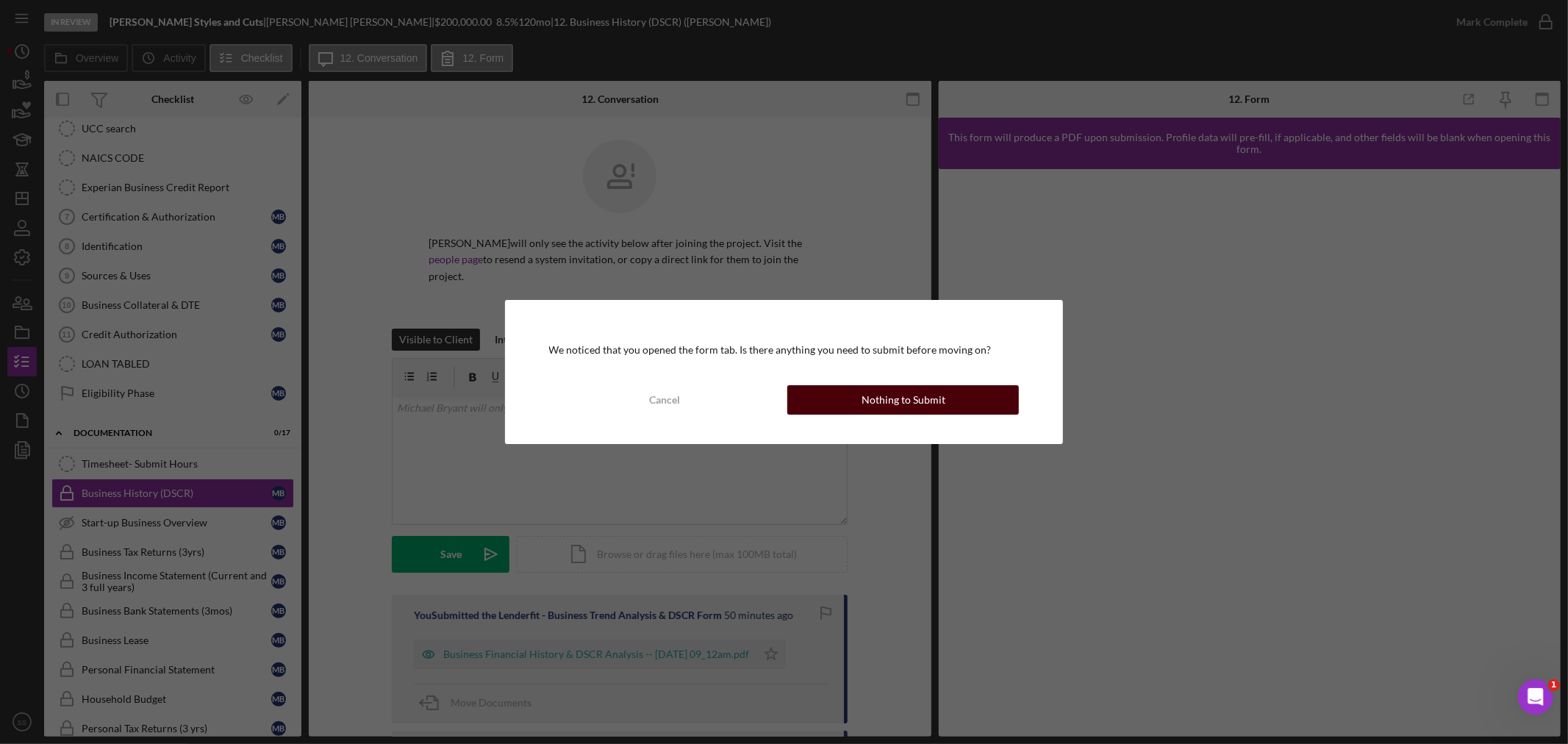
click at [852, 400] on button "Nothing to Submit" at bounding box center [902, 400] width 232 height 29
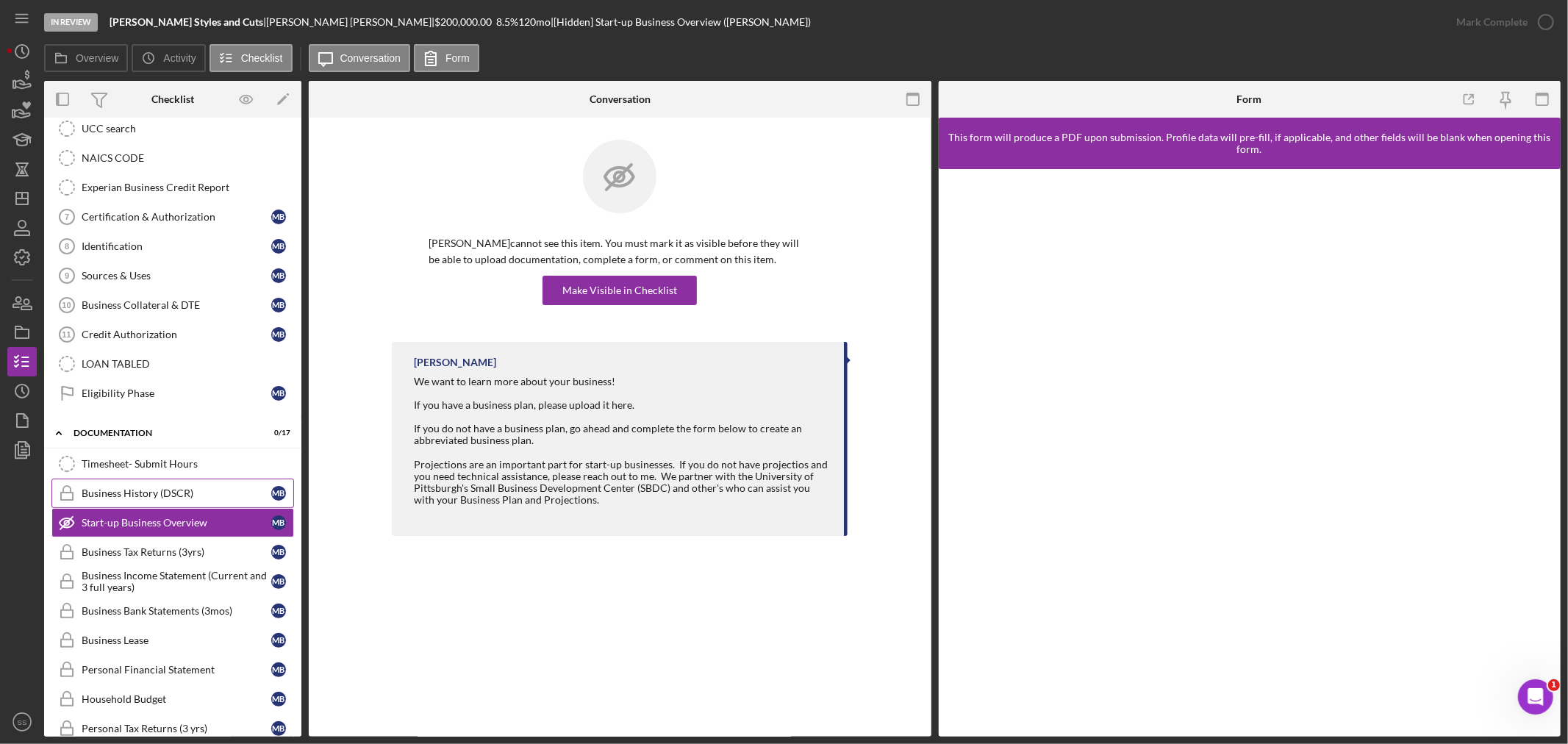
click at [148, 499] on div "Business History (DSCR)" at bounding box center [177, 494] width 190 height 12
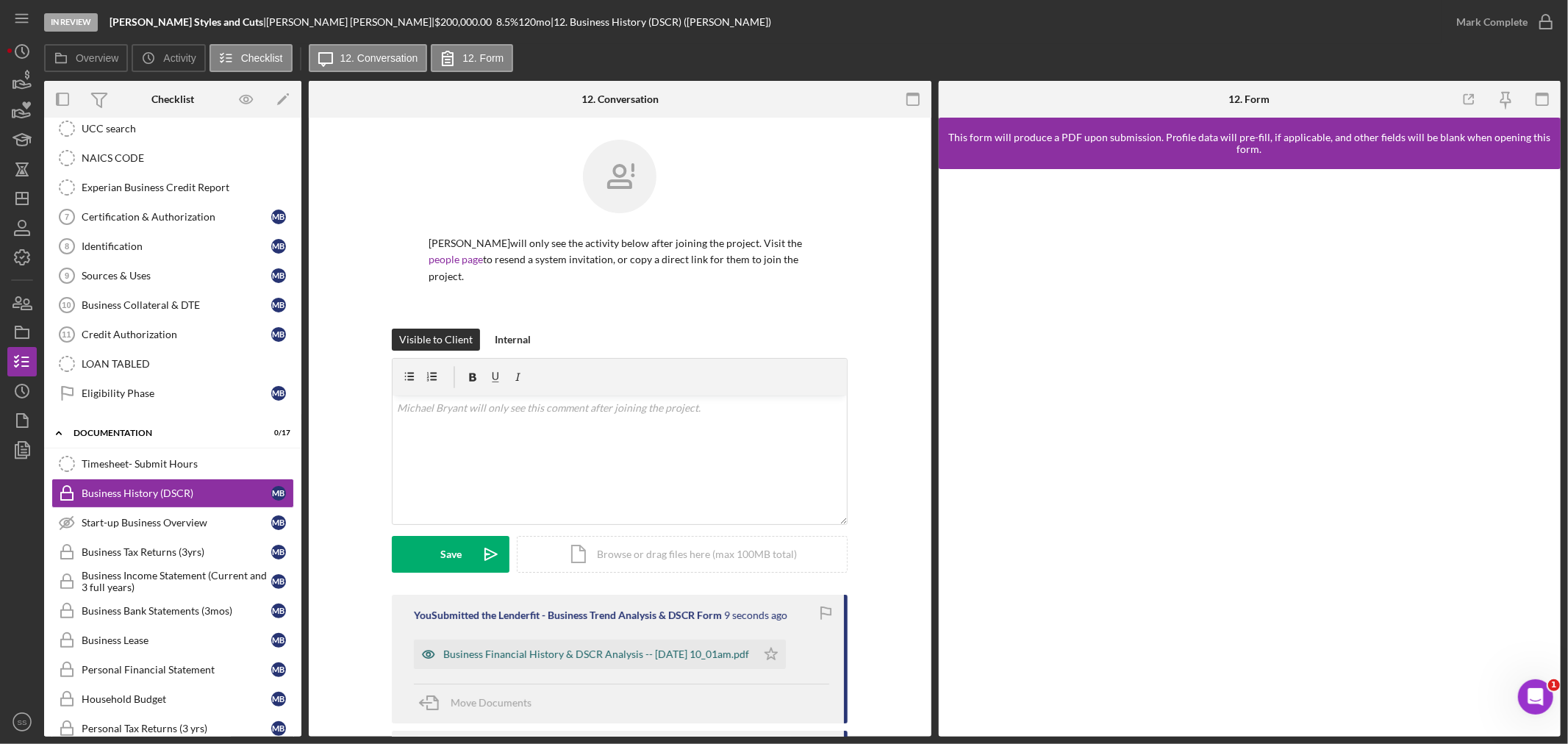
click at [623, 652] on div "Business Financial History & DSCR Analysis -- [DATE] 10_01am.pdf" at bounding box center [596, 654] width 306 height 12
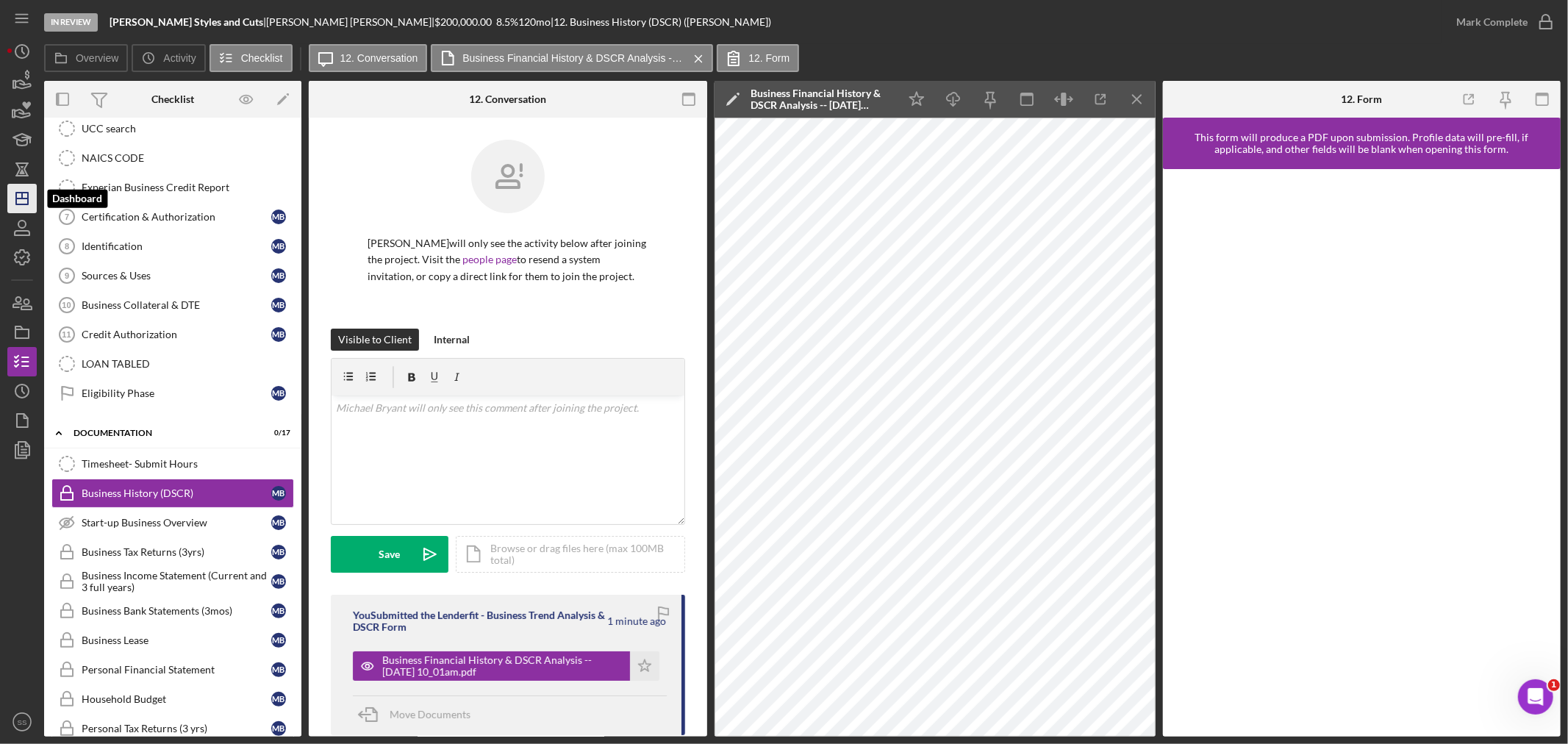
click at [26, 195] on icon "Icon/Dashboard" at bounding box center [22, 199] width 37 height 37
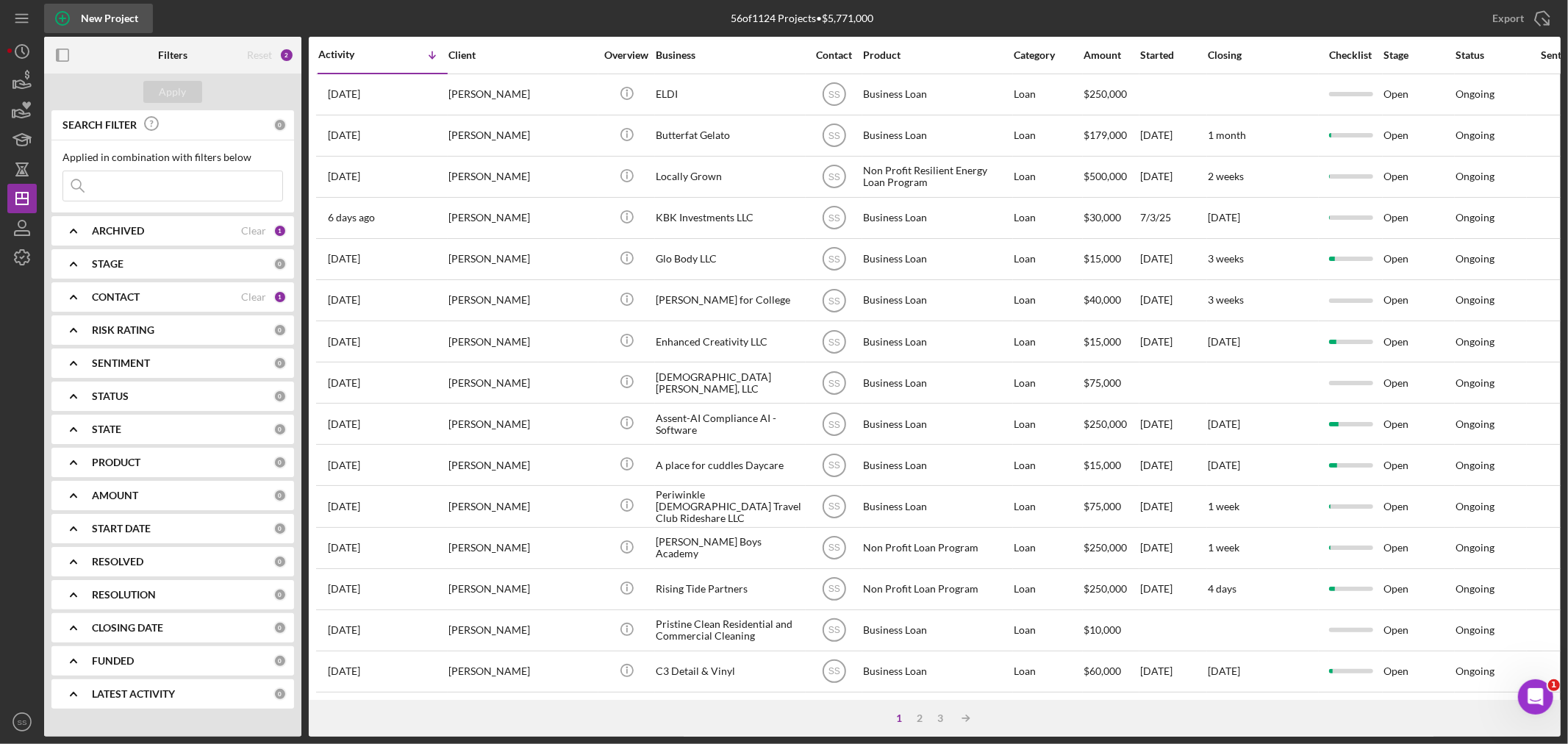
click at [60, 18] on icon "button" at bounding box center [63, 18] width 7 height 7
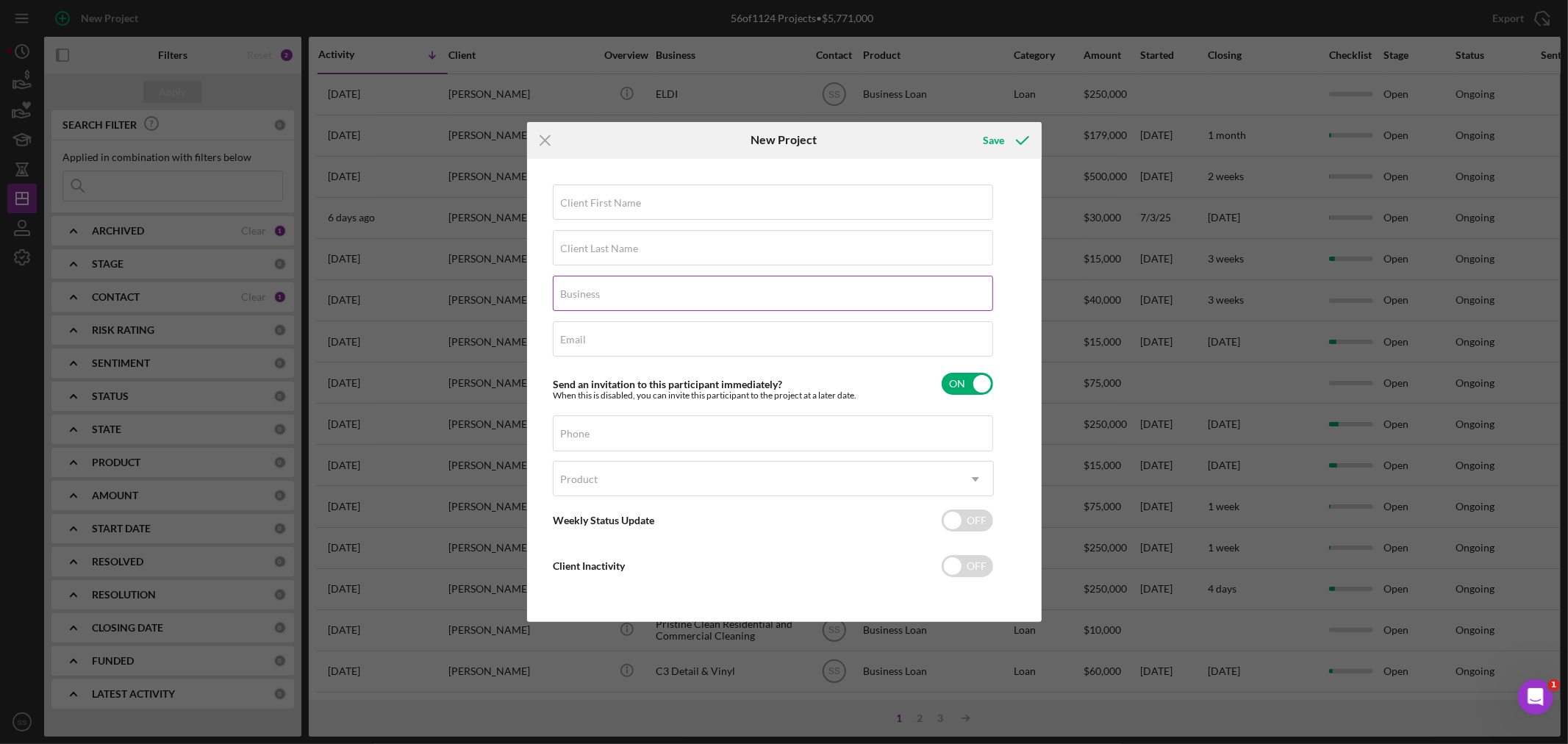
click at [591, 288] on label "Business" at bounding box center [581, 294] width 40 height 12
click at [591, 288] on input "Business" at bounding box center [773, 294] width 441 height 35
click at [601, 481] on div "Product" at bounding box center [756, 480] width 405 height 34
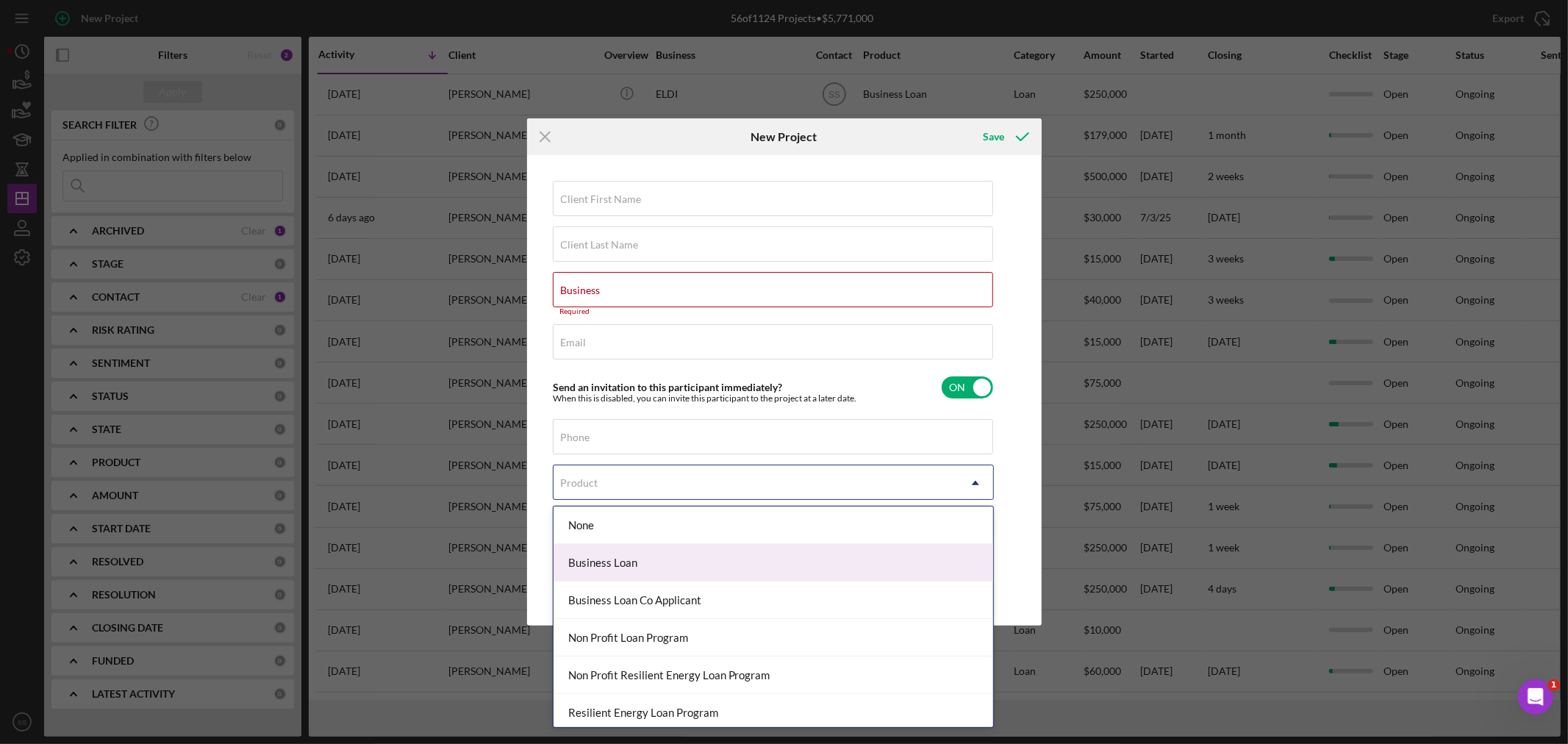
click at [671, 564] on div "Business Loan" at bounding box center [774, 563] width 440 height 38
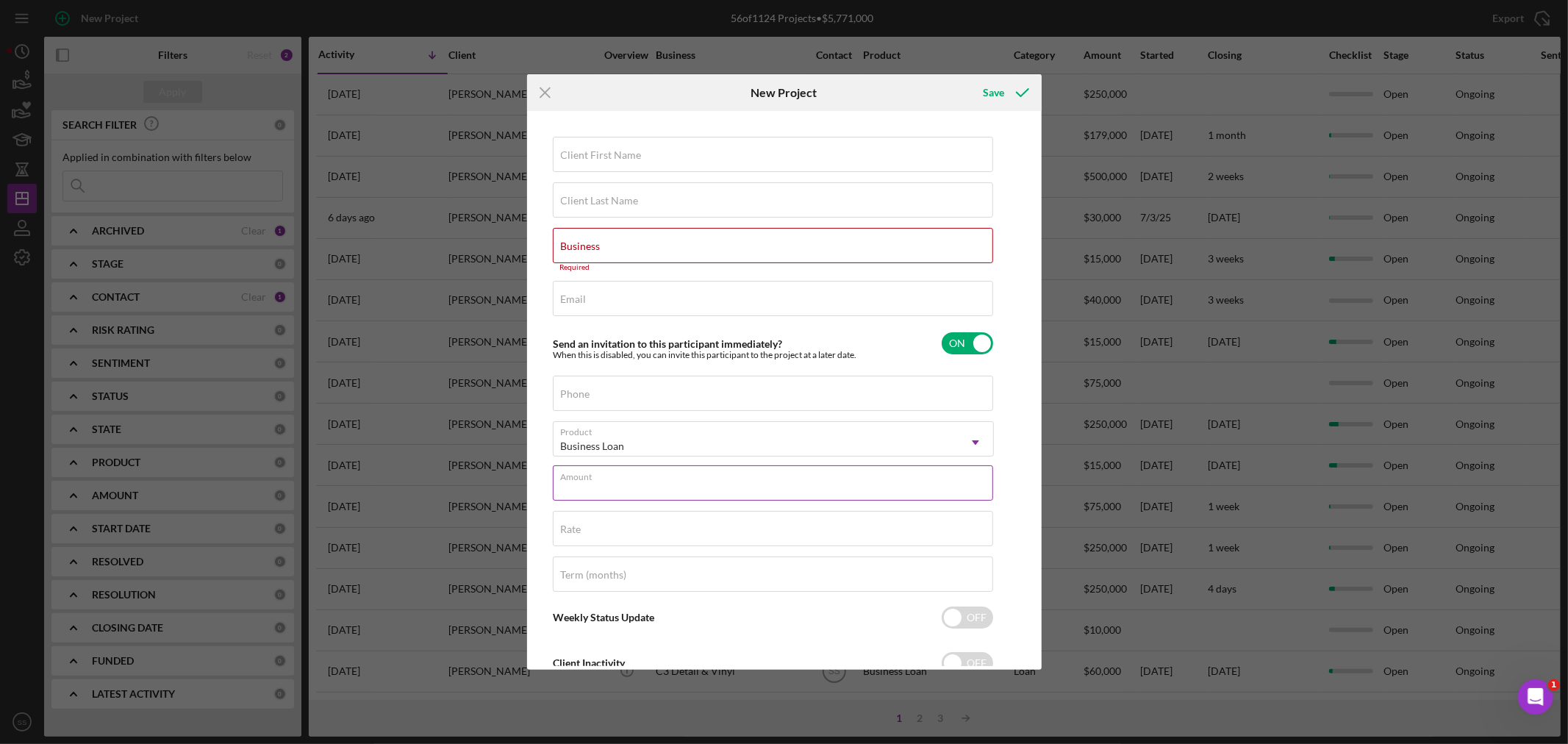
click at [607, 489] on input "Amount" at bounding box center [773, 483] width 441 height 35
type input "$500,000"
click at [580, 157] on label "Client First Name" at bounding box center [602, 155] width 81 height 12
click at [580, 157] on input "Client First Name" at bounding box center [773, 155] width 441 height 35
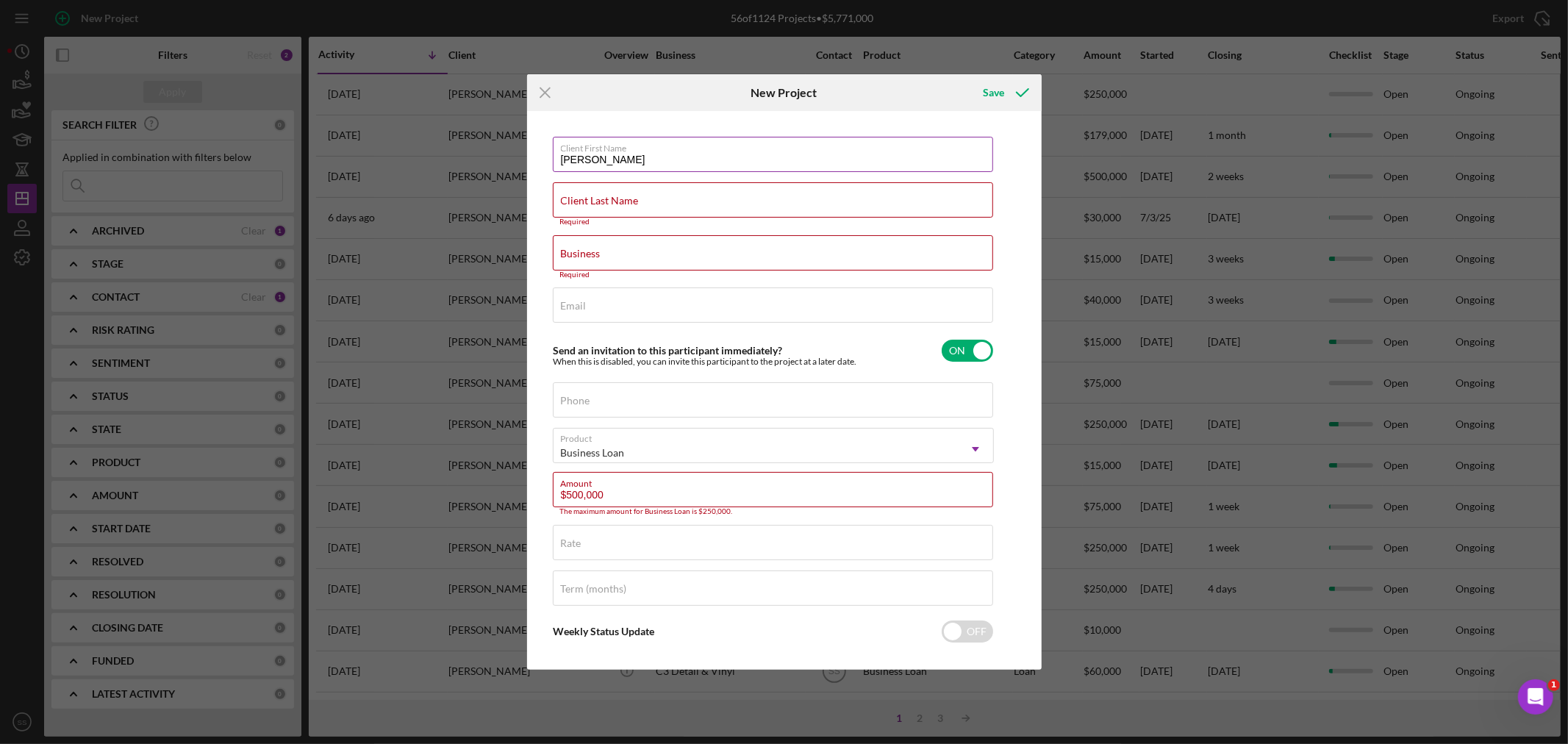
type input "[PERSON_NAME]"
type input "Wigenfeld"
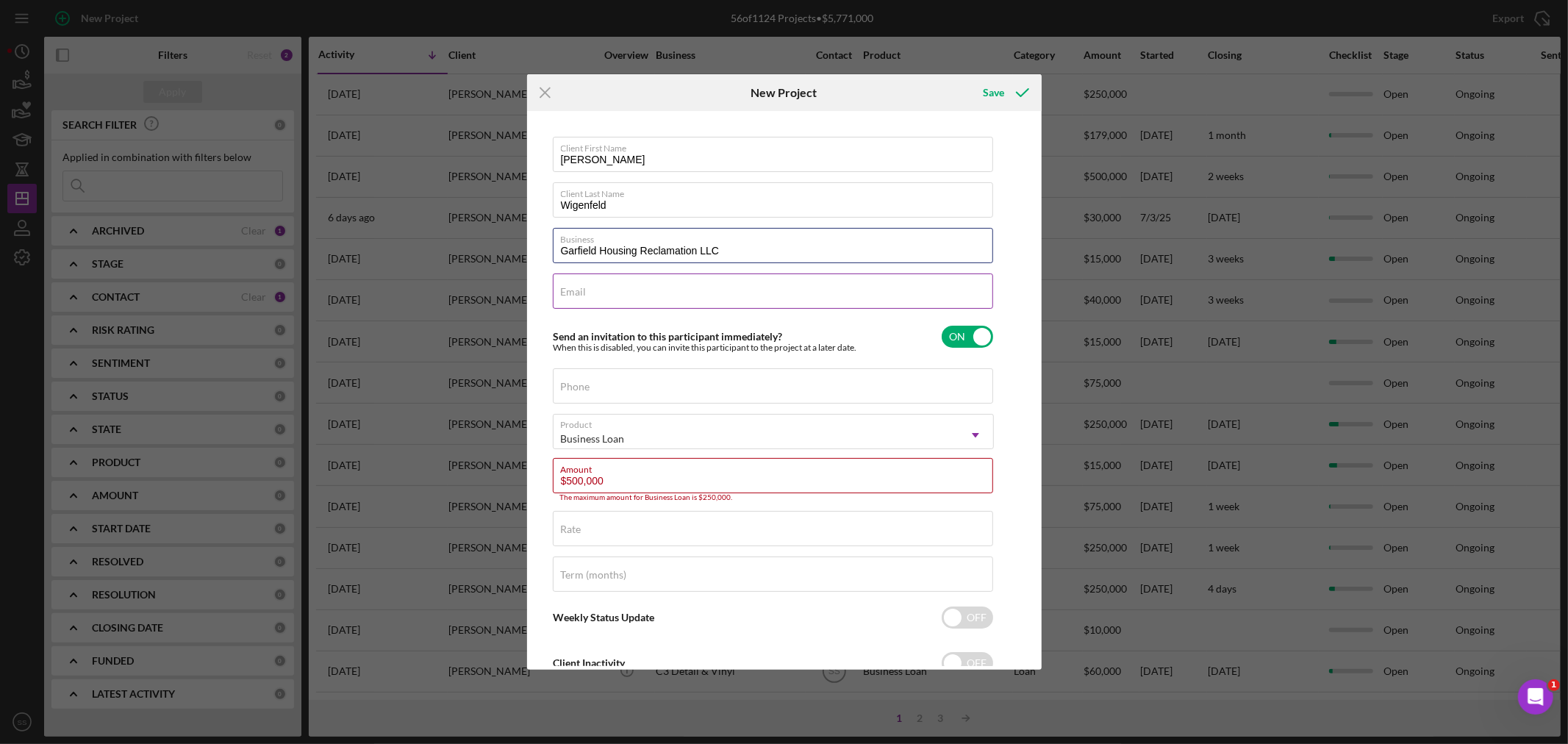
type input "Garfield Housing Reclamation LLC"
click at [583, 284] on div "Email Required" at bounding box center [774, 292] width 441 height 37
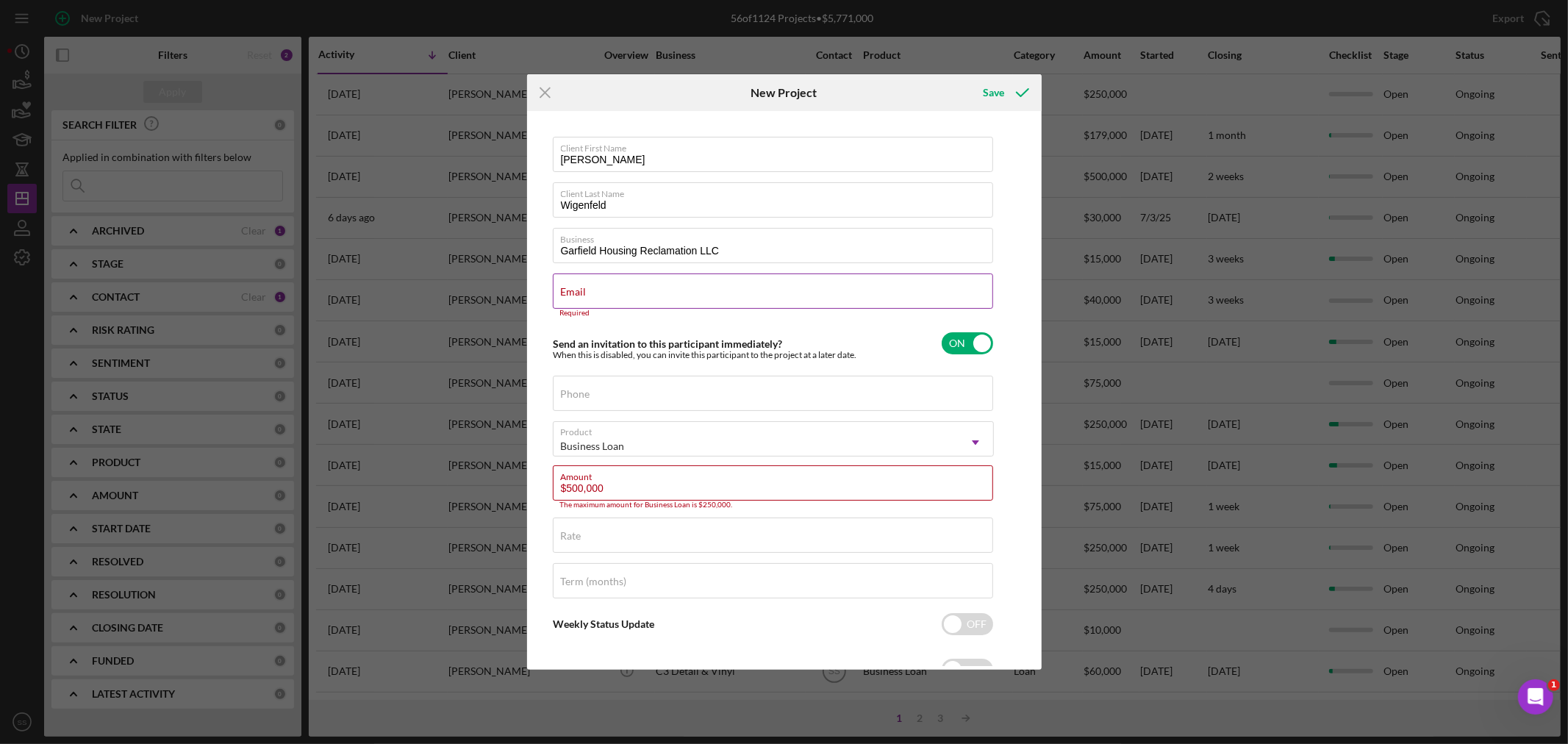
click at [586, 287] on label "Email" at bounding box center [574, 292] width 26 height 12
click at [588, 287] on input "Email" at bounding box center [773, 291] width 441 height 35
paste input "[PERSON_NAME][EMAIL_ADDRESS][PERSON_NAME][DOMAIN_NAME]"
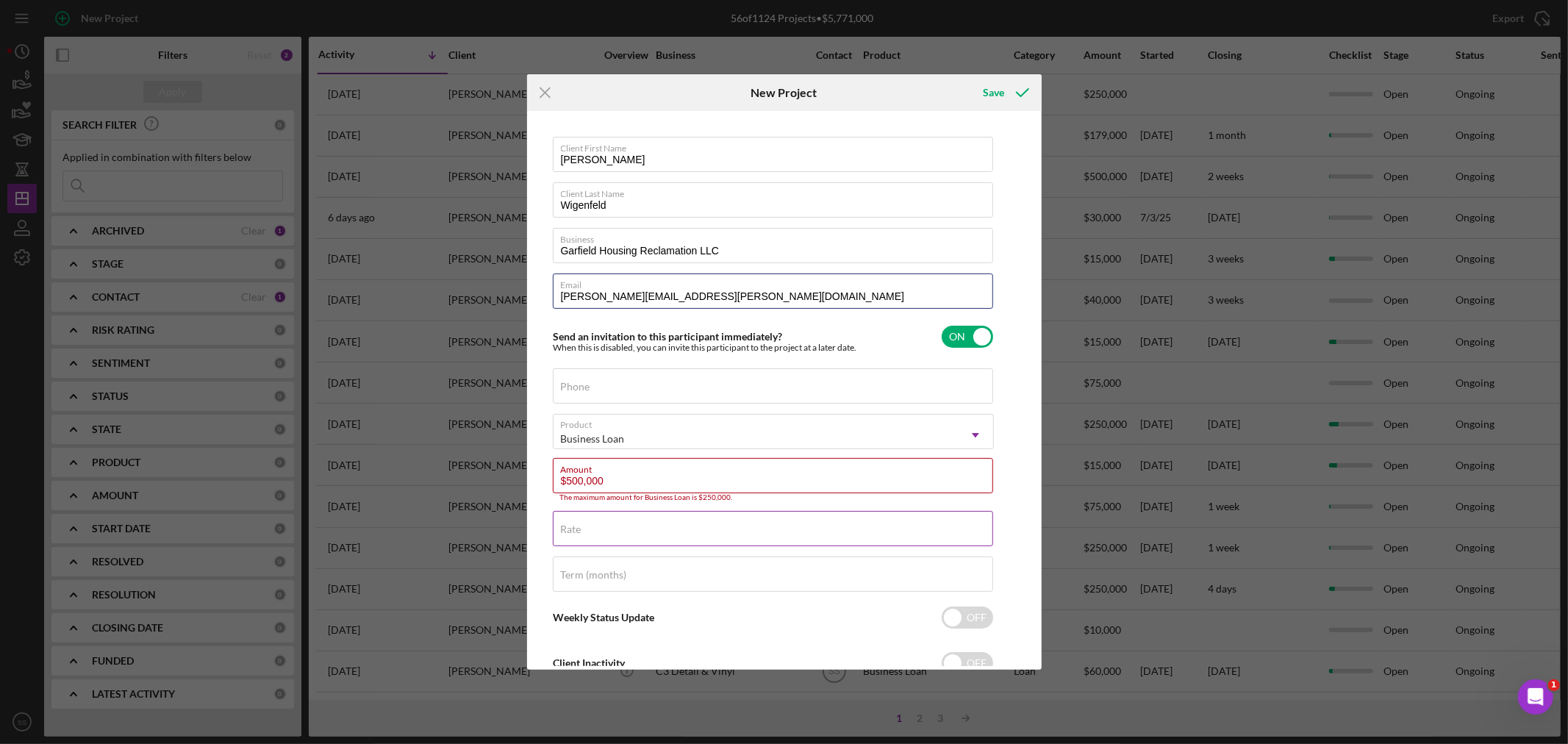
type input "[PERSON_NAME][EMAIL_ADDRESS][PERSON_NAME][DOMAIN_NAME]"
click at [592, 525] on div "Rate" at bounding box center [774, 530] width 441 height 37
type input "8.000%"
click at [585, 573] on label "Term (months)" at bounding box center [594, 575] width 66 height 12
click at [585, 573] on input "Term (months)" at bounding box center [773, 575] width 441 height 35
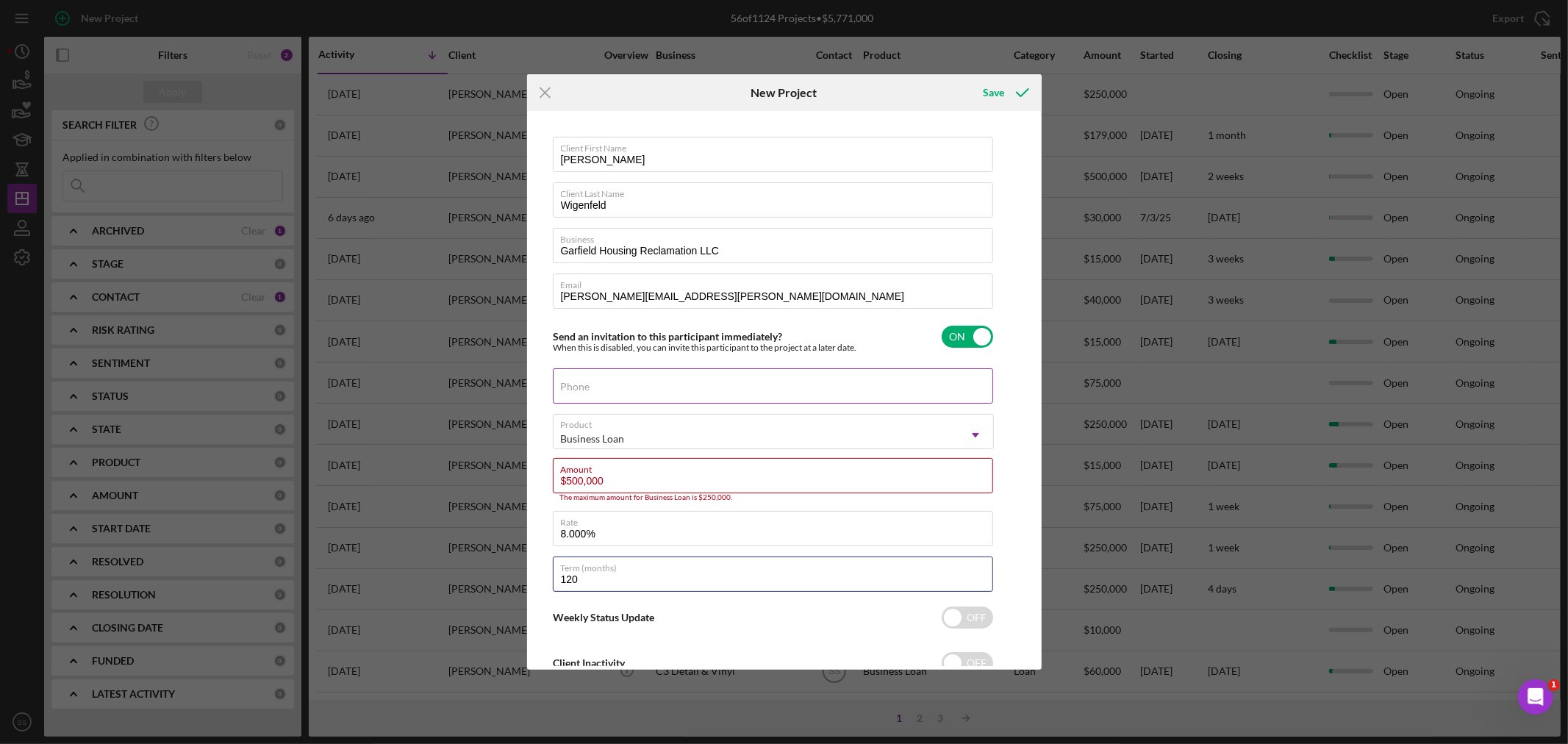
type input "120"
click at [584, 388] on label "Phone" at bounding box center [576, 387] width 29 height 12
click at [584, 388] on input "Phone" at bounding box center [773, 386] width 441 height 35
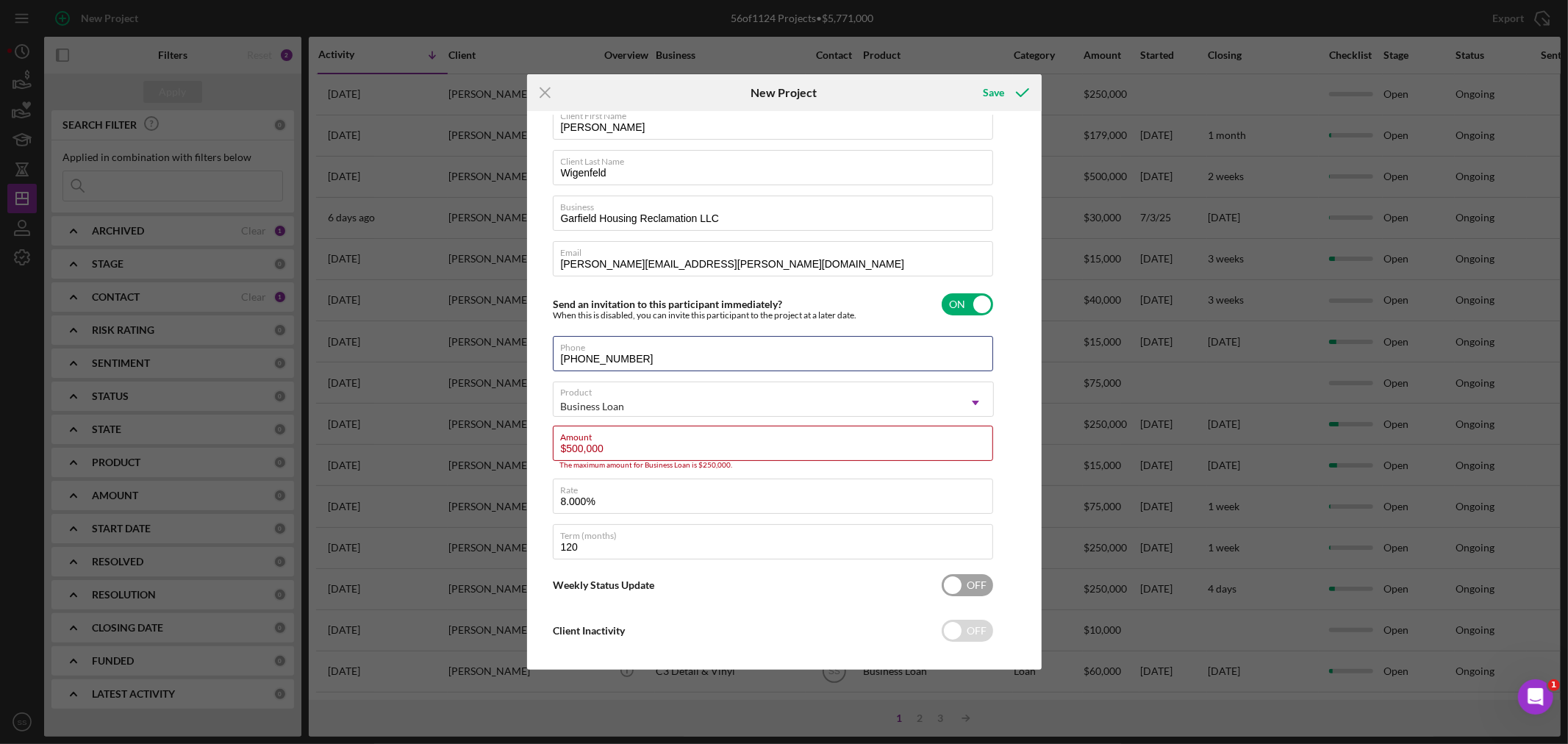
scroll to position [49, 0]
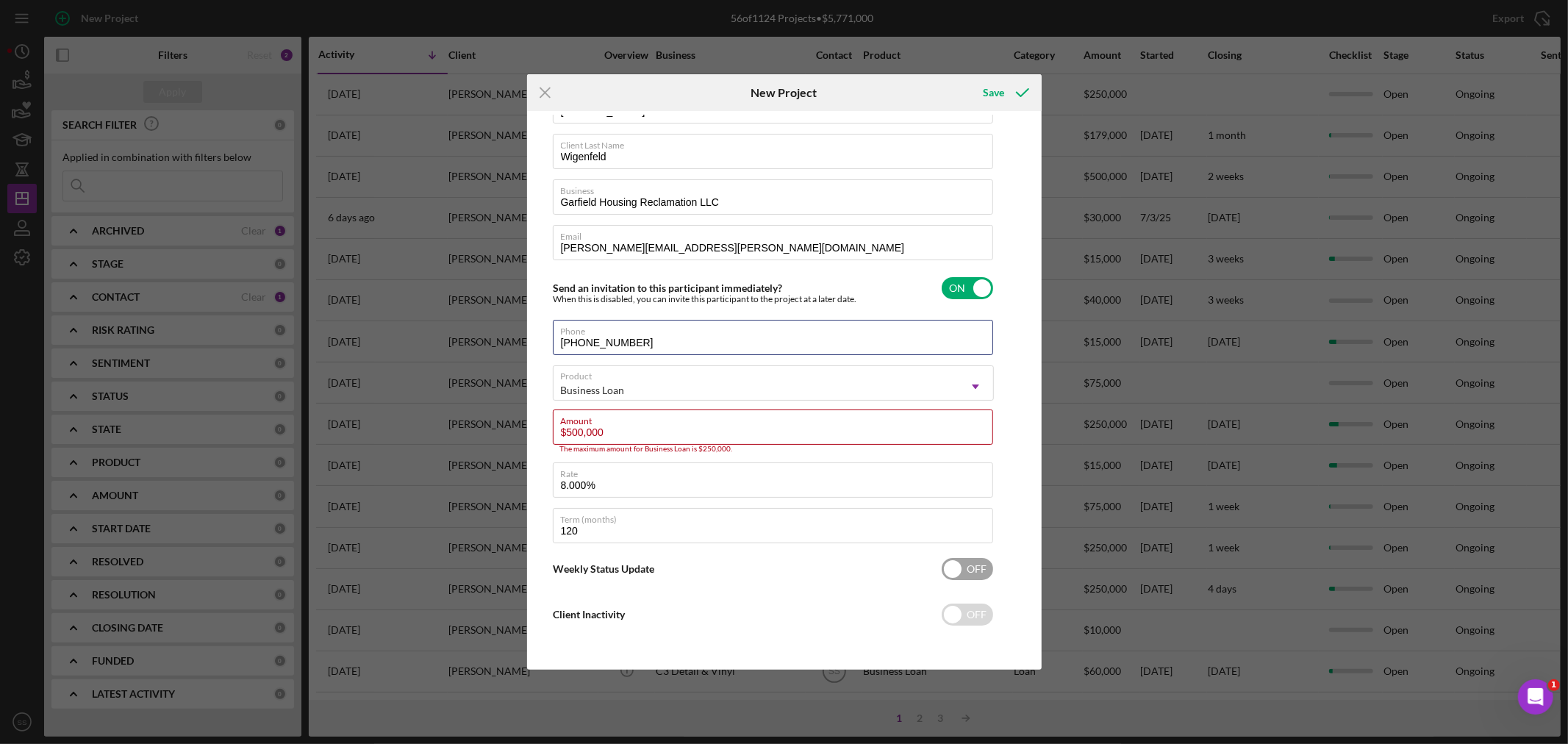
type input "[PHONE_NUMBER]"
click at [975, 572] on input "checkbox" at bounding box center [967, 570] width 51 height 22
checkbox input "true"
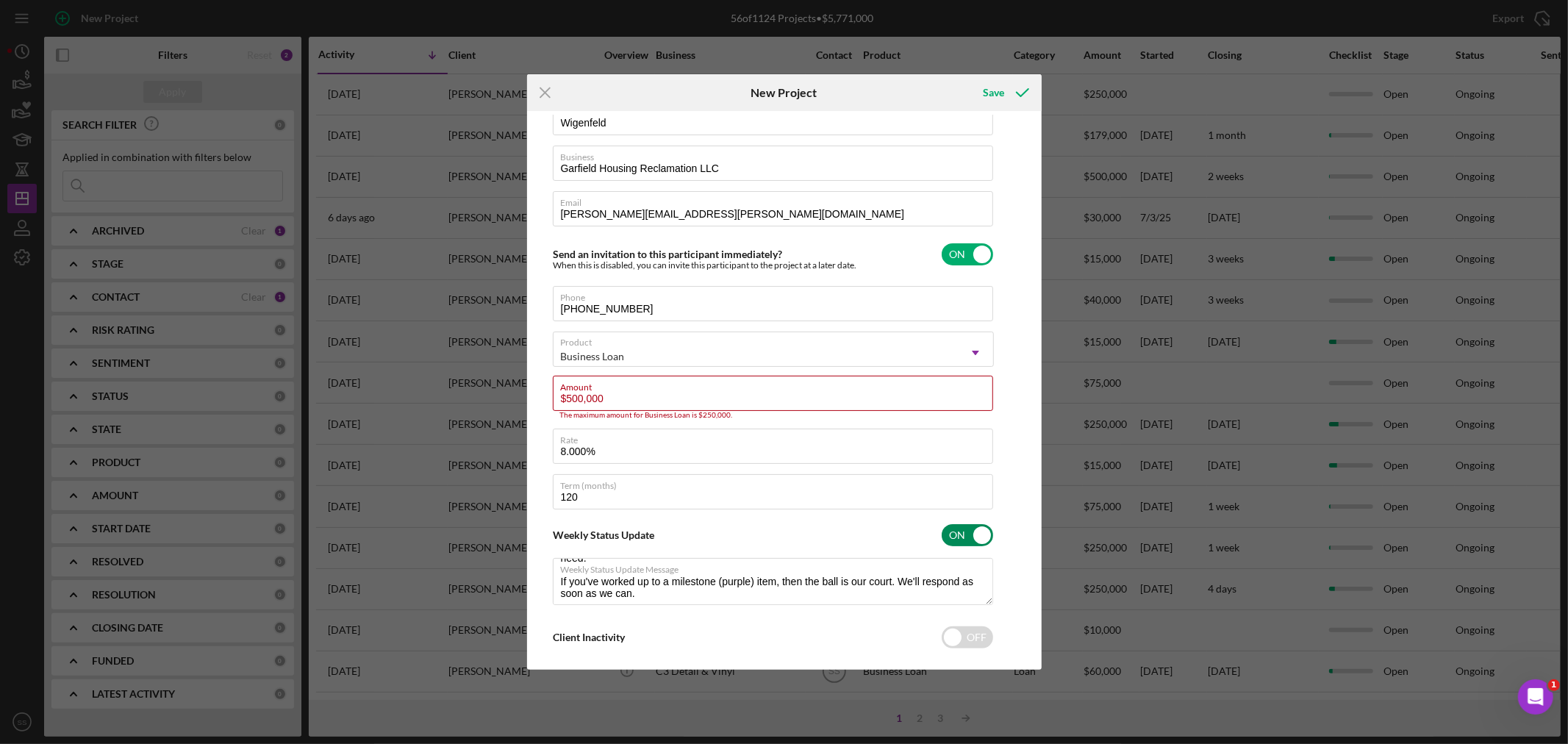
scroll to position [99, 0]
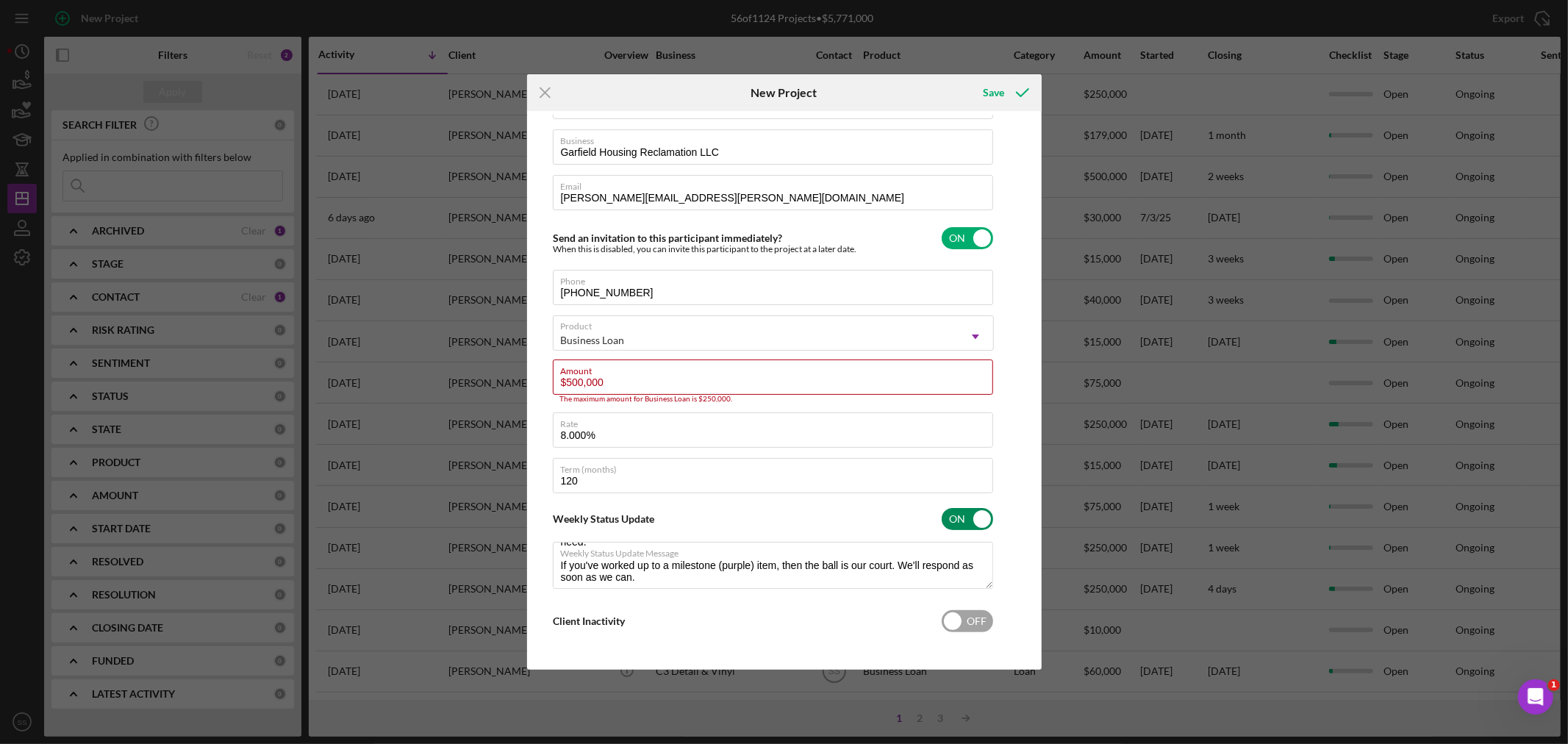
type textarea "Here's a snapshot of information that has been fully approved, as well as the i…"
click at [955, 615] on input "checkbox" at bounding box center [967, 621] width 51 height 22
checkbox input "true"
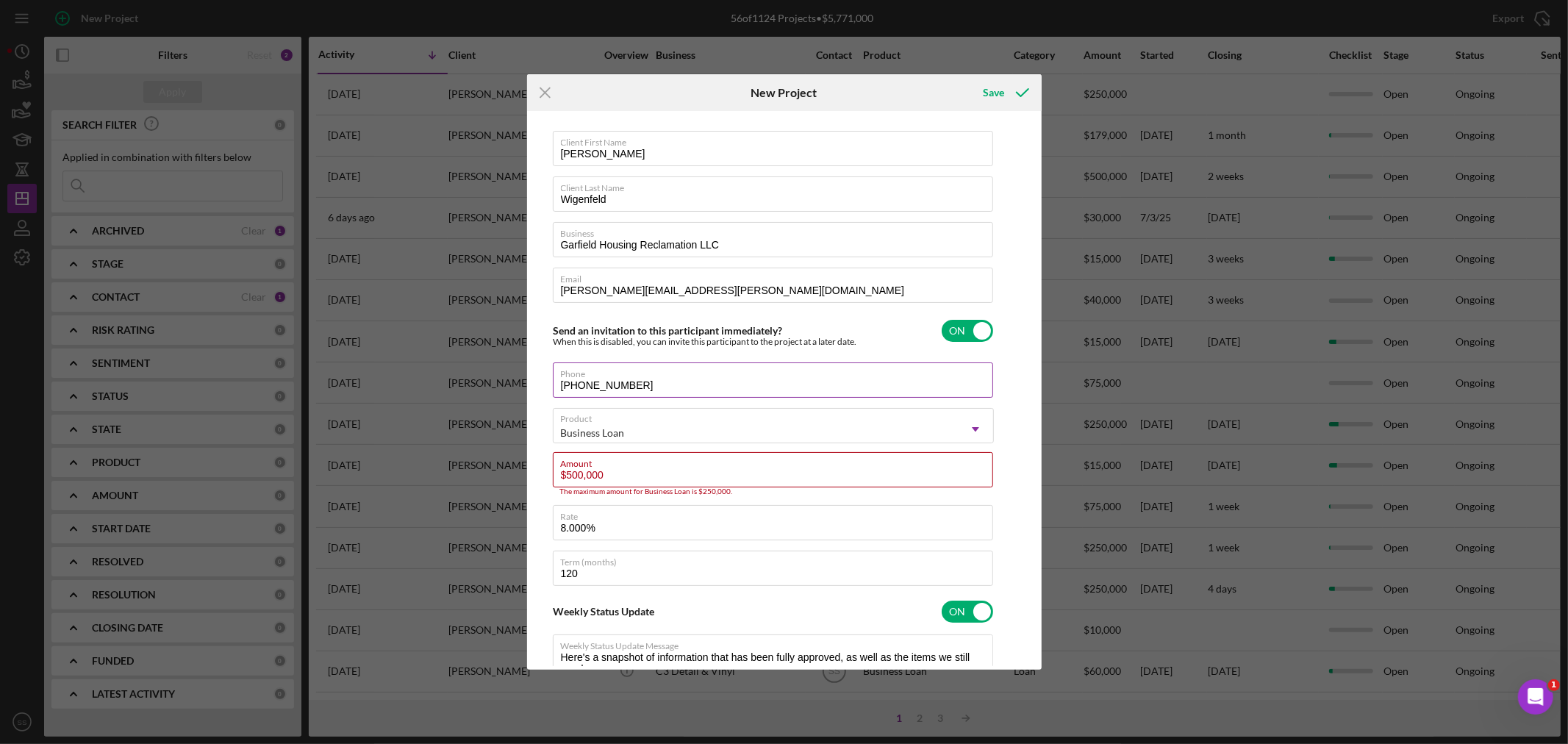
scroll to position [0, 0]
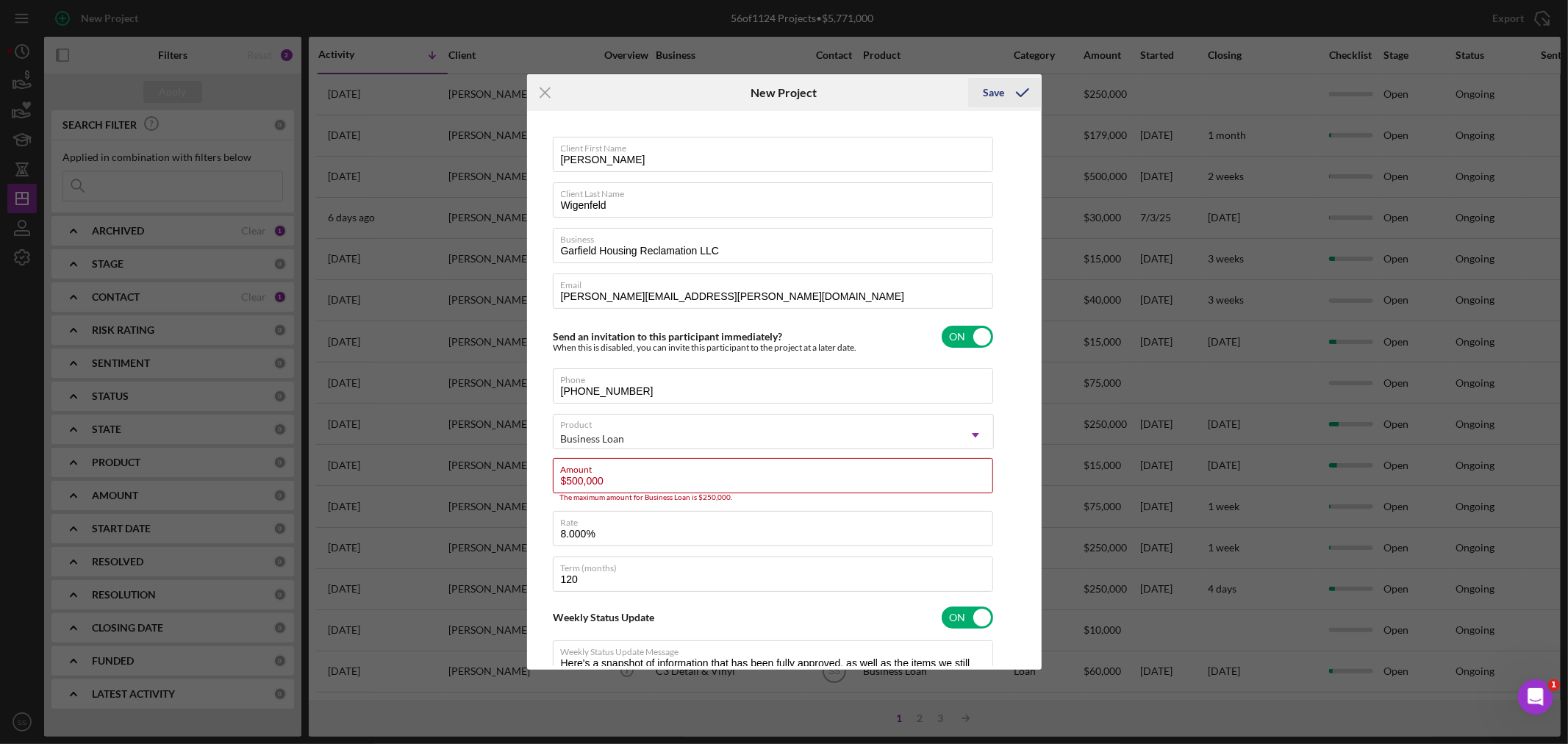
click at [1016, 93] on icon "submit" at bounding box center [1022, 93] width 37 height 37
click at [647, 483] on input "$500,000" at bounding box center [773, 476] width 441 height 35
click at [1003, 100] on div "Save" at bounding box center [993, 93] width 21 height 29
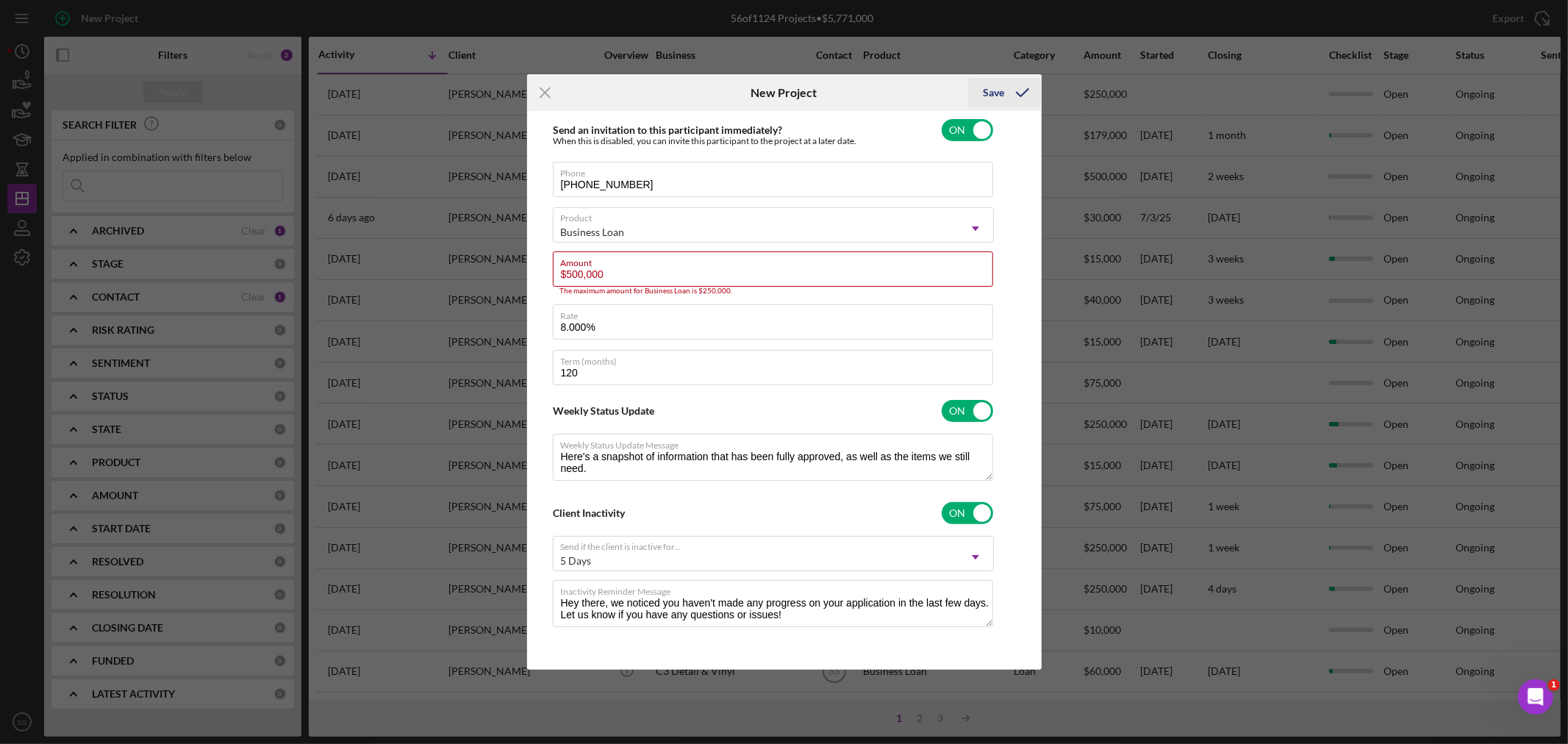
click at [1016, 92] on icon "submit" at bounding box center [1022, 93] width 37 height 37
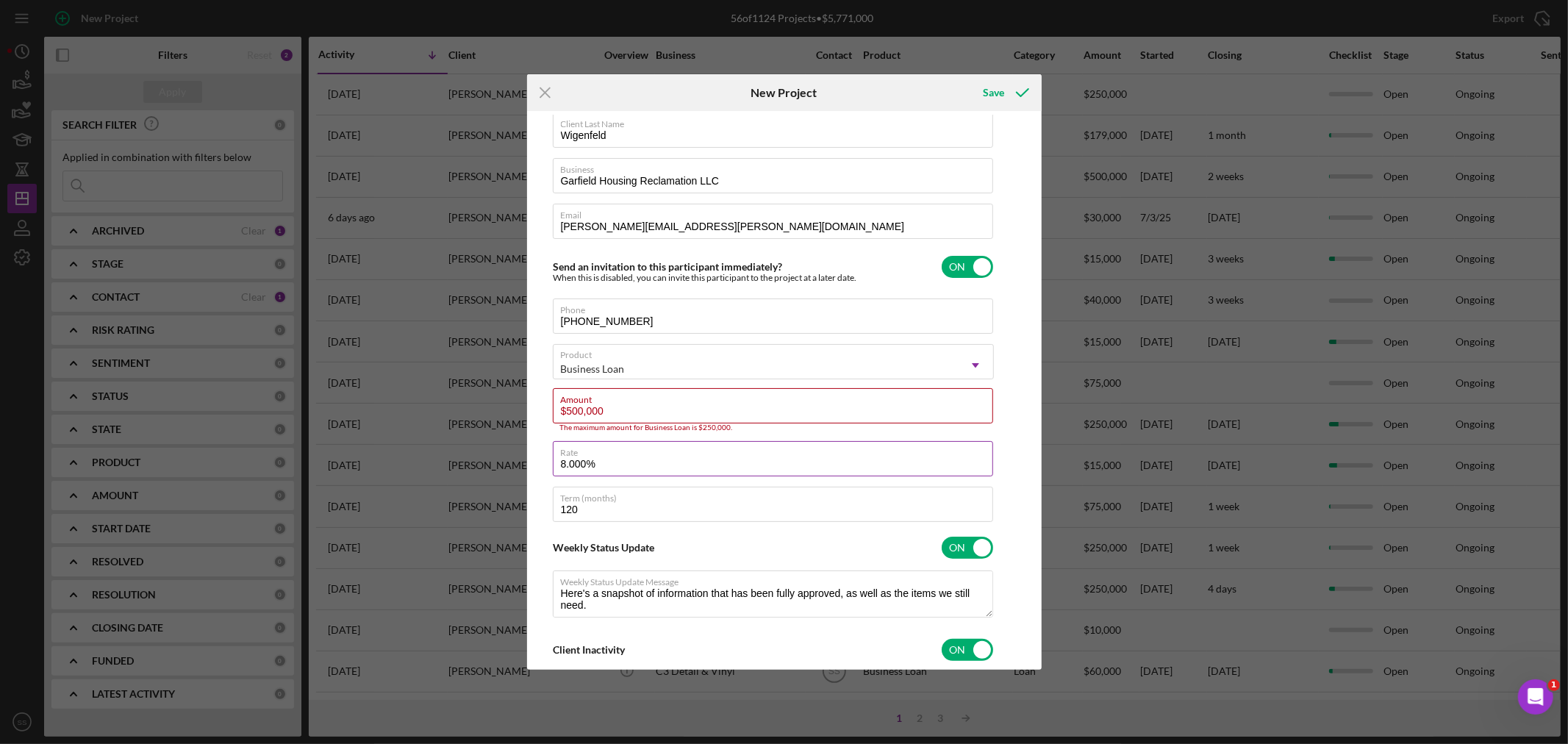
scroll to position [0, 0]
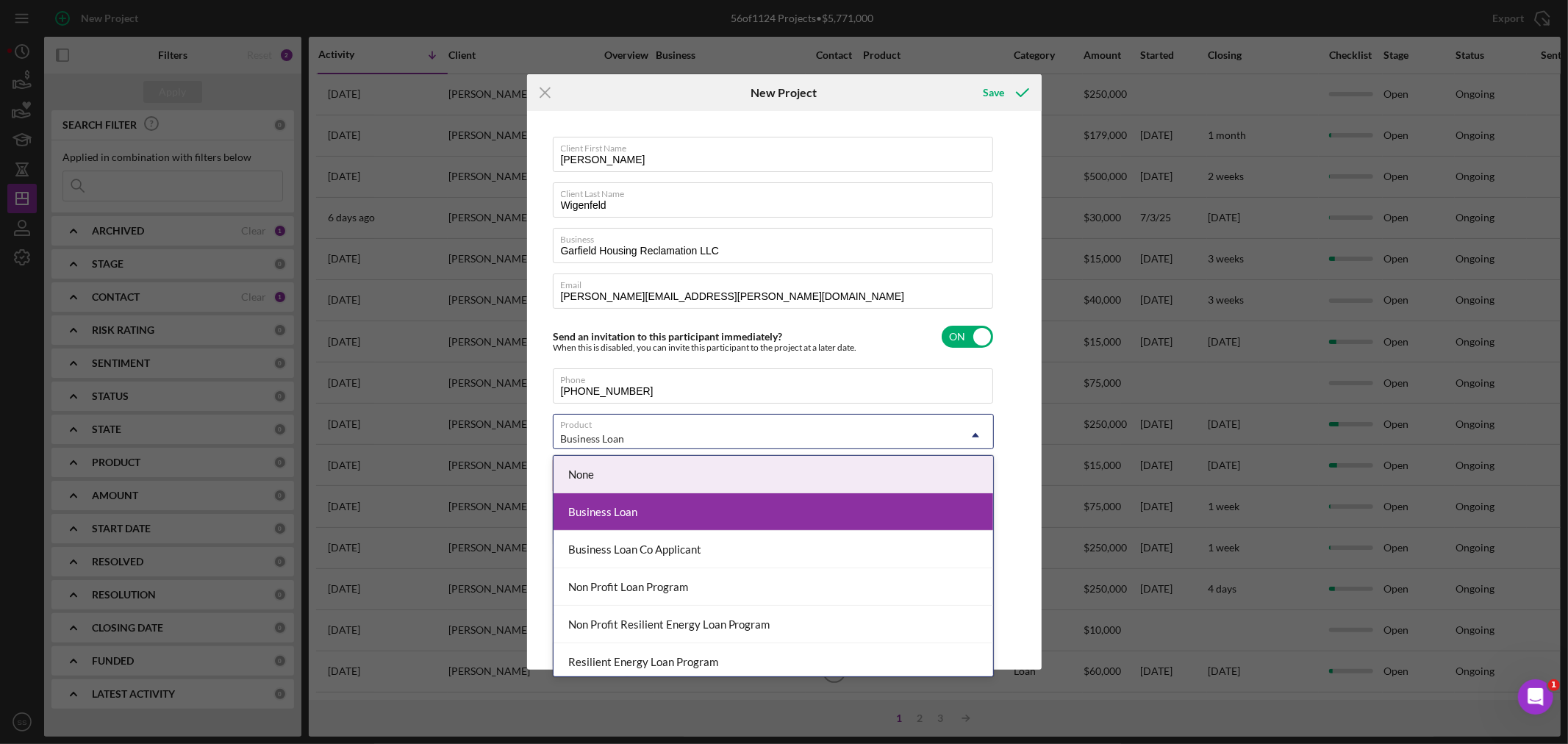
click at [711, 445] on div "Business Loan" at bounding box center [756, 439] width 405 height 34
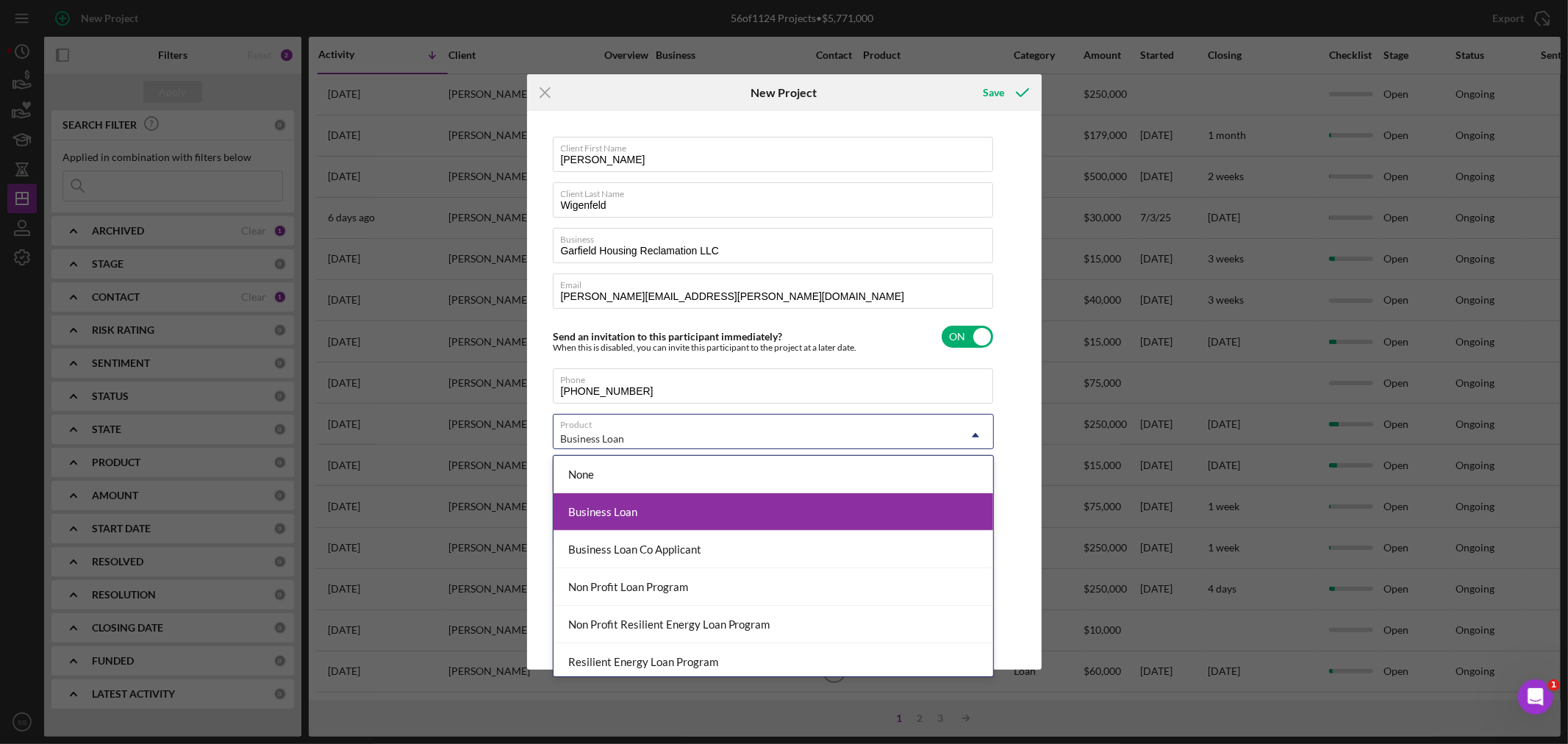
click at [669, 511] on div "Business Loan" at bounding box center [774, 512] width 440 height 38
type textarea "Here's a snapshot of information that has been fully approved, as well as the i…"
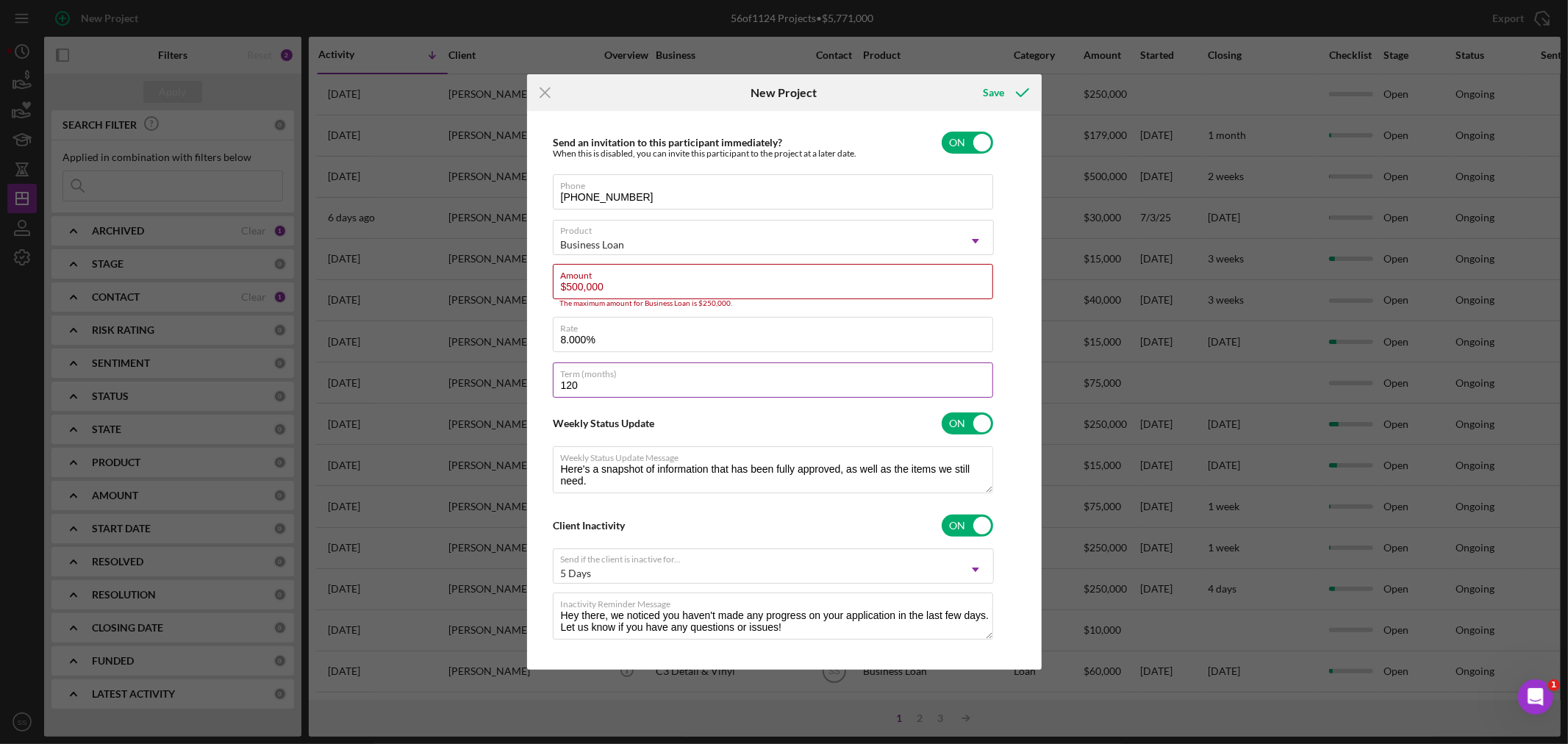
scroll to position [208, 0]
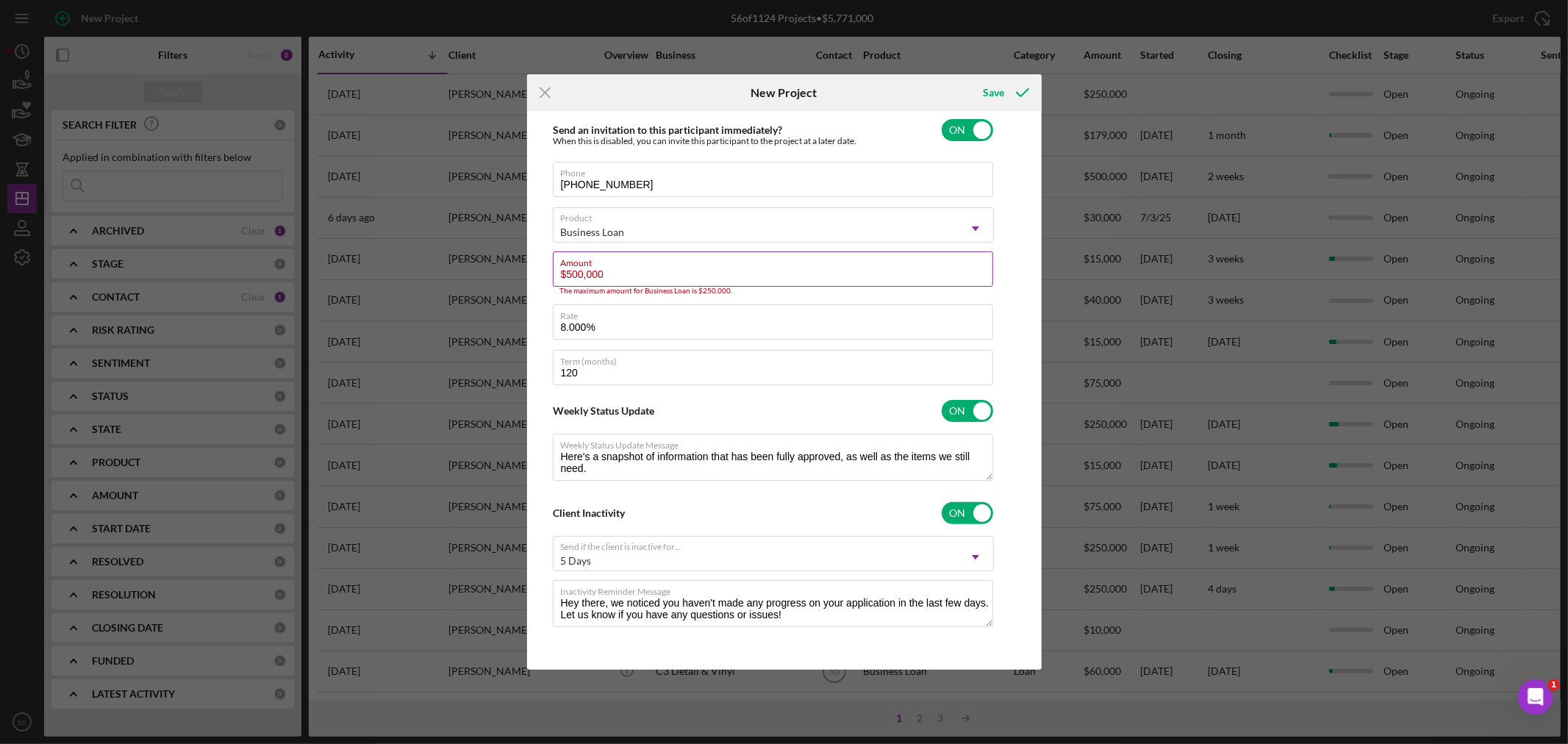
drag, startPoint x: 583, startPoint y: 267, endPoint x: 566, endPoint y: 263, distance: 17.5
click at [566, 263] on div "Amount $500,000 The maximum amount for Business Loan is $250,000." at bounding box center [774, 274] width 441 height 44
type input "$2,000"
type textarea "Here's a snapshot of information that has been fully approved, as well as the i…"
type input "$25,000"
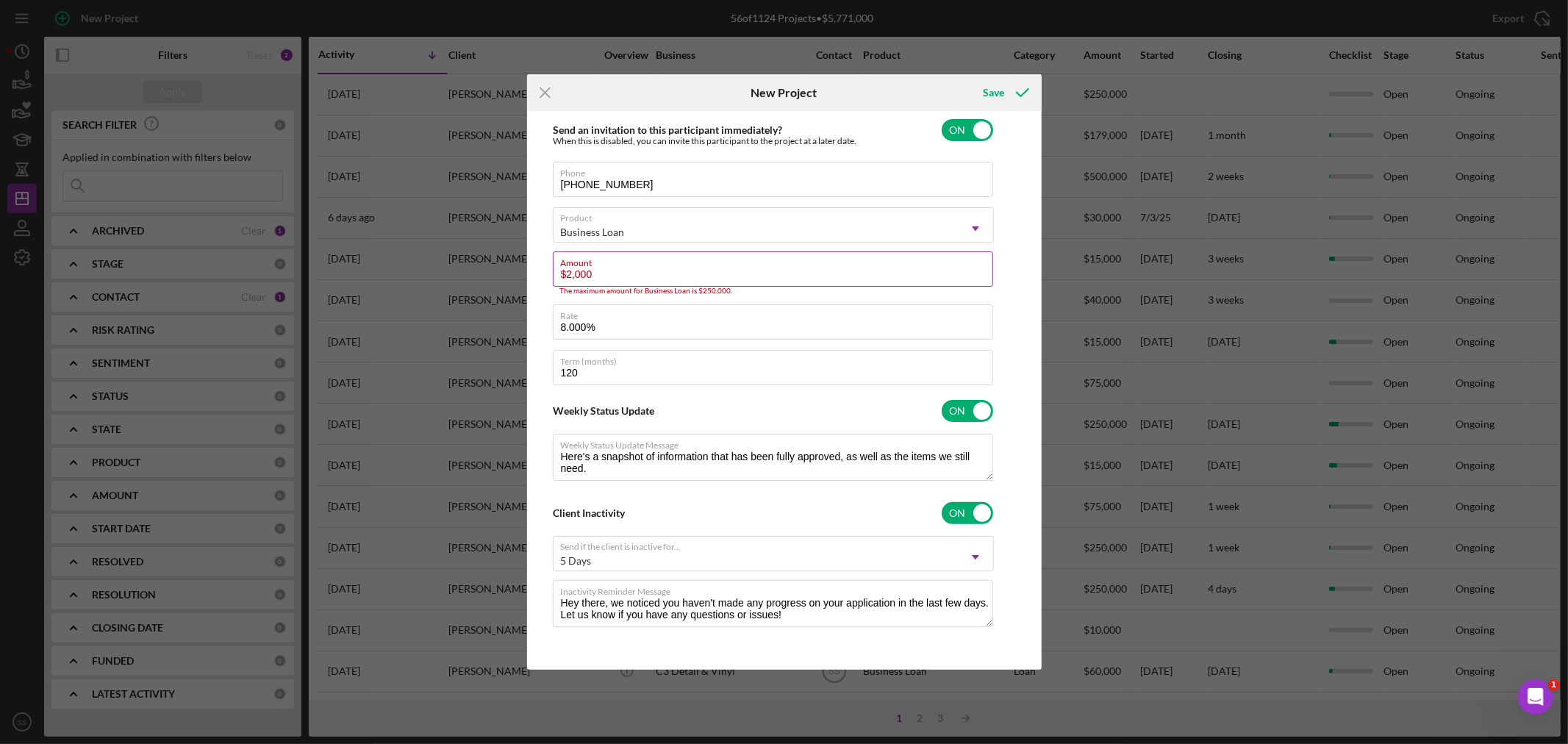
type textarea "Here's a snapshot of information that has been fully approved, as well as the i…"
type input "$250,000"
type textarea "Here's a snapshot of information that has been fully approved, as well as the i…"
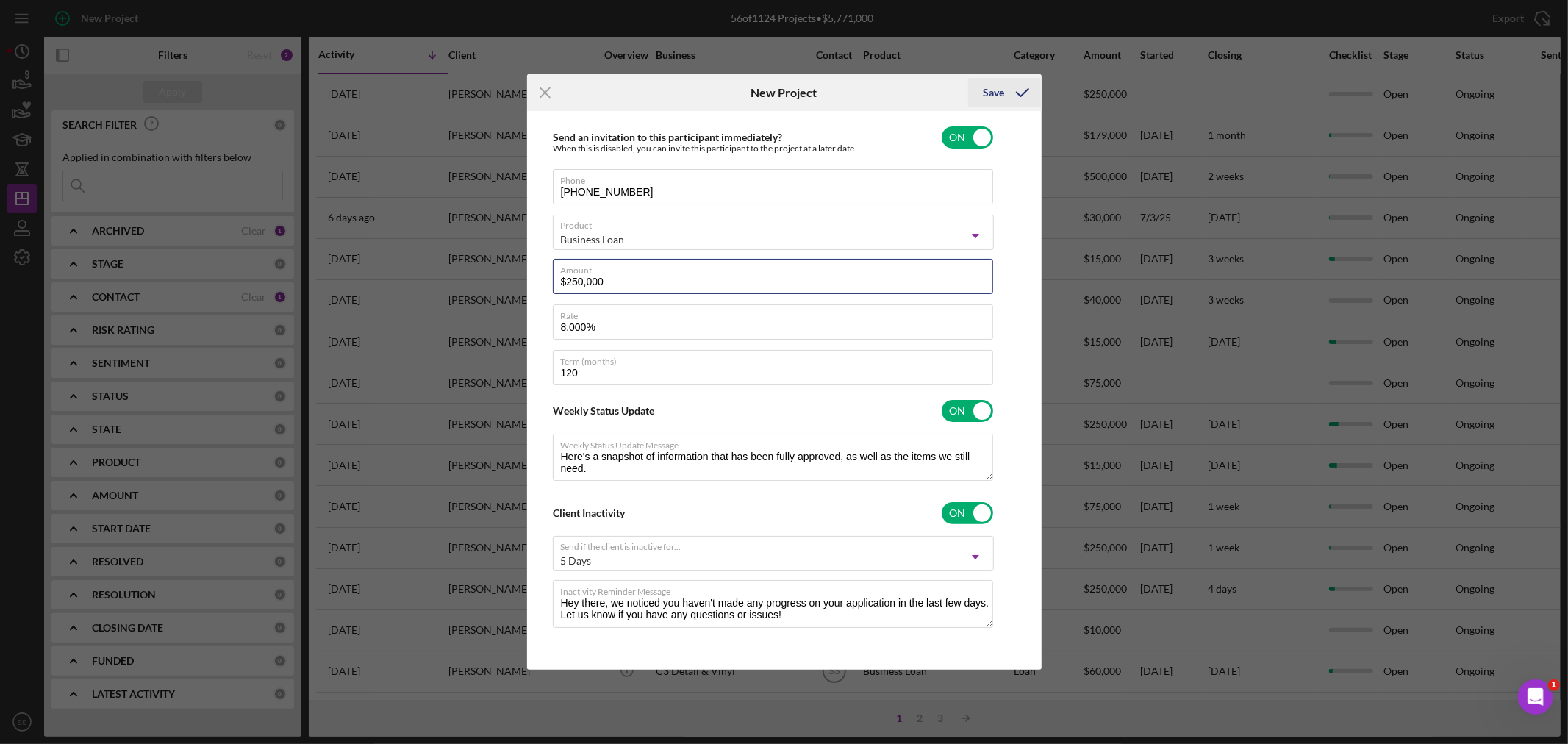
type input "$250,000"
click at [1020, 99] on icon "submit" at bounding box center [1022, 93] width 37 height 37
type textarea "Here's a snapshot of information that has been fully approved, as well as the i…"
checkbox input "false"
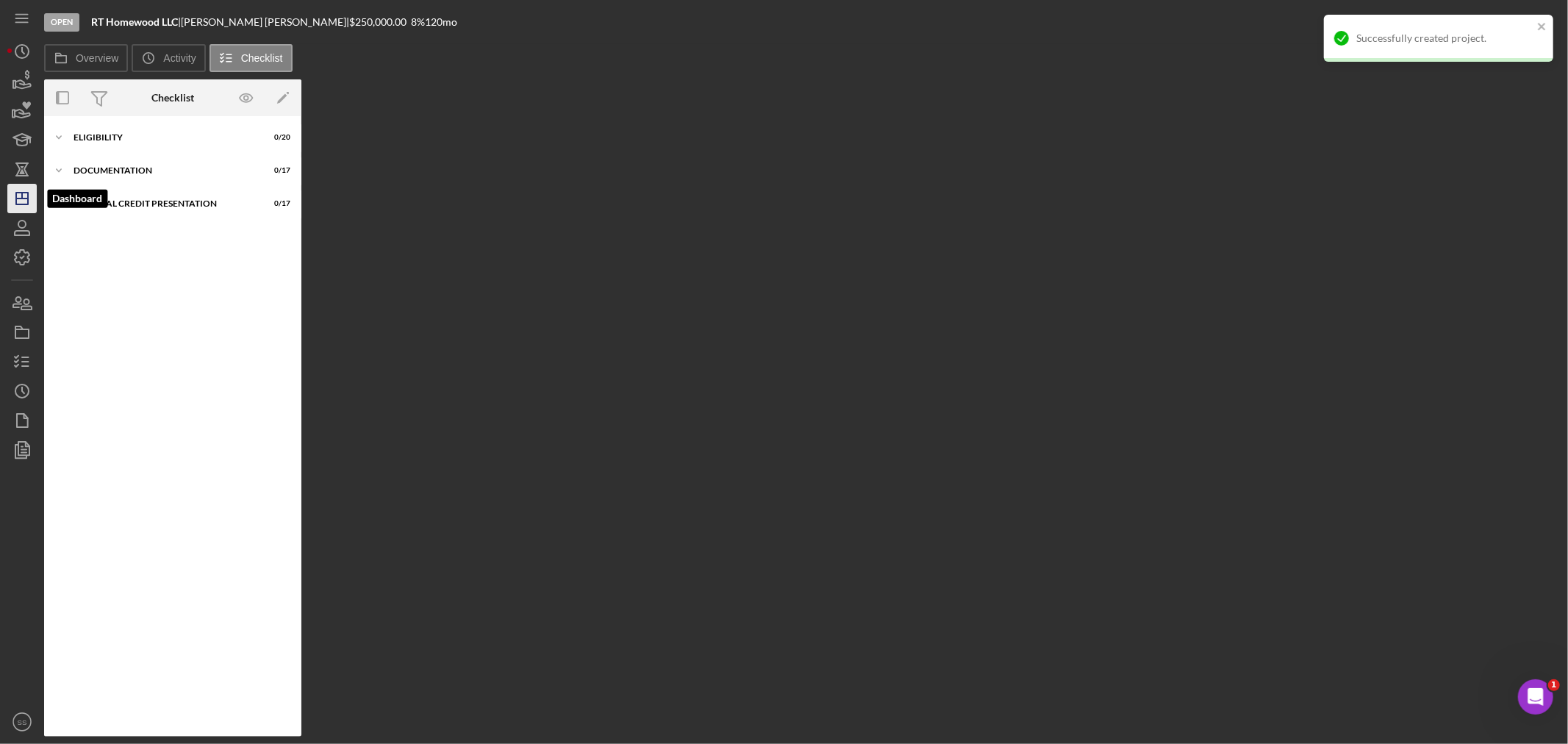
click at [24, 206] on icon "Icon/Dashboard" at bounding box center [22, 199] width 37 height 37
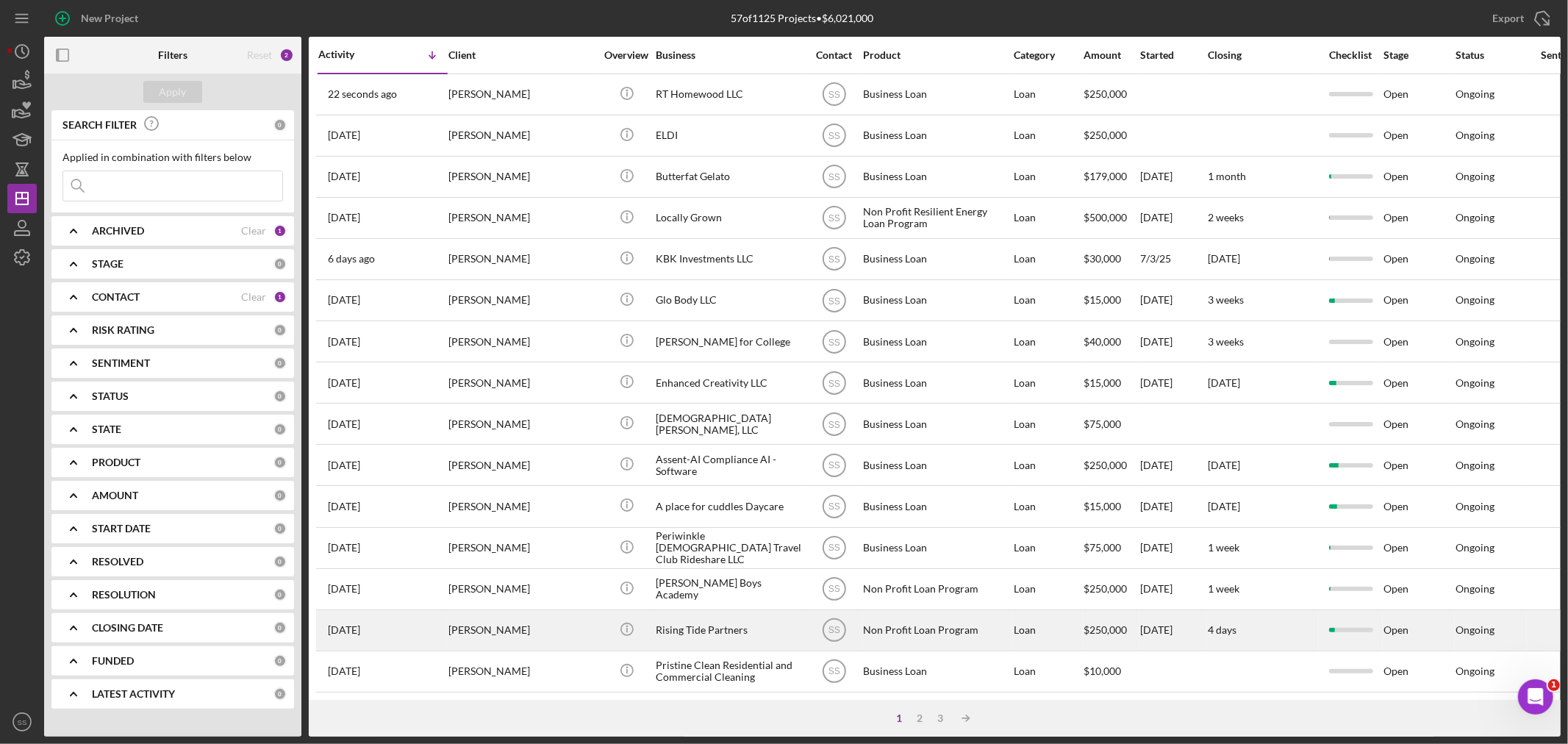
click at [524, 629] on div "[PERSON_NAME]" at bounding box center [522, 630] width 147 height 39
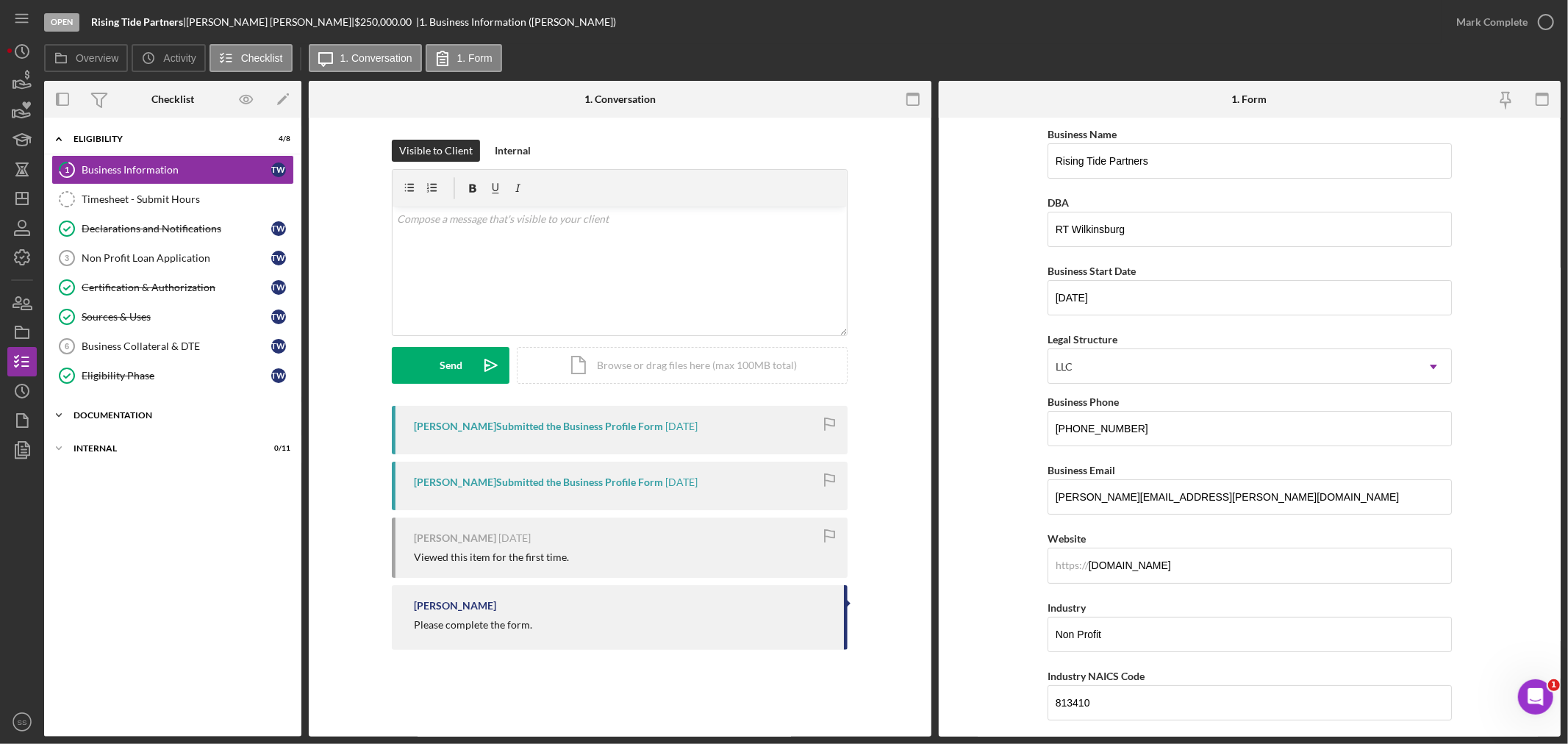
click at [104, 420] on div "Documentation" at bounding box center [178, 416] width 210 height 9
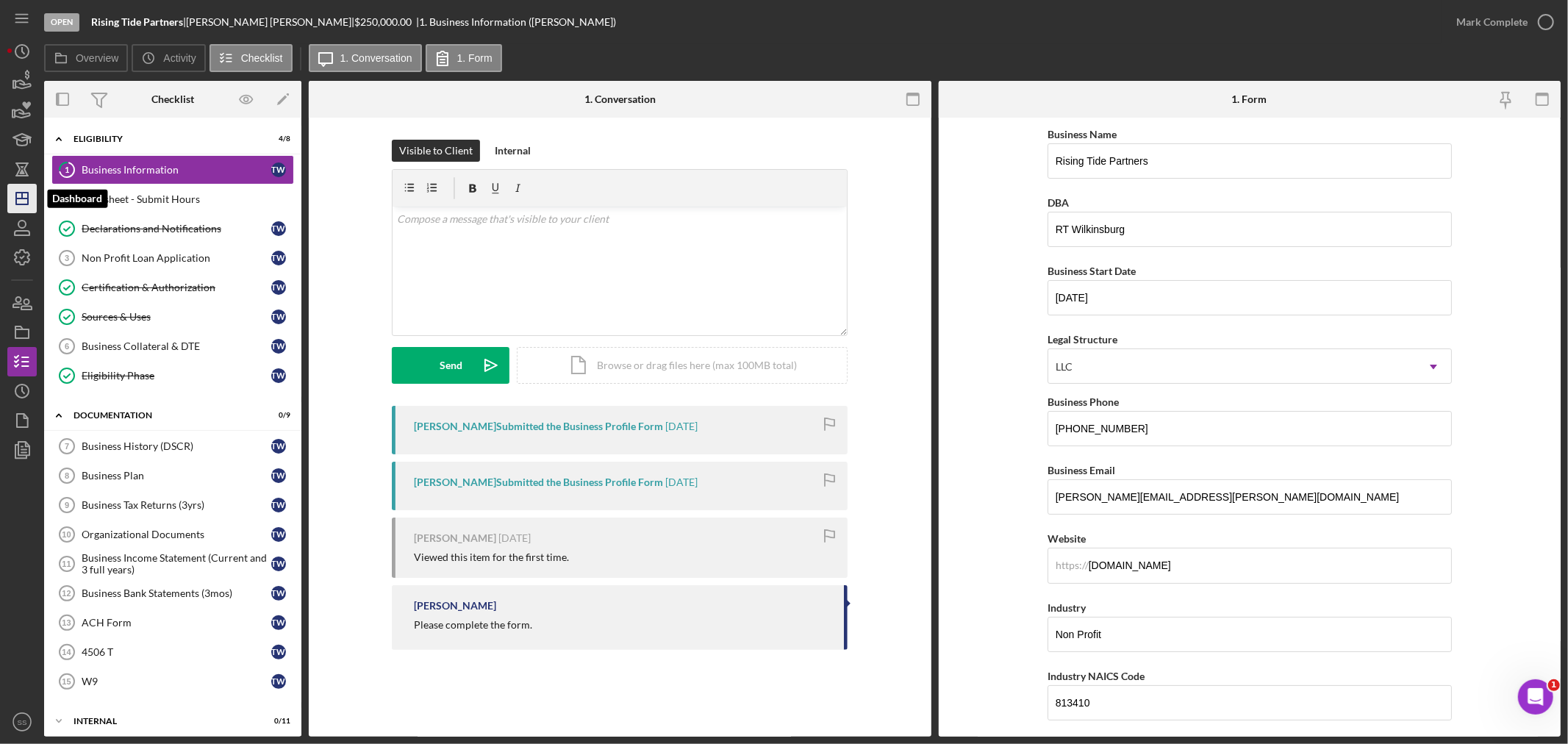
click at [23, 200] on icon "Icon/Dashboard" at bounding box center [22, 199] width 37 height 37
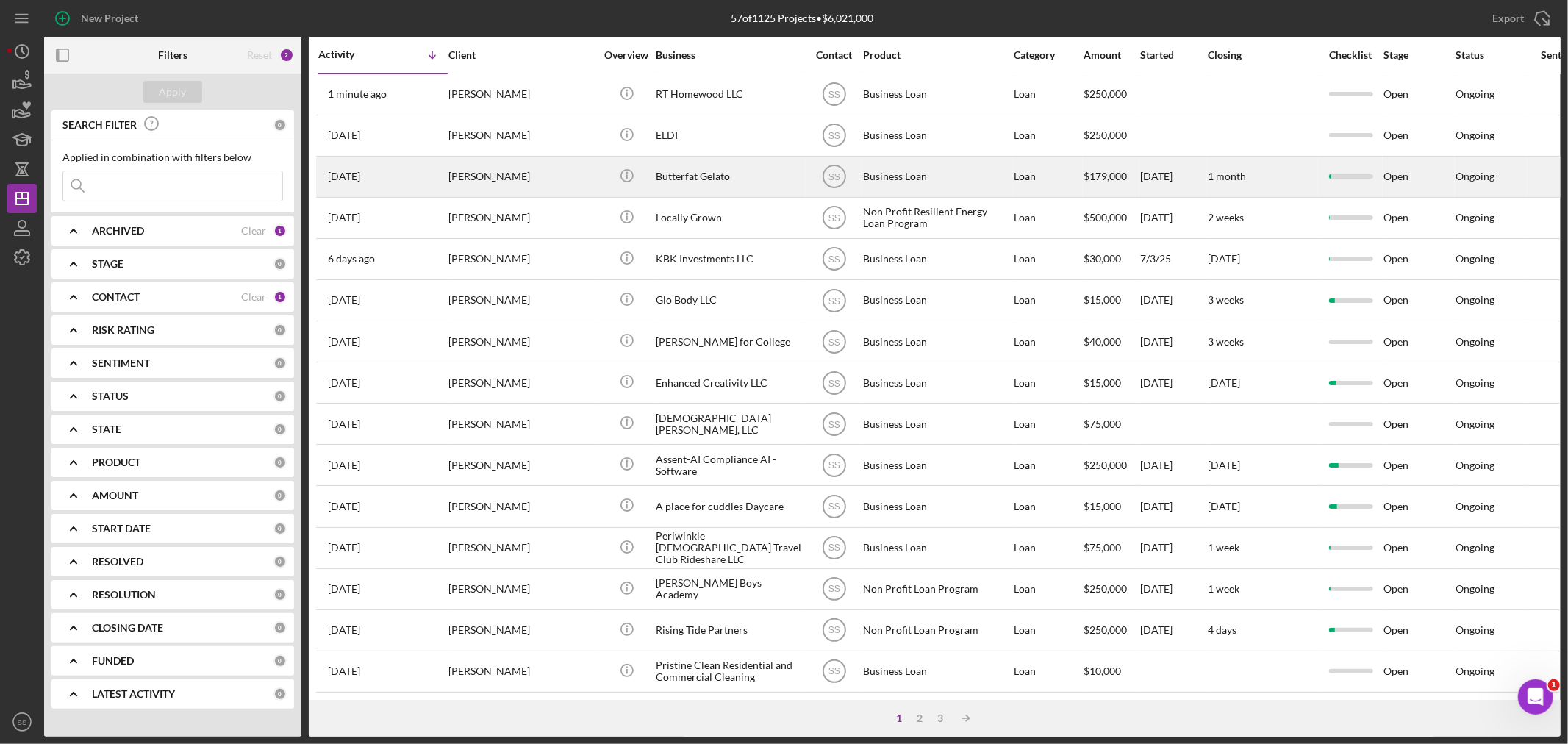
click at [539, 178] on div "[PERSON_NAME]" at bounding box center [522, 177] width 147 height 39
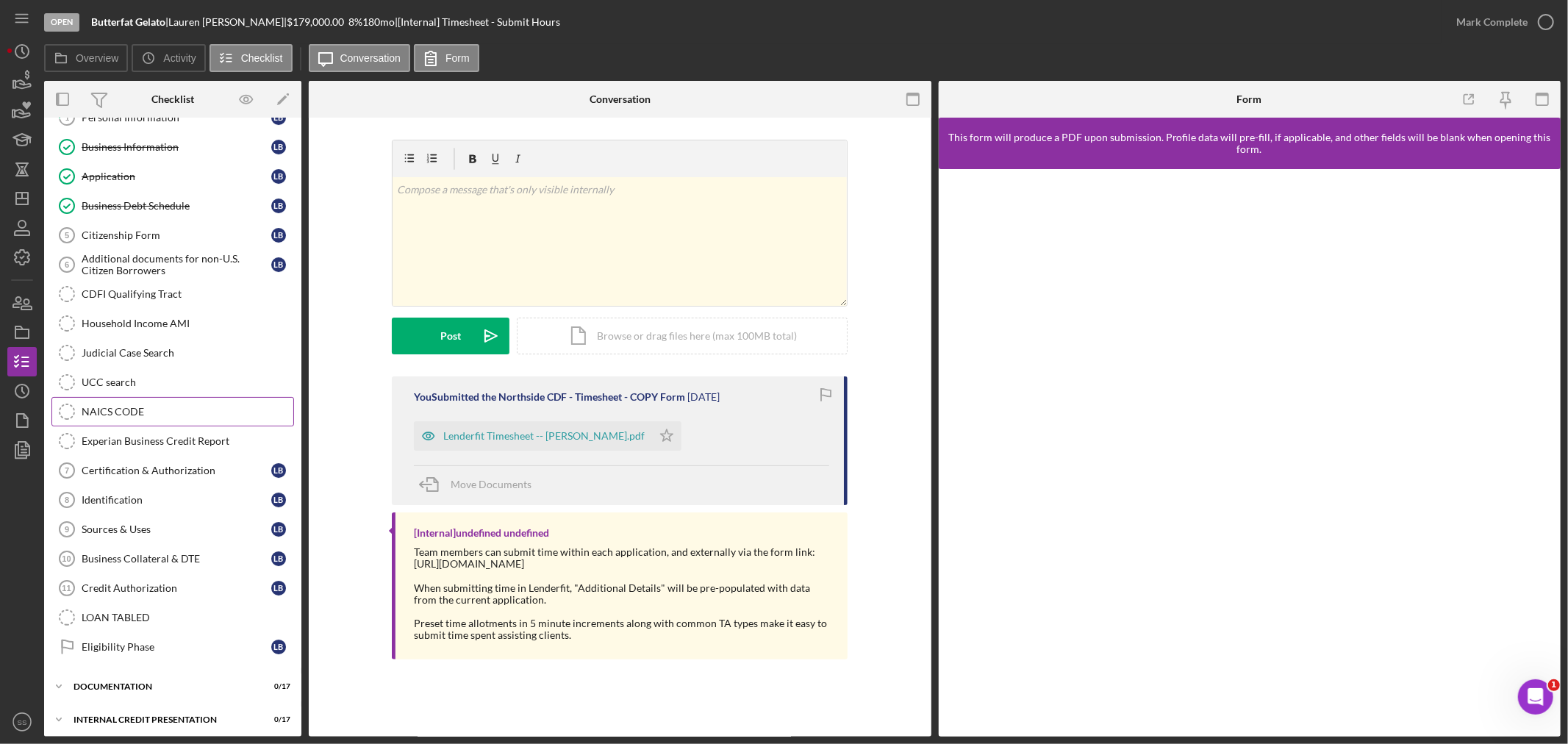
scroll to position [91, 0]
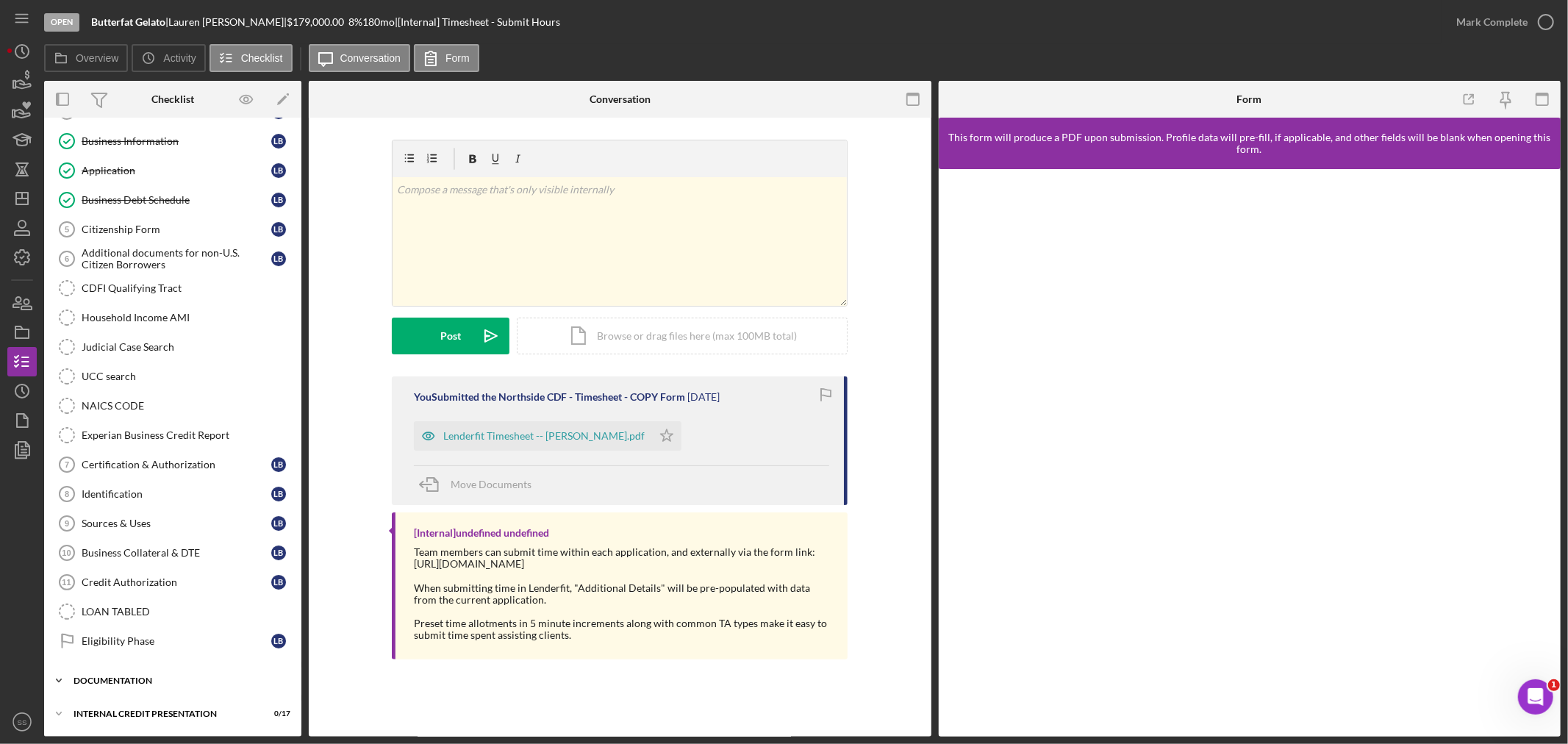
click at [130, 682] on div "documentation" at bounding box center [178, 681] width 210 height 9
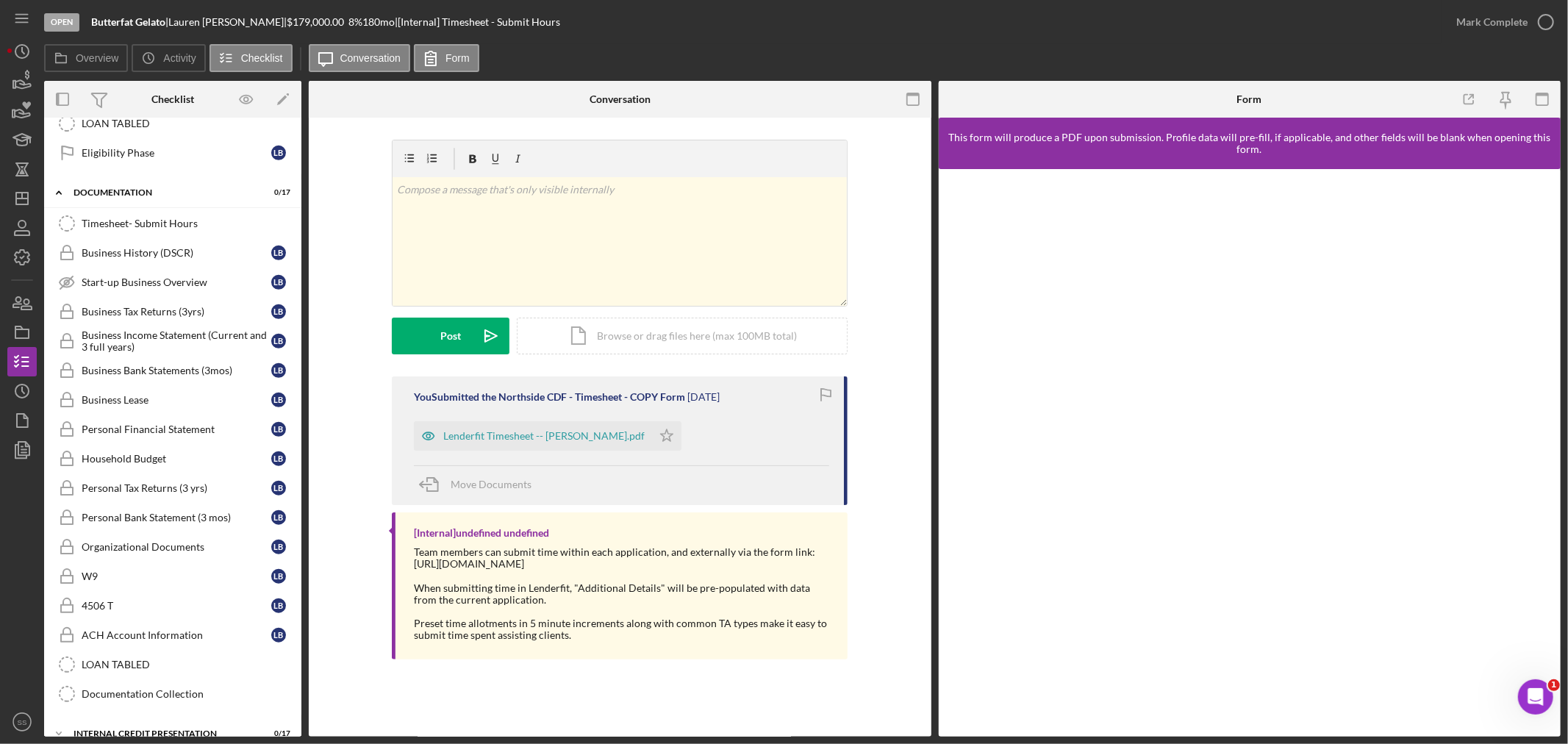
scroll to position [581, 0]
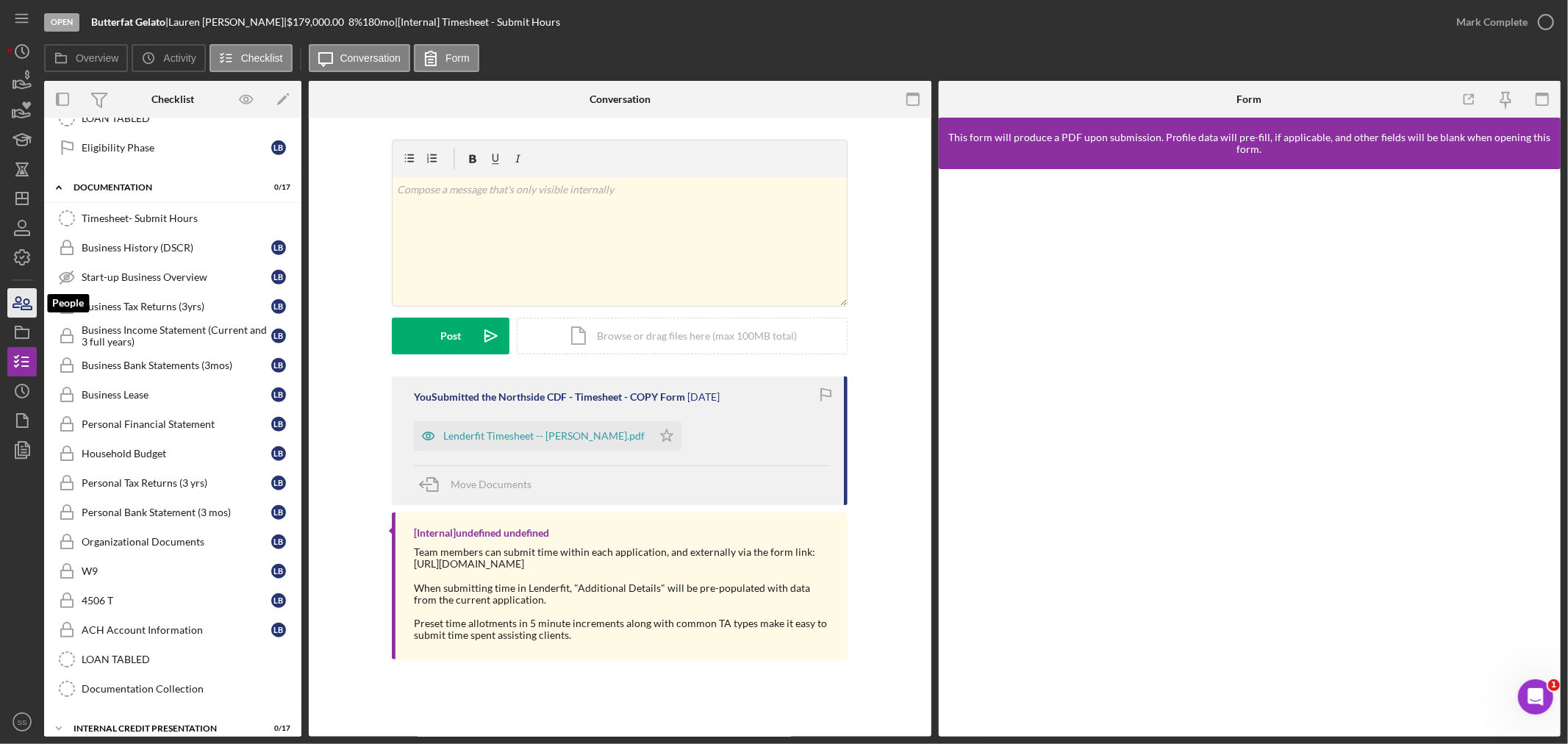
click at [28, 304] on icon "button" at bounding box center [26, 305] width 10 height 10
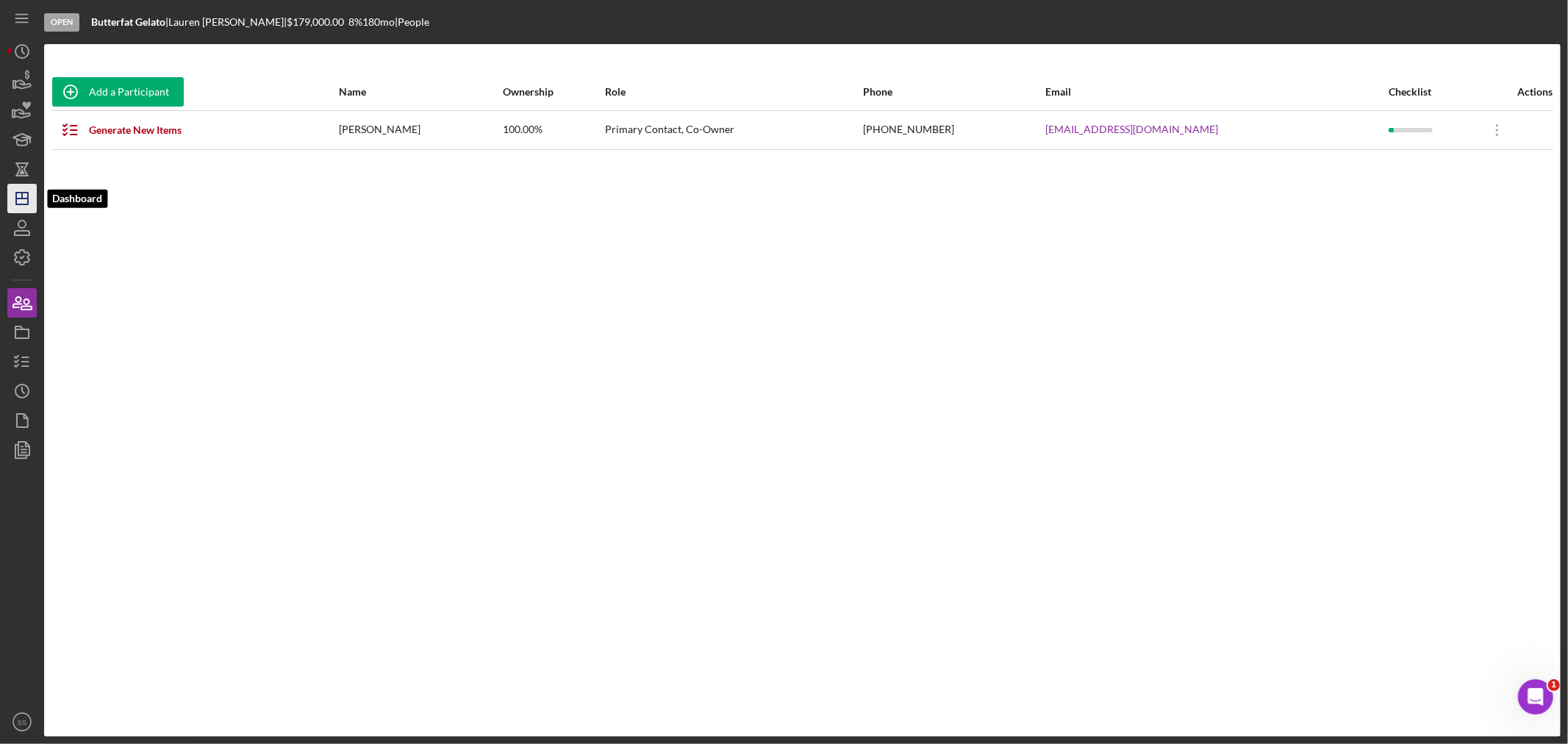
click at [28, 209] on icon "Icon/Dashboard" at bounding box center [22, 199] width 37 height 37
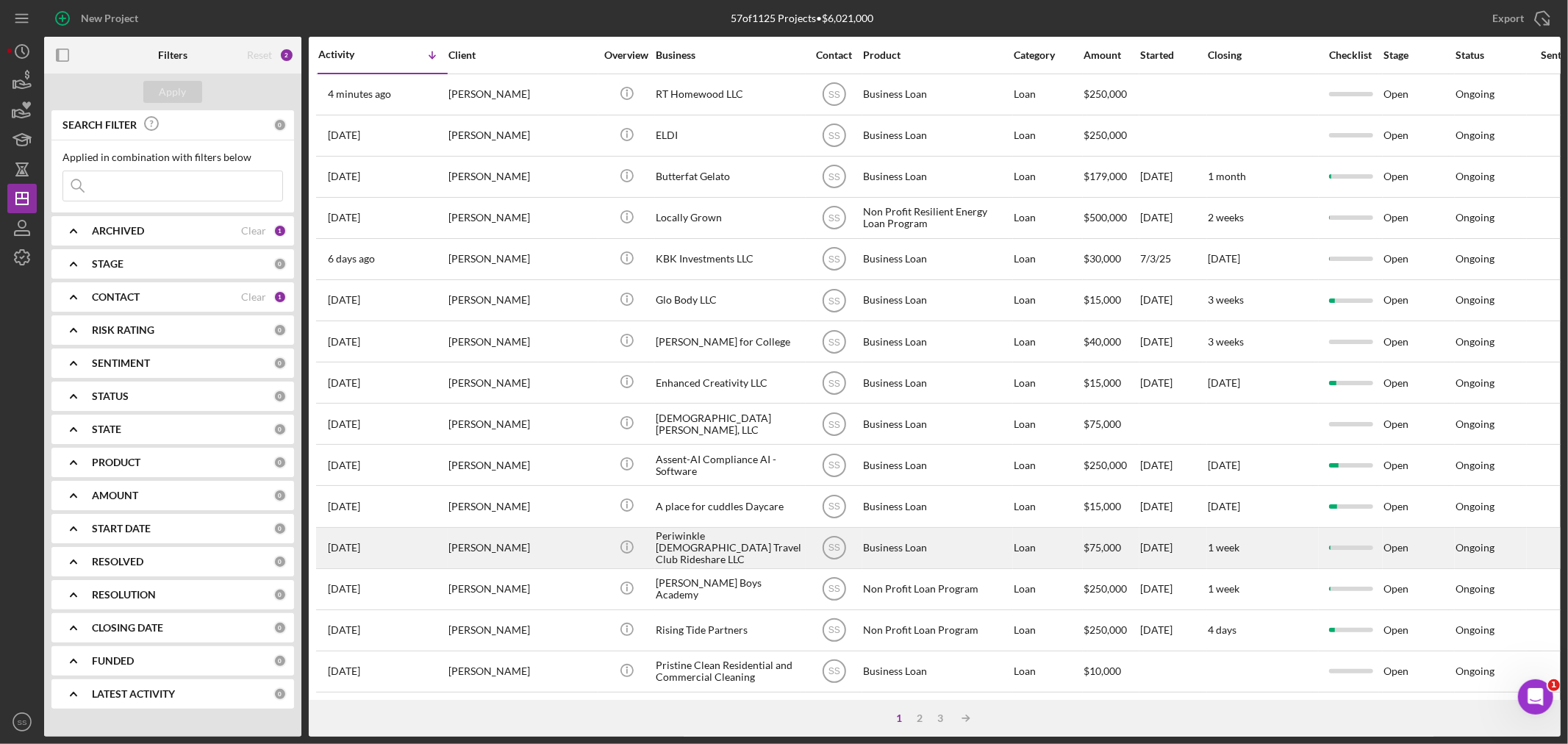
click at [535, 564] on div "[PERSON_NAME]" at bounding box center [522, 548] width 147 height 39
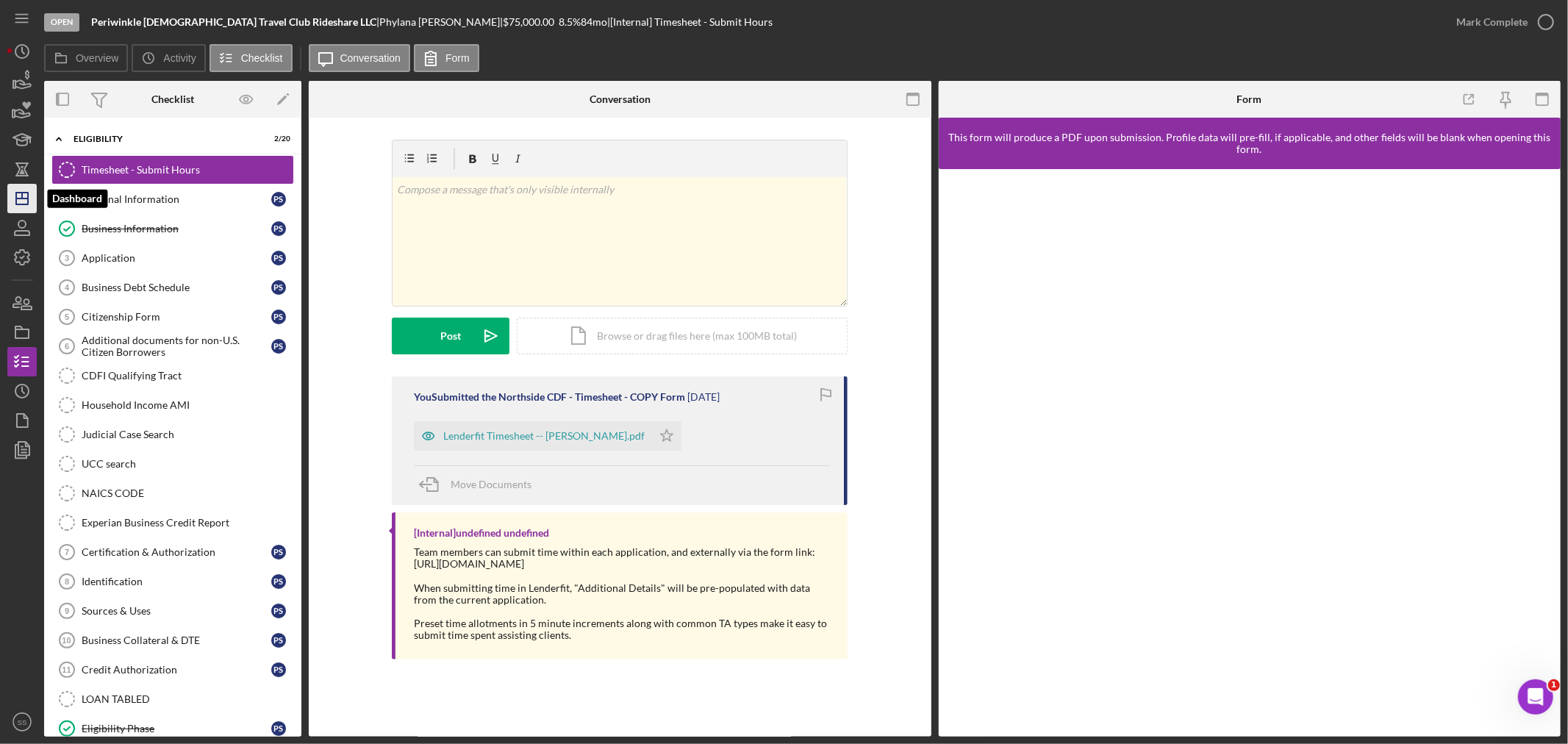
click at [13, 197] on icon "Icon/Dashboard" at bounding box center [22, 199] width 37 height 37
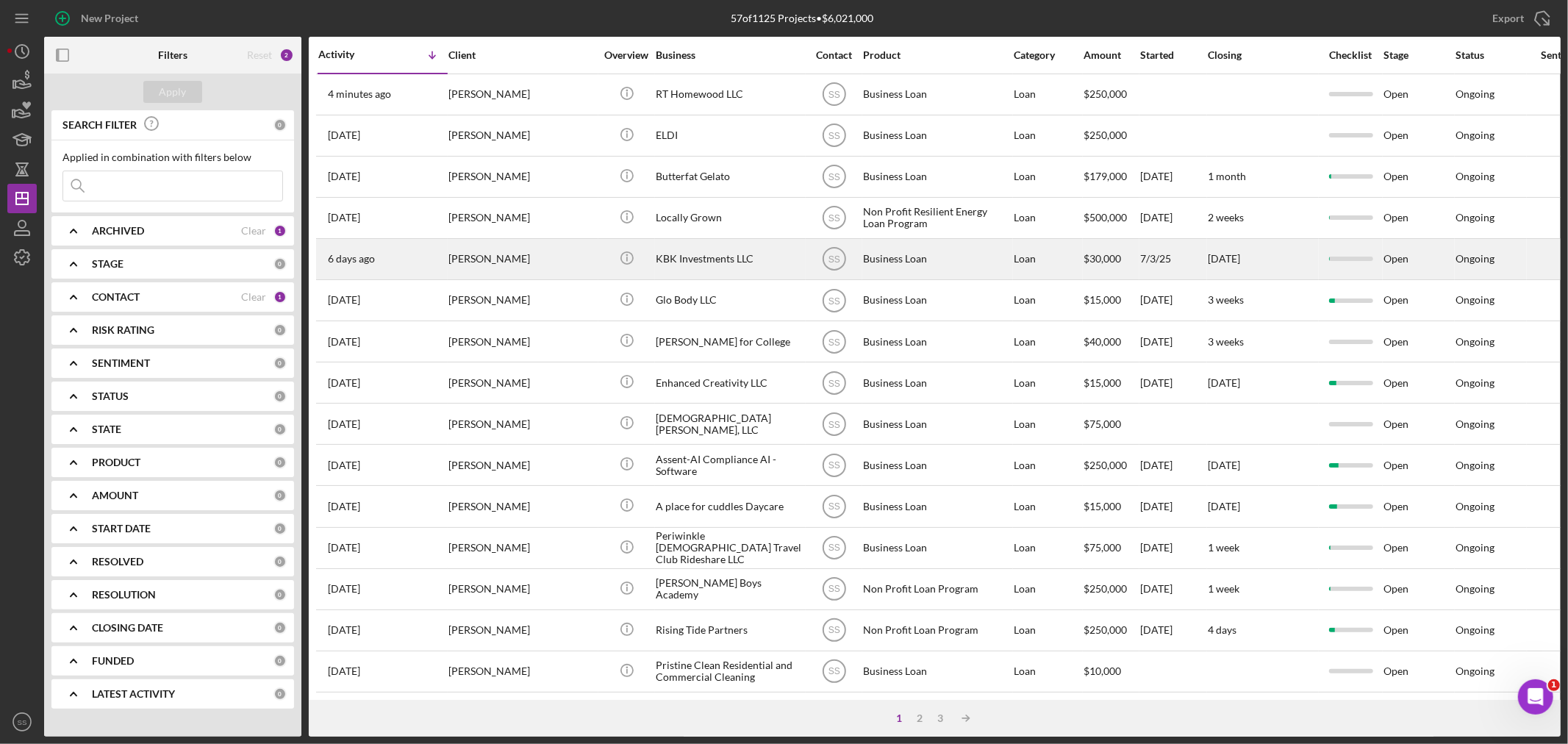
click at [530, 252] on div "[PERSON_NAME]" at bounding box center [522, 259] width 147 height 39
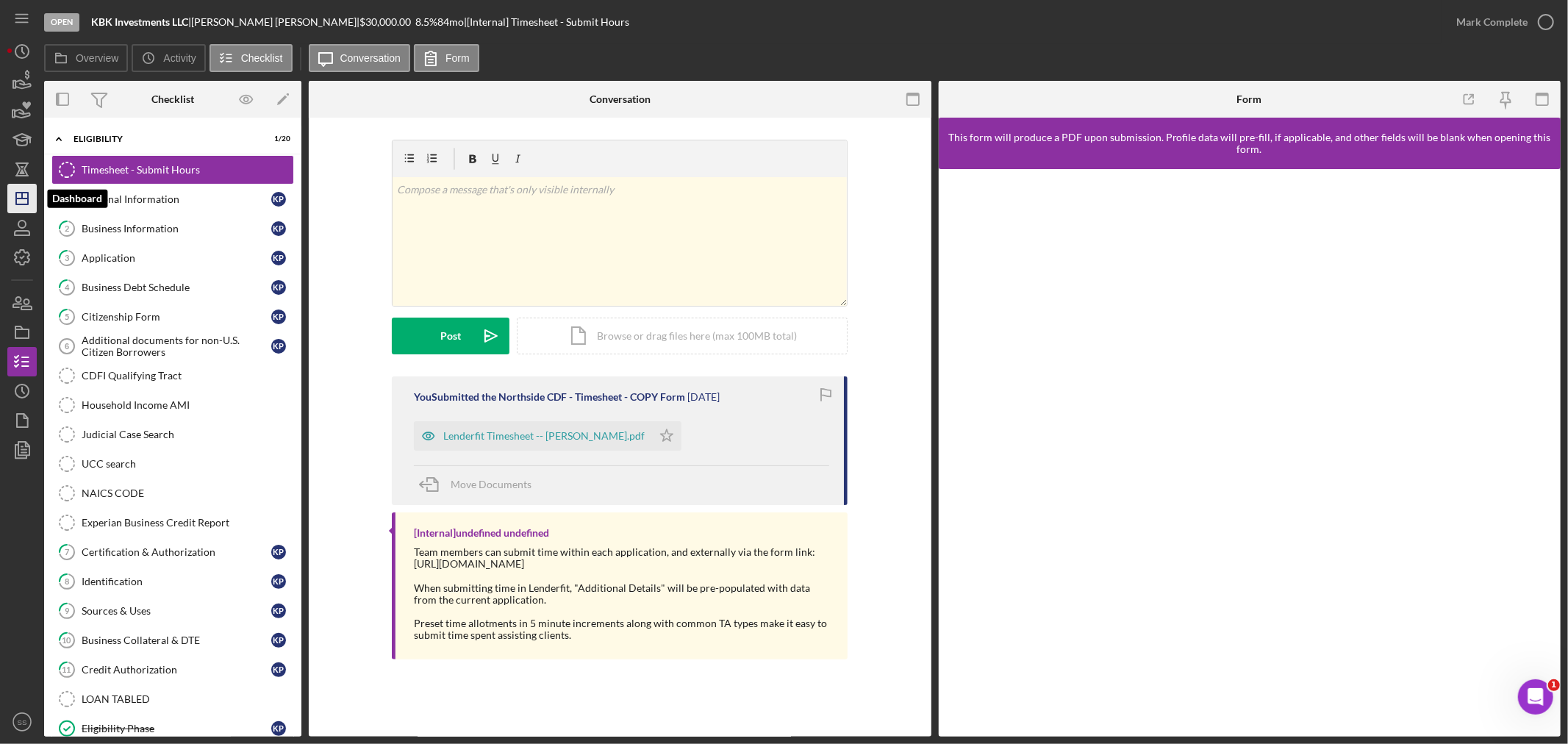
click at [26, 196] on icon "Icon/Dashboard" at bounding box center [22, 199] width 37 height 37
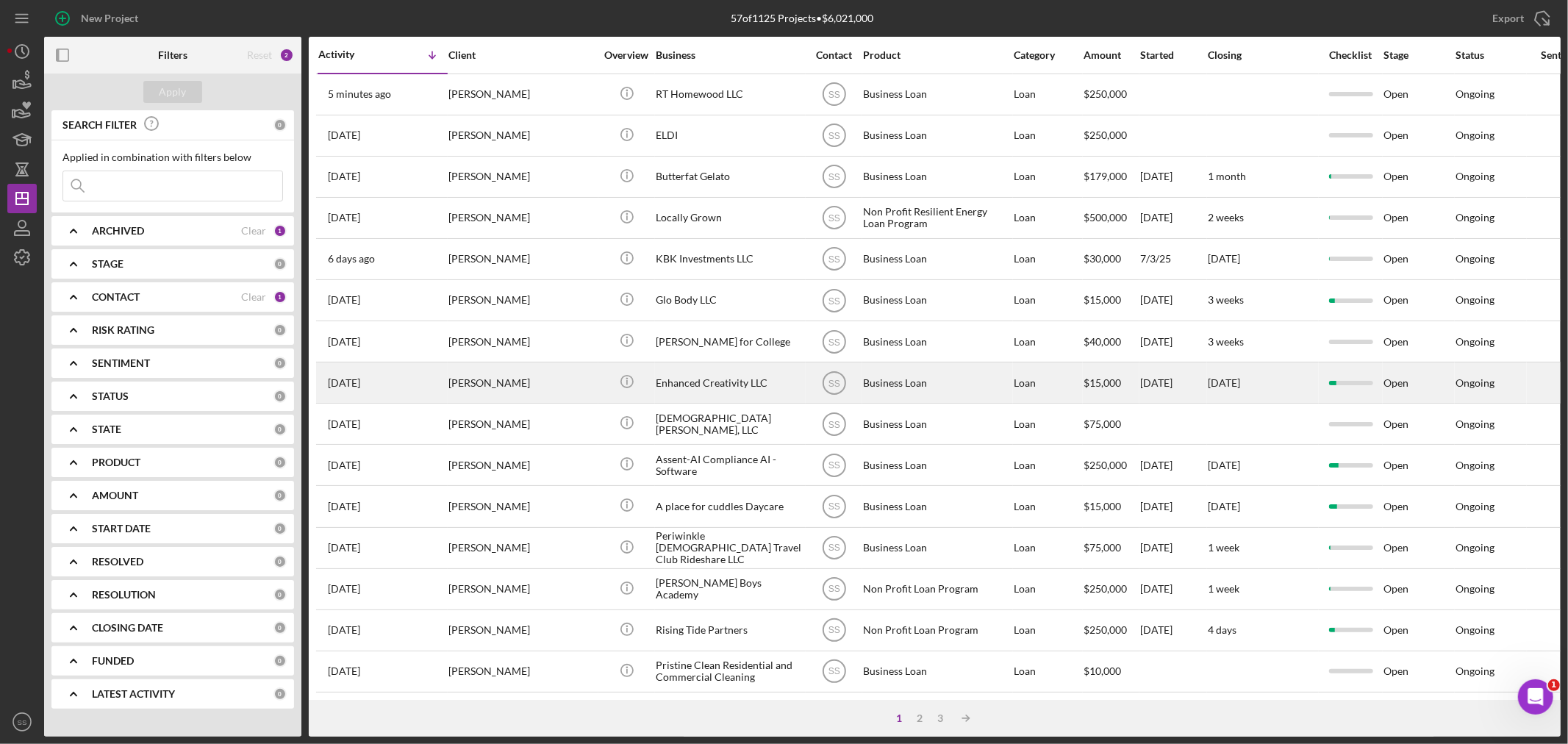
click at [527, 400] on div "[PERSON_NAME]" at bounding box center [522, 383] width 147 height 39
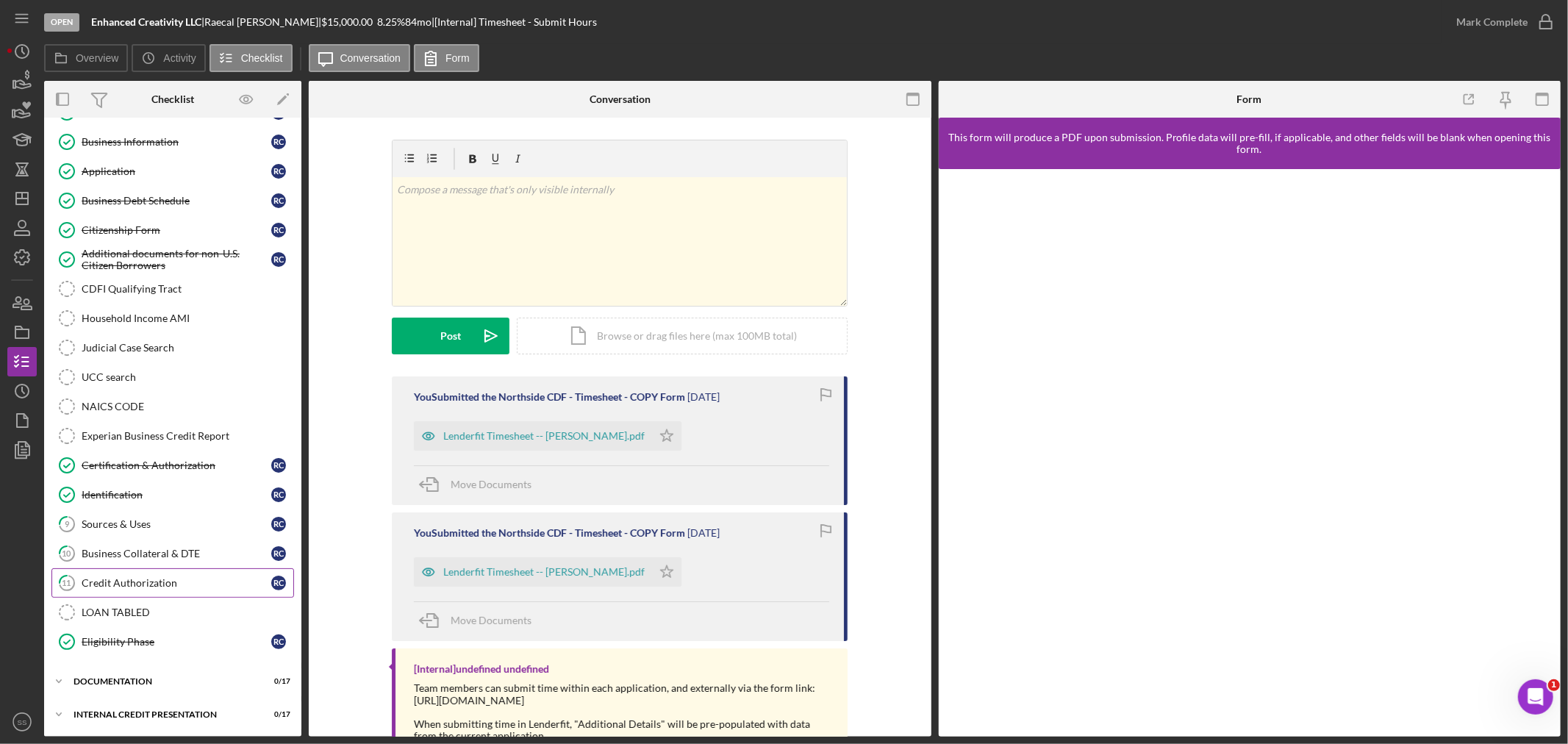
scroll to position [91, 0]
click at [160, 678] on div "documentation" at bounding box center [178, 681] width 210 height 9
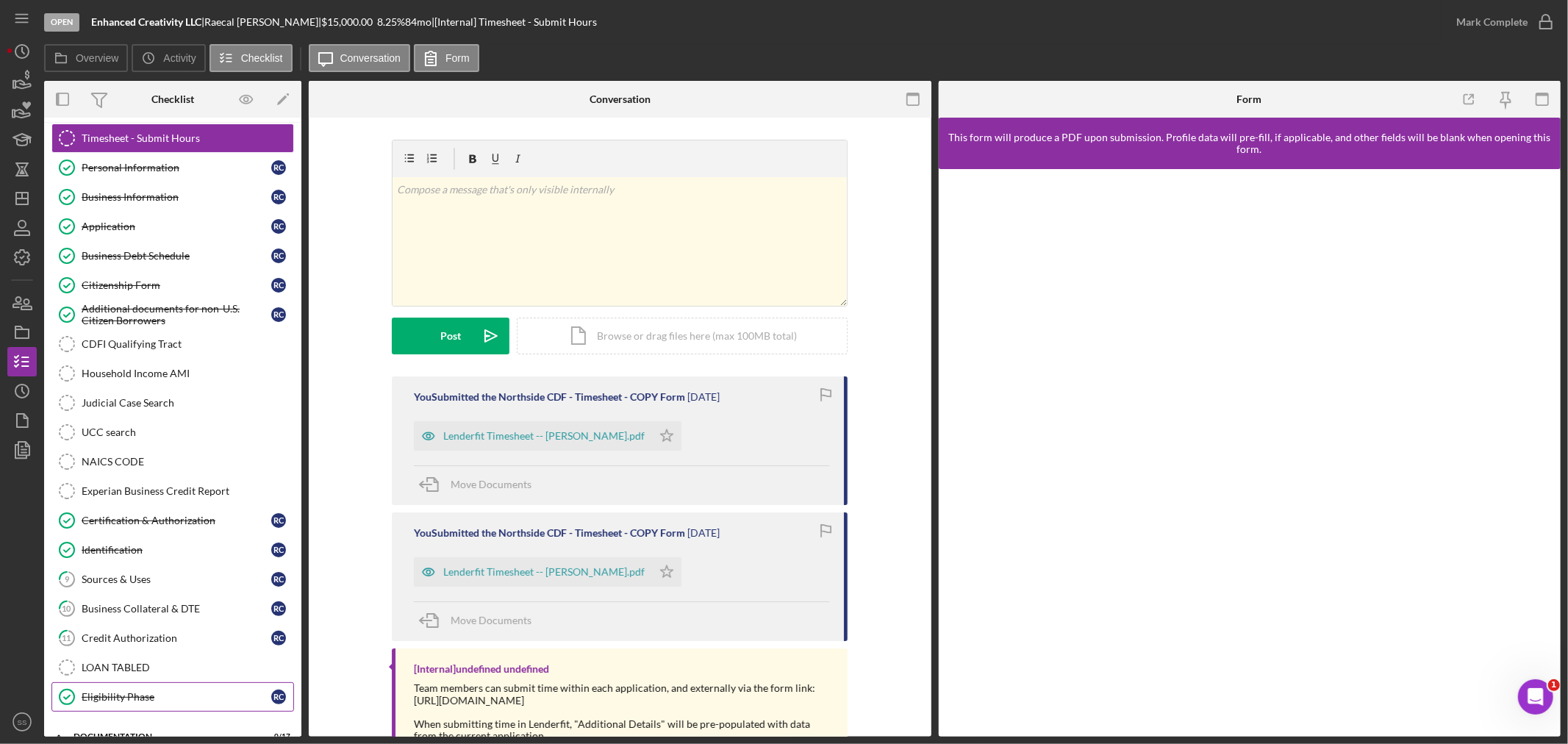
scroll to position [0, 0]
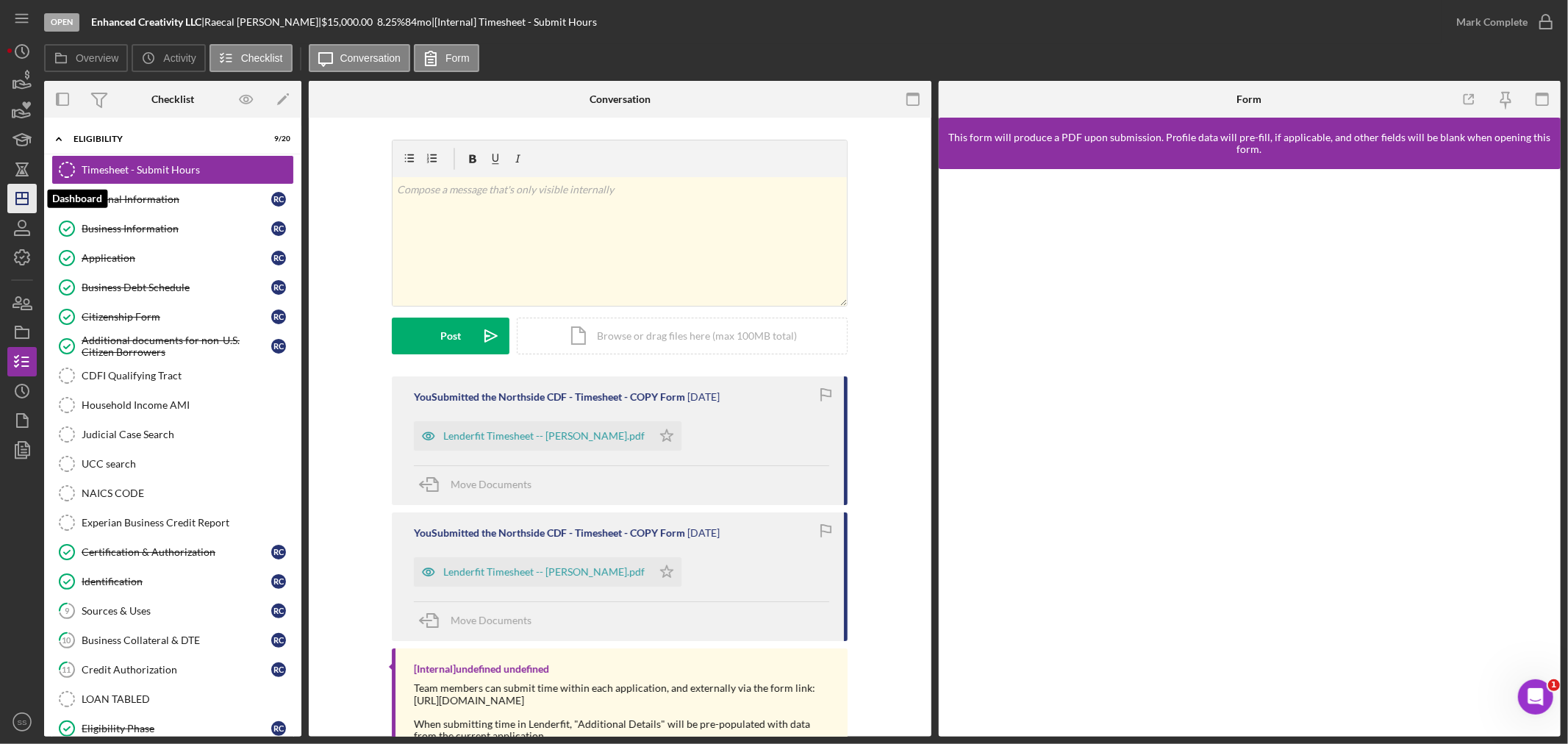
click at [23, 199] on icon "Icon/Dashboard" at bounding box center [22, 199] width 37 height 37
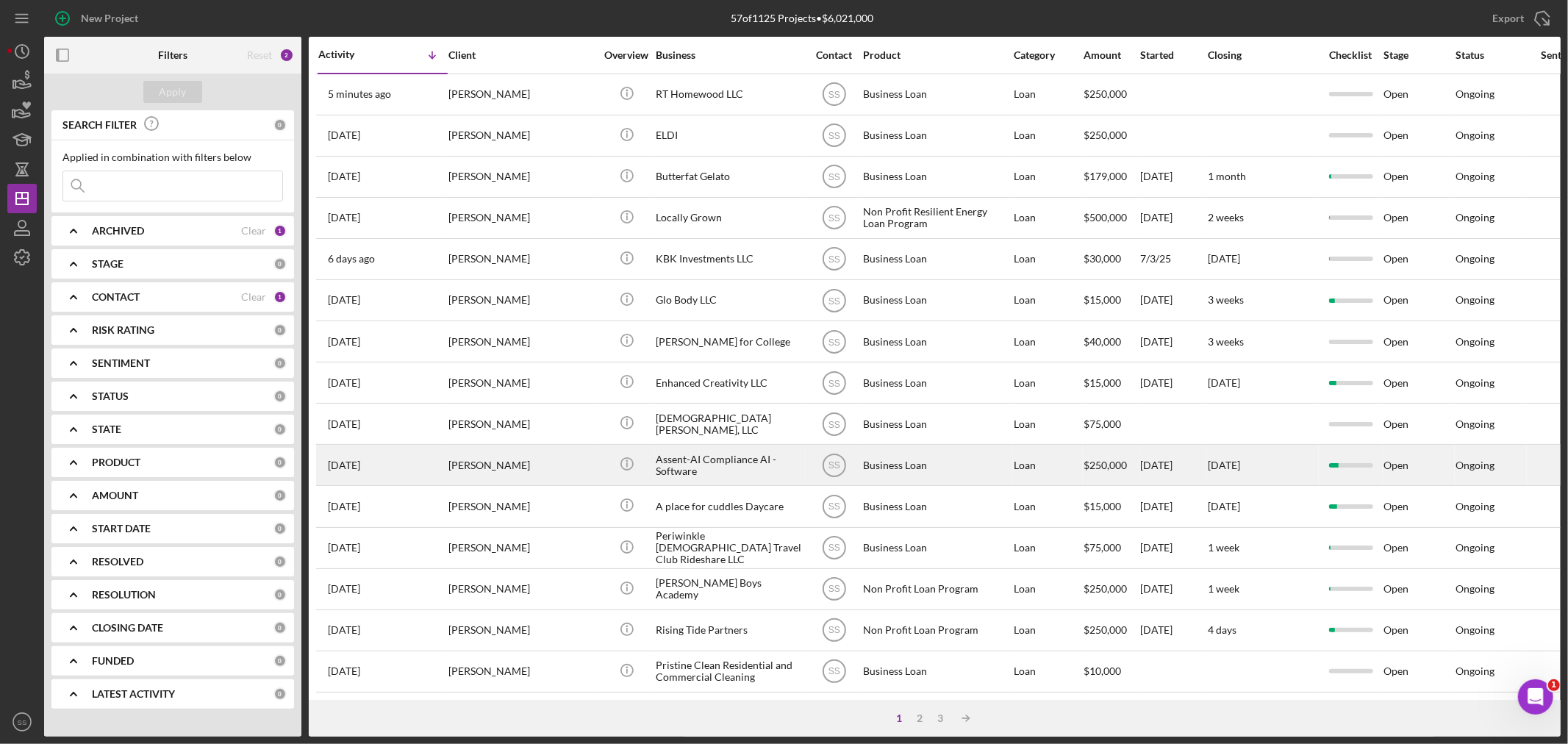
click at [691, 472] on div "Assent-AI Compliance AI -Software" at bounding box center [729, 465] width 147 height 39
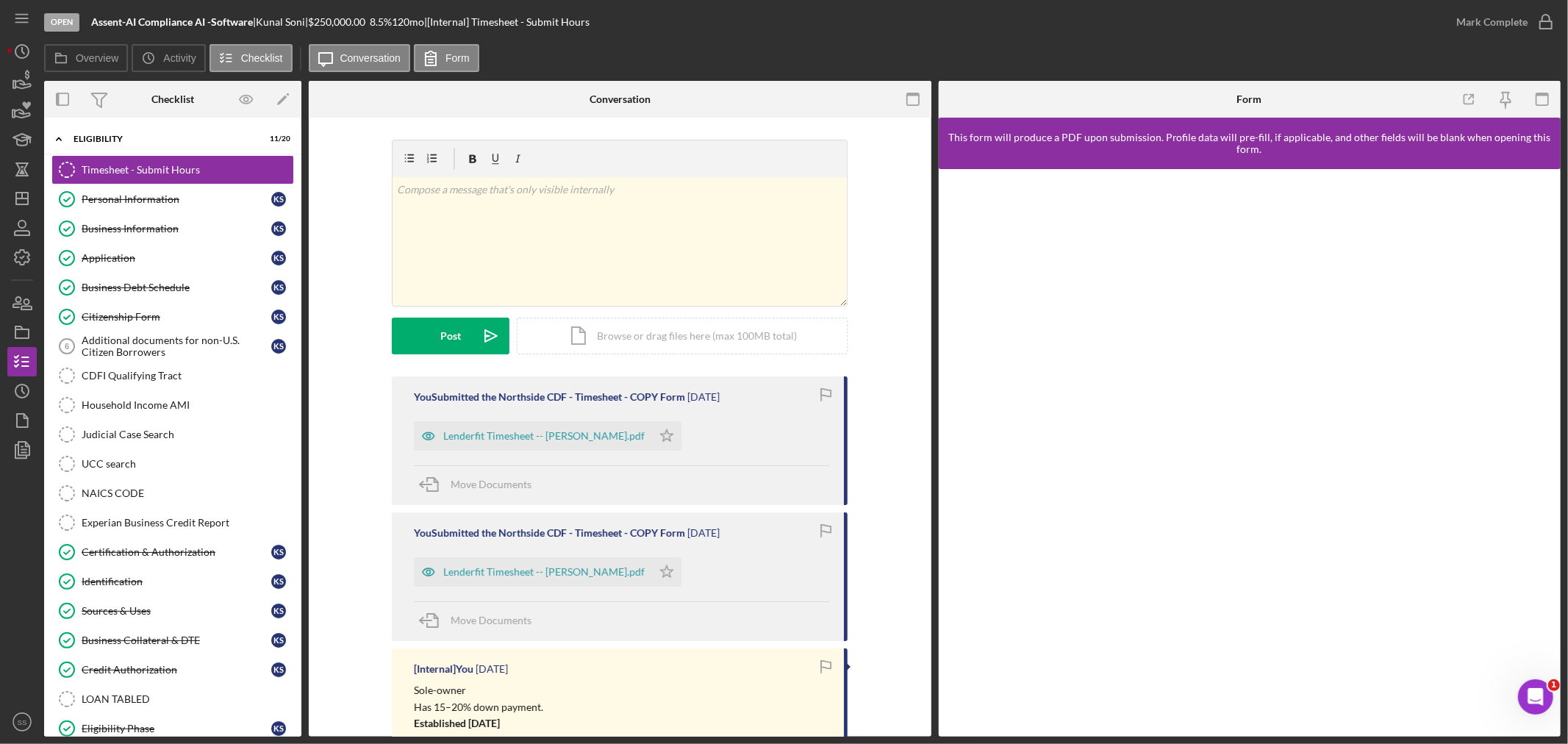
click at [6, 199] on div "Open Assent-AI Compliance AI -Software | [PERSON_NAME] | $250,000.00 8.5 % 120 …" at bounding box center [784, 372] width 1568 height 744
click at [16, 201] on polygon "button" at bounding box center [22, 199] width 12 height 12
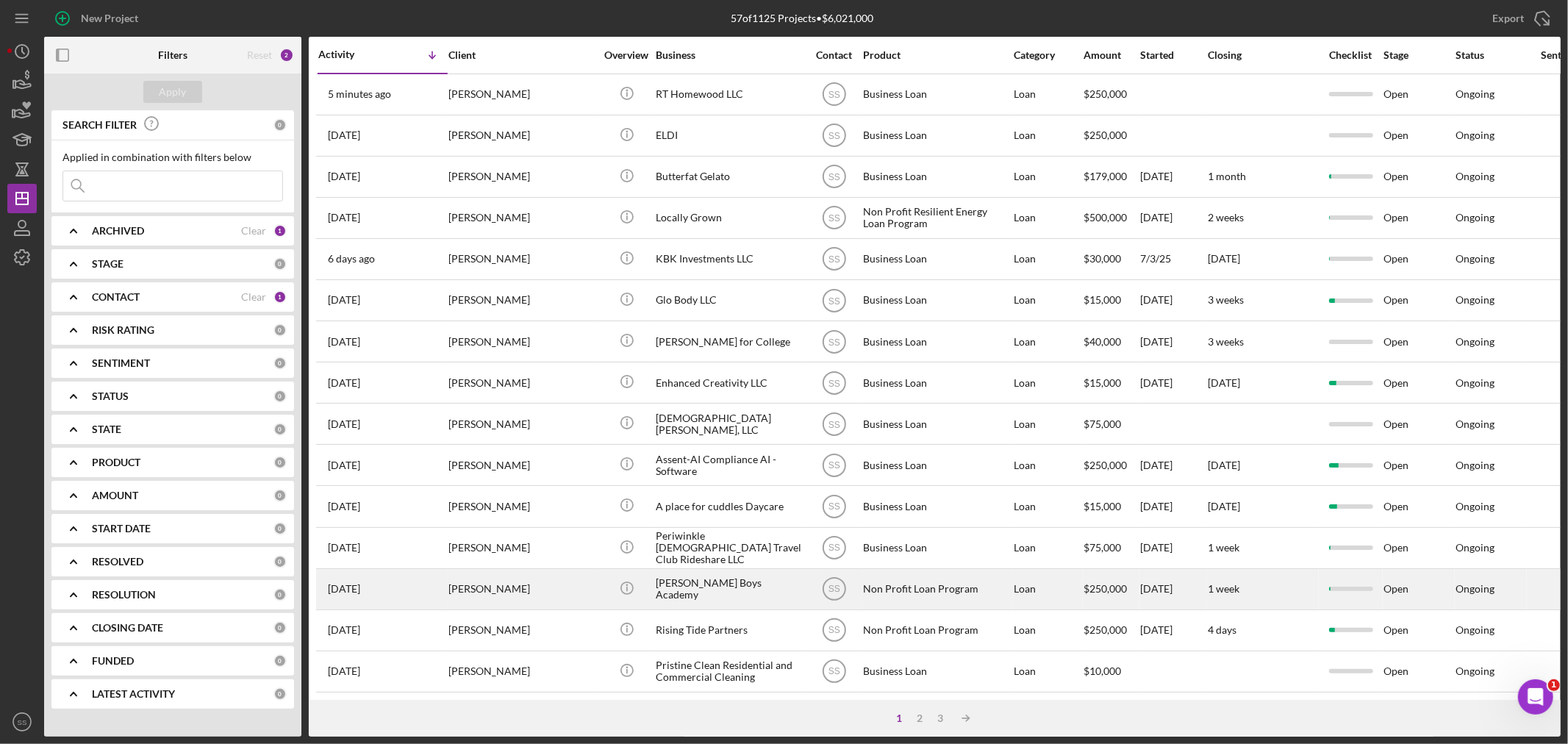
click at [774, 598] on div "[PERSON_NAME] Boys Academy" at bounding box center [729, 589] width 147 height 39
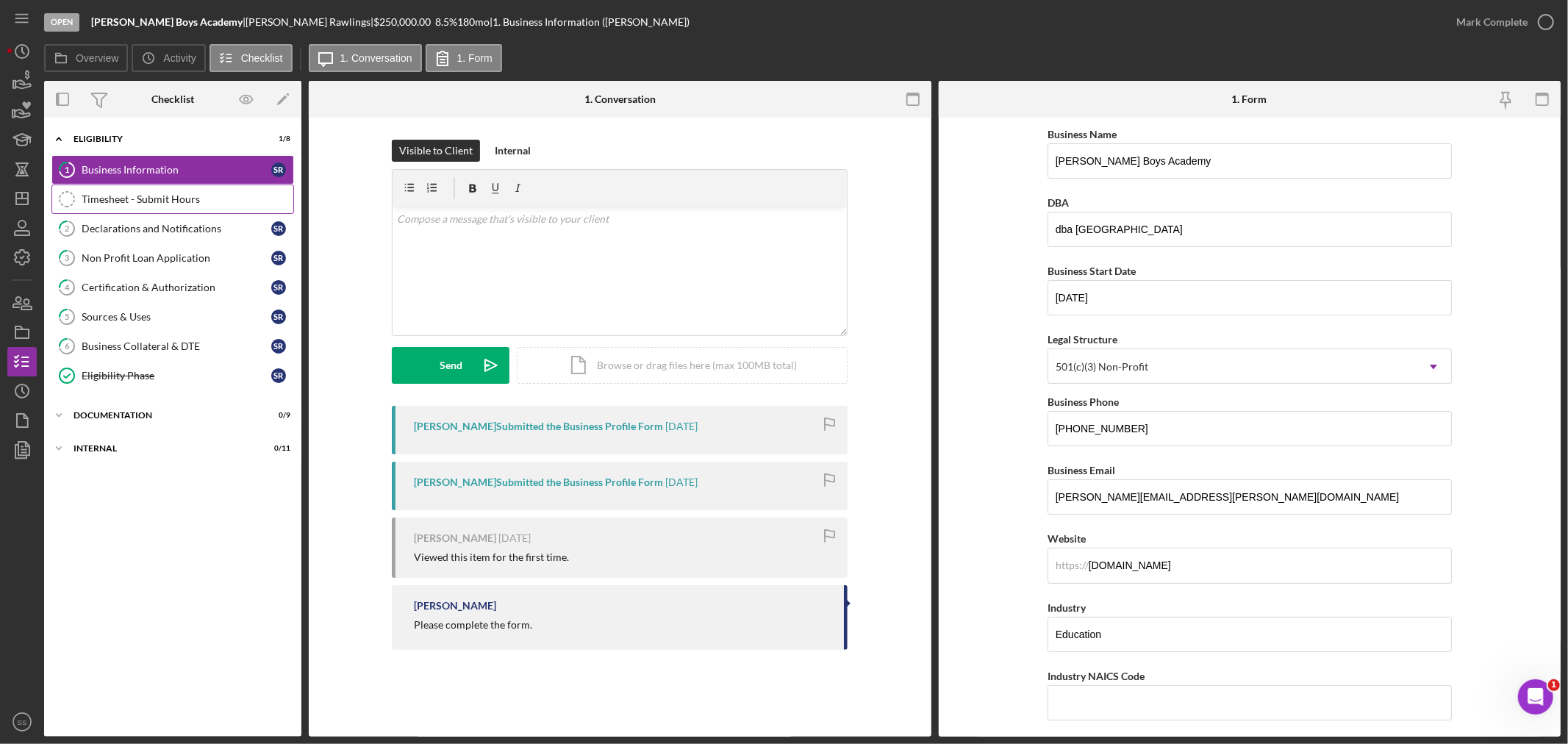
click at [157, 204] on div "Timesheet - Submit Hours" at bounding box center [188, 199] width 212 height 12
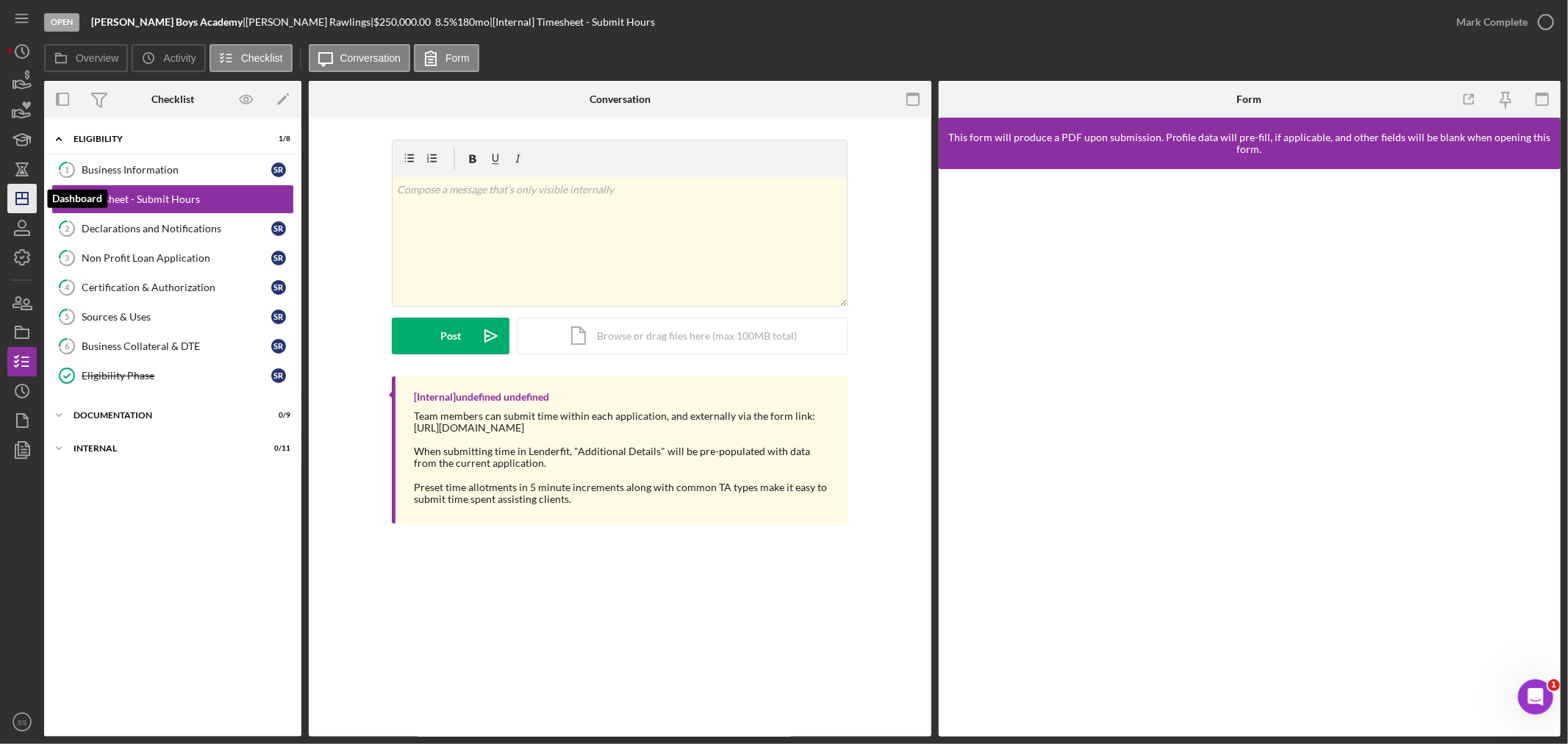
click at [13, 197] on icon "Icon/Dashboard" at bounding box center [22, 199] width 37 height 37
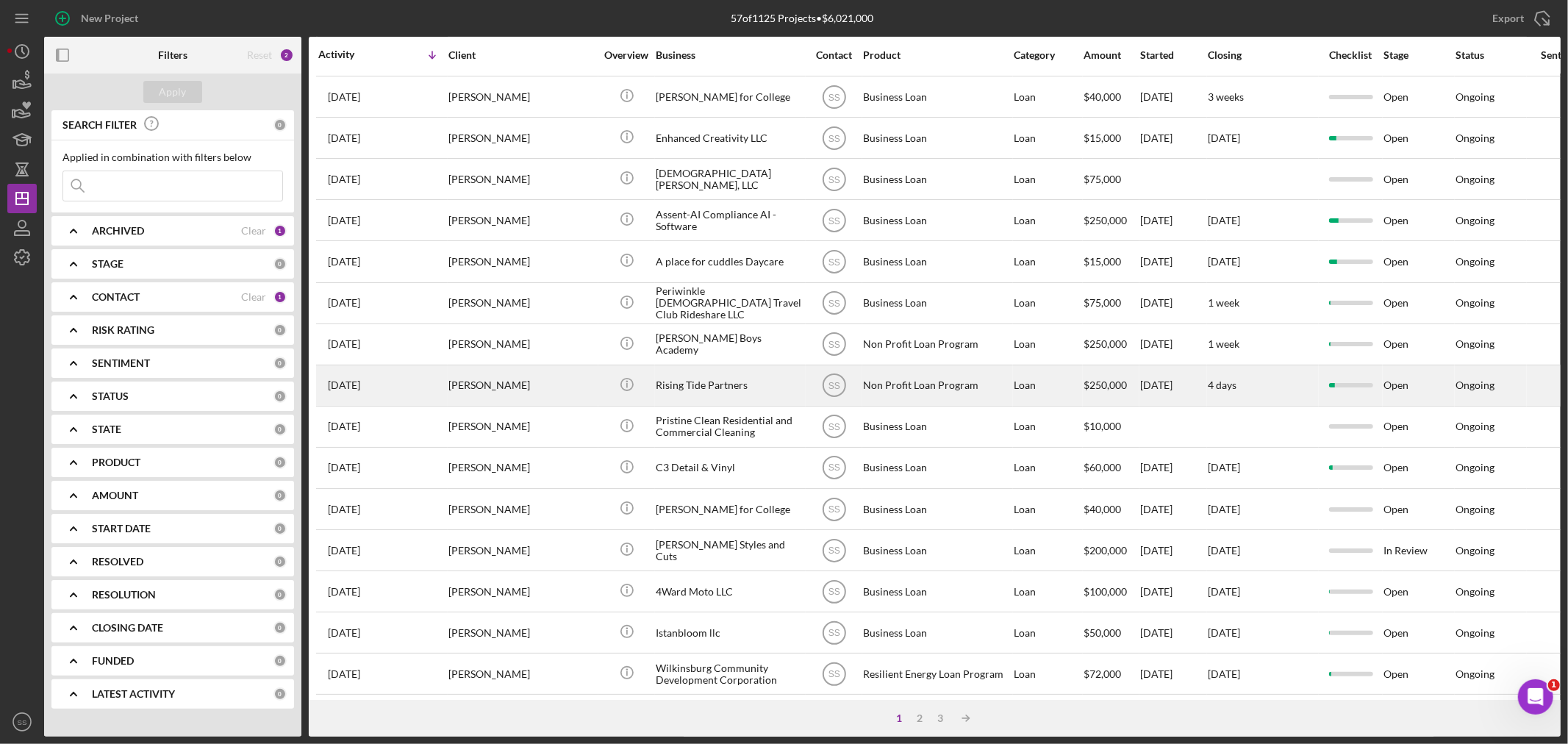
scroll to position [327, 0]
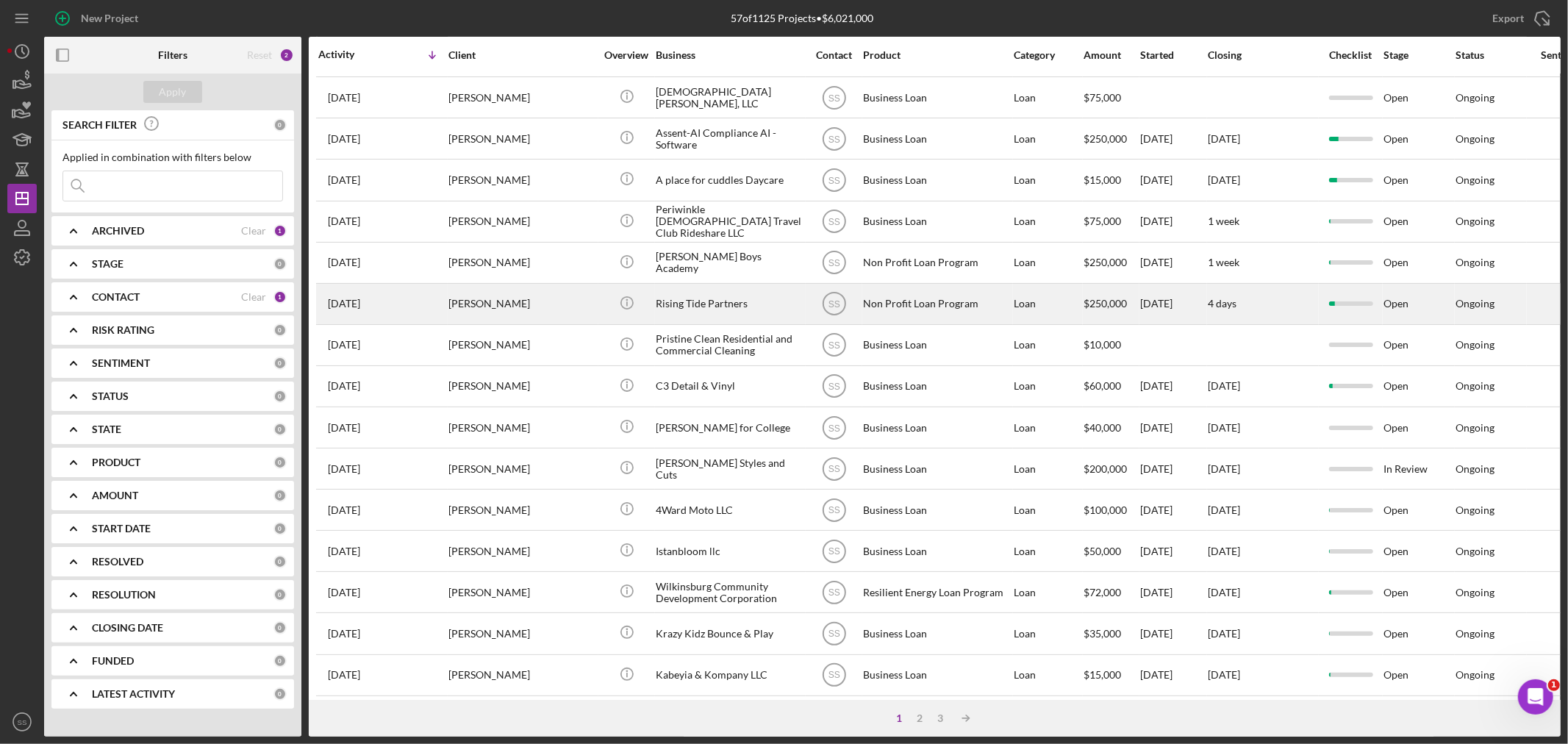
click at [776, 483] on div "[PERSON_NAME] Styles and Cuts" at bounding box center [729, 469] width 147 height 39
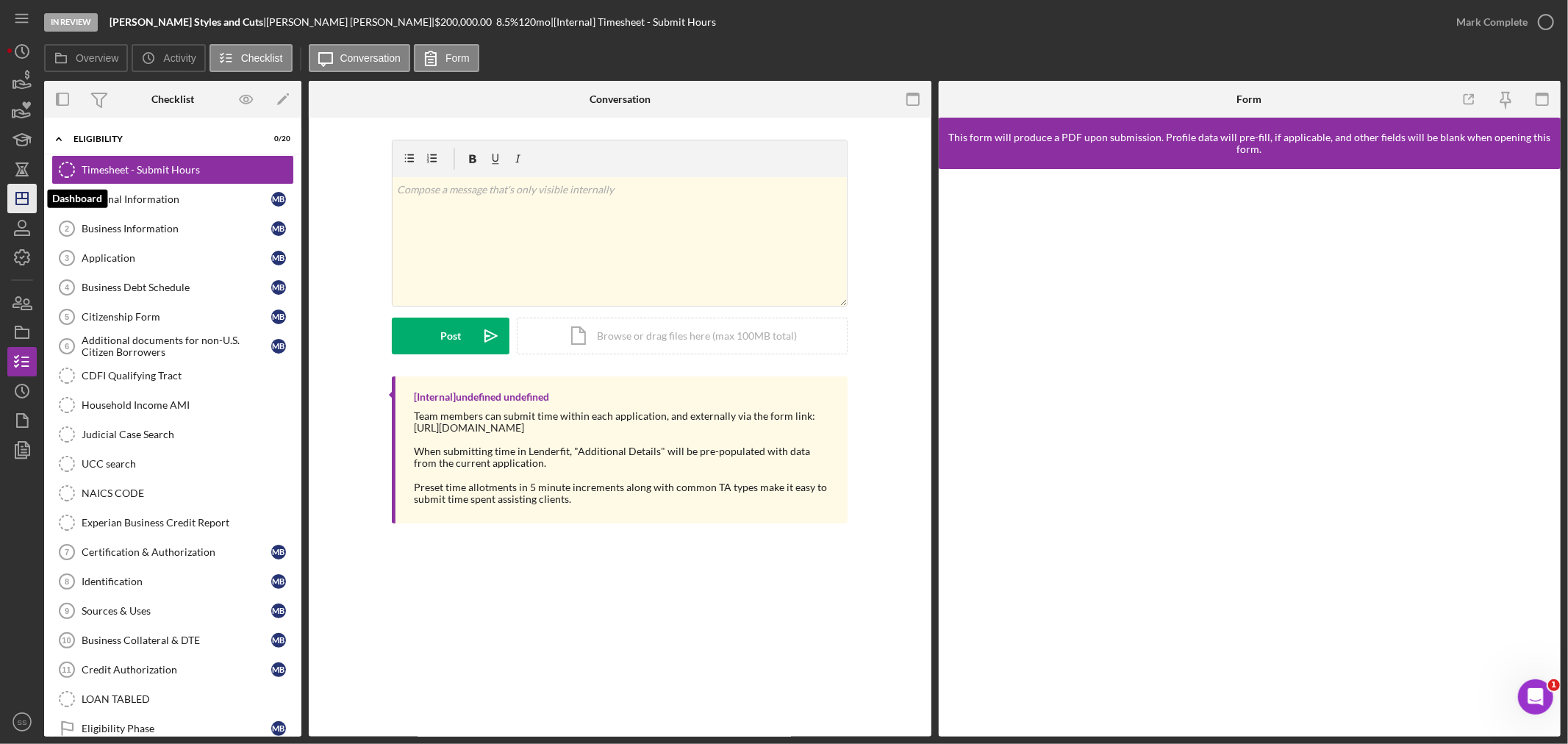
click at [24, 195] on icon "Icon/Dashboard" at bounding box center [22, 199] width 37 height 37
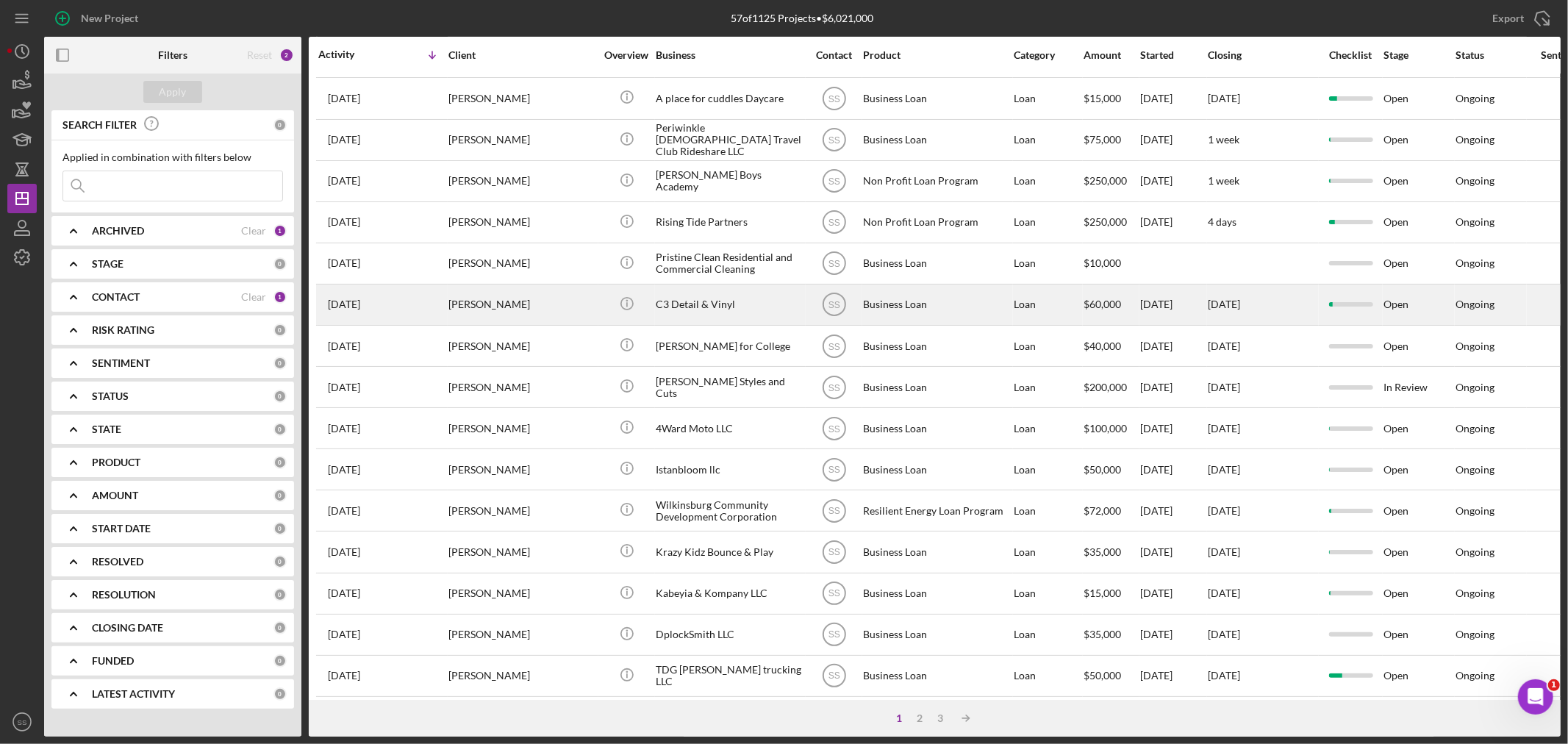
scroll to position [440, 0]
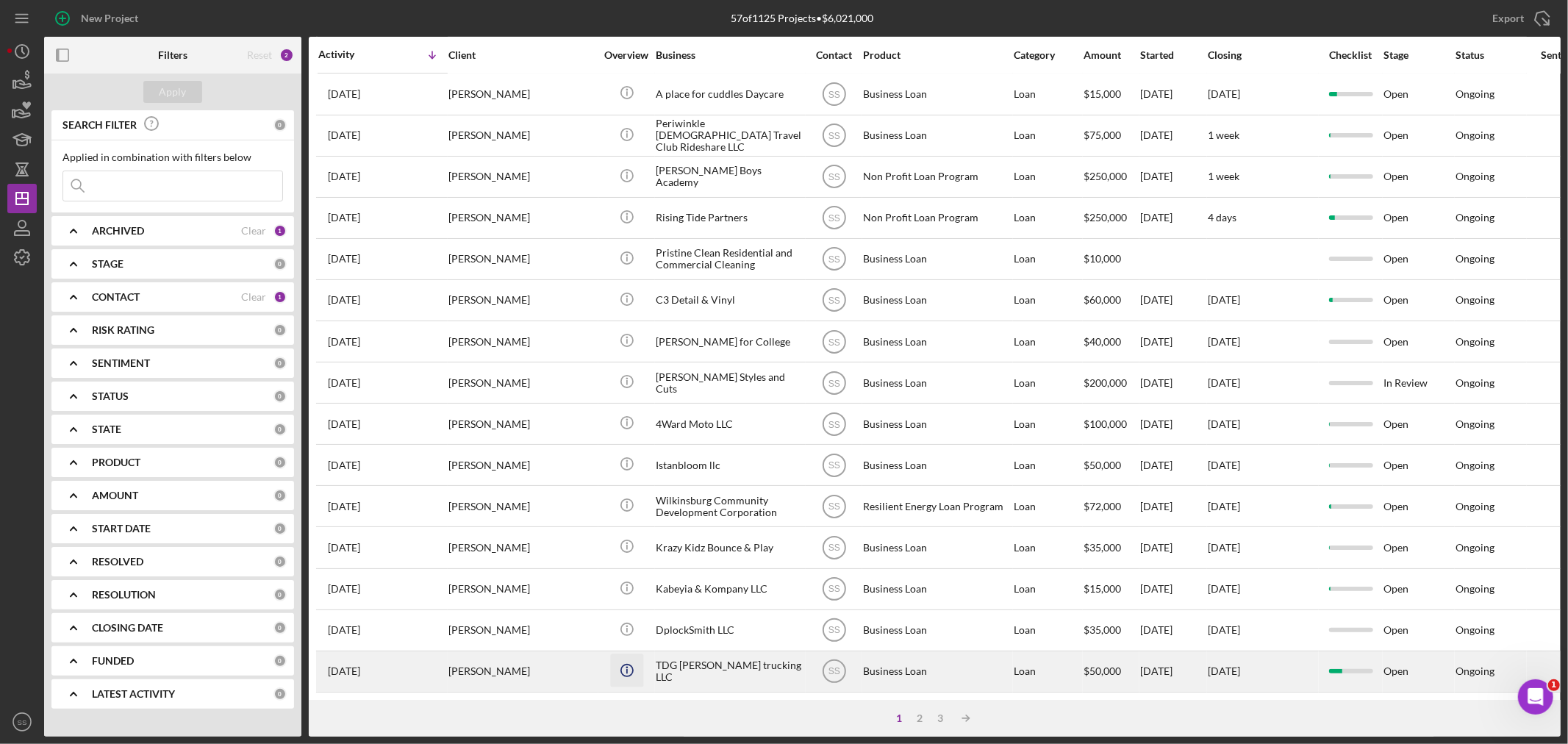
click at [642, 656] on icon "Icon/Info" at bounding box center [626, 670] width 33 height 33
